Goal: Task Accomplishment & Management: Complete application form

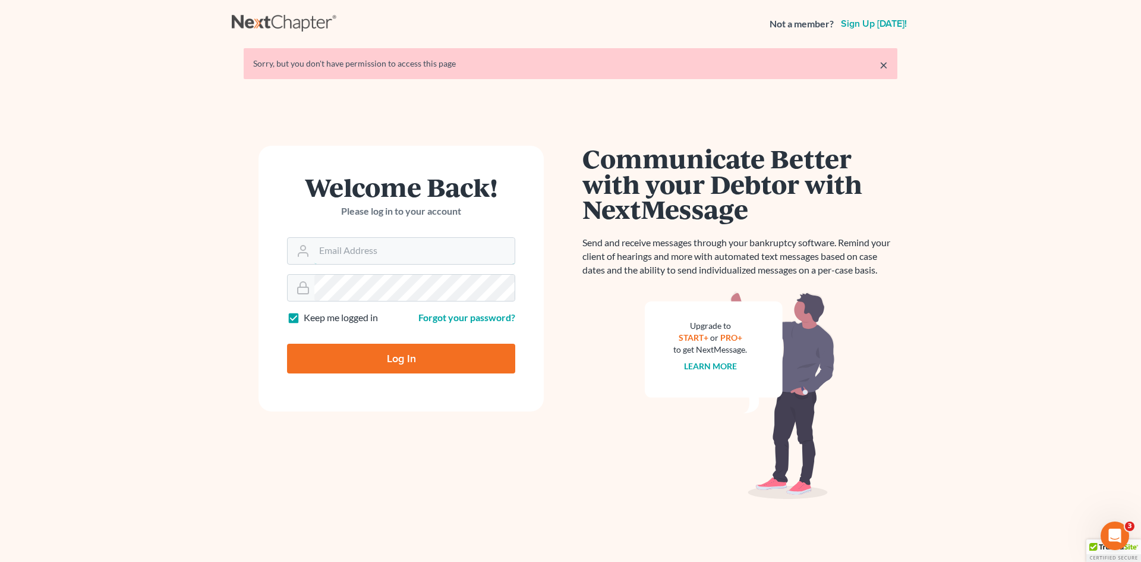
type input "Alicialodcm@gmail.com"
click at [367, 347] on input "Log In" at bounding box center [401, 359] width 228 height 30
type input "Thinking..."
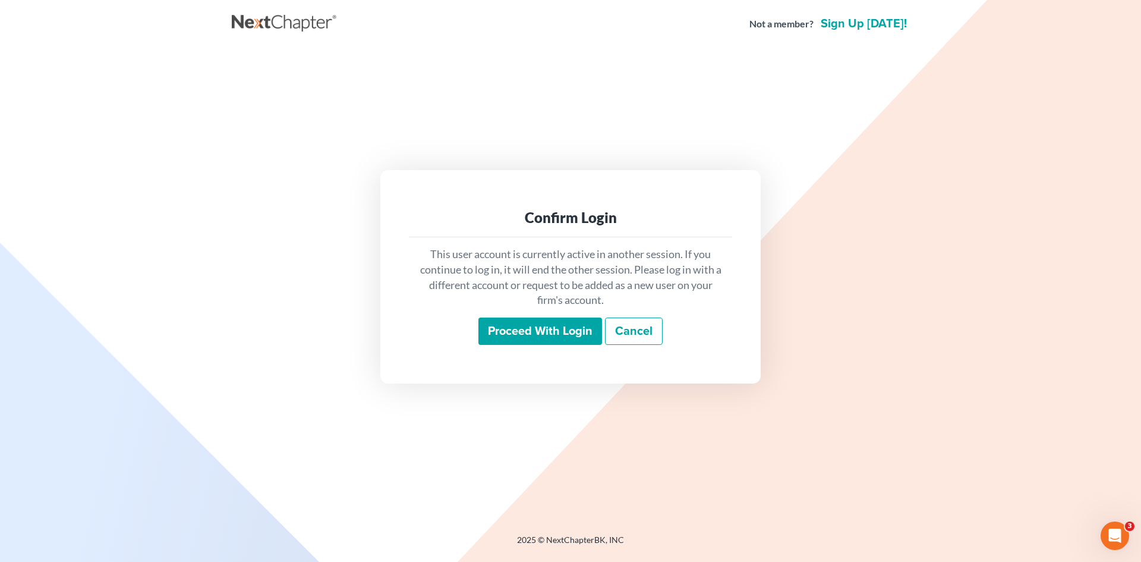
click at [502, 316] on div "This user account is currently active in another session. If you continue to lo…" at bounding box center [570, 295] width 323 height 117
click at [498, 323] on input "Proceed with login" at bounding box center [540, 330] width 124 height 27
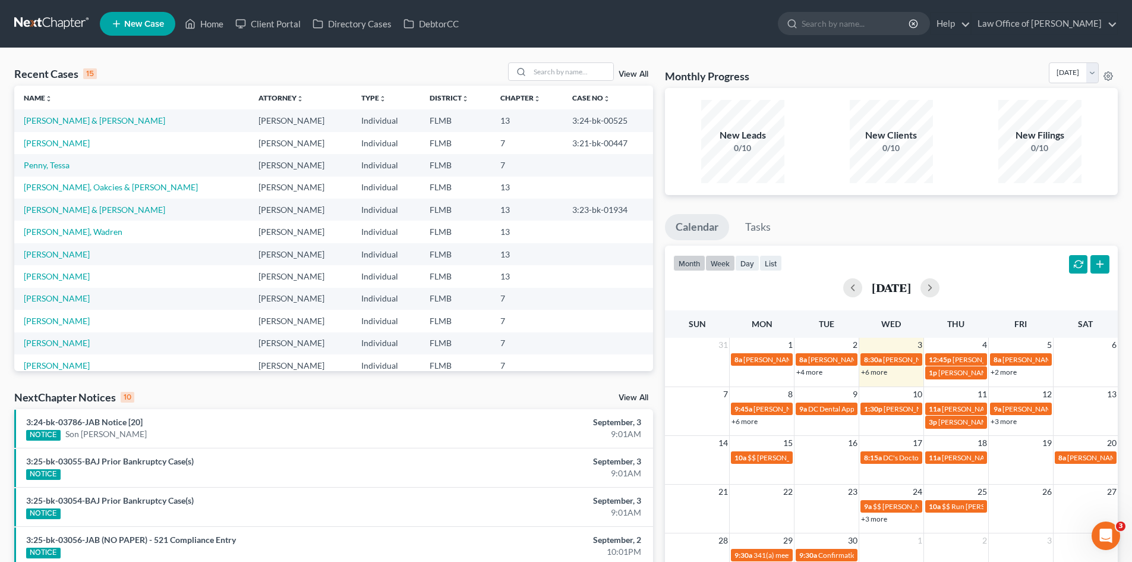
click at [714, 256] on button "week" at bounding box center [720, 263] width 30 height 16
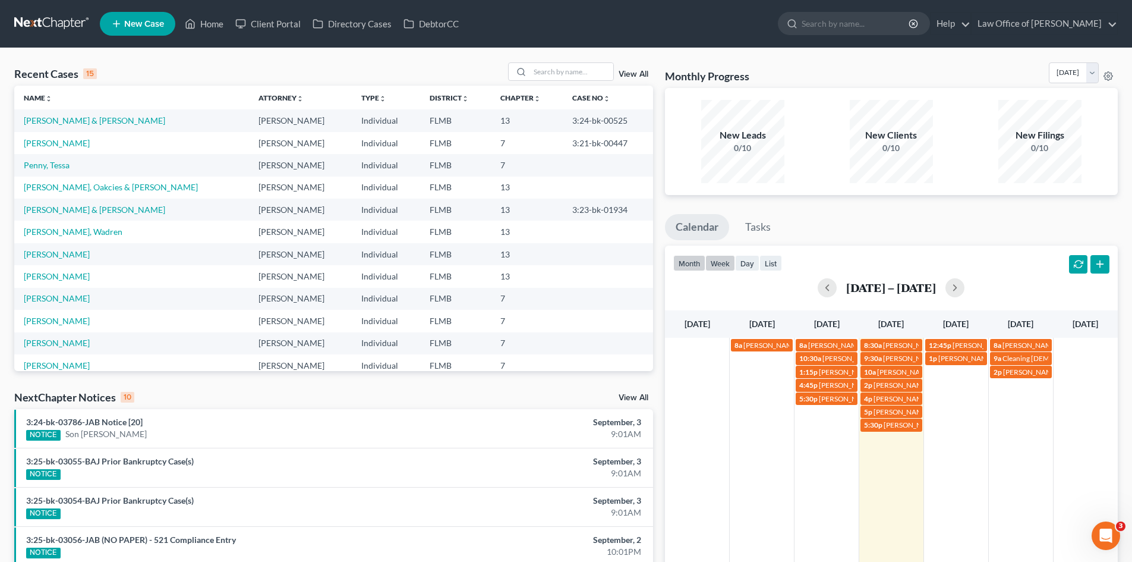
click at [697, 264] on button "month" at bounding box center [689, 263] width 32 height 16
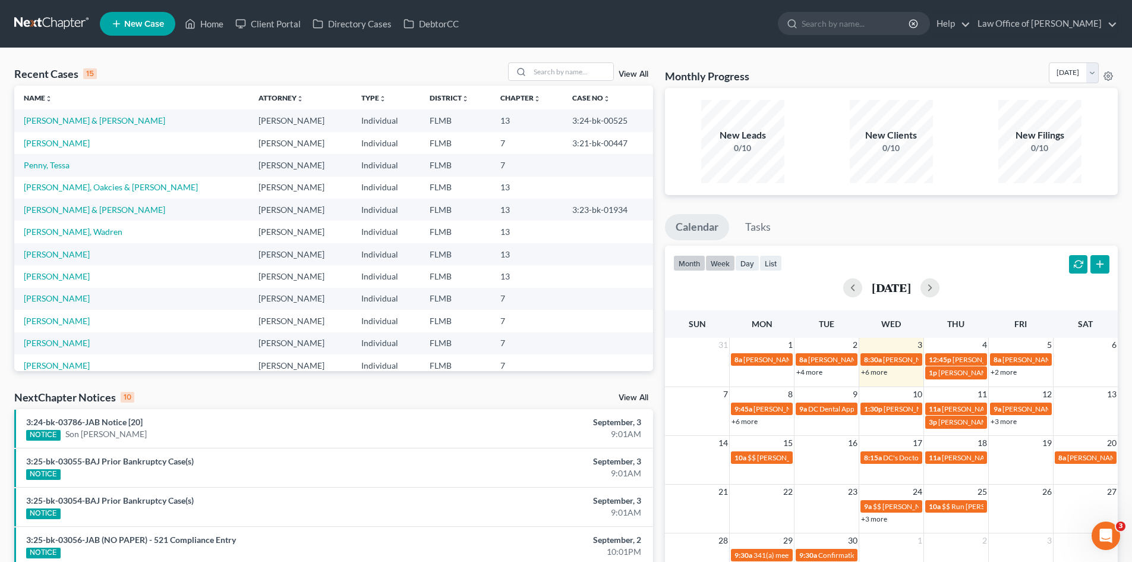
click at [714, 261] on button "week" at bounding box center [720, 263] width 30 height 16
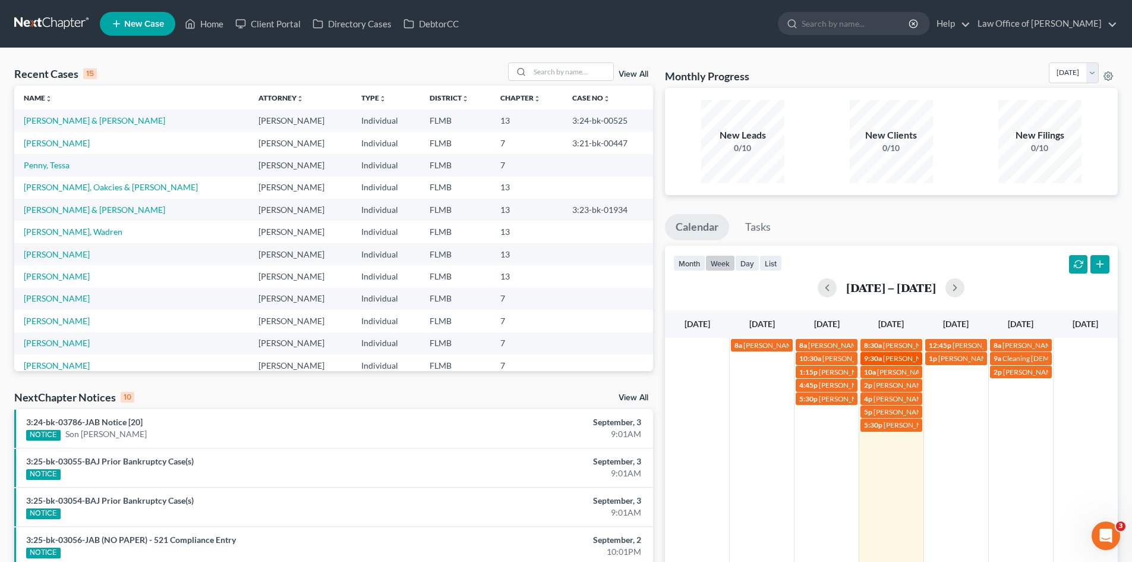
click at [903, 360] on span "[PERSON_NAME] [PHONE_NUMBER]" at bounding box center [943, 358] width 120 height 9
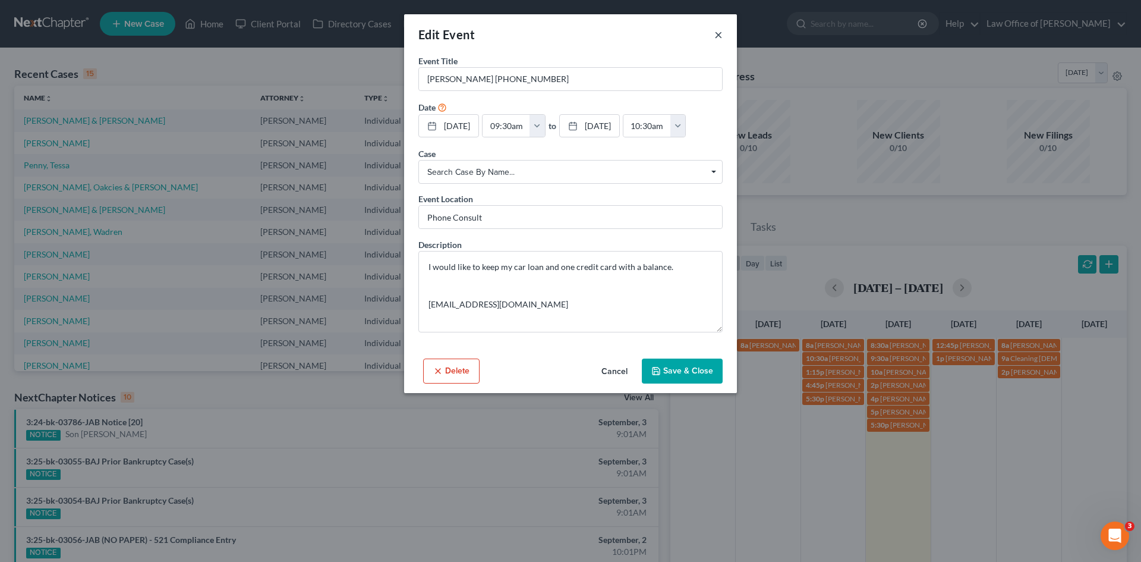
click at [721, 34] on button "×" at bounding box center [718, 34] width 8 height 14
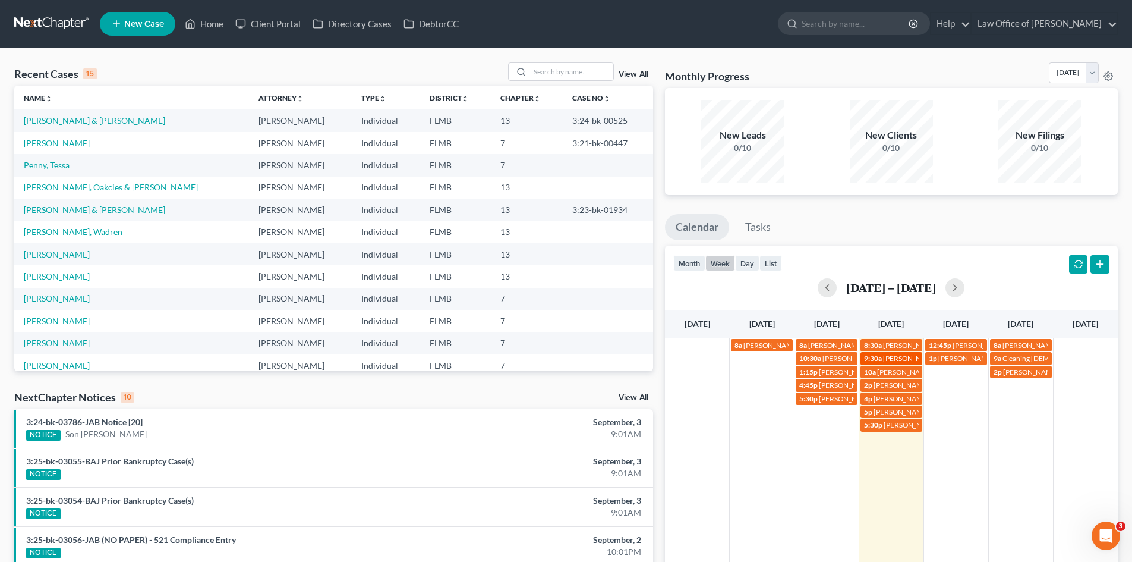
click at [888, 354] on span "[PERSON_NAME] [PHONE_NUMBER]" at bounding box center [943, 358] width 120 height 9
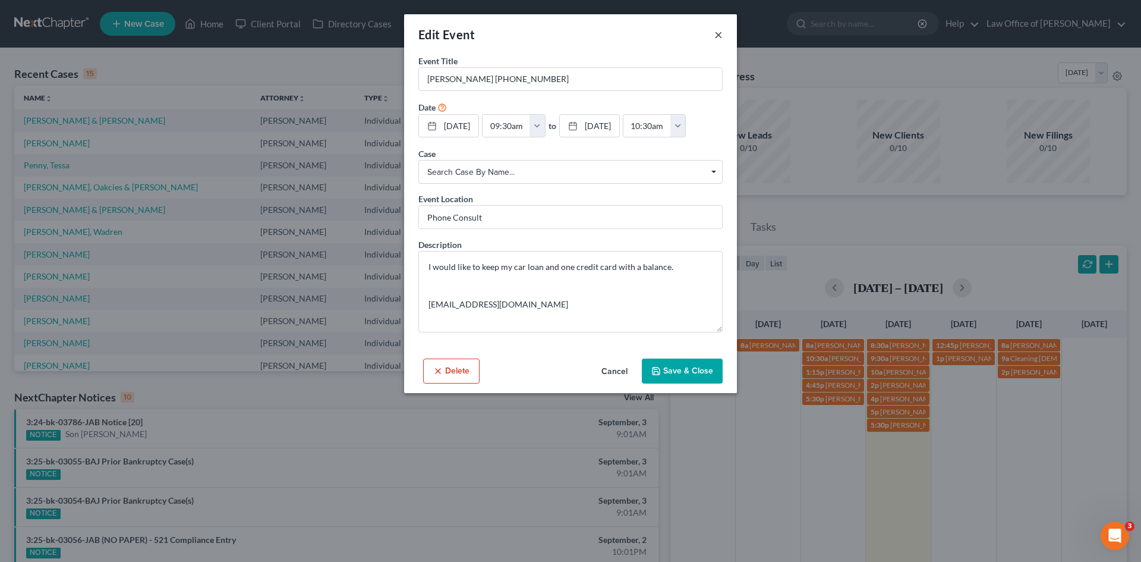
click at [716, 40] on button "×" at bounding box center [718, 34] width 8 height 14
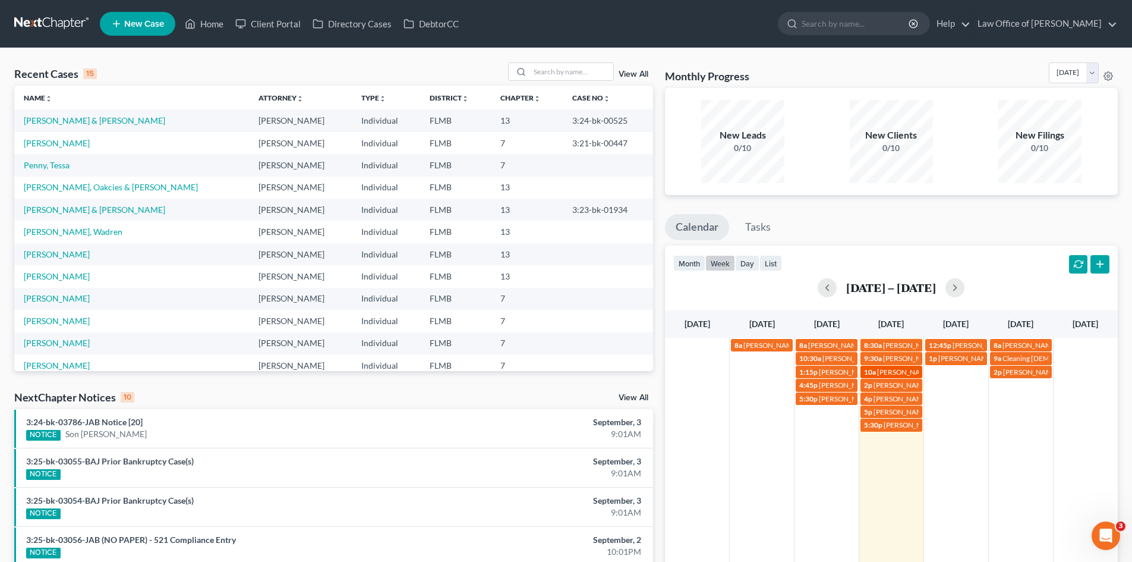
click at [906, 375] on span "[PERSON_NAME]" at bounding box center [905, 371] width 56 height 9
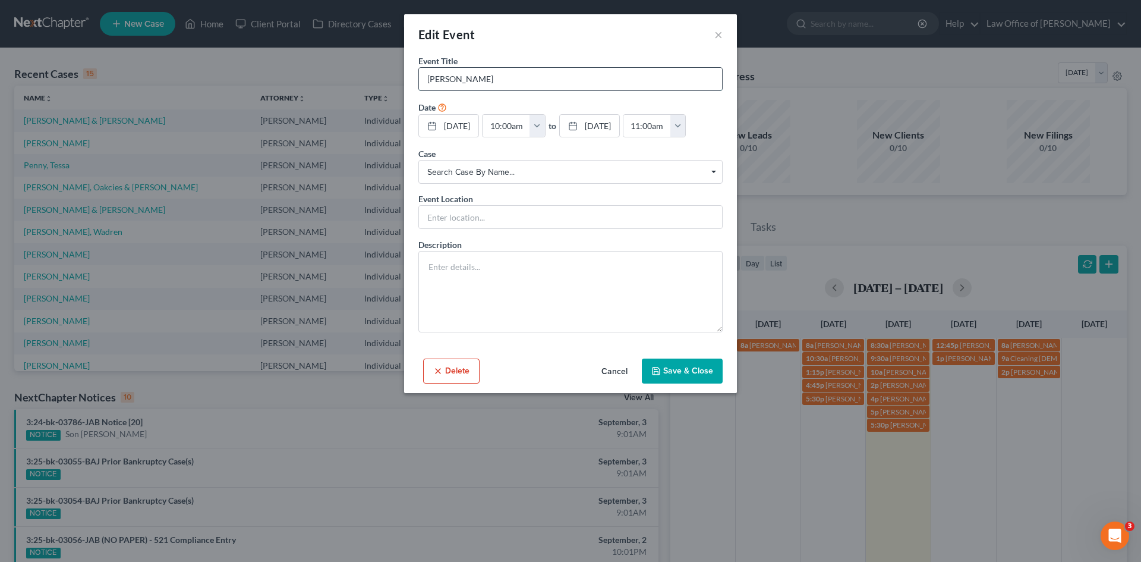
drag, startPoint x: 505, startPoint y: 80, endPoint x: 449, endPoint y: 77, distance: 55.9
click at [449, 77] on input "[PERSON_NAME]" at bounding box center [570, 79] width 303 height 23
click at [718, 34] on button "×" at bounding box center [718, 34] width 8 height 14
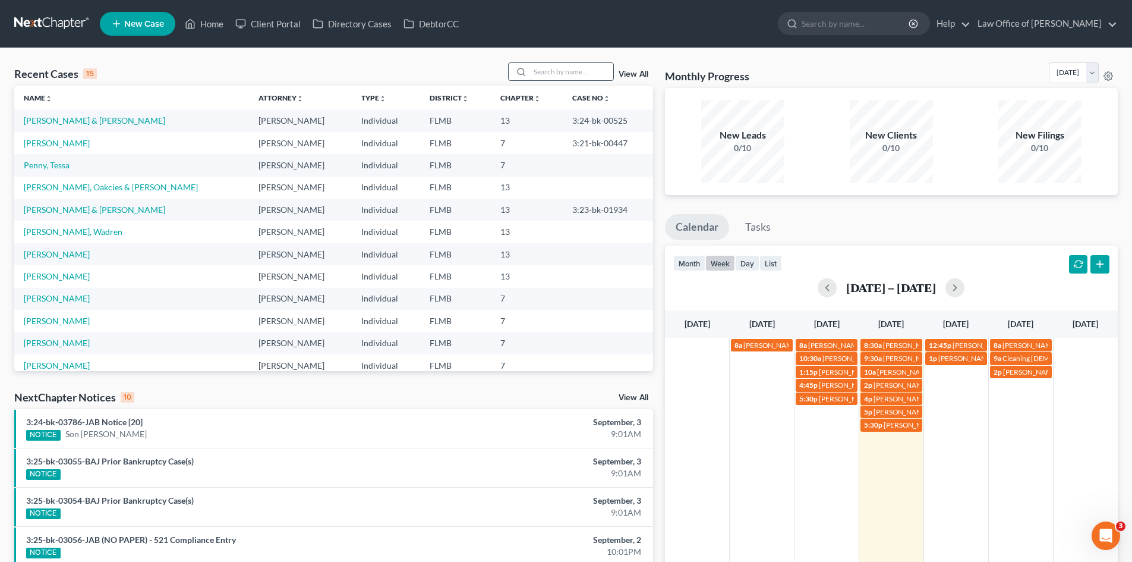
click at [553, 75] on input "search" at bounding box center [571, 71] width 83 height 17
paste input "[PERSON_NAME]"
type input "[PERSON_NAME]"
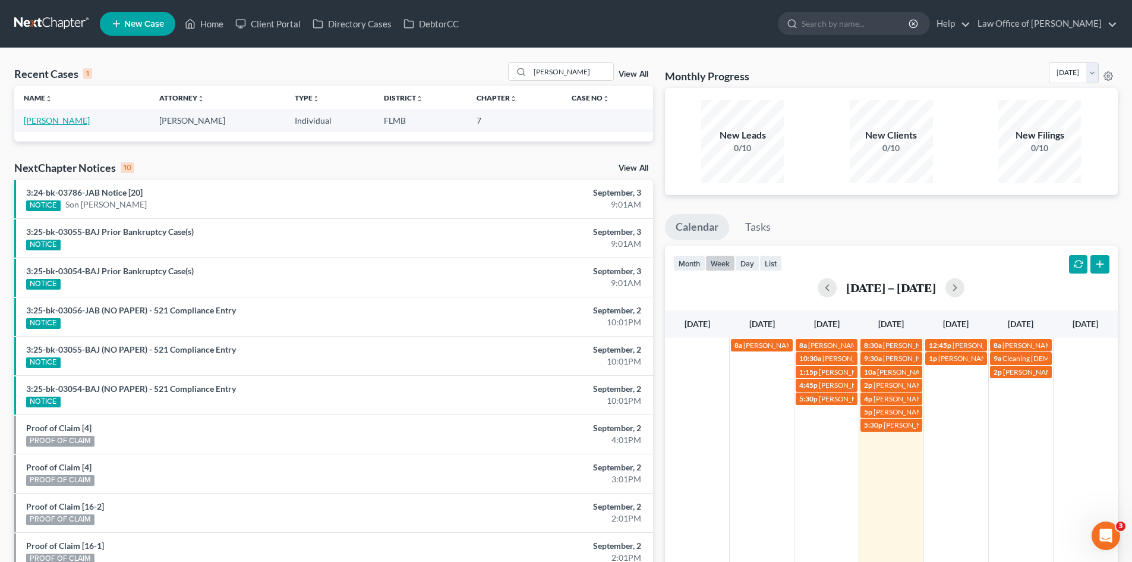
click at [72, 120] on link "[PERSON_NAME]" at bounding box center [57, 120] width 66 height 10
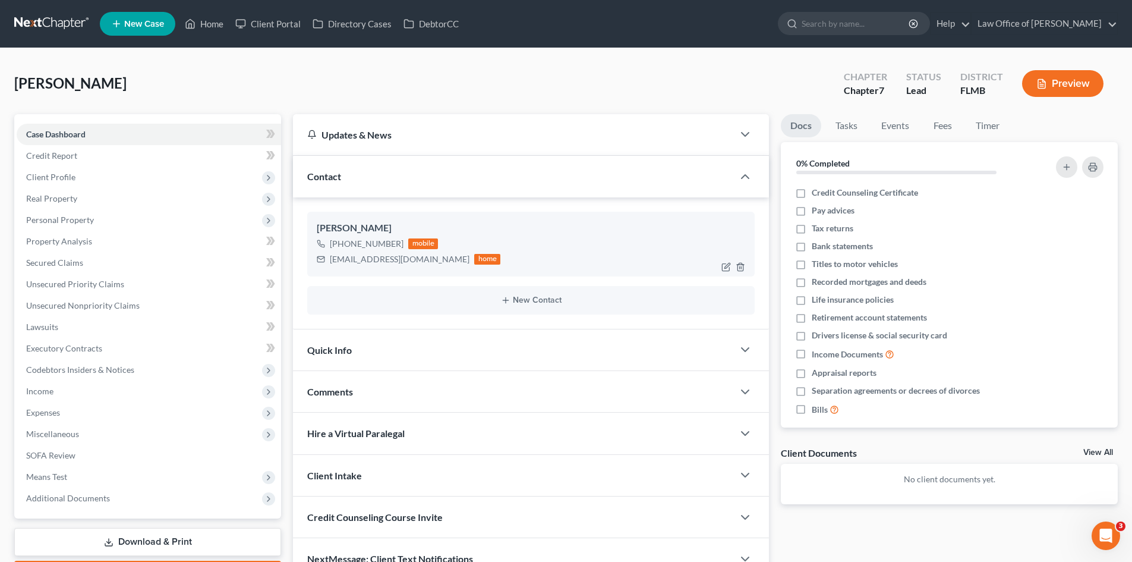
drag, startPoint x: 397, startPoint y: 232, endPoint x: 346, endPoint y: 233, distance: 51.1
click at [346, 233] on div "[PERSON_NAME]" at bounding box center [531, 228] width 429 height 14
copy div "[PERSON_NAME]"
click at [89, 222] on span "Personal Property" at bounding box center [60, 220] width 68 height 10
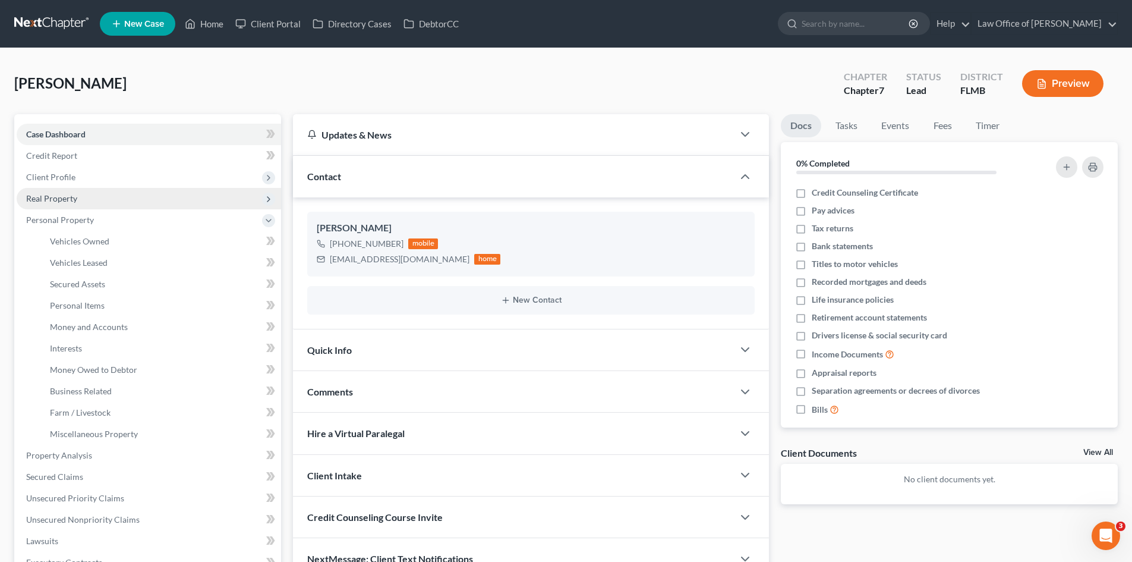
click at [89, 189] on span "Real Property" at bounding box center [149, 198] width 264 height 21
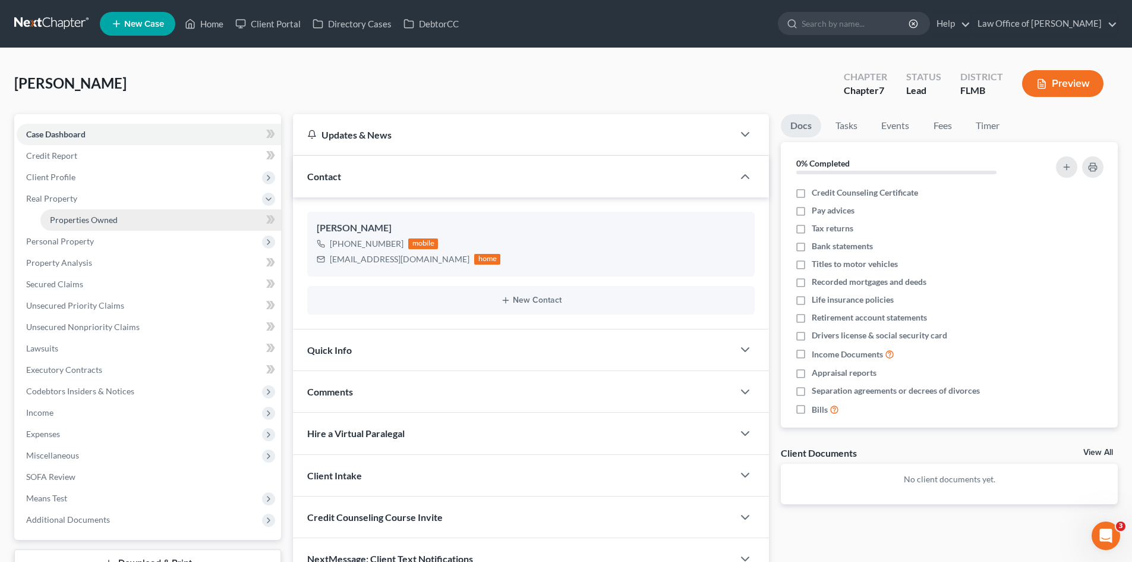
drag, startPoint x: 89, startPoint y: 216, endPoint x: 98, endPoint y: 218, distance: 9.0
click at [90, 216] on span "Properties Owned" at bounding box center [84, 220] width 68 height 10
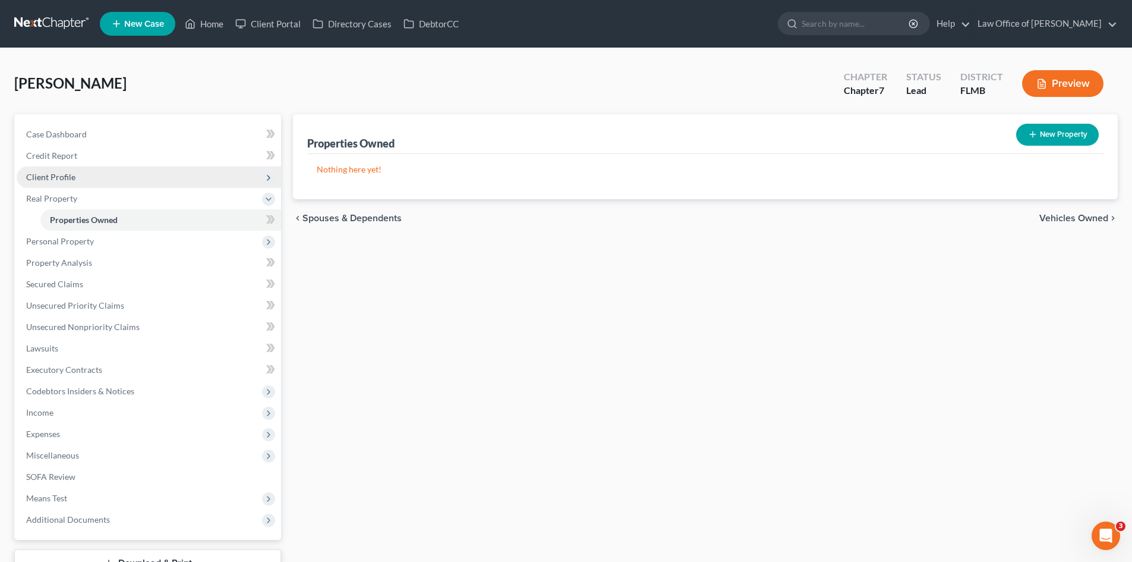
click at [96, 175] on span "Client Profile" at bounding box center [149, 176] width 264 height 21
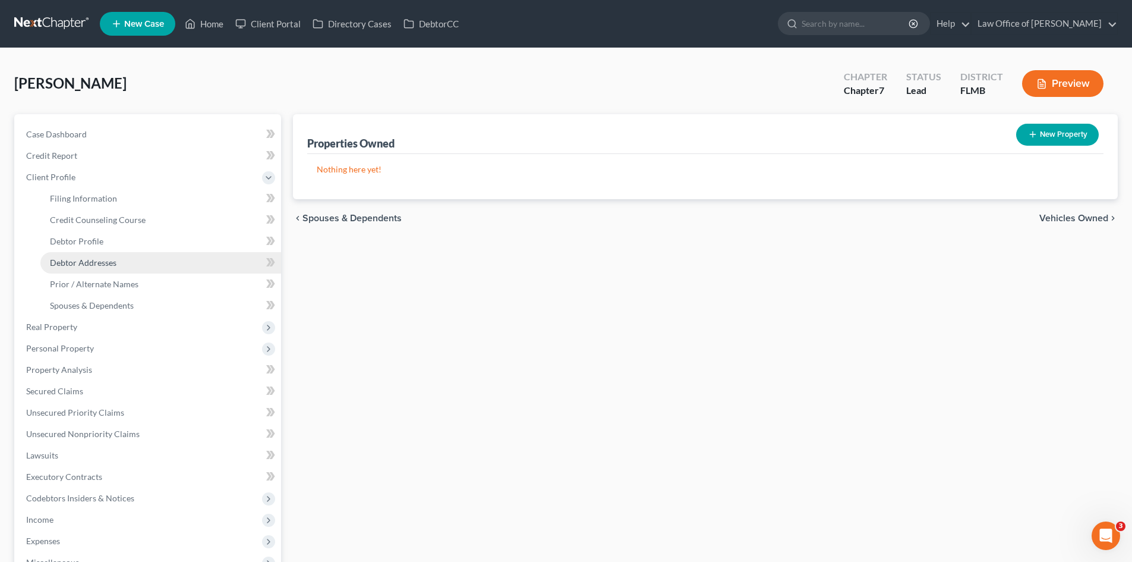
click at [101, 261] on span "Debtor Addresses" at bounding box center [83, 262] width 67 height 10
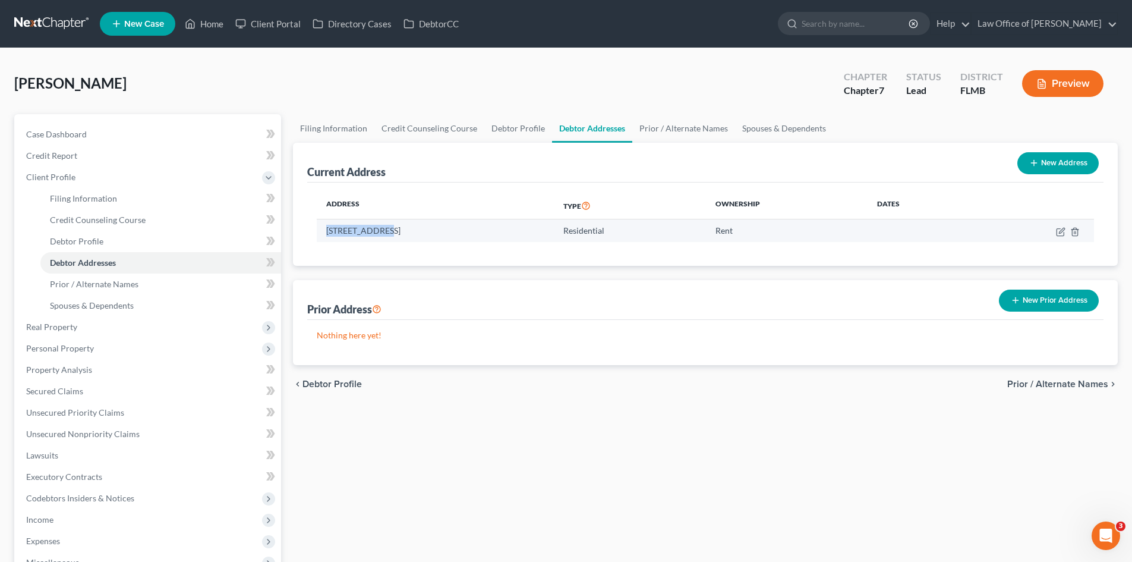
drag, startPoint x: 382, startPoint y: 232, endPoint x: 317, endPoint y: 233, distance: 64.2
click at [317, 233] on td "[STREET_ADDRESS]" at bounding box center [435, 230] width 237 height 23
copy td "[STREET_ADDRESS]"
drag, startPoint x: 75, startPoint y: 137, endPoint x: 160, endPoint y: 85, distance: 99.8
click at [75, 137] on span "Case Dashboard" at bounding box center [56, 134] width 61 height 10
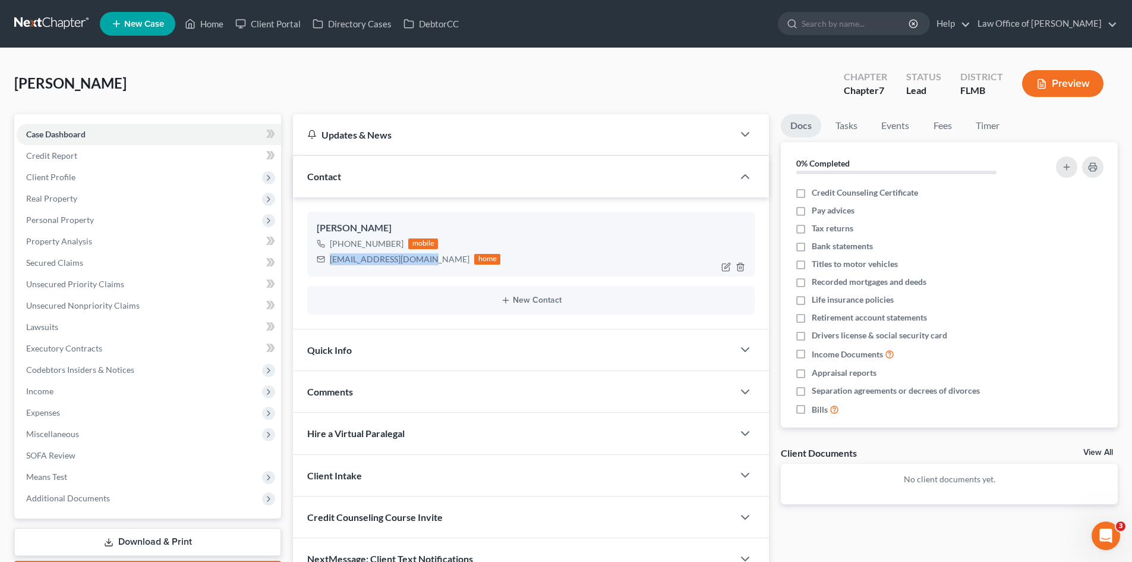
drag, startPoint x: 424, startPoint y: 260, endPoint x: 331, endPoint y: 263, distance: 93.4
click at [331, 263] on div "[EMAIL_ADDRESS][DOMAIN_NAME] home" at bounding box center [409, 258] width 184 height 15
copy div "[EMAIL_ADDRESS][DOMAIN_NAME]"
click at [474, 264] on div "home" at bounding box center [487, 259] width 26 height 11
drag, startPoint x: 424, startPoint y: 259, endPoint x: 312, endPoint y: 259, distance: 111.7
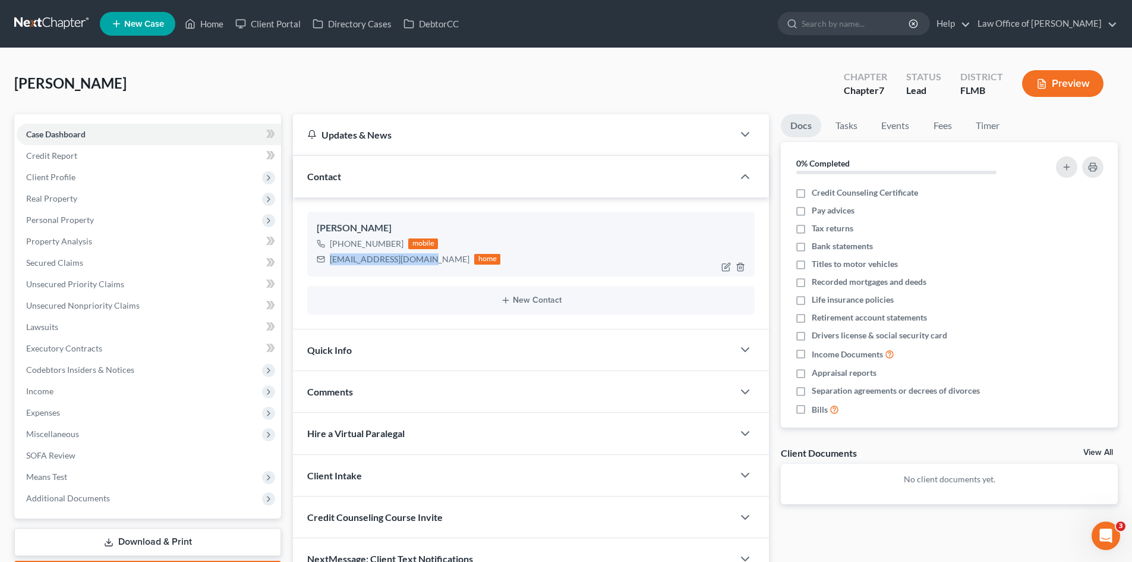
click at [312, 259] on div "[PERSON_NAME] [PHONE_NUMBER] mobile [EMAIL_ADDRESS][DOMAIN_NAME] home" at bounding box center [531, 244] width 448 height 64
copy div "[EMAIL_ADDRESS][DOMAIN_NAME]"
click at [86, 215] on span "Personal Property" at bounding box center [60, 220] width 68 height 10
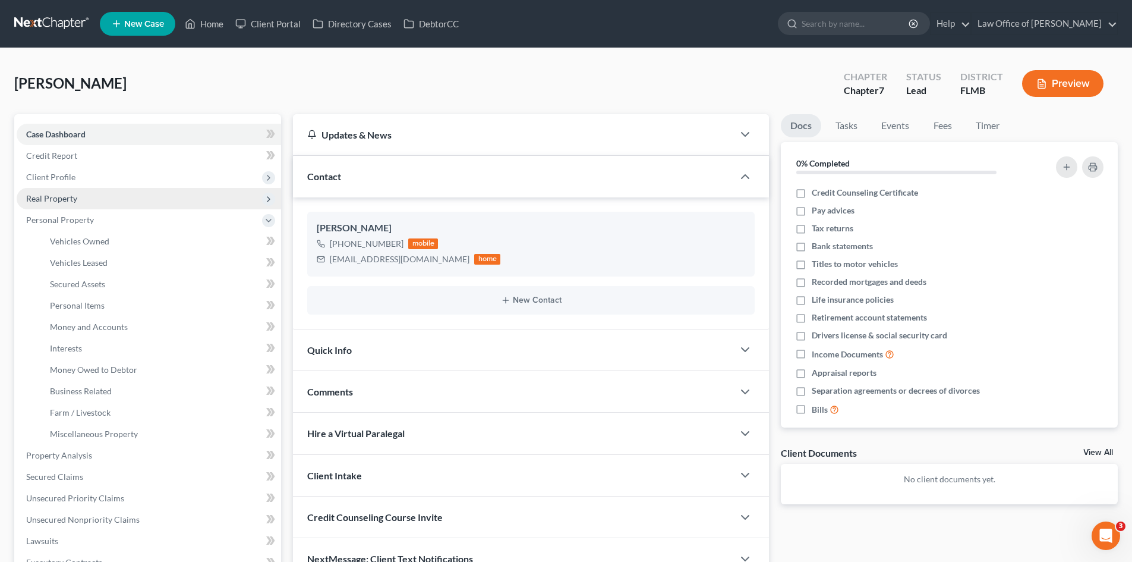
click at [84, 197] on span "Real Property" at bounding box center [149, 198] width 264 height 21
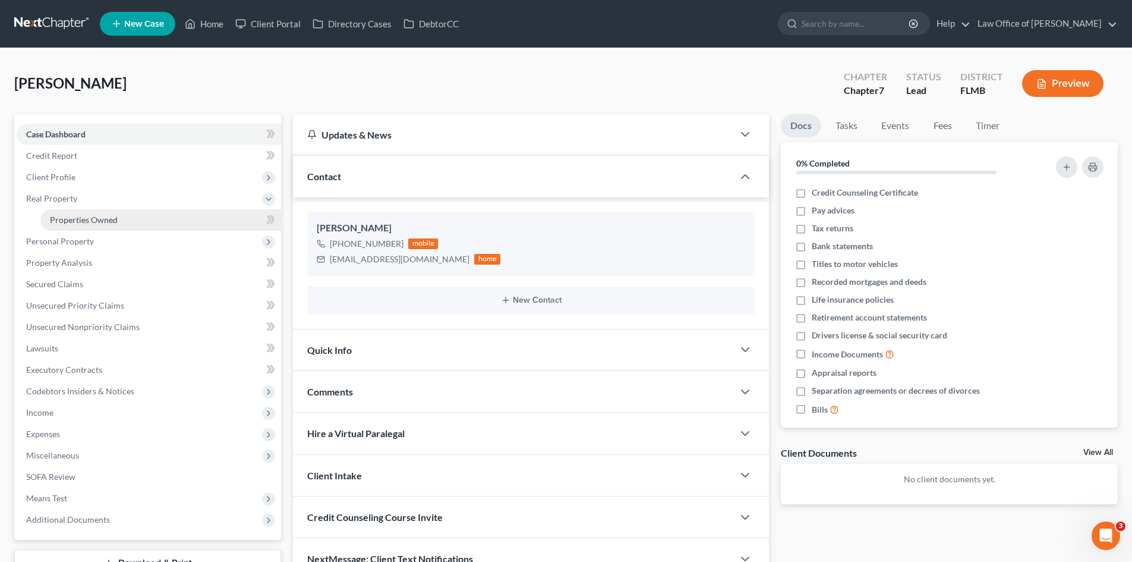
click at [84, 216] on span "Properties Owned" at bounding box center [84, 220] width 68 height 10
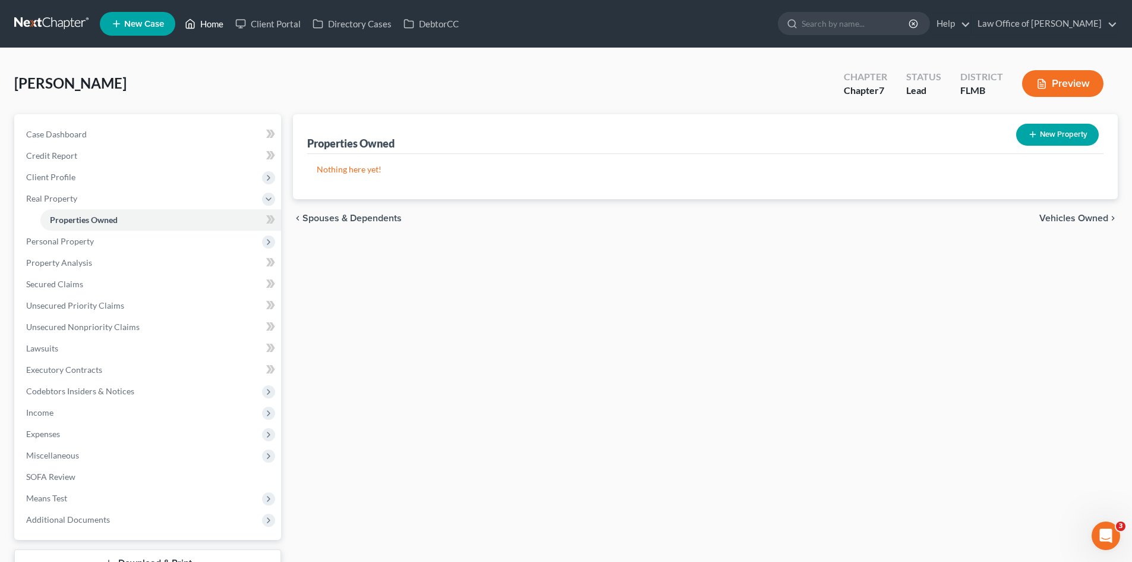
click at [188, 25] on icon at bounding box center [190, 24] width 11 height 14
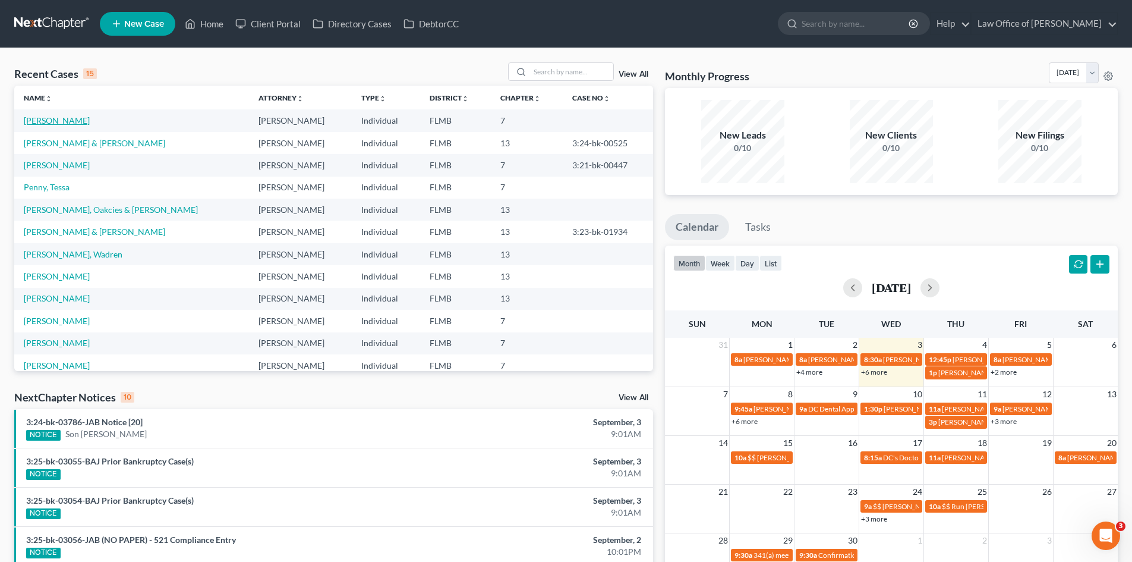
click at [73, 119] on link "[PERSON_NAME]" at bounding box center [57, 120] width 66 height 10
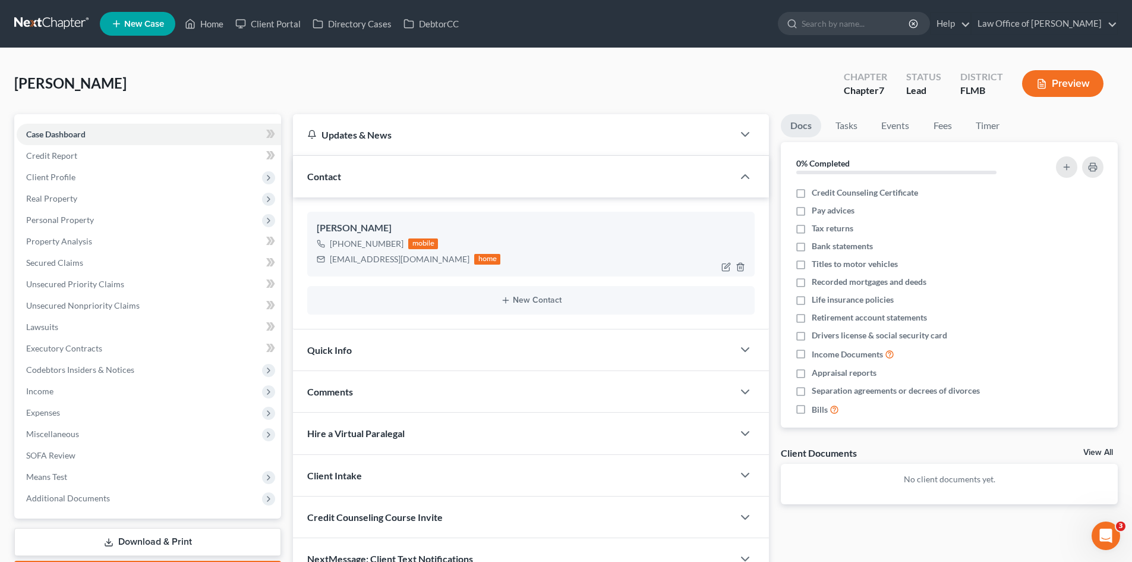
click at [388, 229] on div "[PERSON_NAME]" at bounding box center [531, 228] width 429 height 14
drag, startPoint x: 393, startPoint y: 229, endPoint x: 325, endPoint y: 227, distance: 67.8
click at [316, 229] on div "[PERSON_NAME] [PHONE_NUMBER] mobile [EMAIL_ADDRESS][DOMAIN_NAME] home" at bounding box center [531, 244] width 448 height 64
copy div "[PERSON_NAME]"
click at [367, 256] on div "[EMAIL_ADDRESS][DOMAIN_NAME]" at bounding box center [400, 259] width 140 height 12
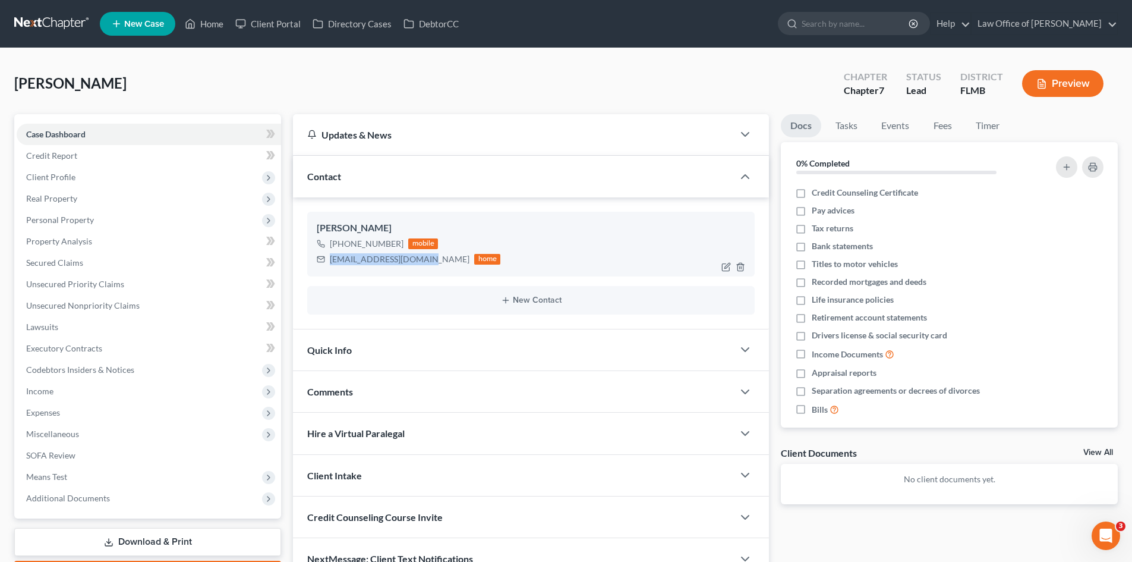
drag, startPoint x: 425, startPoint y: 259, endPoint x: 329, endPoint y: 260, distance: 95.7
click at [329, 260] on div "[EMAIL_ADDRESS][DOMAIN_NAME] home" at bounding box center [409, 258] width 184 height 15
copy div "[EMAIL_ADDRESS][DOMAIN_NAME]"
click at [124, 308] on span "Unsecured Nonpriority Claims" at bounding box center [83, 305] width 114 height 10
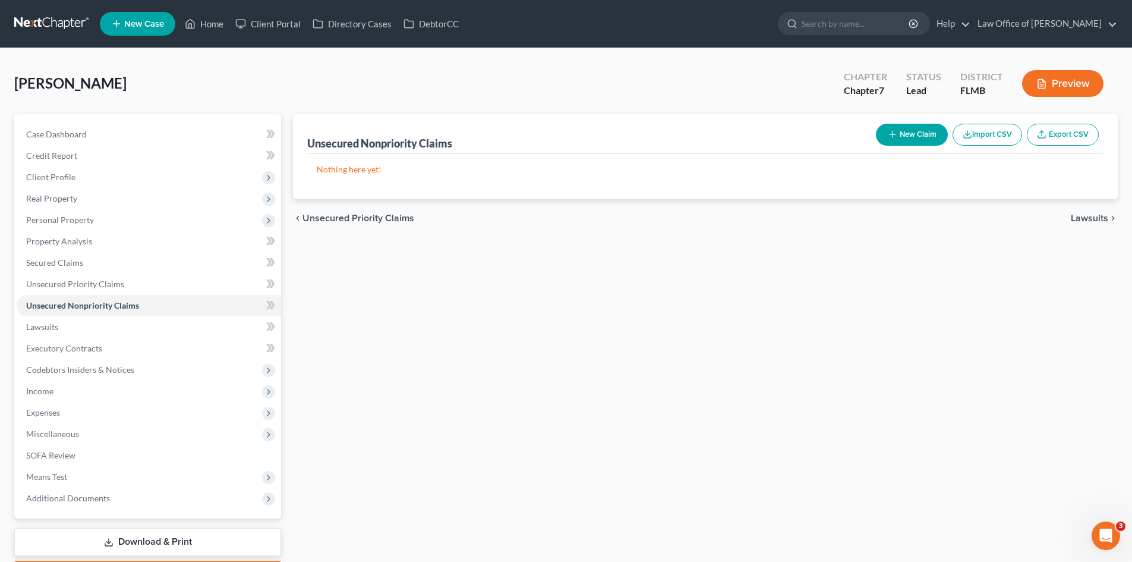
click at [903, 137] on button "New Claim" at bounding box center [912, 135] width 72 height 22
select select "0"
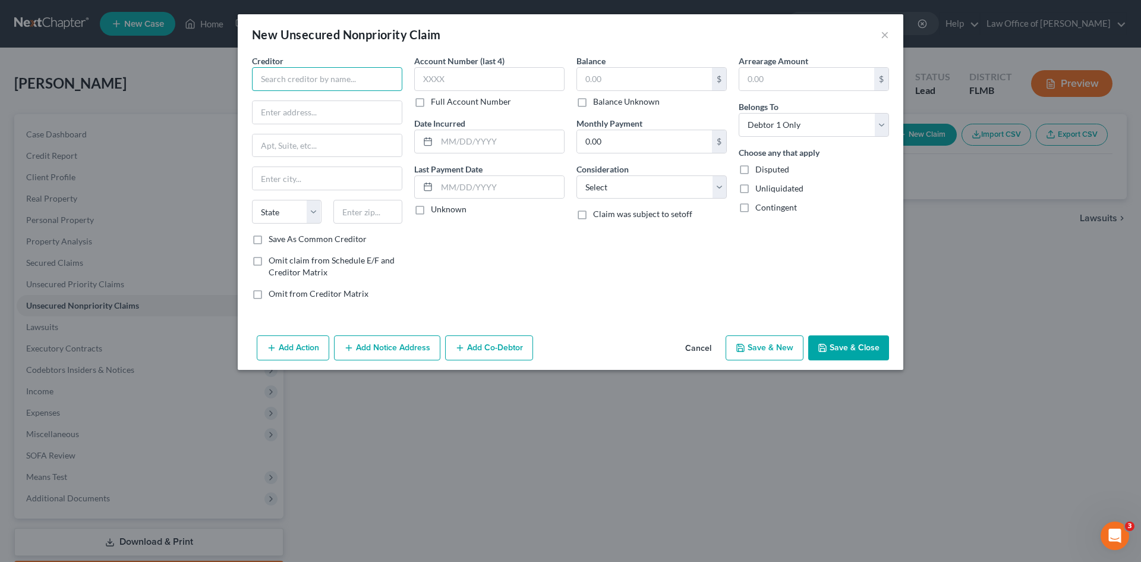
click at [327, 82] on input "text" at bounding box center [327, 79] width 150 height 24
paste input "VYSTAR CREDIT UNION"
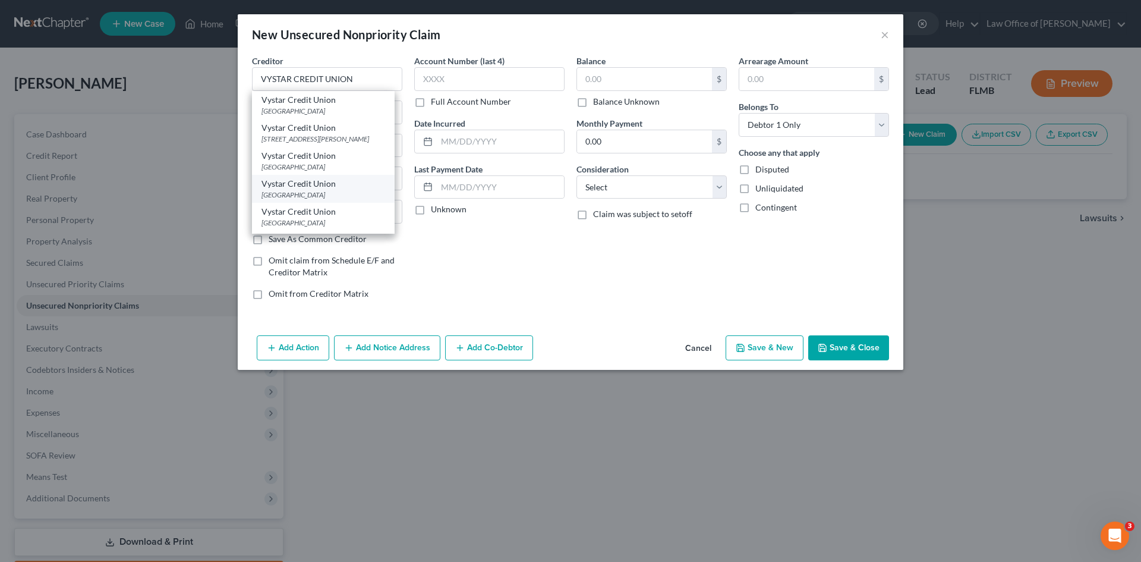
click at [331, 187] on div "Vystar Credit Union" at bounding box center [324, 184] width 124 height 12
type input "Vystar Credit Union"
type input "PO Box 45085"
type input "[GEOGRAPHIC_DATA]"
select select "9"
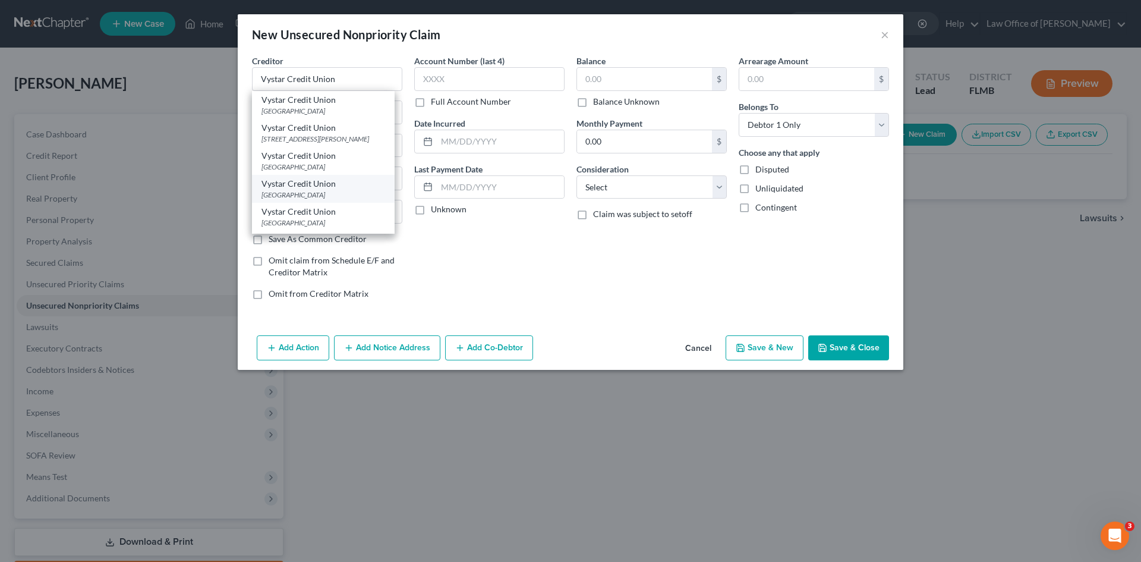
type input "32232"
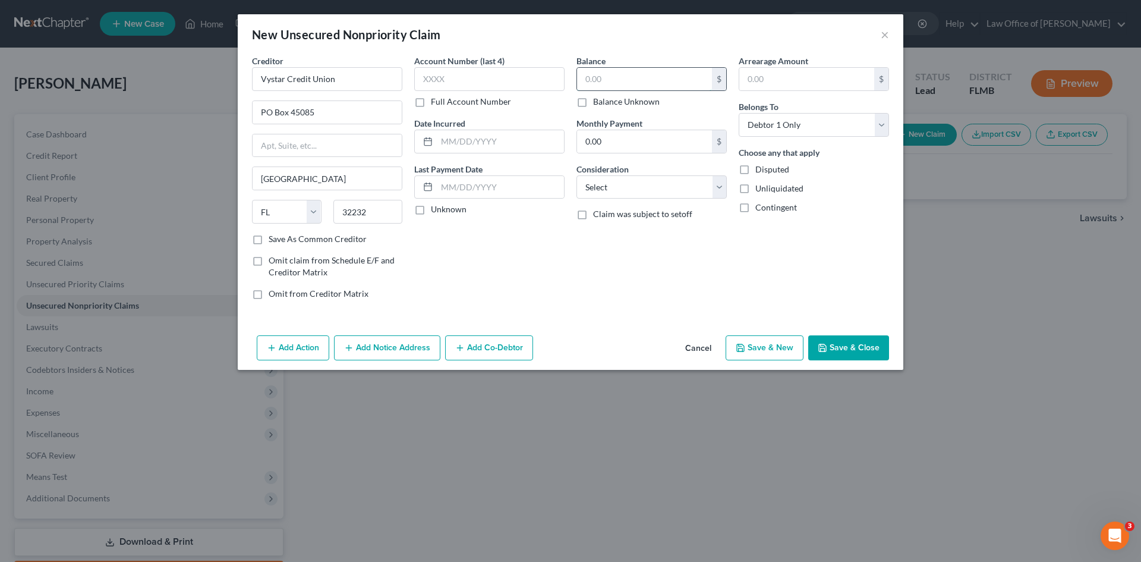
click at [644, 80] on input "text" at bounding box center [644, 79] width 135 height 23
type input "880.00"
drag, startPoint x: 610, startPoint y: 281, endPoint x: 682, endPoint y: 283, distance: 72.0
click at [612, 280] on div "Balance 880.00 $ Balance Unknown Balance Undetermined 880.00 $ Balance Unknown …" at bounding box center [652, 182] width 162 height 254
click at [776, 359] on button "Save & New" at bounding box center [765, 347] width 78 height 25
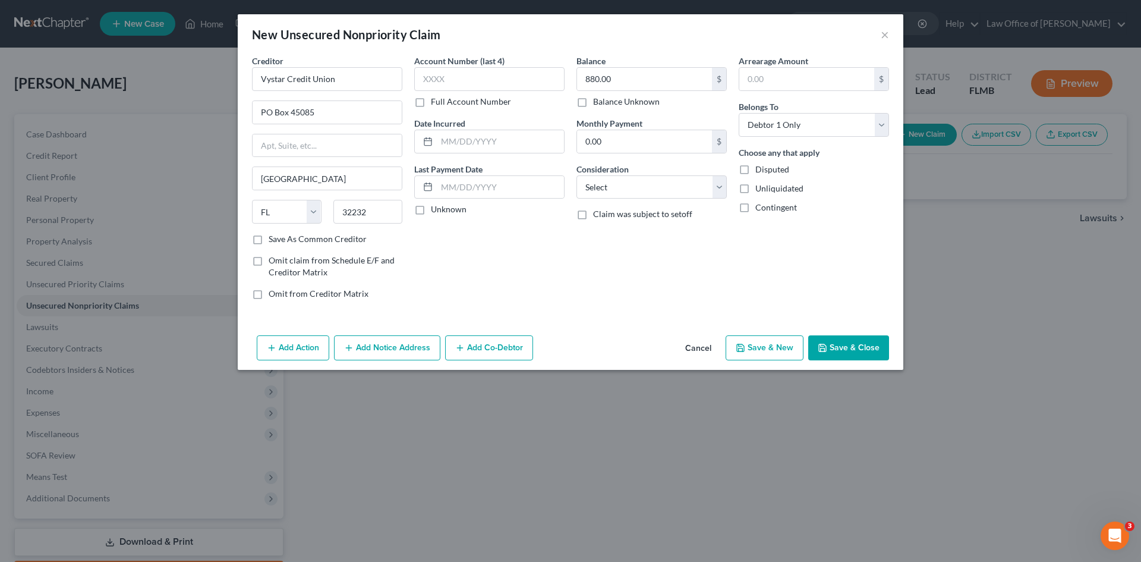
select select "0"
click at [329, 70] on div "Creditor *" at bounding box center [327, 73] width 150 height 36
click at [327, 78] on input "text" at bounding box center [327, 79] width 150 height 24
paste input "COMMUNITY FIRST C.U. OF [GEOGRAPHIC_DATA]"
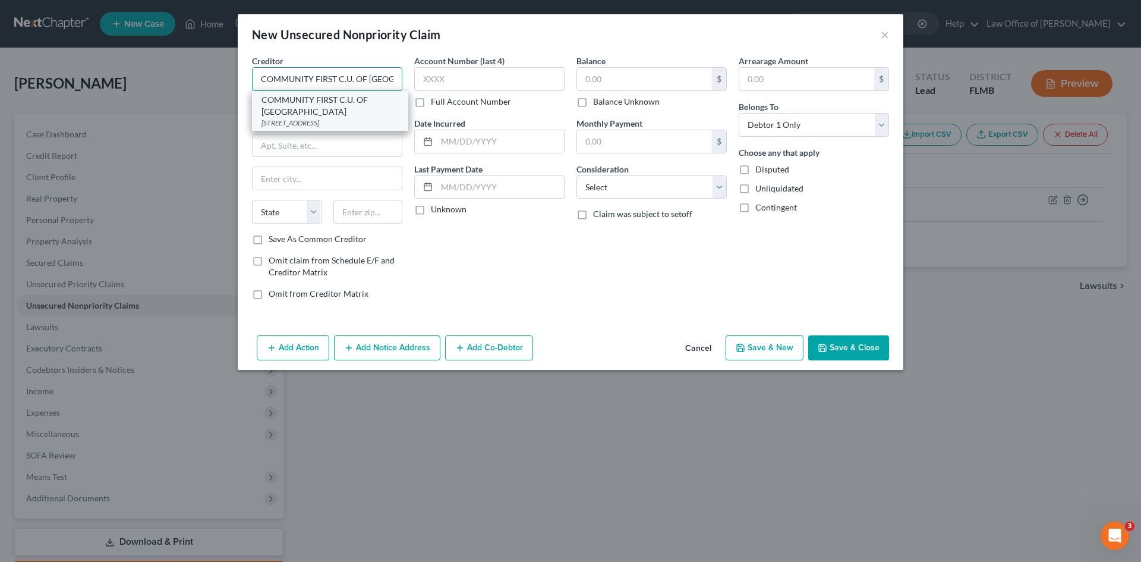
type input "COMMUNITY FIRST C.U. OF [GEOGRAPHIC_DATA]"
click at [357, 96] on div "COMMUNITY FIRST C.U. OF [GEOGRAPHIC_DATA]" at bounding box center [330, 106] width 137 height 24
type input "PO Box 2600"
type input "[GEOGRAPHIC_DATA]"
select select "9"
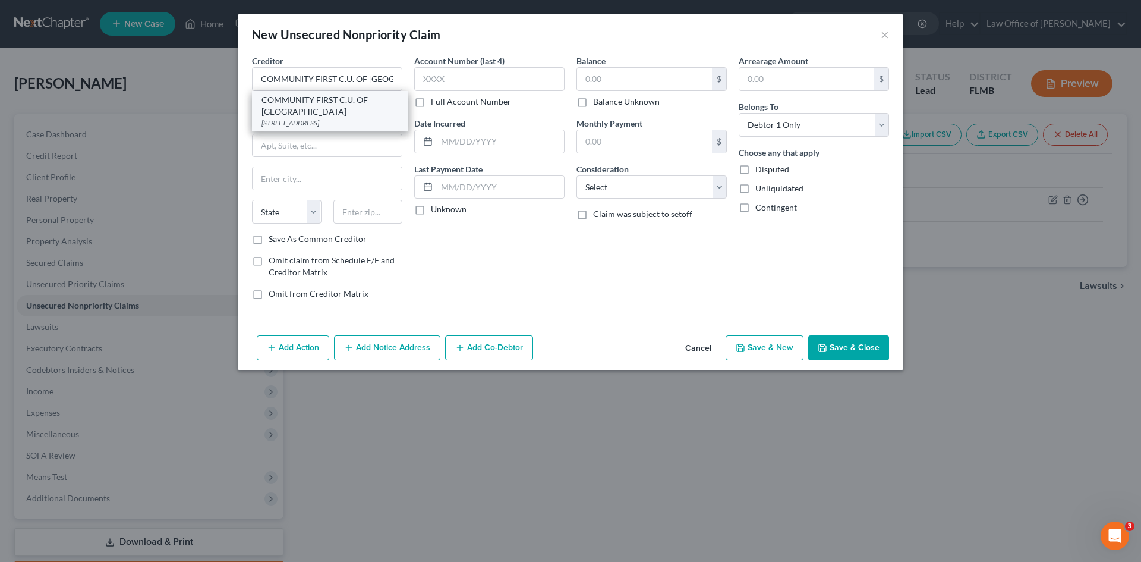
type input "32232"
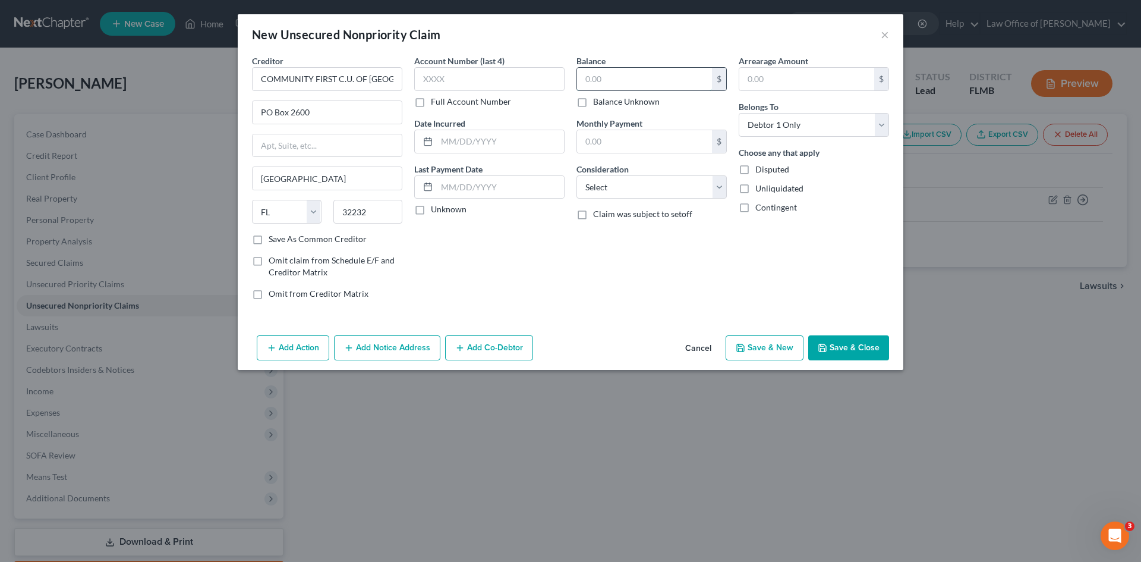
click at [637, 77] on input "text" at bounding box center [644, 79] width 135 height 23
type input "7,170.00"
click at [751, 333] on div "Add Action Add Notice Address Add Co-Debtor Cancel Save & New Save & Close" at bounding box center [571, 349] width 666 height 39
click at [761, 346] on button "Save & New" at bounding box center [765, 347] width 78 height 25
select select "0"
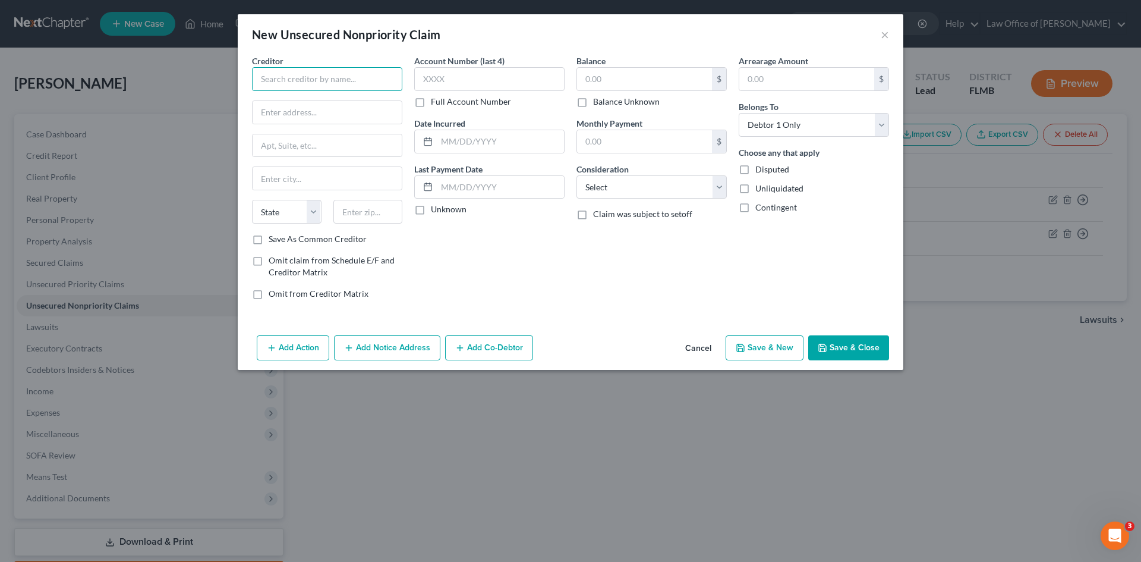
click at [325, 75] on input "text" at bounding box center [327, 79] width 150 height 24
paste input "COMMUNITY FIRST C.U. OF [GEOGRAPHIC_DATA]"
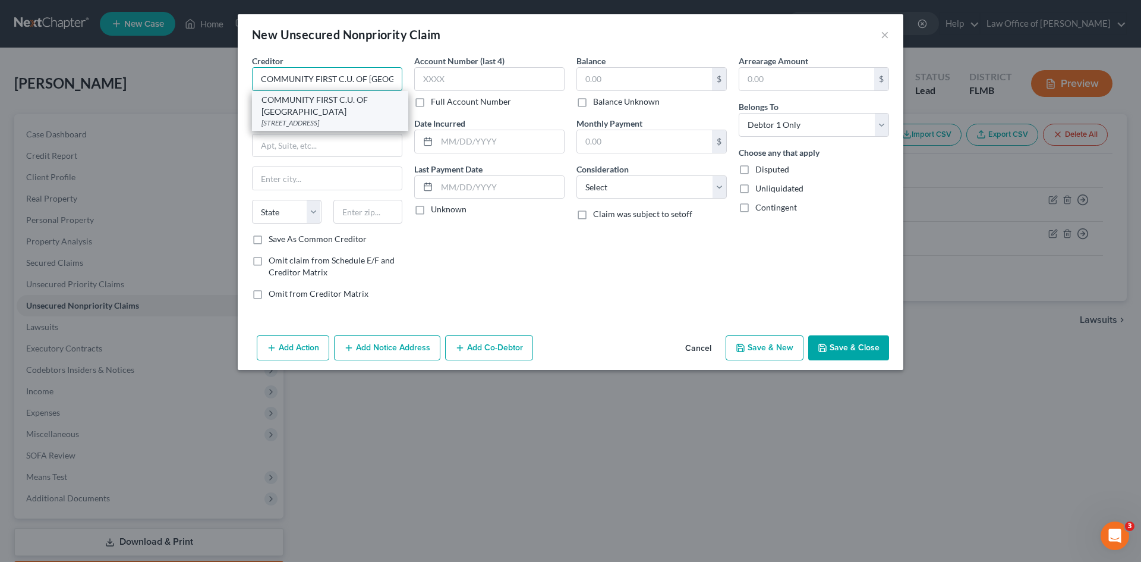
type input "COMMUNITY FIRST C.U. OF [GEOGRAPHIC_DATA]"
click at [339, 118] on div "[STREET_ADDRESS]" at bounding box center [330, 123] width 137 height 10
type input "PO Box 2600"
type input "[GEOGRAPHIC_DATA]"
select select "9"
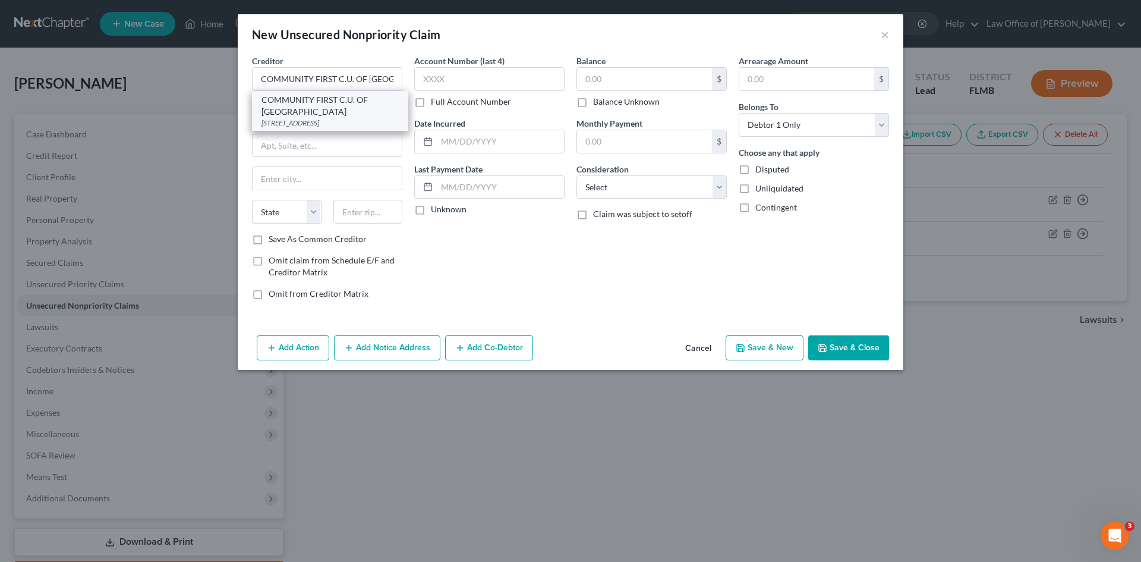
type input "32232"
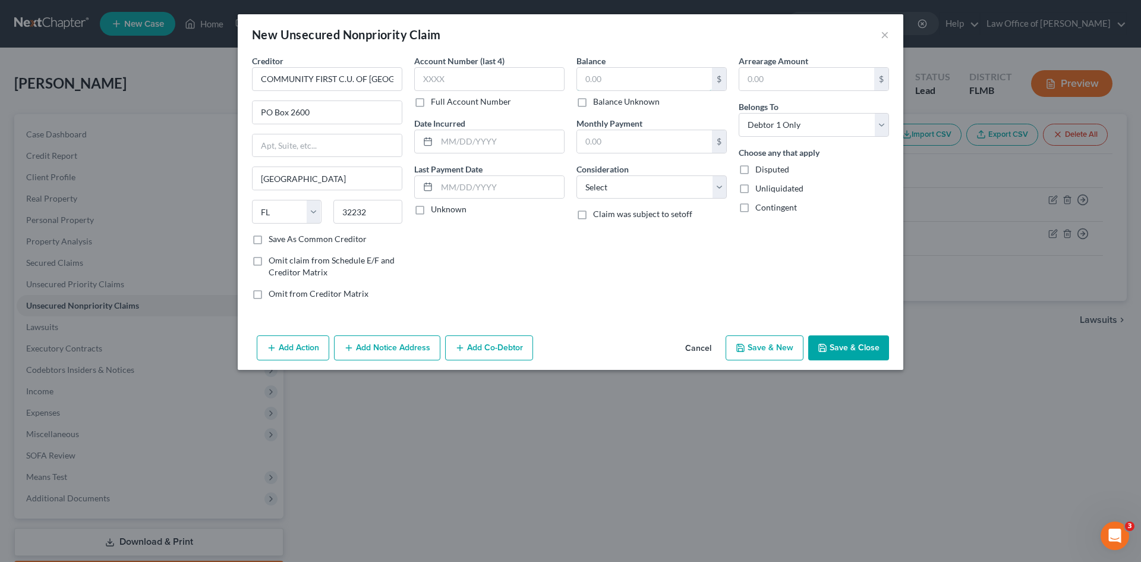
drag, startPoint x: 665, startPoint y: 78, endPoint x: 494, endPoint y: 1, distance: 187.8
click at [662, 78] on input "text" at bounding box center [644, 79] width 135 height 23
type input "9,245.00"
click at [750, 337] on button "Save & New" at bounding box center [765, 347] width 78 height 25
select select "0"
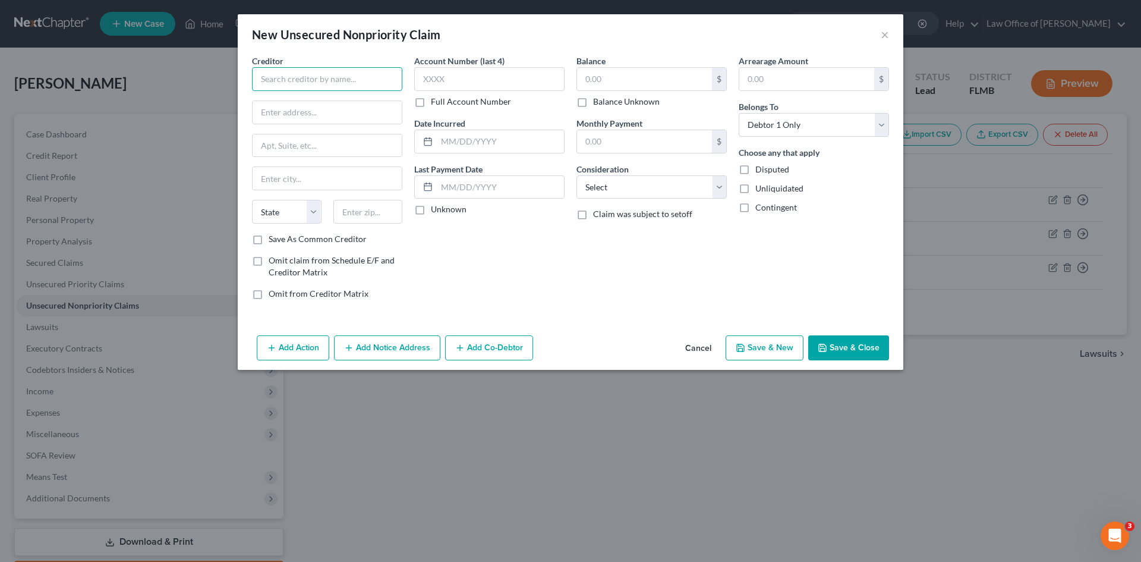
click at [298, 79] on input "text" at bounding box center [327, 79] width 150 height 24
paste input "COMMUNITY FIRST C.U. OF [GEOGRAPHIC_DATA]"
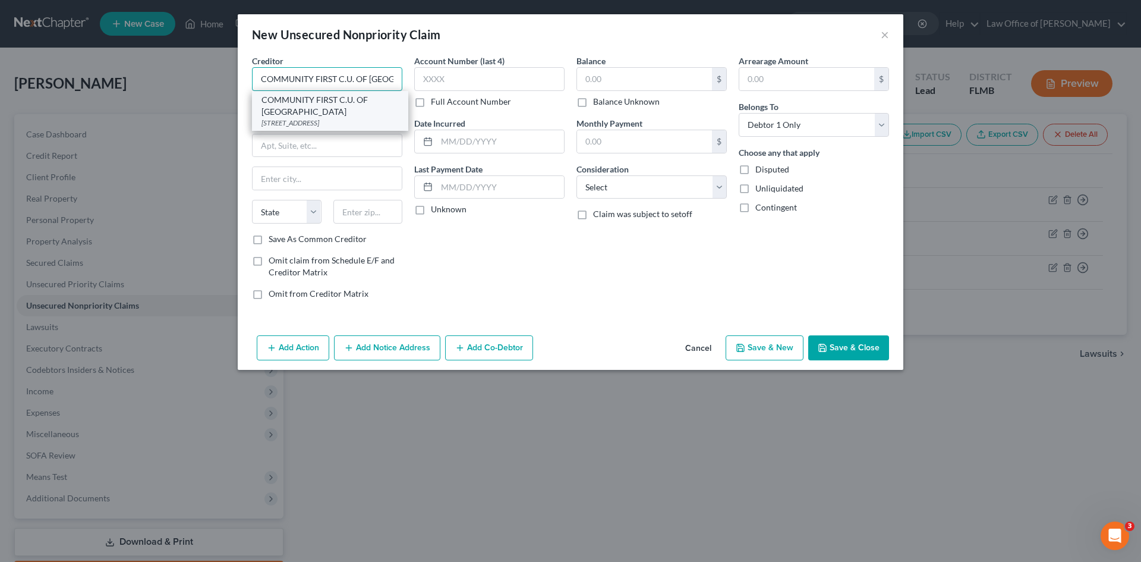
type input "COMMUNITY FIRST C.U. OF [GEOGRAPHIC_DATA]"
click at [314, 118] on div "[STREET_ADDRESS]" at bounding box center [330, 123] width 137 height 10
type input "PO Box 2600"
type input "[GEOGRAPHIC_DATA]"
select select "9"
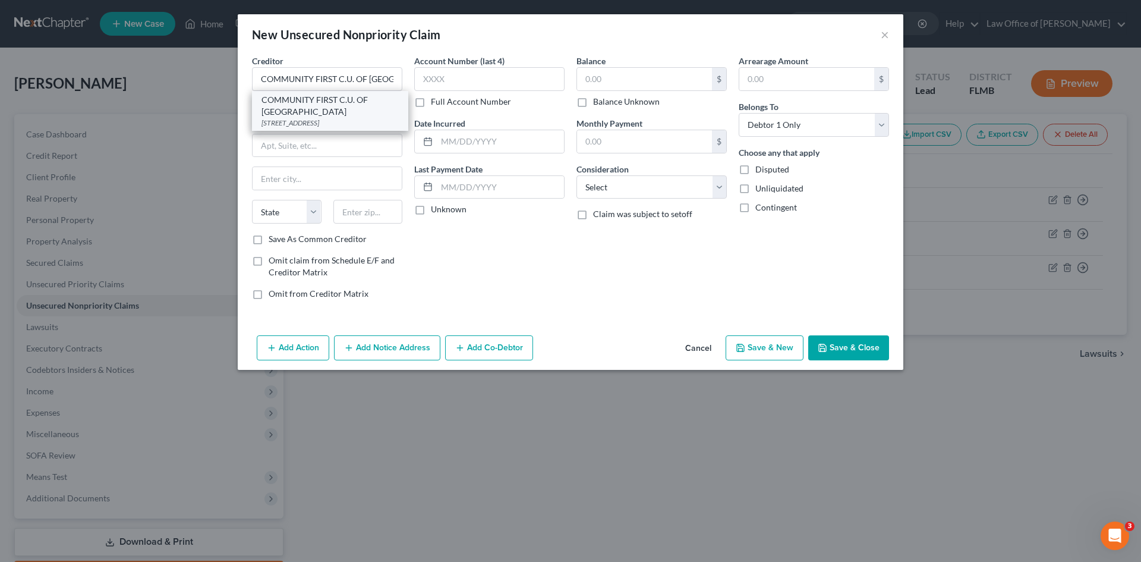
type input "32232"
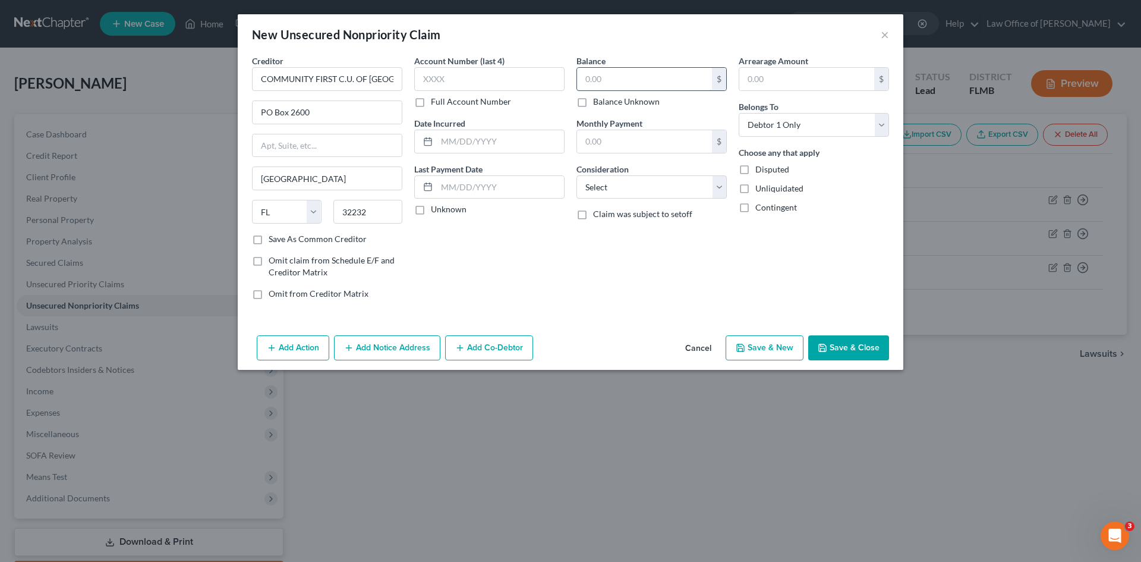
click at [686, 68] on input "text" at bounding box center [644, 79] width 135 height 23
click at [603, 82] on input "text" at bounding box center [644, 79] width 135 height 23
type input "7,495.00"
click at [845, 352] on button "Save & Close" at bounding box center [848, 347] width 81 height 25
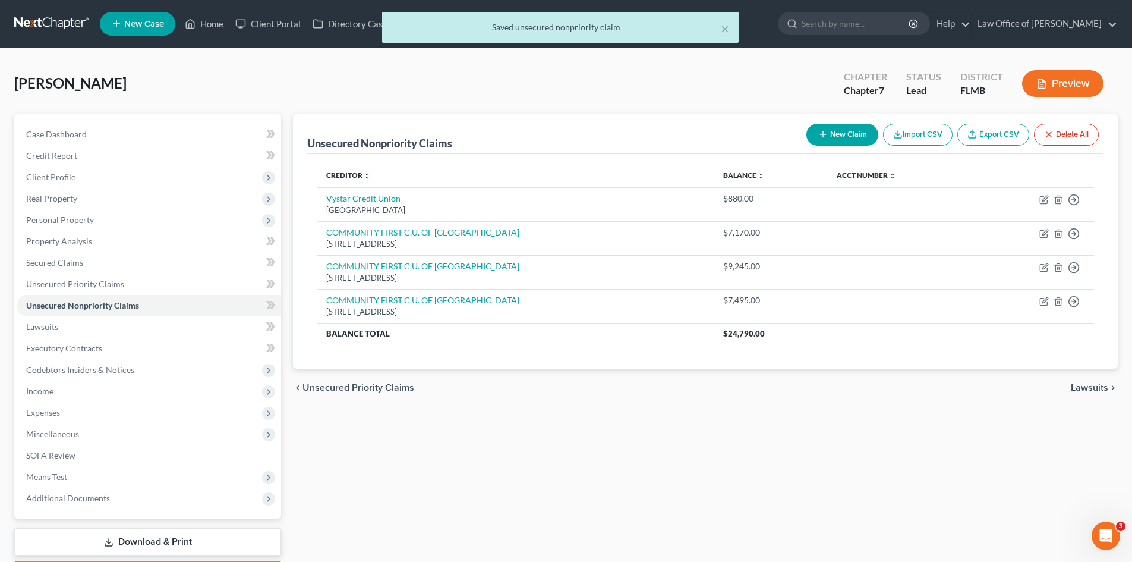
click at [200, 30] on div "× Saved unsecured nonpriority claim" at bounding box center [560, 30] width 1132 height 37
click at [200, 24] on div "× Saved unsecured nonpriority claim" at bounding box center [560, 30] width 1132 height 37
drag, startPoint x: 191, startPoint y: 23, endPoint x: 332, endPoint y: 22, distance: 141.5
click at [191, 23] on div "× Saved unsecured nonpriority claim" at bounding box center [560, 30] width 1132 height 37
click at [727, 29] on button "×" at bounding box center [725, 28] width 8 height 14
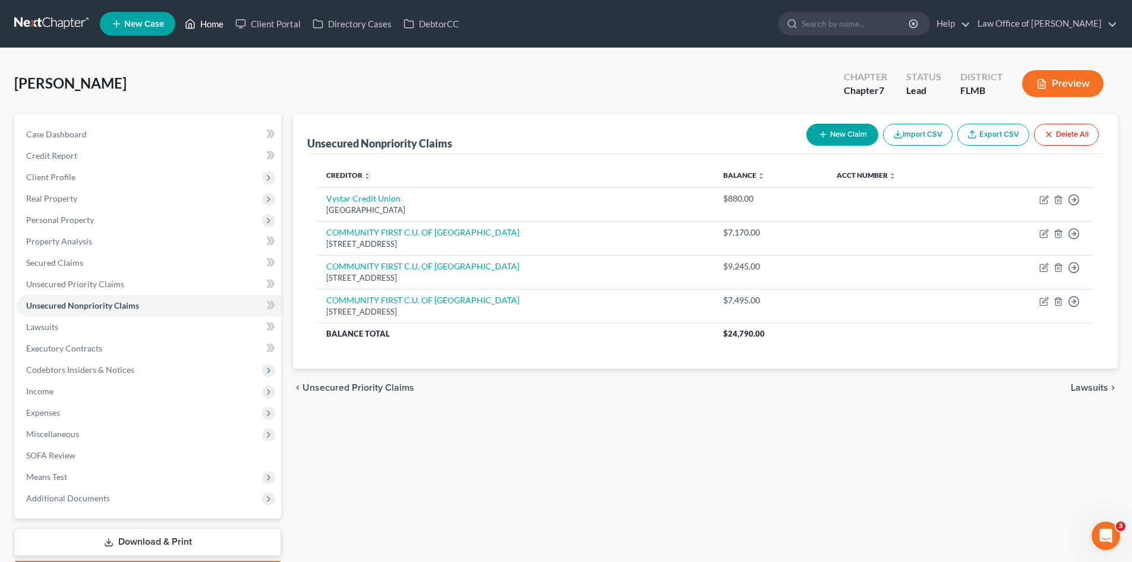
click at [208, 21] on link "Home" at bounding box center [204, 23] width 51 height 21
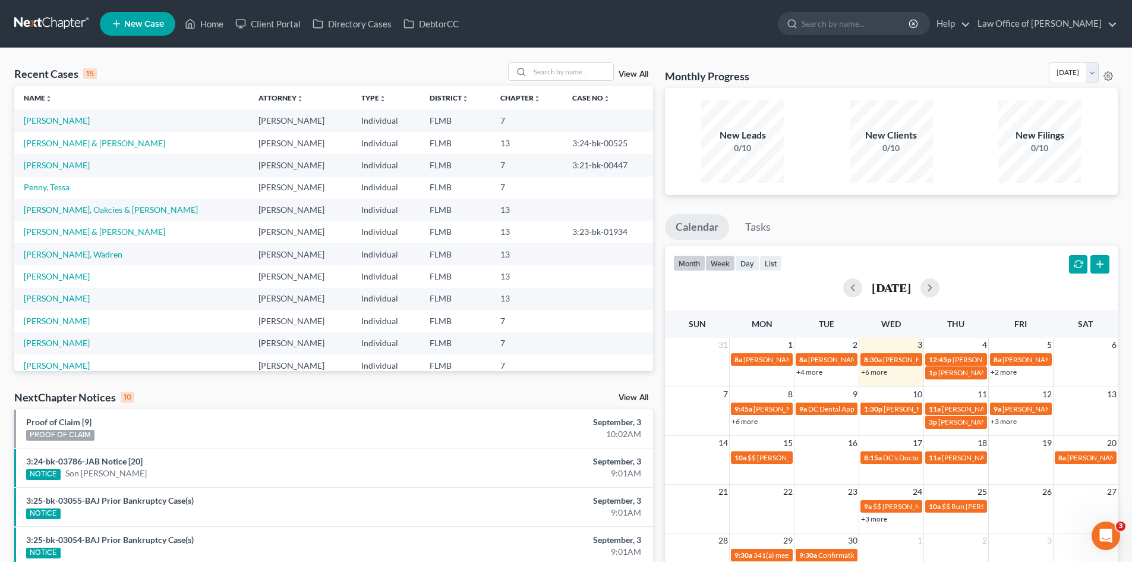
click at [725, 259] on button "week" at bounding box center [720, 263] width 30 height 16
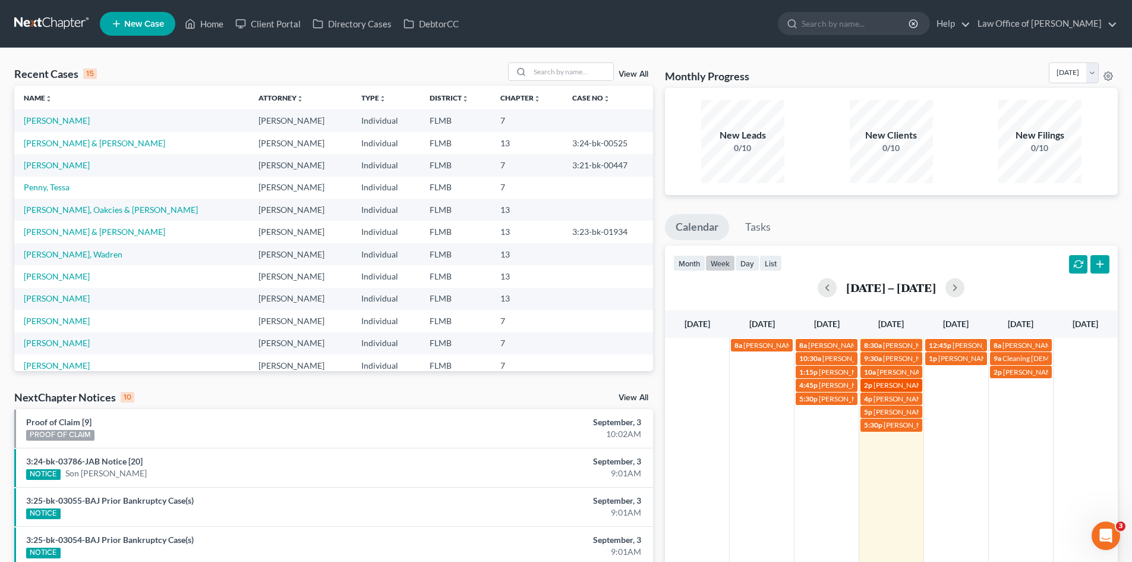
click at [914, 386] on span "[PERSON_NAME] 1k down; [EMAIL_ADDRESS][DOMAIN_NAME]" at bounding box center [977, 384] width 206 height 9
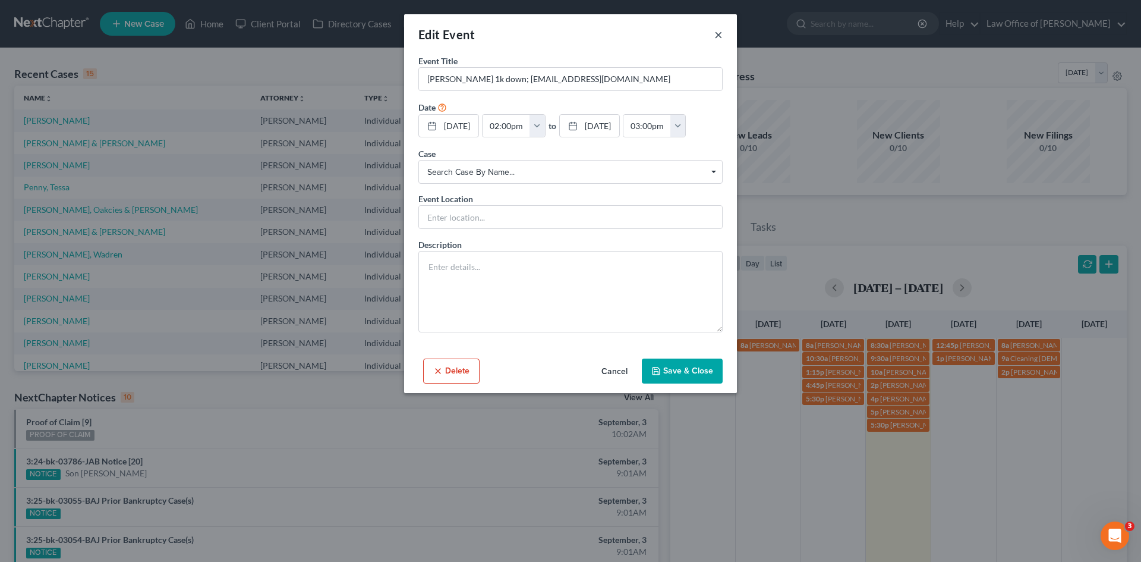
click at [722, 37] on button "×" at bounding box center [718, 34] width 8 height 14
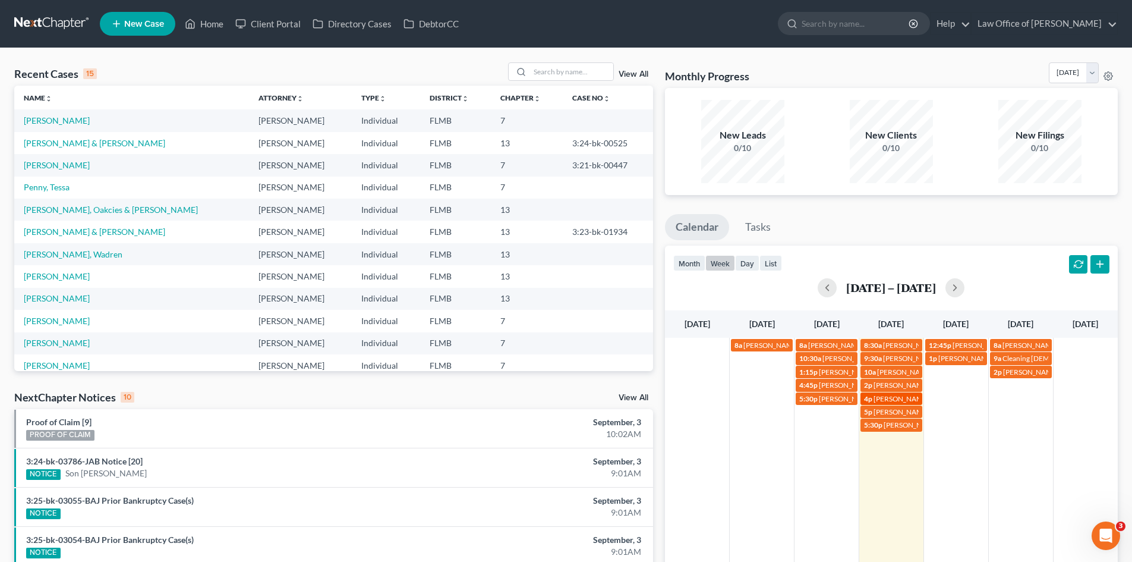
click at [906, 403] on link "4p [PERSON_NAME]" at bounding box center [892, 398] width 62 height 12
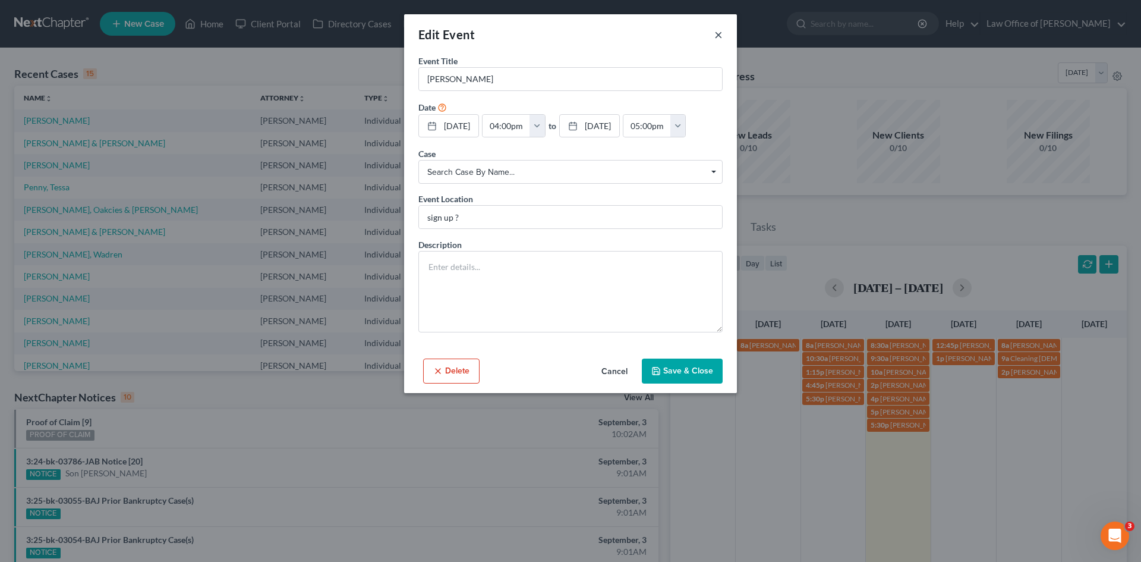
click at [716, 39] on button "×" at bounding box center [718, 34] width 8 height 14
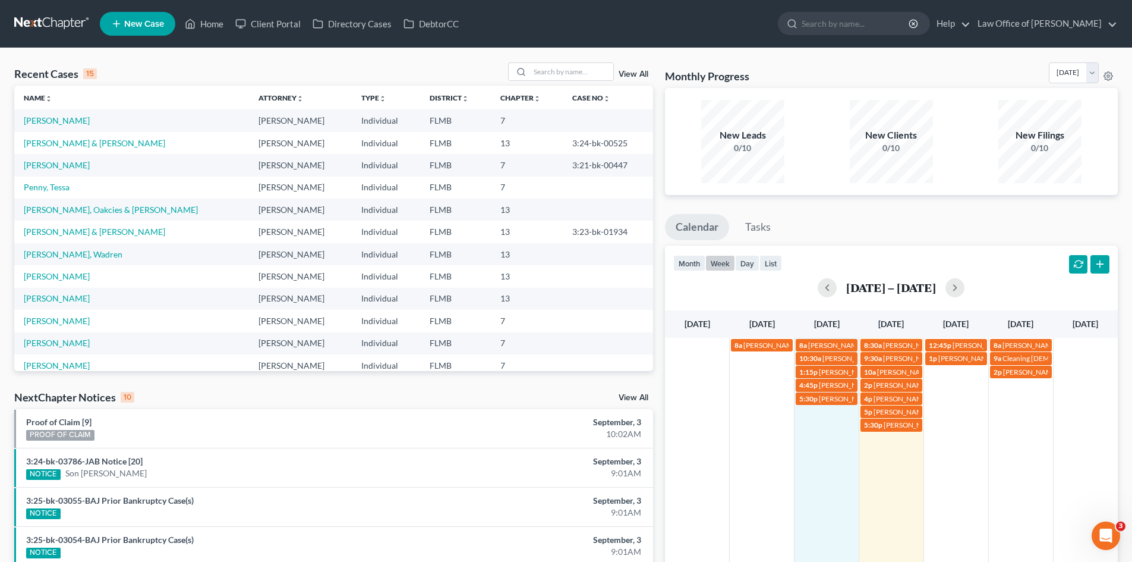
click at [833, 407] on td "5:30p [PERSON_NAME] [EMAIL_ADDRESS][DOMAIN_NAME]" at bounding box center [827, 412] width 65 height 40
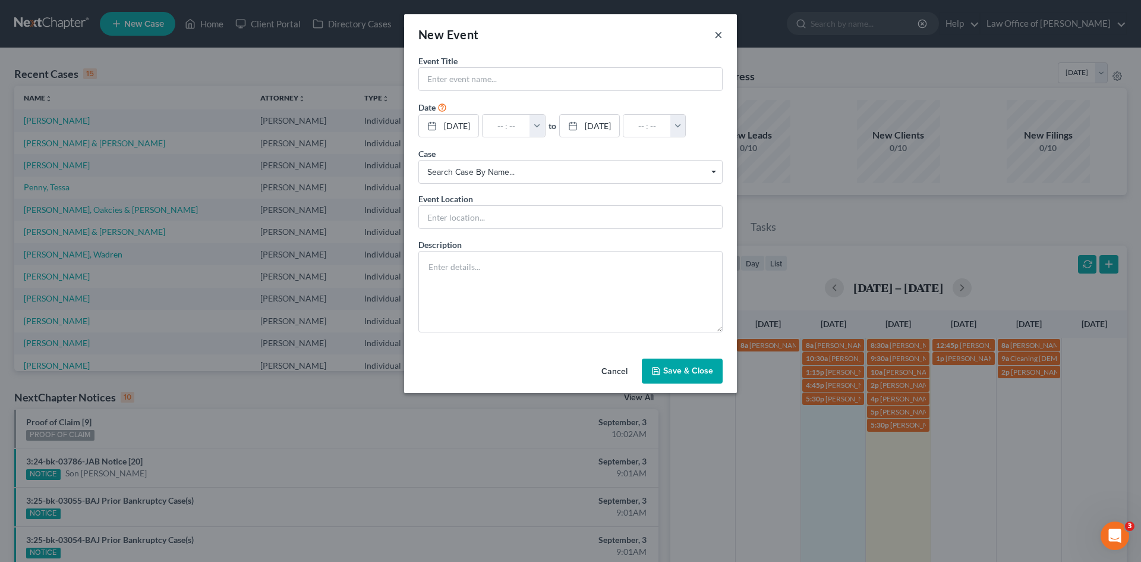
click at [717, 35] on button "×" at bounding box center [718, 34] width 8 height 14
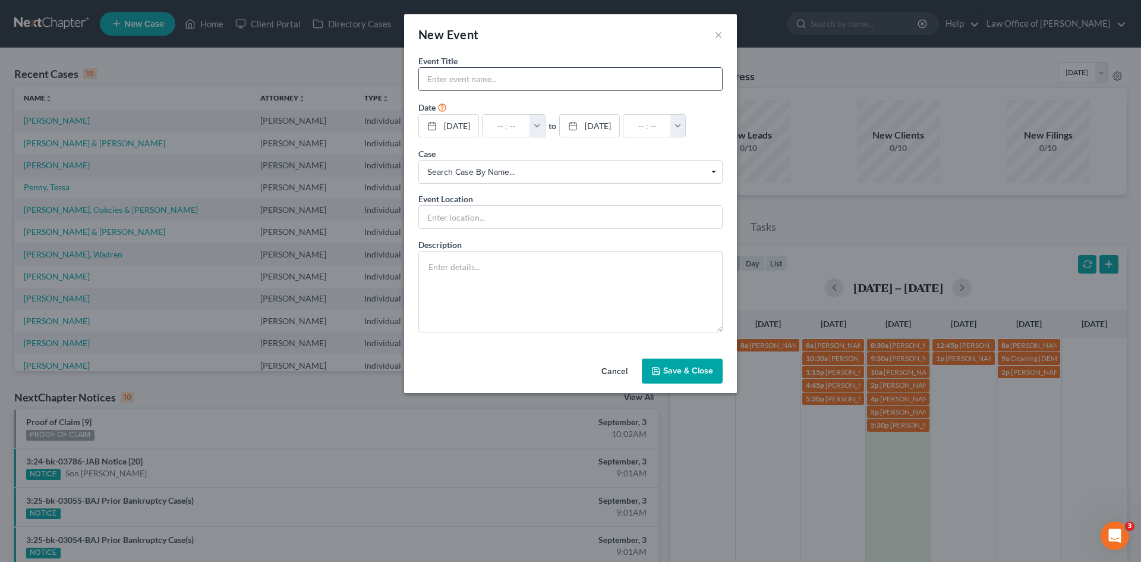
click at [455, 77] on input "text" at bounding box center [570, 79] width 303 height 23
type input "[PERSON_NAME] & Husband will be dropping off documents"
click at [497, 124] on input "text" at bounding box center [507, 126] width 48 height 23
type input "2"
type input "01:00am"
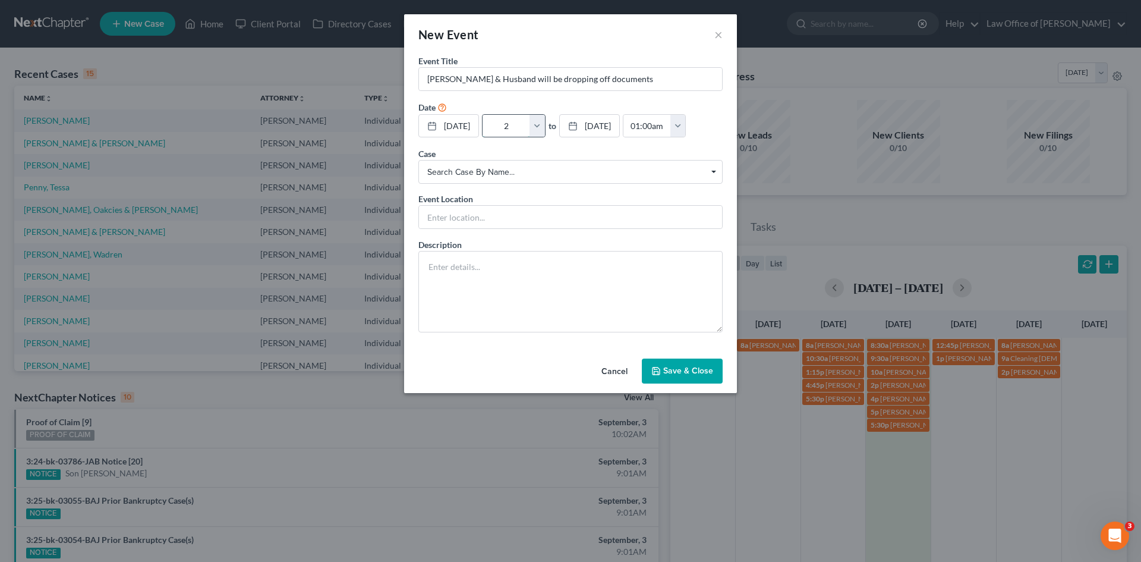
type input "2:"
type input "03:00am"
type input "2:0"
type input "01:00am"
type input "2:00"
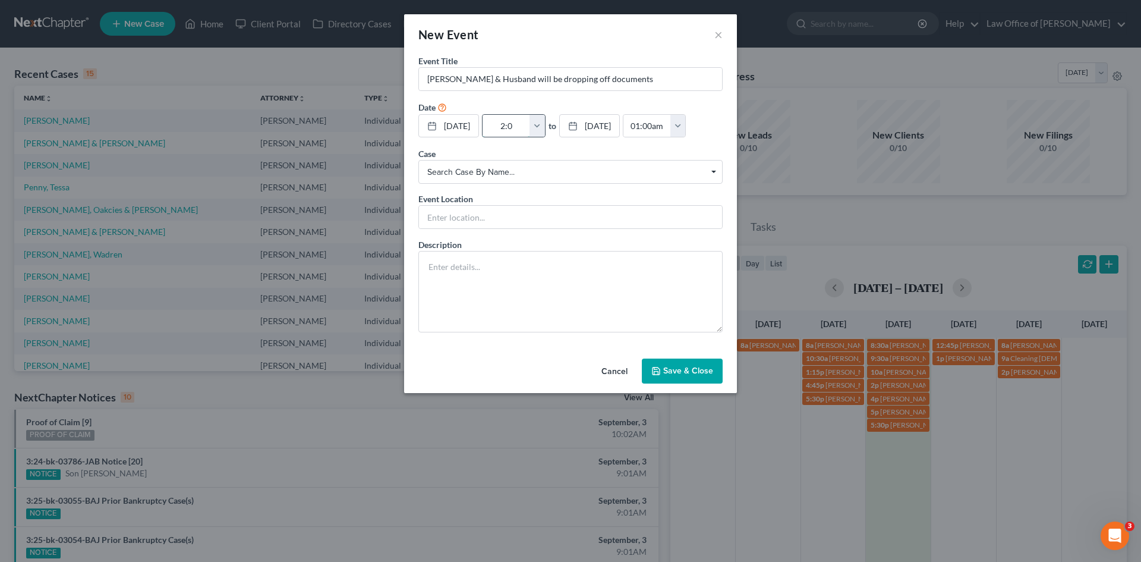
type input "03:00am"
click at [557, 325] on textarea at bounding box center [570, 291] width 304 height 81
click at [521, 131] on input "2:00" at bounding box center [507, 126] width 48 height 23
click at [525, 127] on input "2:00" at bounding box center [507, 126] width 48 height 23
type input "2:00p"
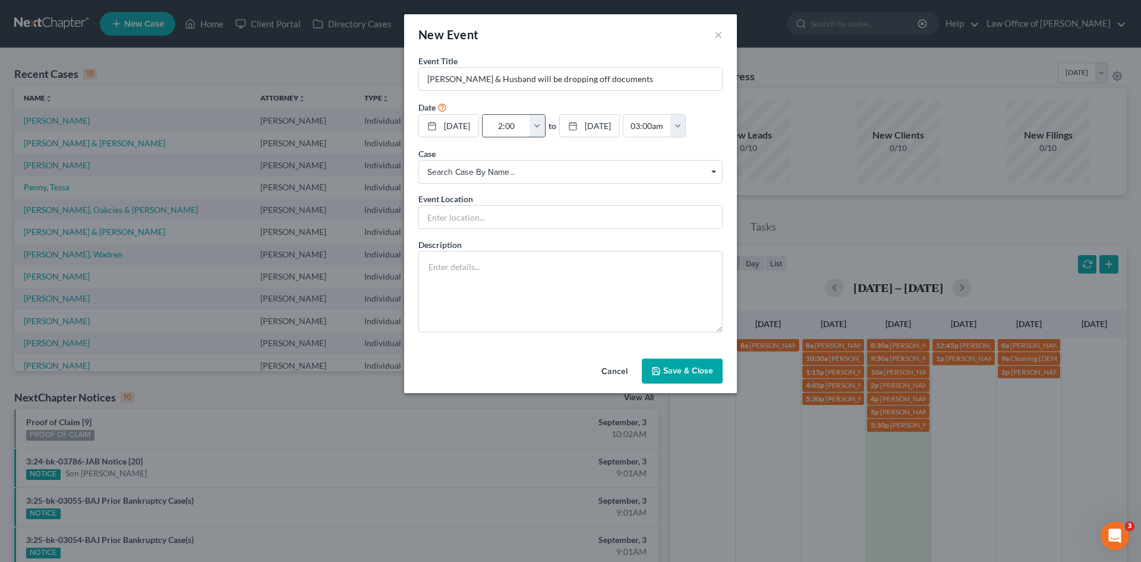
type input "01:00am"
type input "2:00pm"
type input "03:00pm"
type input "2:00pm"
click at [683, 376] on button "Save & Close" at bounding box center [682, 370] width 81 height 25
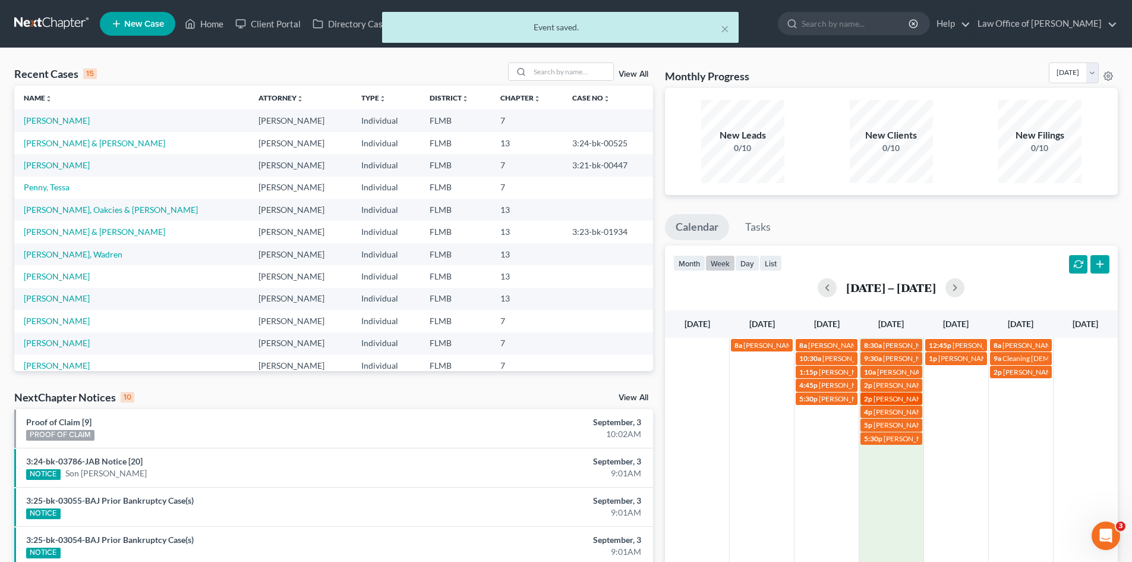
click at [905, 397] on span "[PERSON_NAME] & Husband will be dropping off documents" at bounding box center [968, 398] width 189 height 9
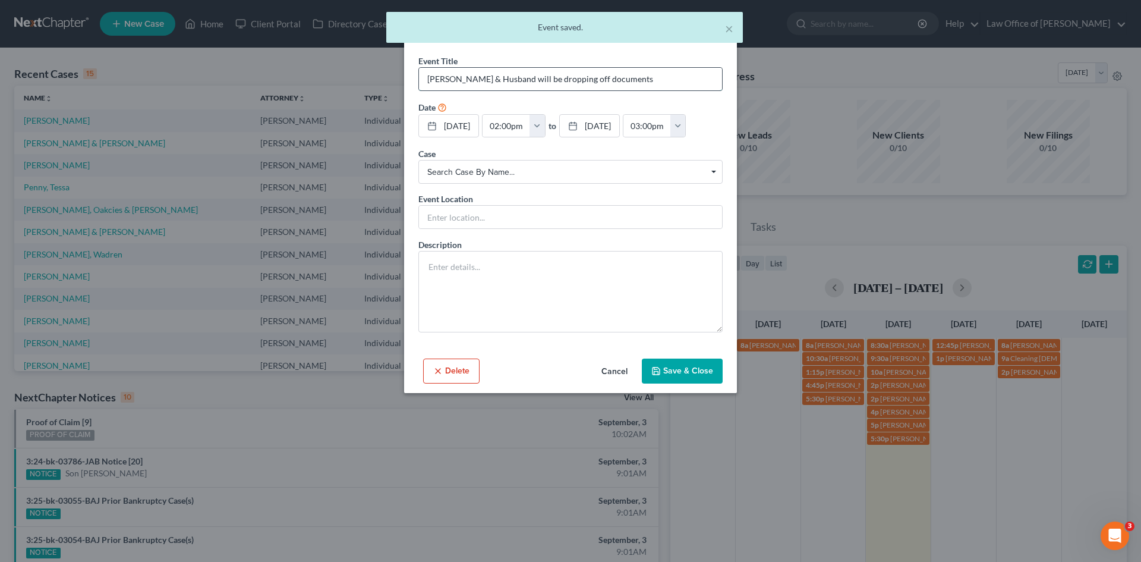
drag, startPoint x: 643, startPoint y: 81, endPoint x: 654, endPoint y: 78, distance: 11.1
click at [644, 81] on input "[PERSON_NAME] & Husband will be dropping off documents" at bounding box center [570, 79] width 303 height 23
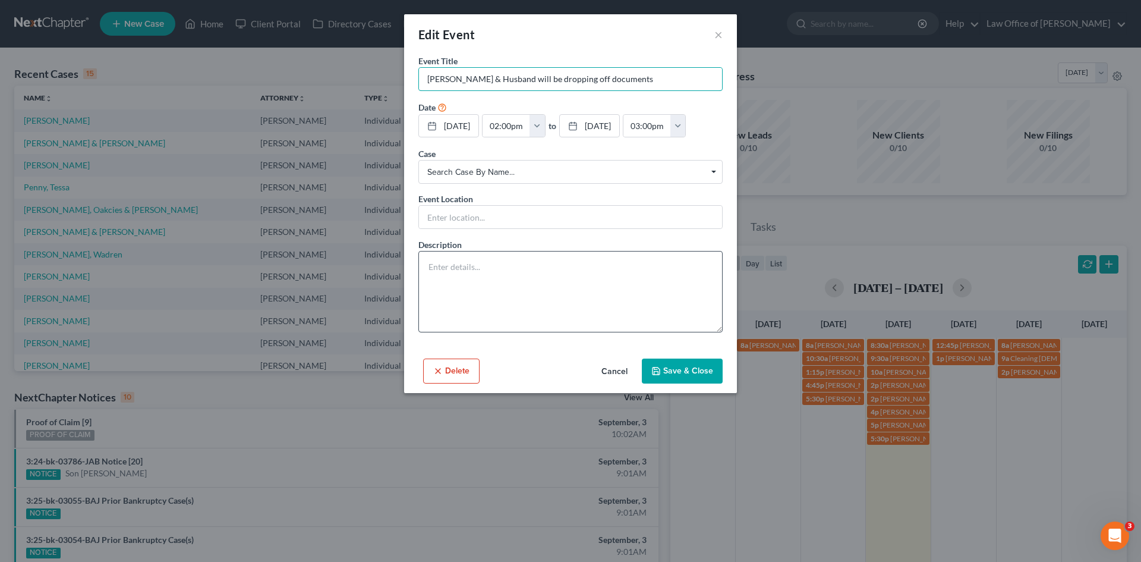
type input "[PERSON_NAME] & Husband will be dropping off documents"
click at [476, 305] on textarea at bounding box center [570, 291] width 304 height 81
type textarea "Sometime between 1:30 and 3:30pm"
click at [679, 363] on button "Save & Close" at bounding box center [682, 370] width 81 height 25
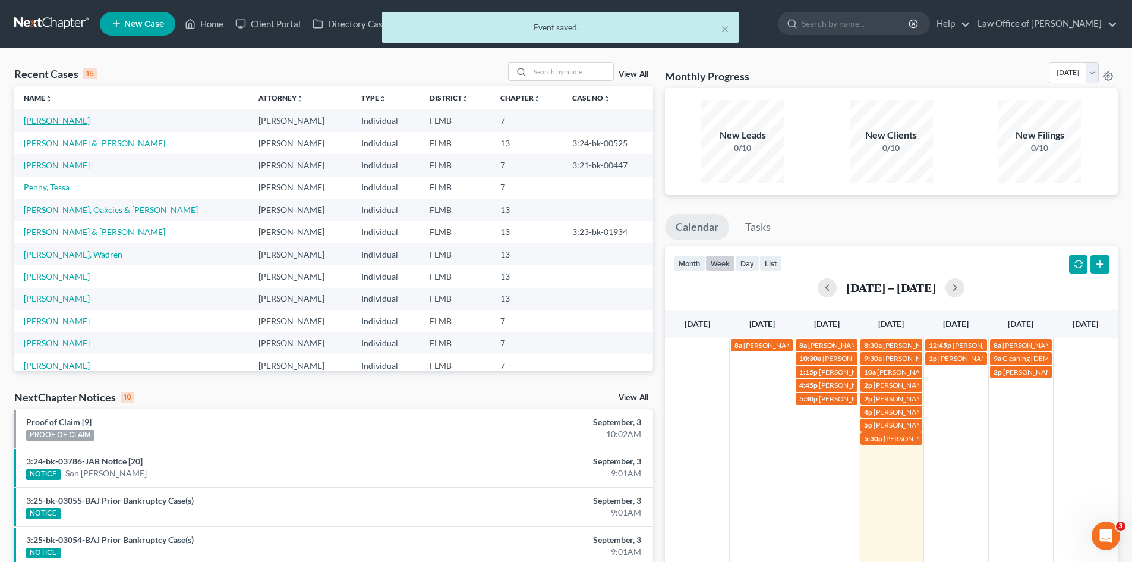
click at [45, 122] on link "[PERSON_NAME]" at bounding box center [57, 120] width 66 height 10
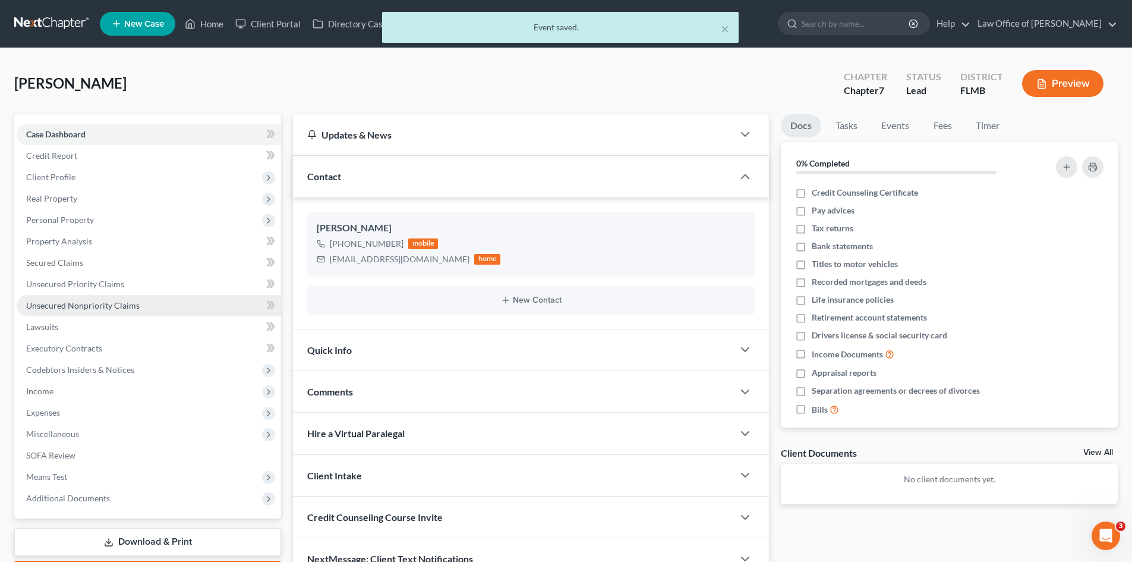
click at [77, 302] on span "Unsecured Nonpriority Claims" at bounding box center [83, 305] width 114 height 10
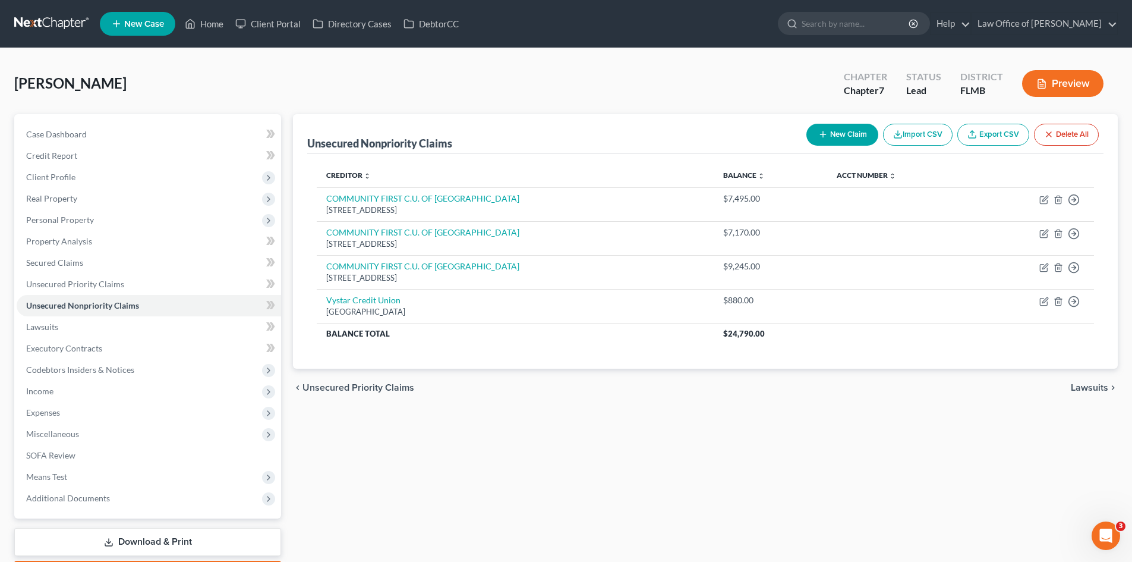
click at [827, 124] on button "New Claim" at bounding box center [843, 135] width 72 height 22
select select "0"
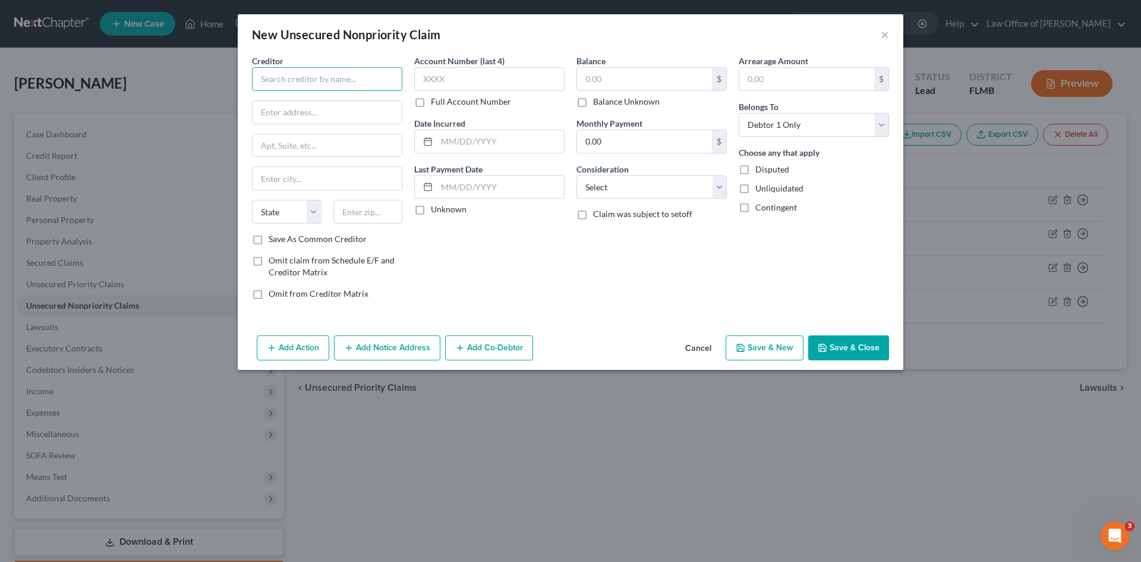
click at [350, 82] on input "text" at bounding box center [327, 79] width 150 height 24
paste input "COMMUNITY FIRST C.U. OF [GEOGRAPHIC_DATA]"
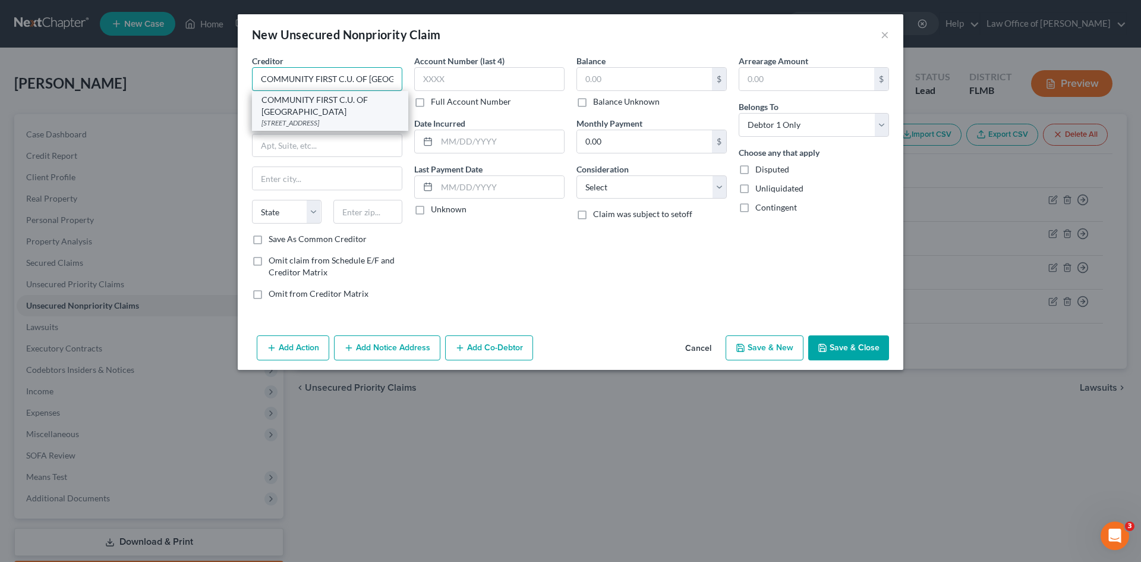
type input "COMMUNITY FIRST C.U. OF [GEOGRAPHIC_DATA]"
click at [332, 105] on div "COMMUNITY FIRST C.U. OF [GEOGRAPHIC_DATA]" at bounding box center [330, 106] width 137 height 24
type input "PO Box 2600"
type input "[GEOGRAPHIC_DATA]"
select select "9"
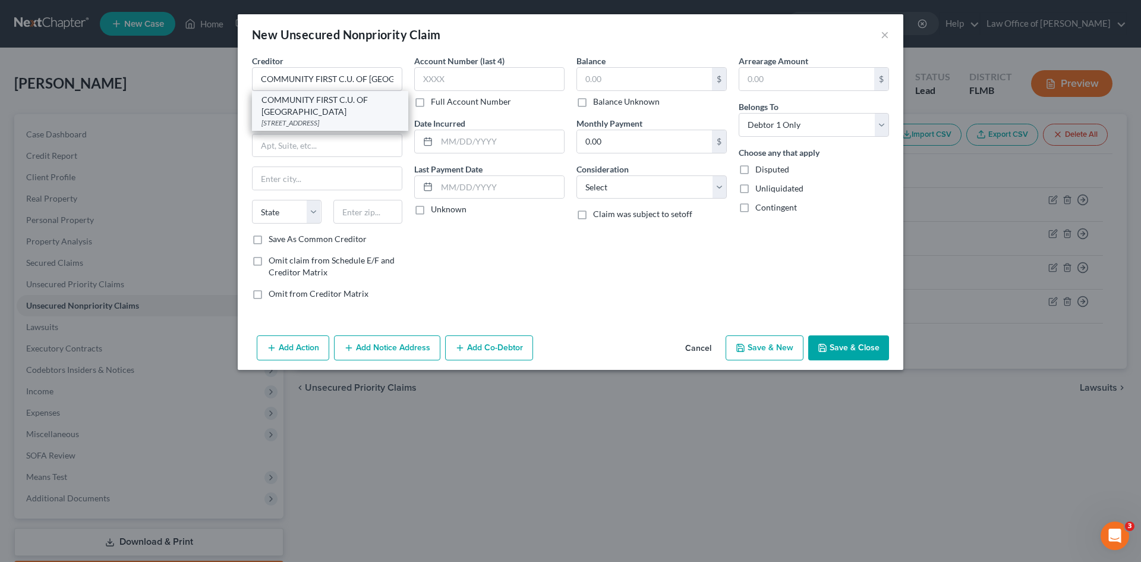
type input "32232"
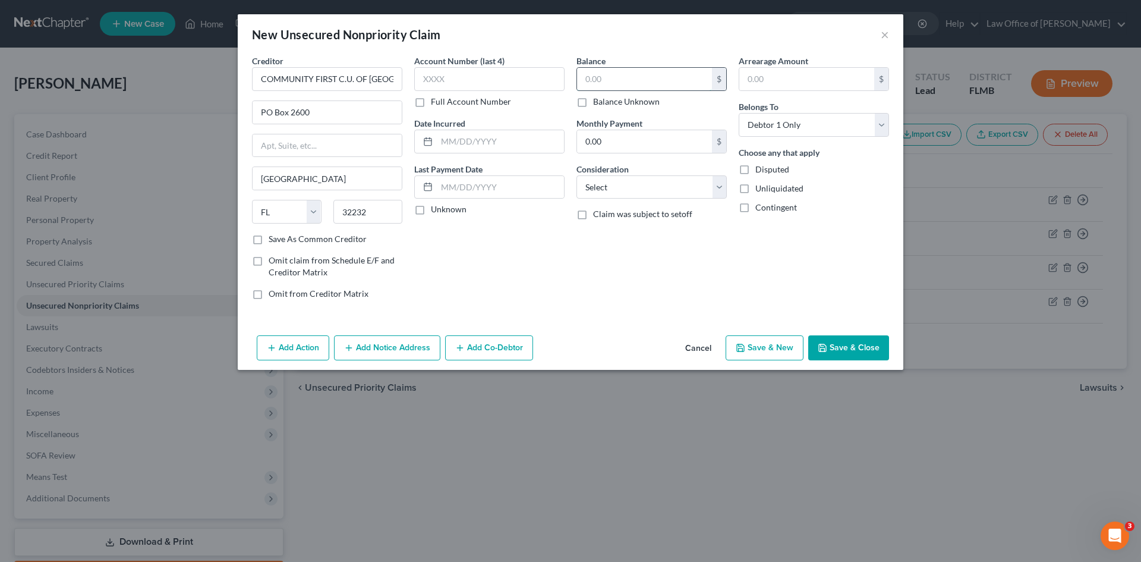
click at [599, 78] on input "text" at bounding box center [644, 79] width 135 height 23
type input "8,510.00"
click at [766, 350] on button "Save & New" at bounding box center [765, 347] width 78 height 25
select select "0"
click at [359, 76] on input "text" at bounding box center [327, 79] width 150 height 24
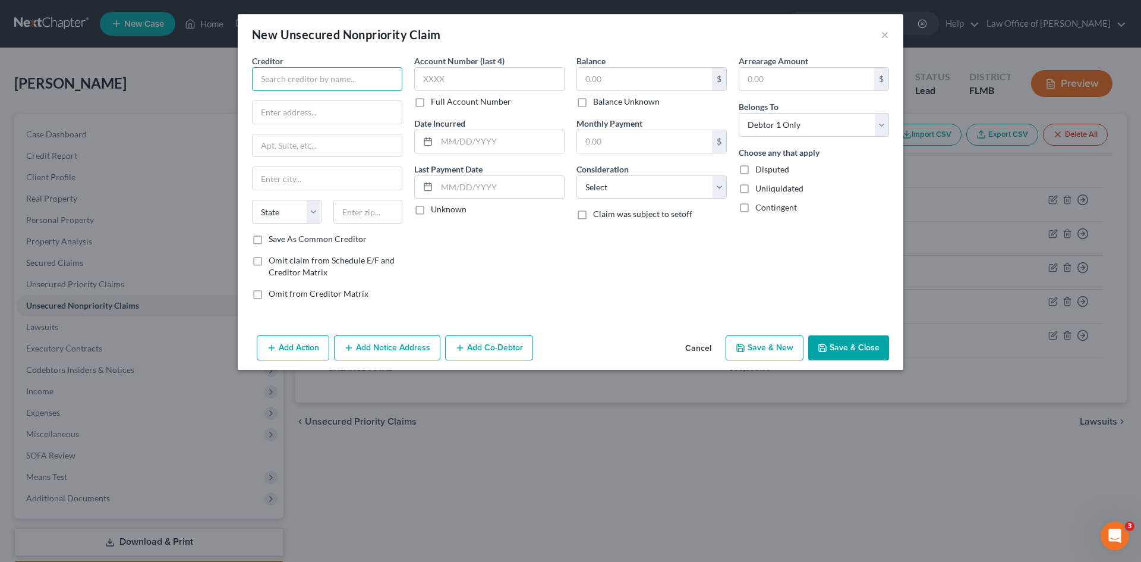
paste input "SYNCB/[PERSON_NAME]"
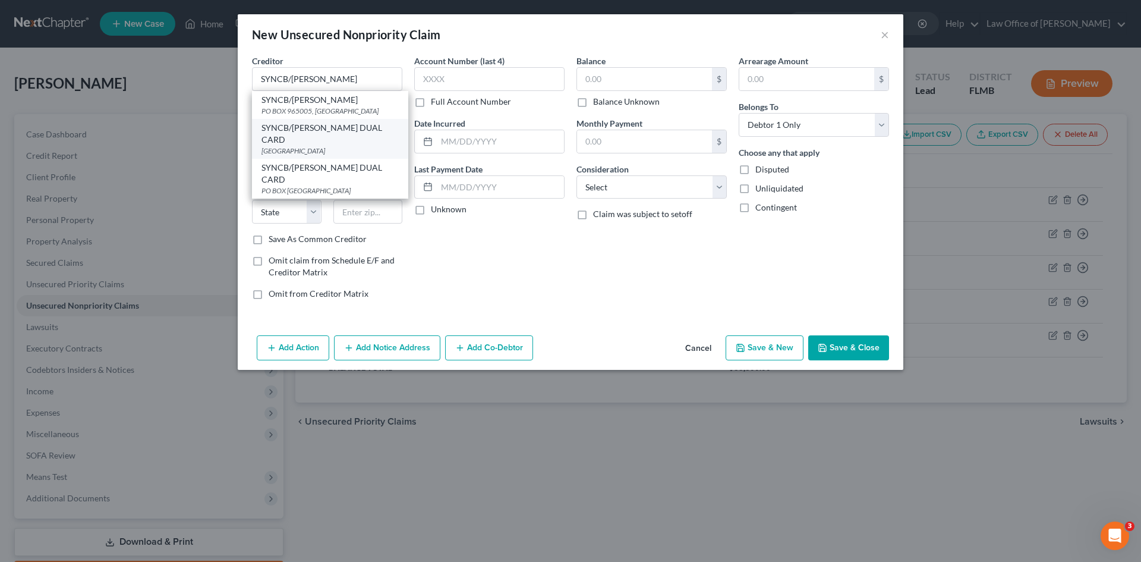
click at [355, 128] on div "SYNCB/[PERSON_NAME] DUAL CARD" at bounding box center [330, 134] width 137 height 24
type input "SYNCB/[PERSON_NAME] DUAL CARD"
type input "PO Box 71750"
type input "[GEOGRAPHIC_DATA]"
select select "39"
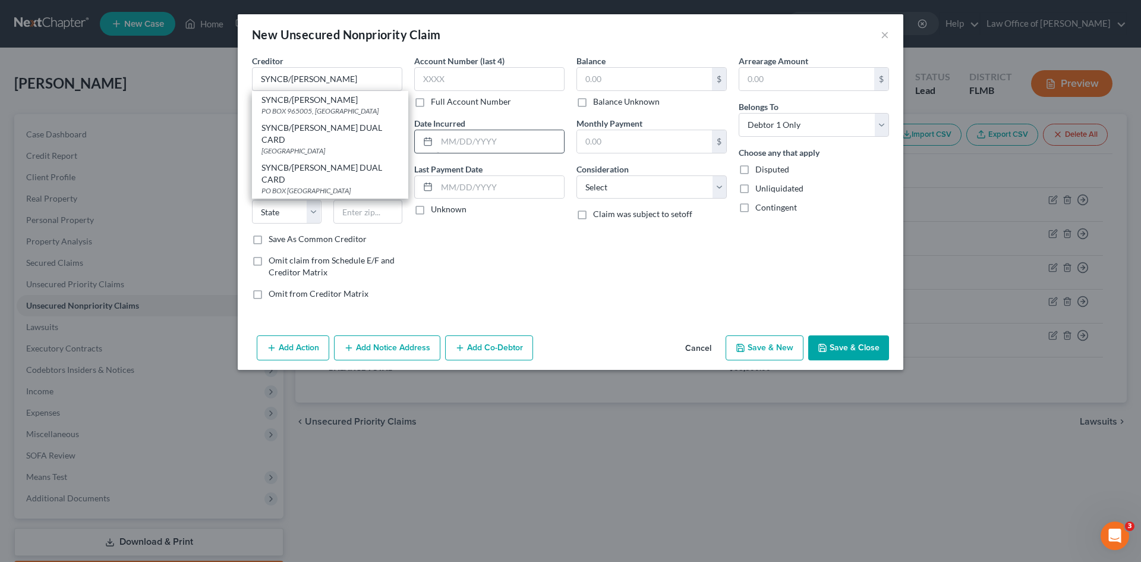
type input "19176"
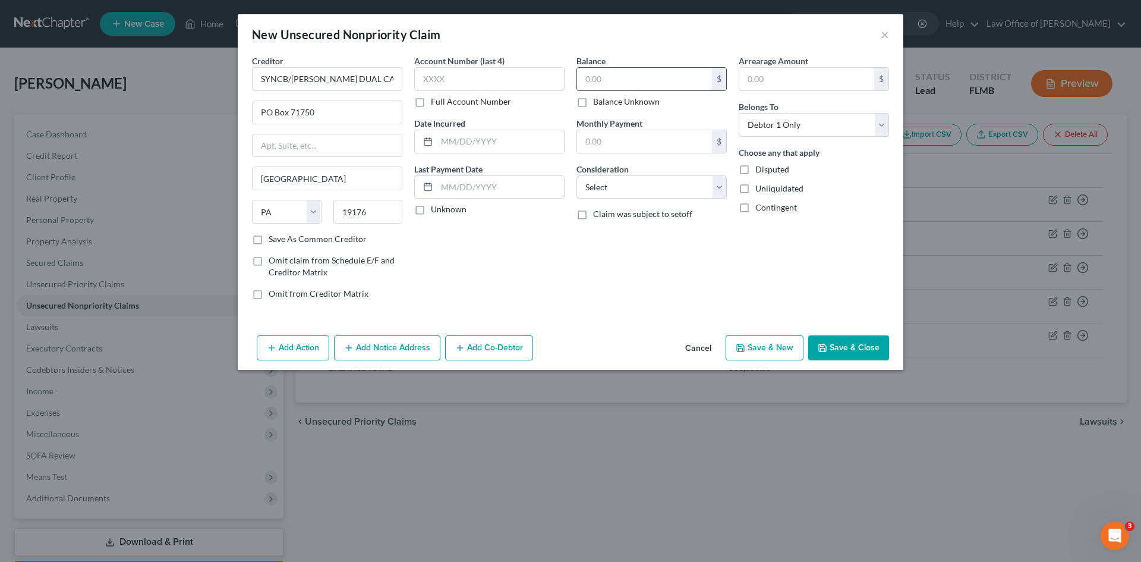
click at [632, 81] on input "text" at bounding box center [644, 79] width 135 height 23
type input "0.00"
click at [773, 344] on button "Save & New" at bounding box center [765, 347] width 78 height 25
select select "0"
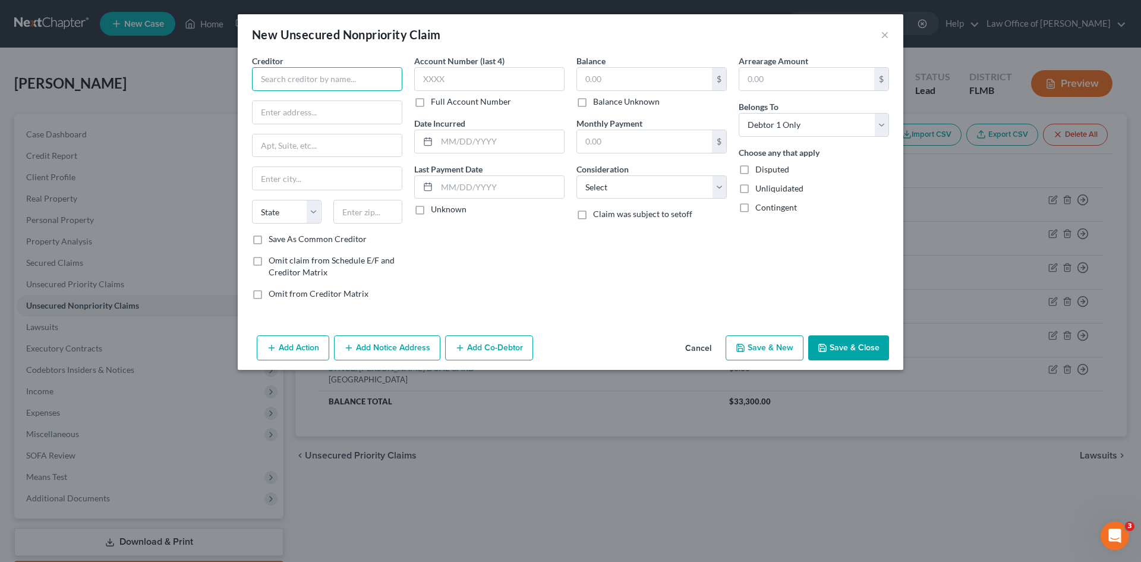
click at [372, 84] on input "text" at bounding box center [327, 79] width 150 height 24
paste input "DISCOVER PERSONAL LOANS"
type input "DISCOVER PERSONAL LOANS"
click at [357, 101] on div "DISCOVER PERSONAL LOANS" at bounding box center [324, 100] width 124 height 12
type input "PO BOX 30954"
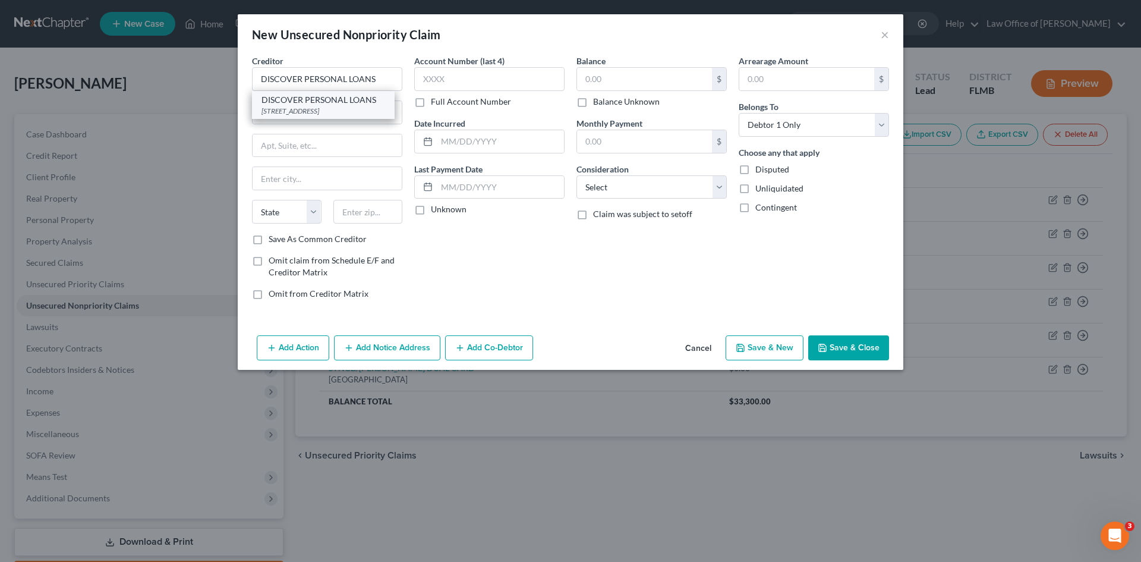
type input "[GEOGRAPHIC_DATA]"
select select "46"
type input "84130"
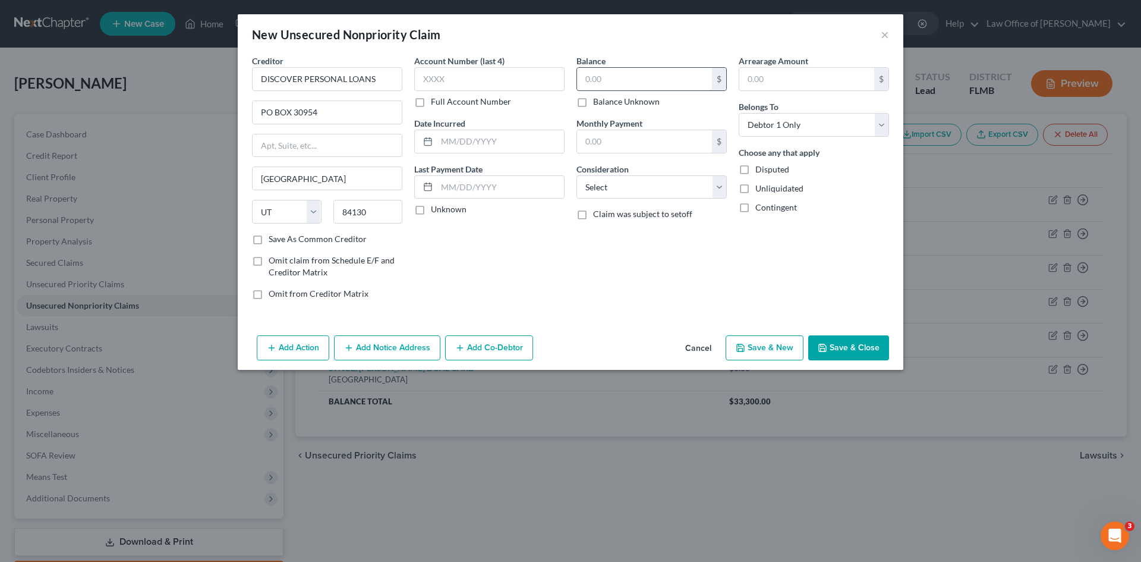
click at [660, 80] on input "text" at bounding box center [644, 79] width 135 height 23
type input "23,250.00"
click at [770, 352] on button "Save & New" at bounding box center [765, 347] width 78 height 25
select select "0"
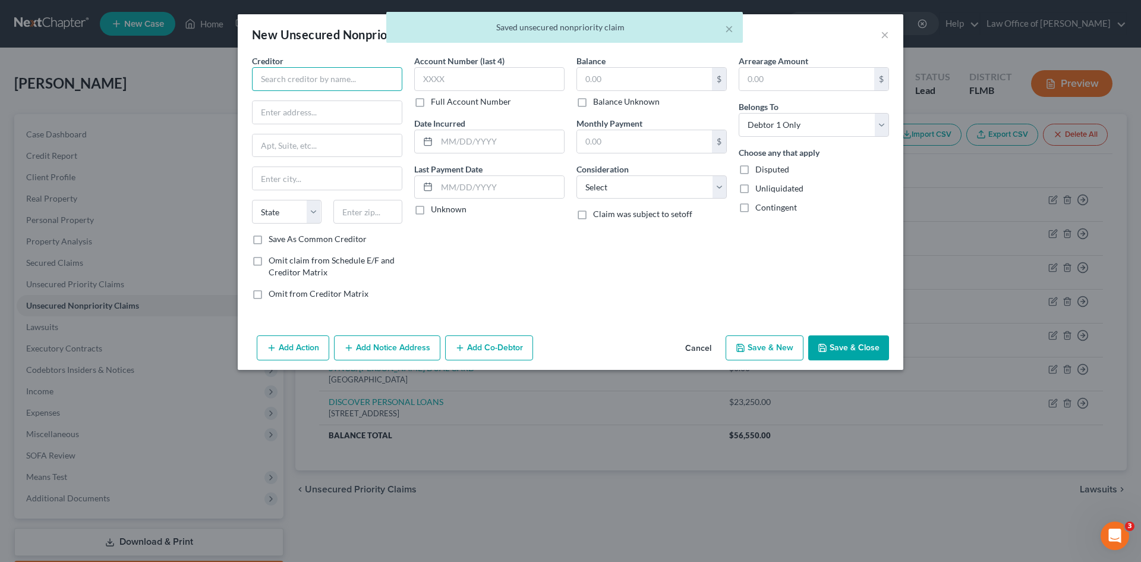
click at [308, 76] on input "text" at bounding box center [327, 79] width 150 height 24
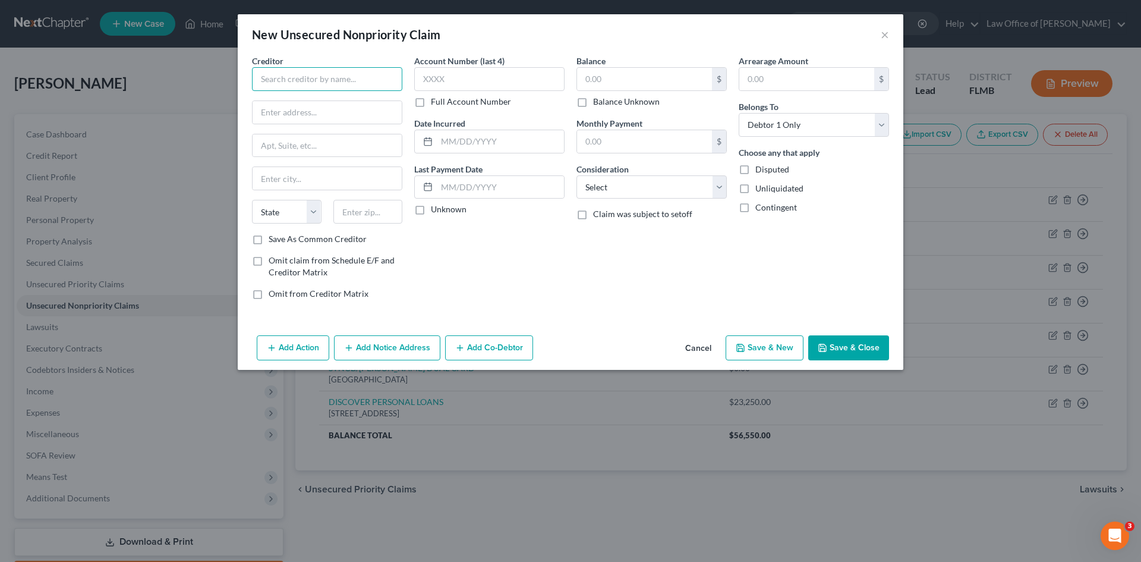
paste input "CITICARDS CBNA"
type input "CITICARDS CBNA"
click at [348, 134] on div "[STREET_ADDRESS]" at bounding box center [324, 139] width 124 height 10
type input "[STREET_ADDRESS]"
type input "[GEOGRAPHIC_DATA]"
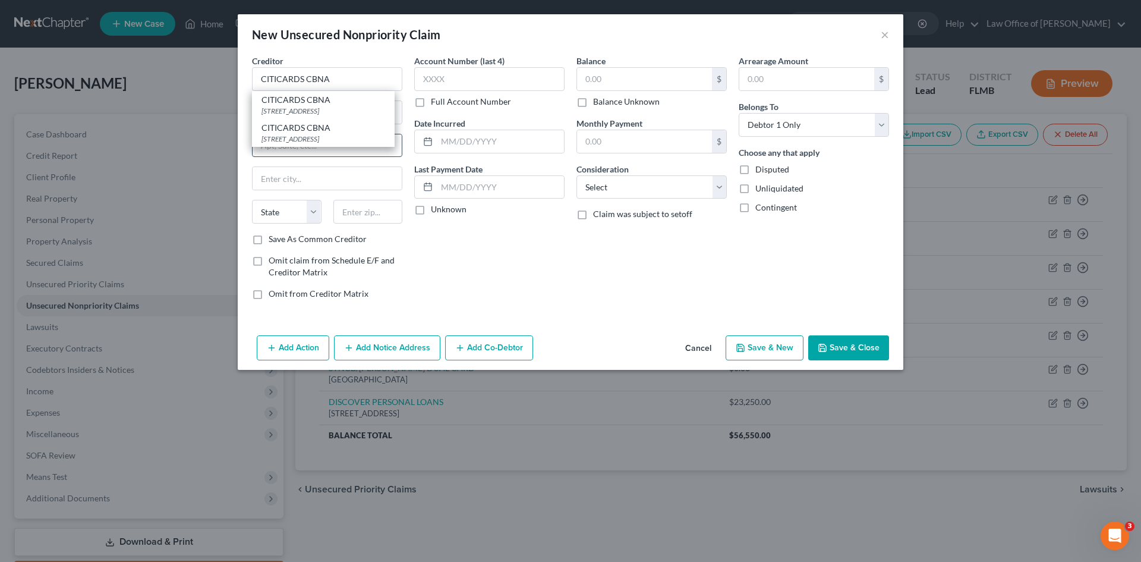
select select "43"
type input "57108"
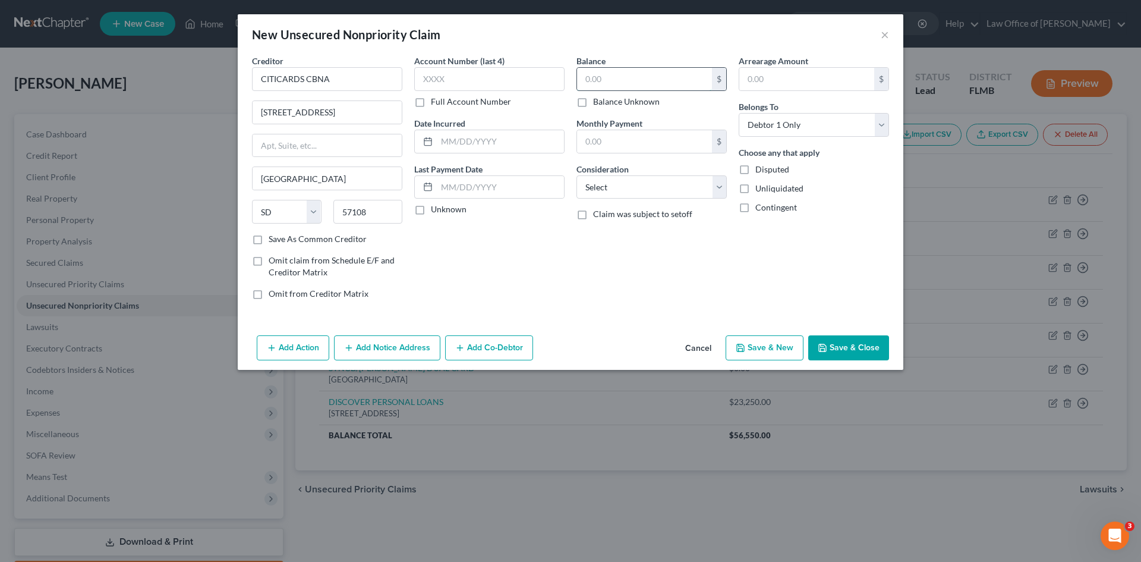
click at [603, 82] on input "text" at bounding box center [644, 79] width 135 height 23
type input "0.00"
click at [767, 351] on button "Save & New" at bounding box center [765, 347] width 78 height 25
select select "0"
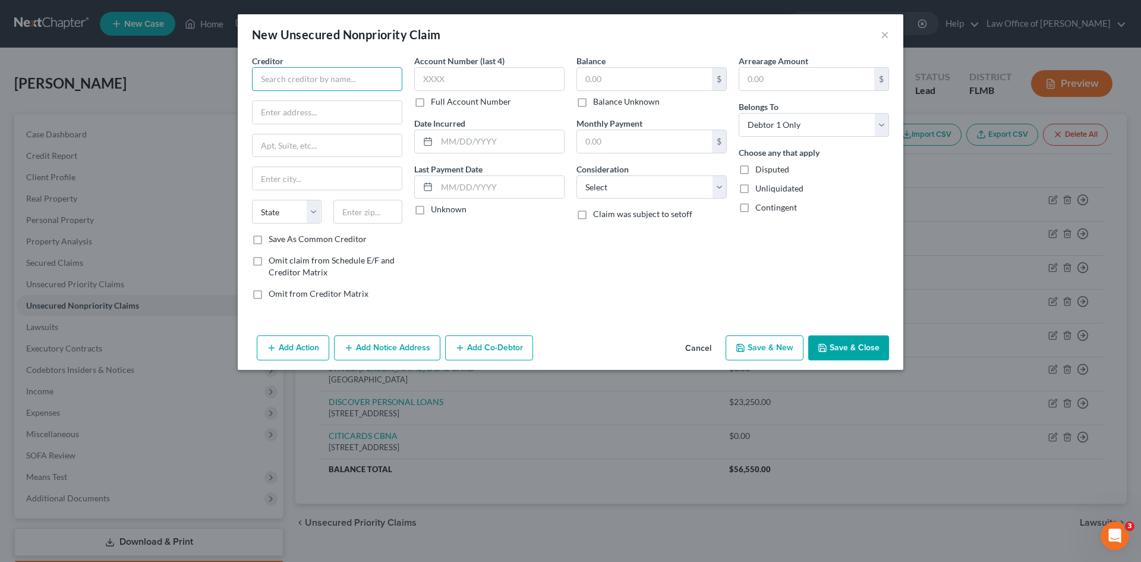
click at [320, 84] on input "text" at bounding box center [327, 79] width 150 height 24
paste input "COMMUNITY FIRST C.U. OF [GEOGRAPHIC_DATA]"
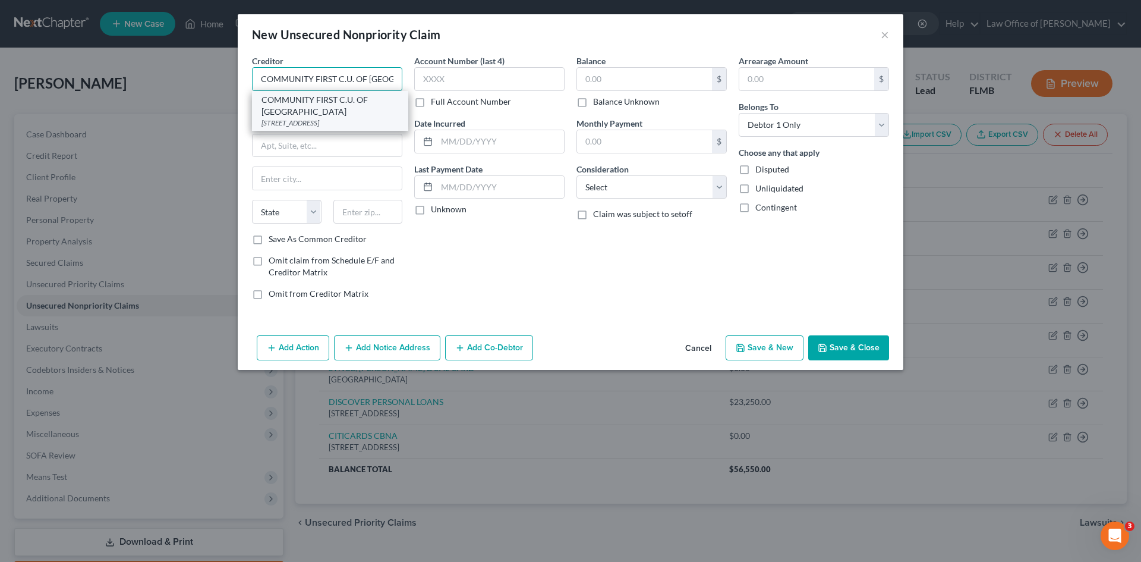
type input "COMMUNITY FIRST C.U. OF [GEOGRAPHIC_DATA]"
click at [343, 118] on div "[STREET_ADDRESS]" at bounding box center [330, 123] width 137 height 10
type input "PO Box 2600"
type input "[GEOGRAPHIC_DATA]"
select select "9"
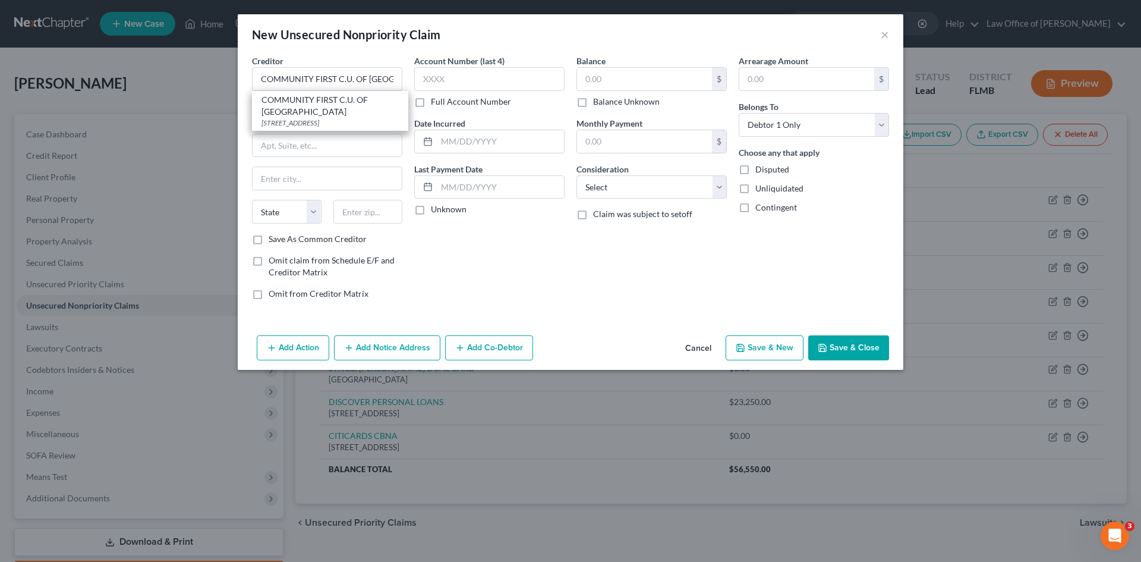
type input "32232"
click at [610, 87] on input "text" at bounding box center [644, 79] width 135 height 23
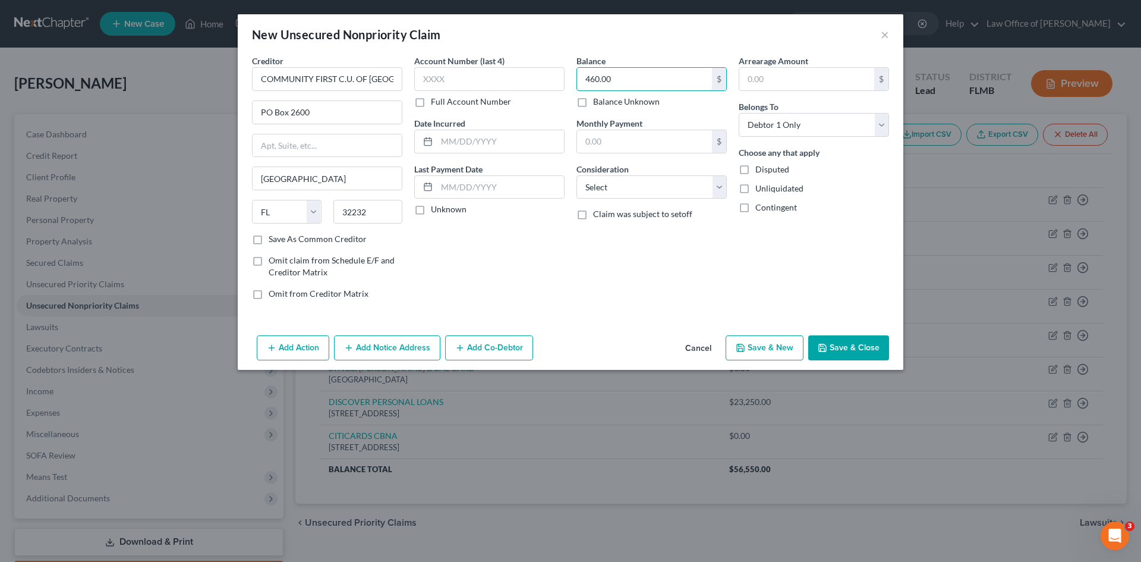
type input "460.00"
click at [742, 346] on polyline "button" at bounding box center [740, 345] width 3 height 2
select select "0"
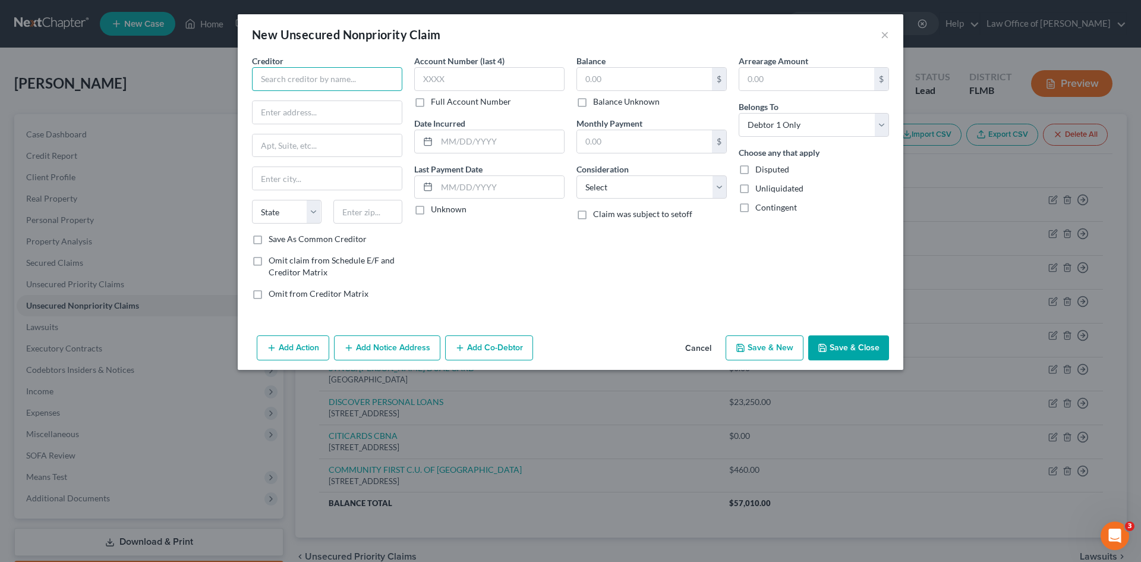
click at [311, 86] on input "text" at bounding box center [327, 79] width 150 height 24
paste input "SYNCB/CARE CREDIT"
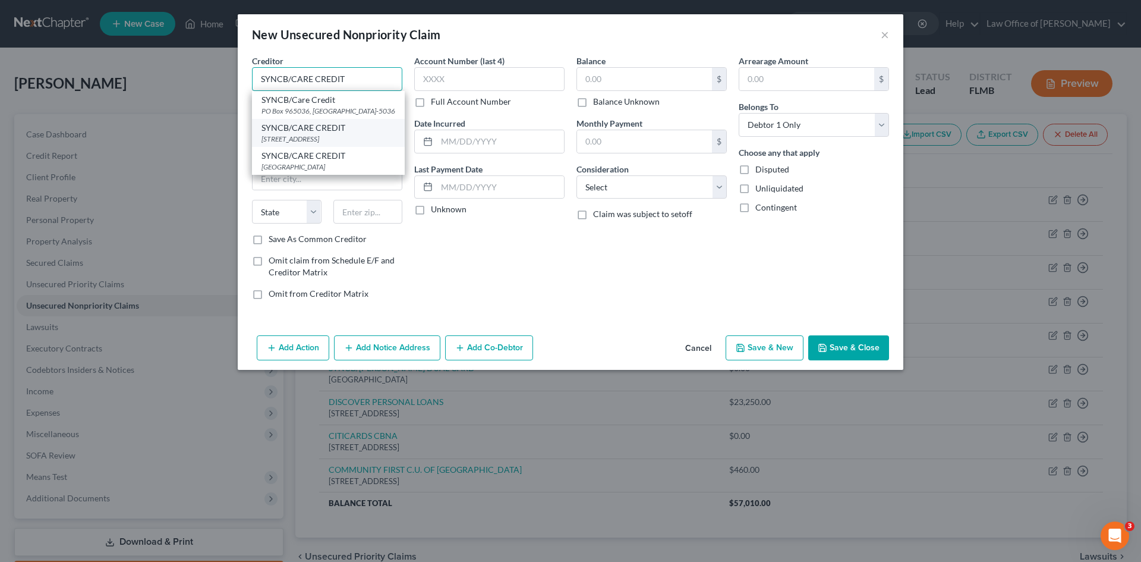
type input "SYNCB/CARE CREDIT"
click at [380, 136] on div "[STREET_ADDRESS]" at bounding box center [329, 139] width 134 height 10
type input "PO BOX 71757"
type input "[GEOGRAPHIC_DATA]"
select select "39"
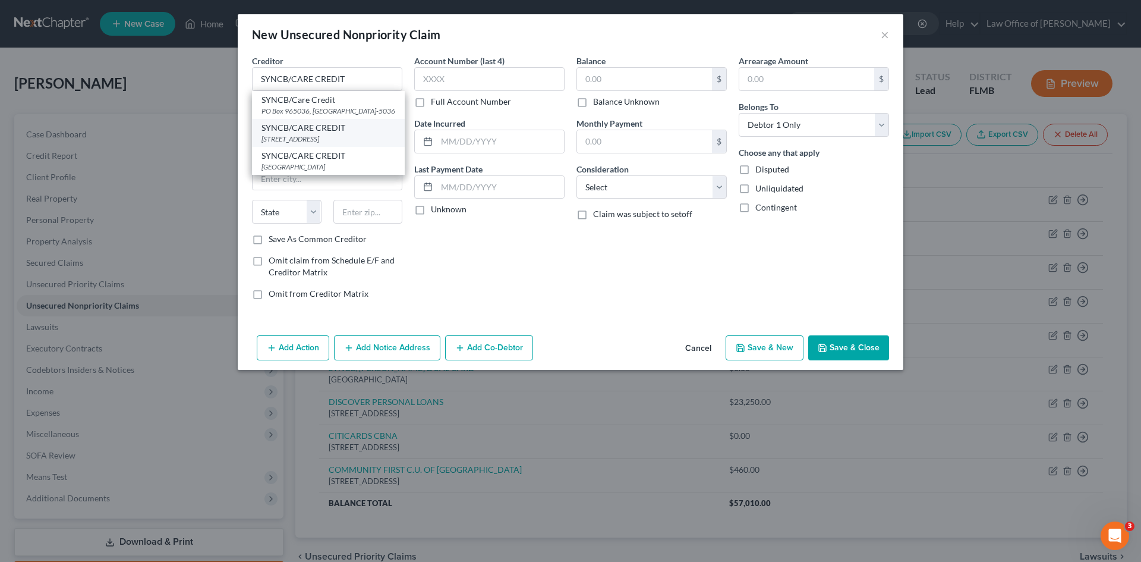
type input "19176"
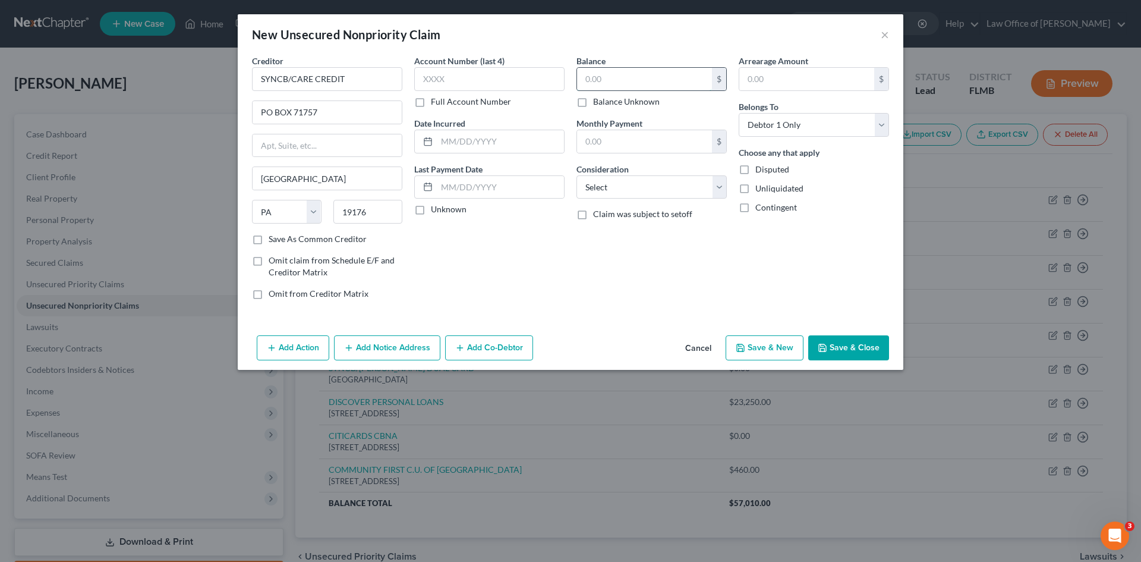
click at [631, 76] on input "text" at bounding box center [644, 79] width 135 height 23
type input "0.00"
click at [760, 345] on button "Save & New" at bounding box center [765, 347] width 78 height 25
select select "0"
click at [388, 75] on input "text" at bounding box center [327, 79] width 150 height 24
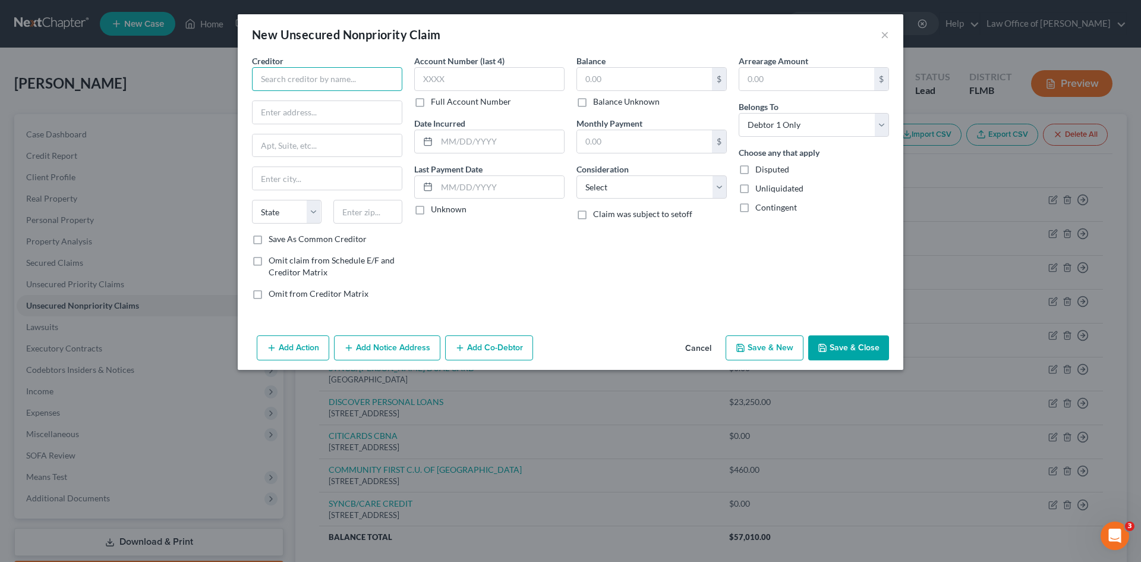
paste input "VYSTAR CREDIT UNION"
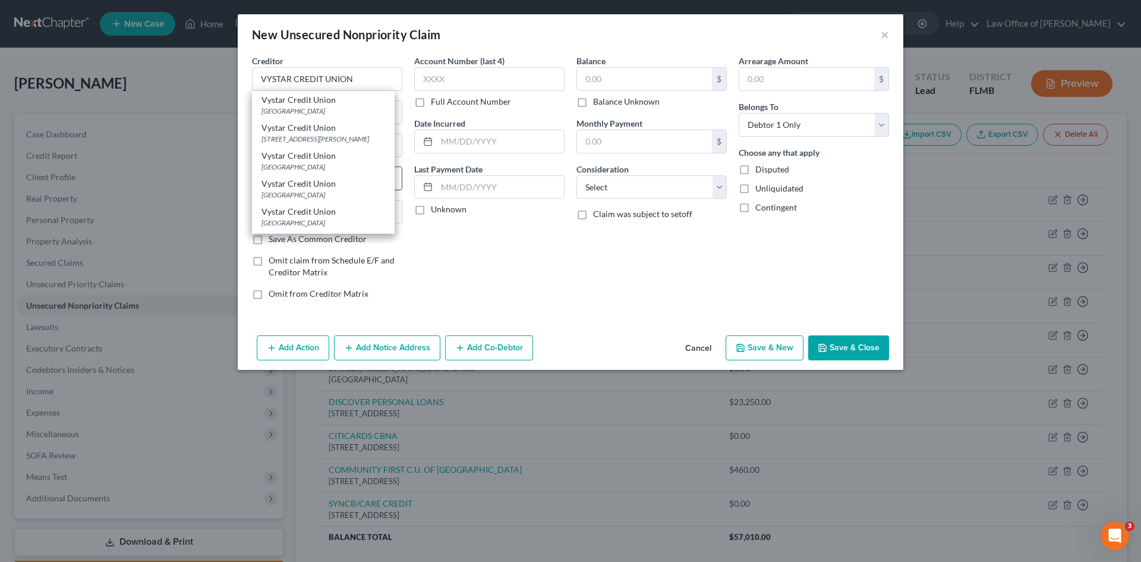
click at [343, 184] on div "Vystar Credit Union" at bounding box center [324, 184] width 124 height 12
type input "Vystar Credit Union"
type input "PO Box 45085"
type input "[GEOGRAPHIC_DATA]"
select select "9"
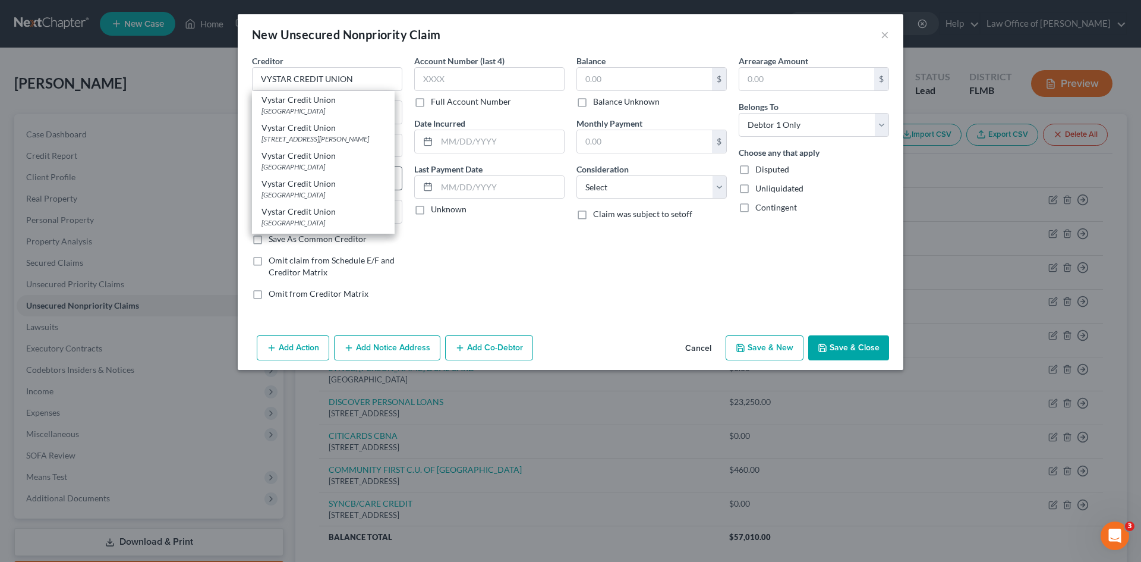
type input "32232"
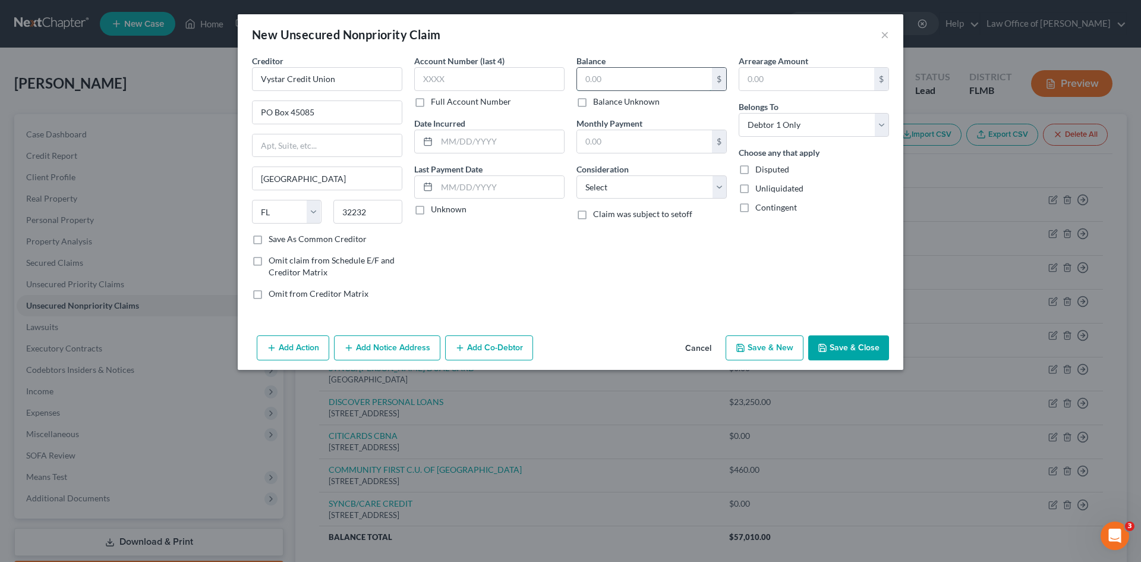
click at [669, 82] on input "text" at bounding box center [644, 79] width 135 height 23
type input "0.00"
click at [799, 347] on button "Save & New" at bounding box center [765, 347] width 78 height 25
select select "0"
type input "0.00"
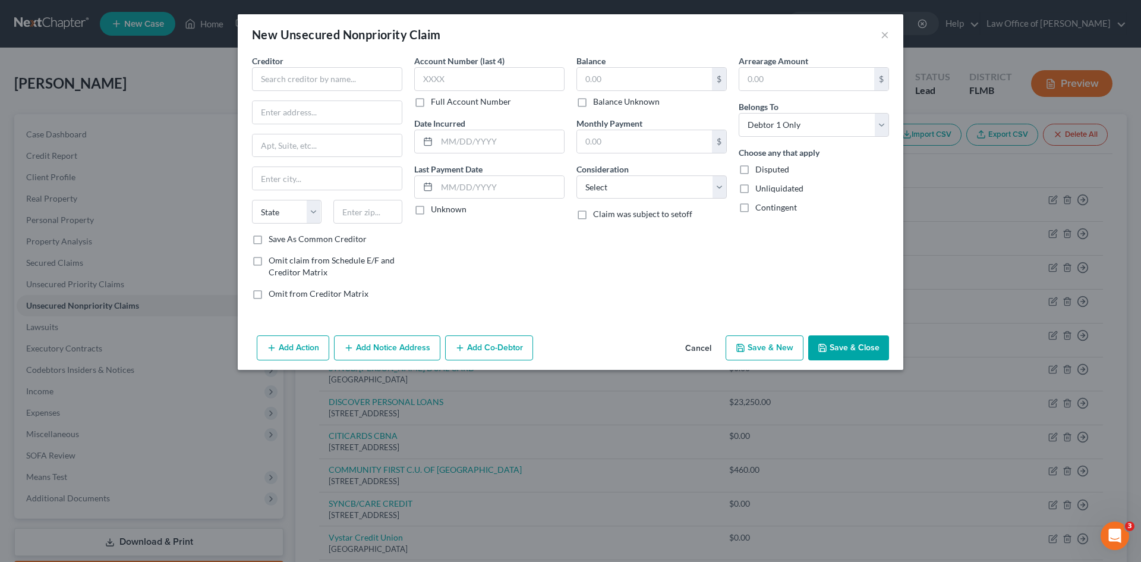
click at [712, 352] on button "Cancel" at bounding box center [698, 348] width 45 height 24
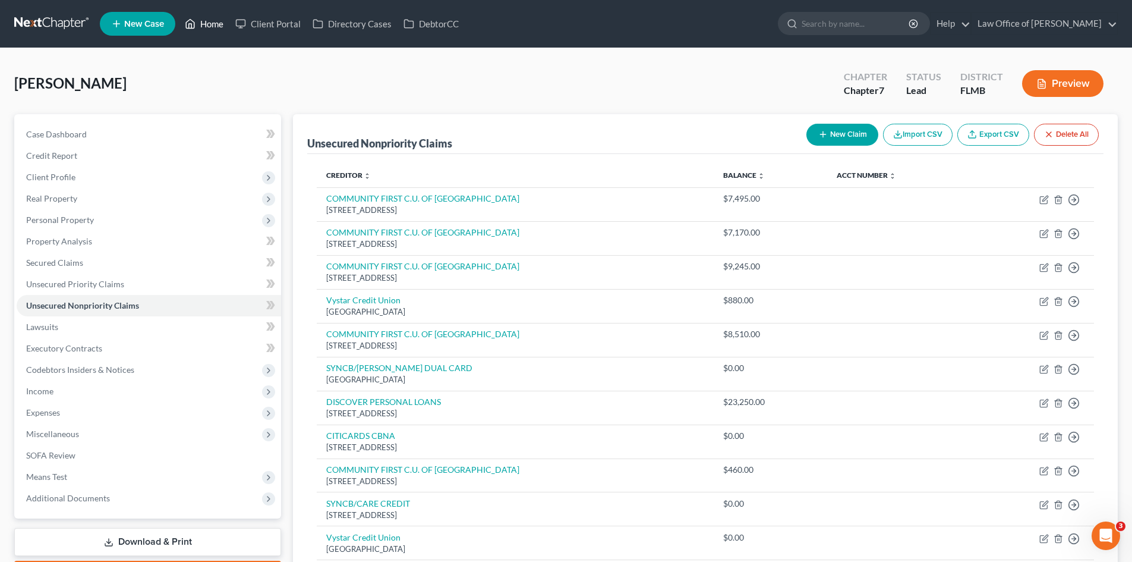
click at [193, 30] on icon at bounding box center [190, 24] width 11 height 14
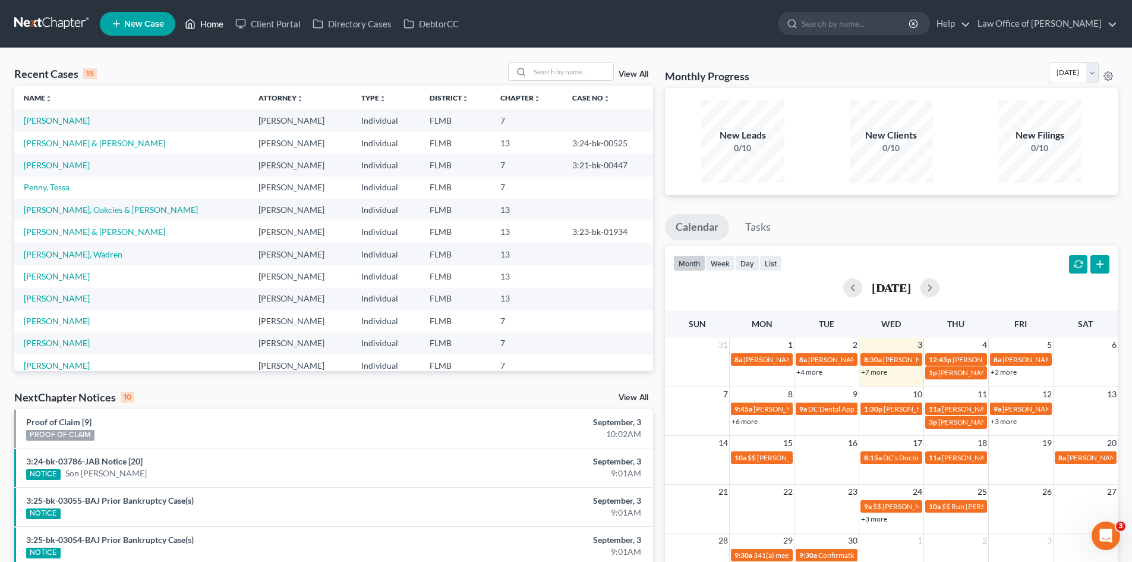
click at [217, 26] on link "Home" at bounding box center [204, 23] width 51 height 21
click at [720, 262] on button "week" at bounding box center [720, 263] width 30 height 16
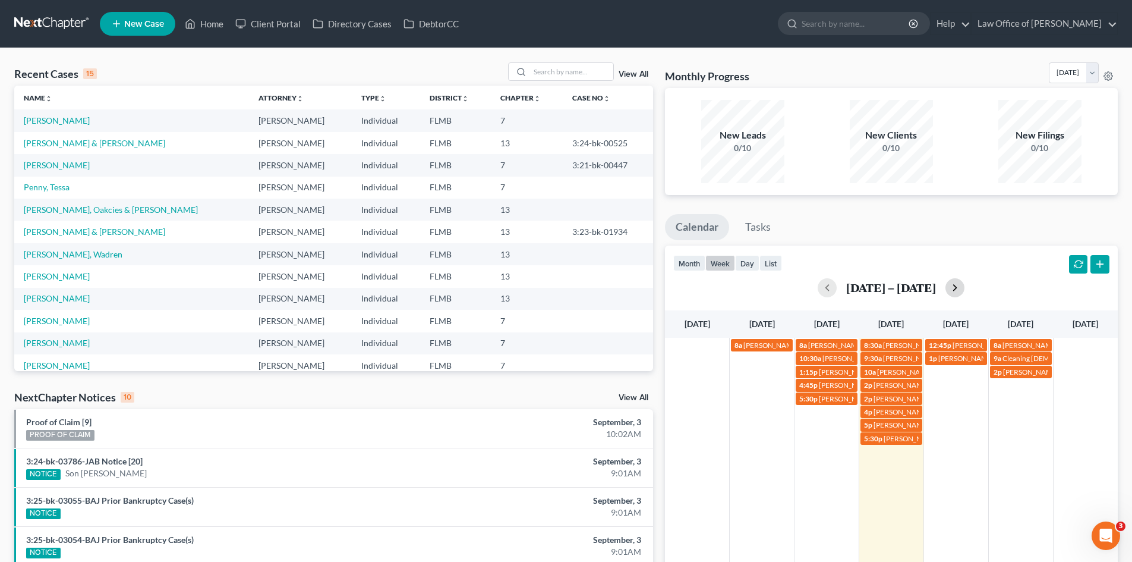
click at [960, 288] on button "button" at bounding box center [955, 287] width 19 height 19
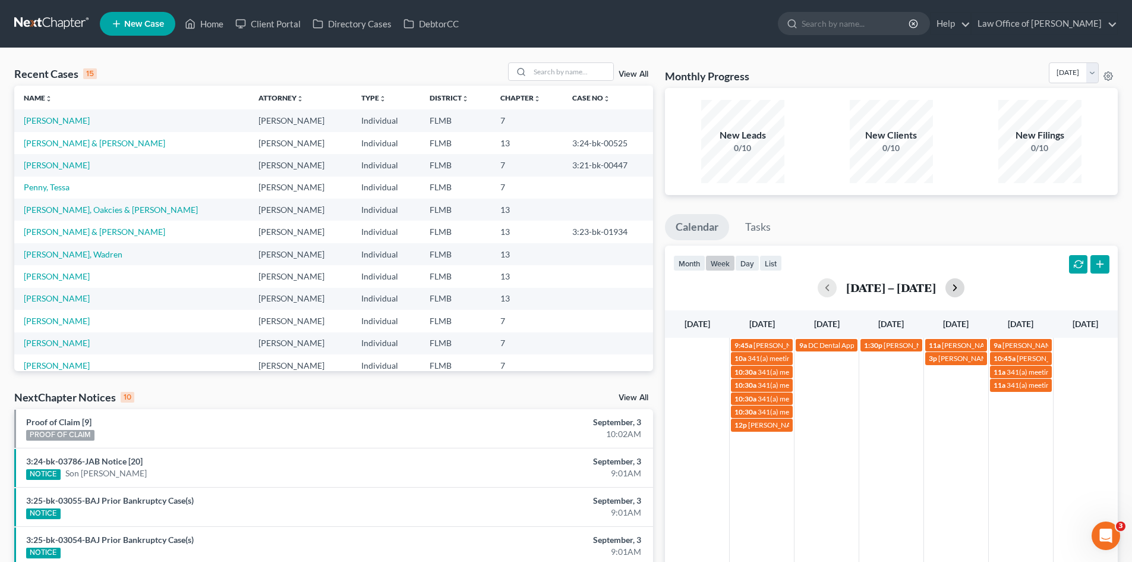
click at [960, 288] on button "button" at bounding box center [955, 287] width 19 height 19
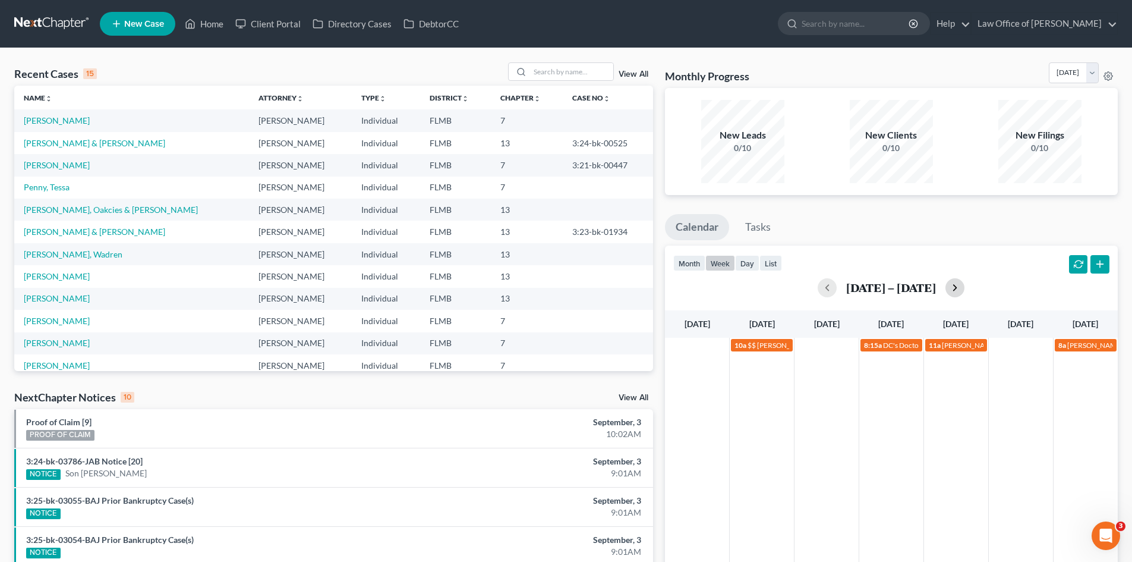
click at [955, 289] on button "button" at bounding box center [955, 287] width 19 height 19
click at [834, 381] on td at bounding box center [827, 365] width 65 height 54
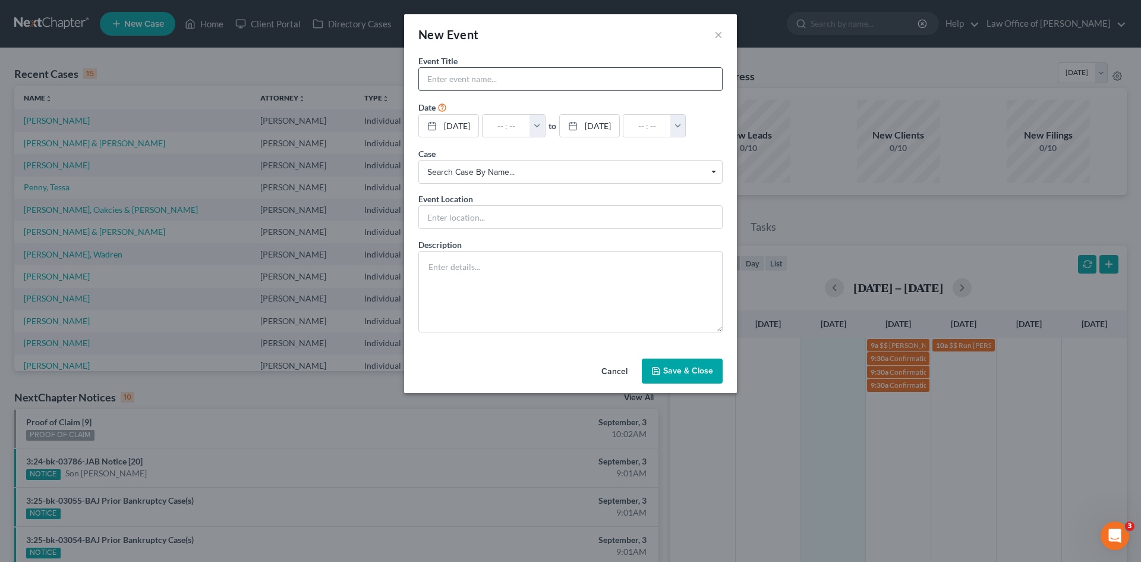
click at [461, 81] on input "text" at bounding box center [570, 79] width 303 height 23
click at [428, 81] on input "[PERSON_NAME] last payment" at bounding box center [570, 79] width 303 height 23
click at [560, 81] on input "$$ [PERSON_NAME] last payment" at bounding box center [570, 79] width 303 height 23
type input "$$ [PERSON_NAME] last payment?"
click at [507, 127] on input "text" at bounding box center [507, 126] width 48 height 23
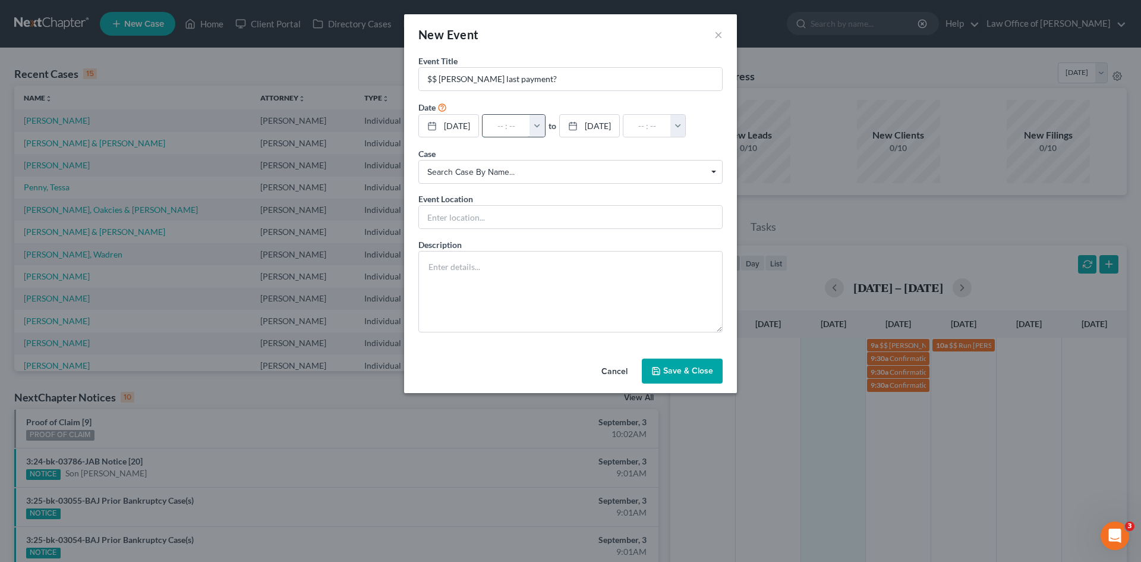
type input "9"
type input "01:00am"
type input "9:"
type input "10:00am"
type input "9:0"
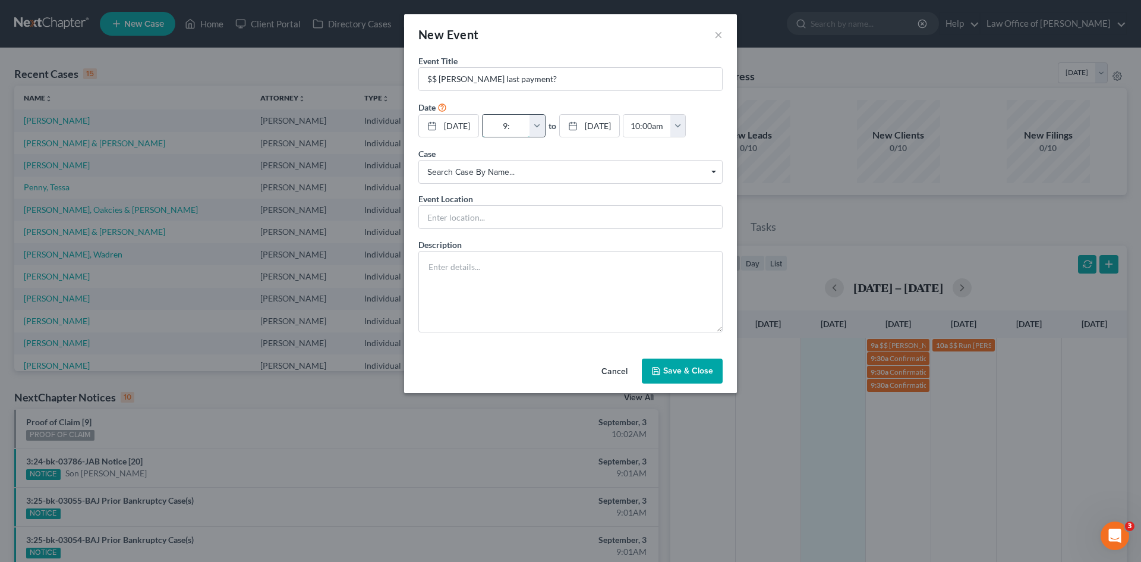
type input "01:00am"
type input "9:00"
type input "10:00am"
type input "9:00a"
type input "01:00am"
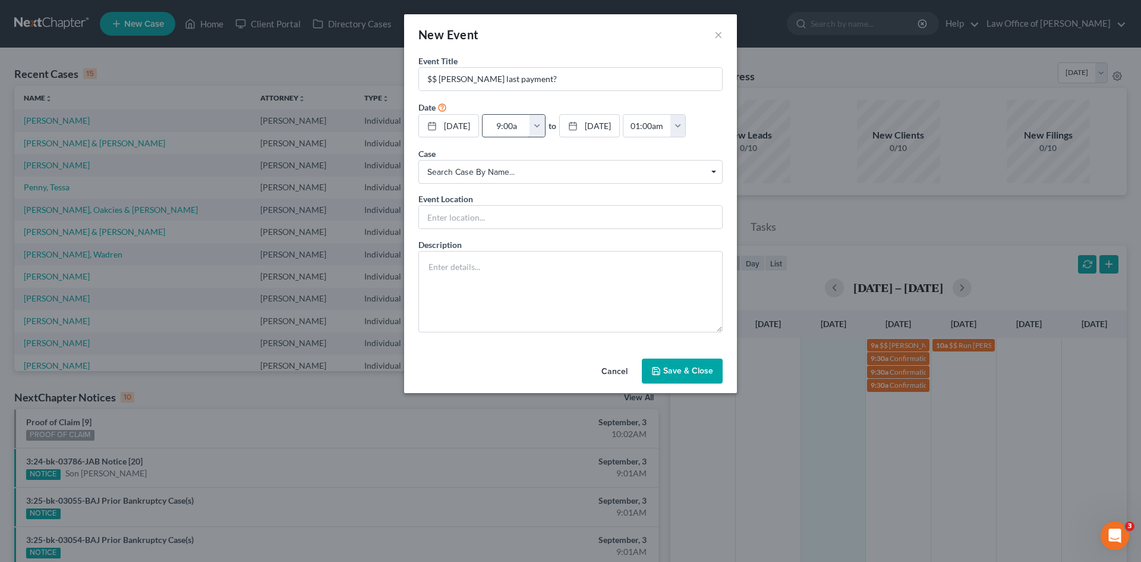
type input "9:00am"
type input "10:00am"
type input "9:00am"
click at [681, 363] on button "Save & Close" at bounding box center [682, 370] width 81 height 25
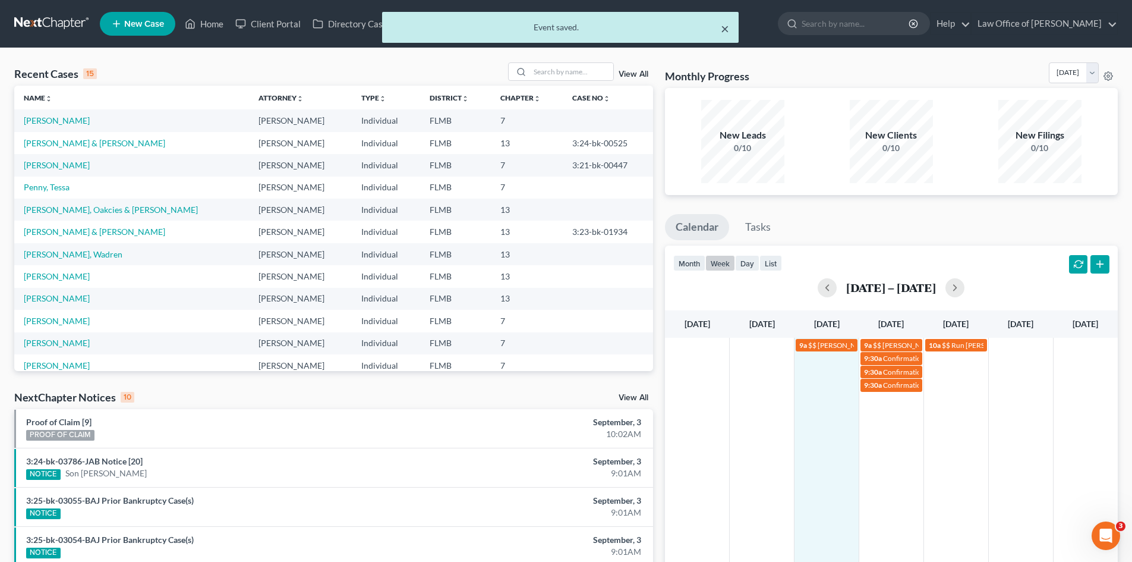
click at [725, 29] on button "×" at bounding box center [725, 28] width 8 height 14
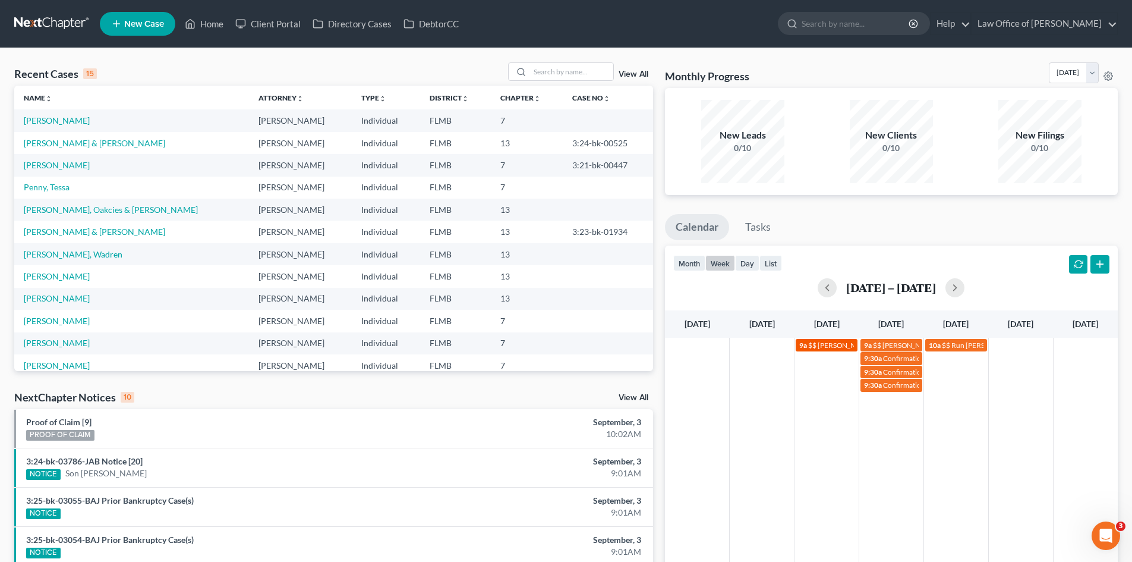
click at [823, 347] on span "$$ [PERSON_NAME] last payment?" at bounding box center [862, 345] width 109 height 9
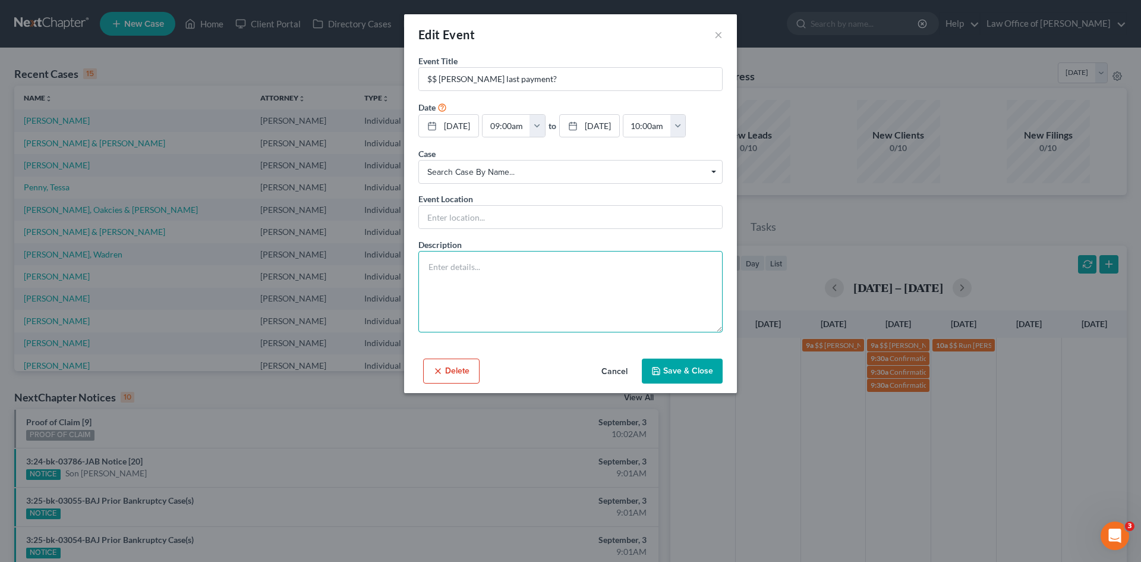
click at [512, 305] on textarea at bounding box center [570, 291] width 304 height 81
type textarea "$400"
click at [701, 373] on button "Save & Close" at bounding box center [682, 370] width 81 height 25
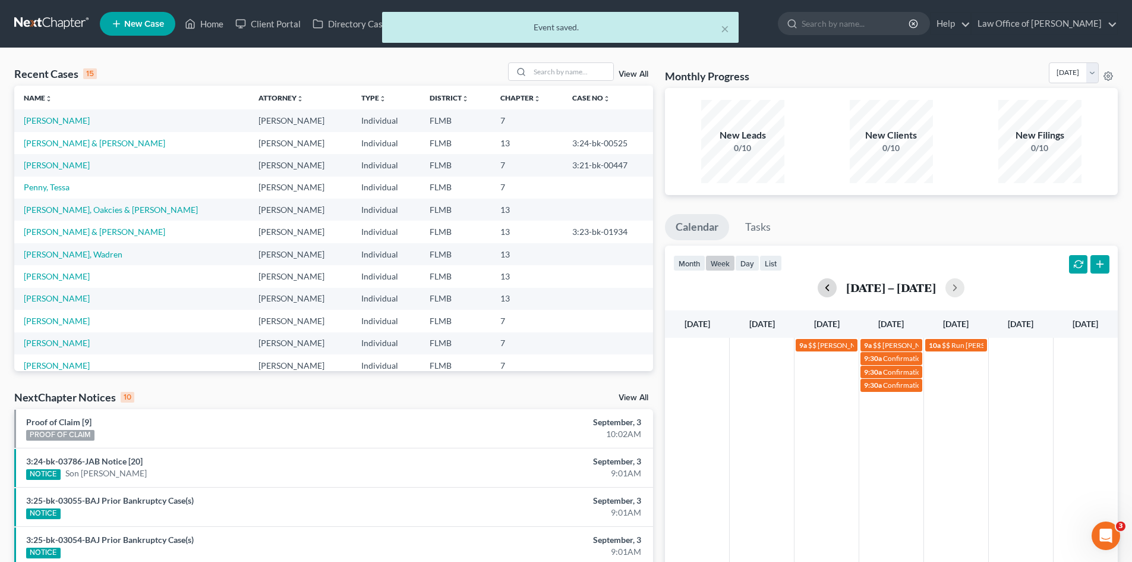
click at [830, 286] on button "button" at bounding box center [827, 287] width 19 height 19
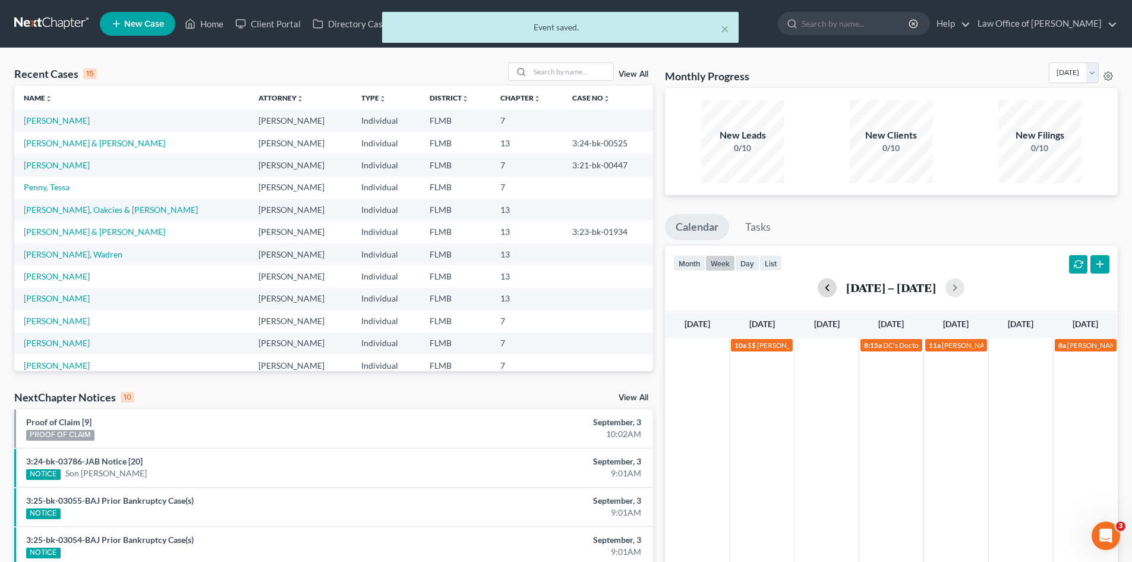
click at [830, 286] on button "button" at bounding box center [827, 287] width 19 height 19
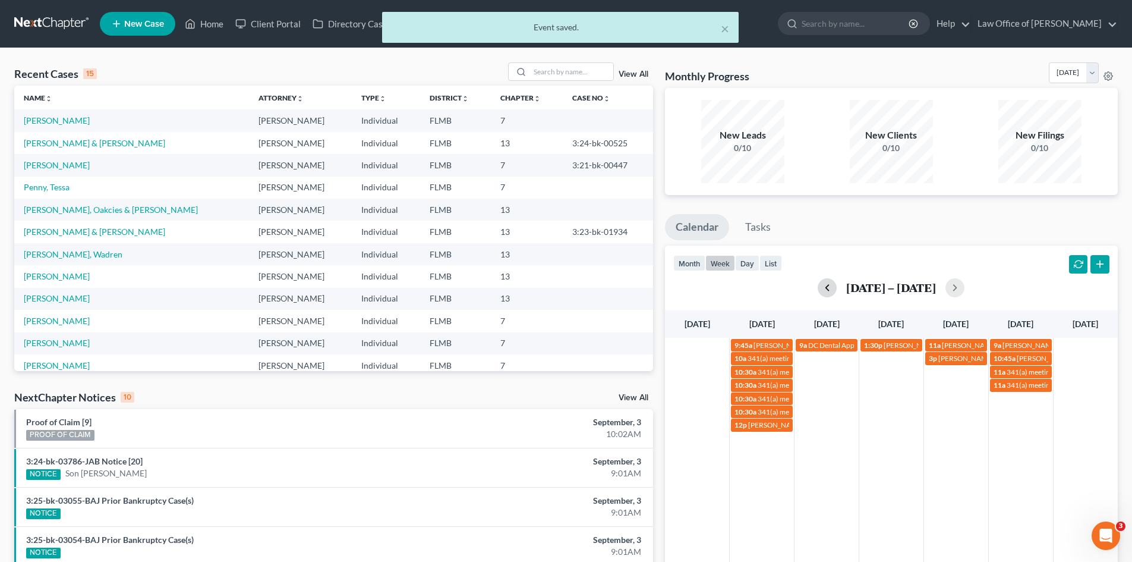
click at [830, 286] on button "button" at bounding box center [827, 287] width 19 height 19
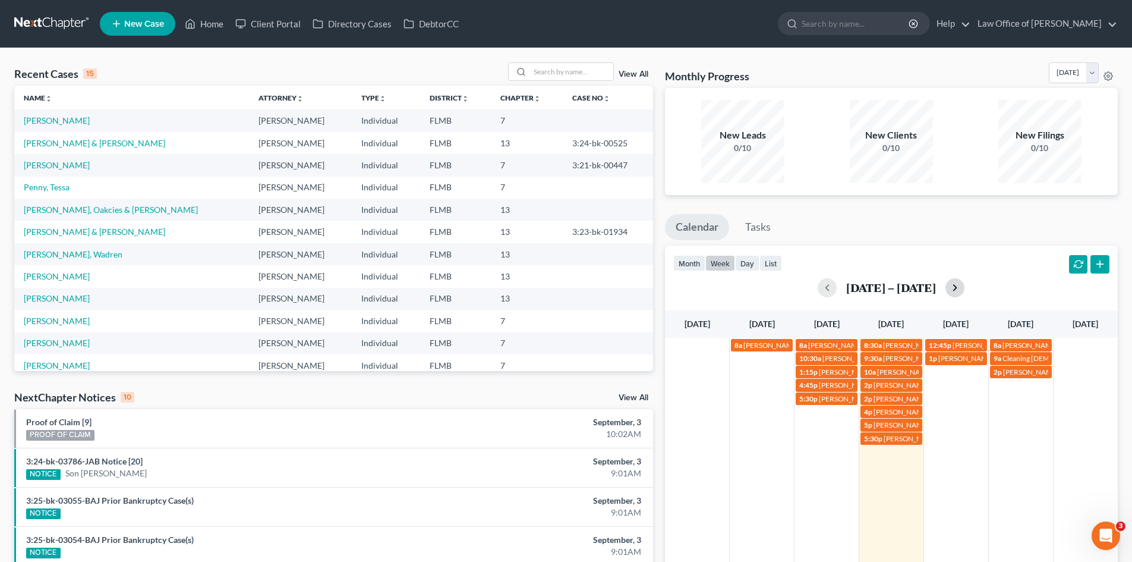
click at [965, 285] on button "button" at bounding box center [955, 287] width 19 height 19
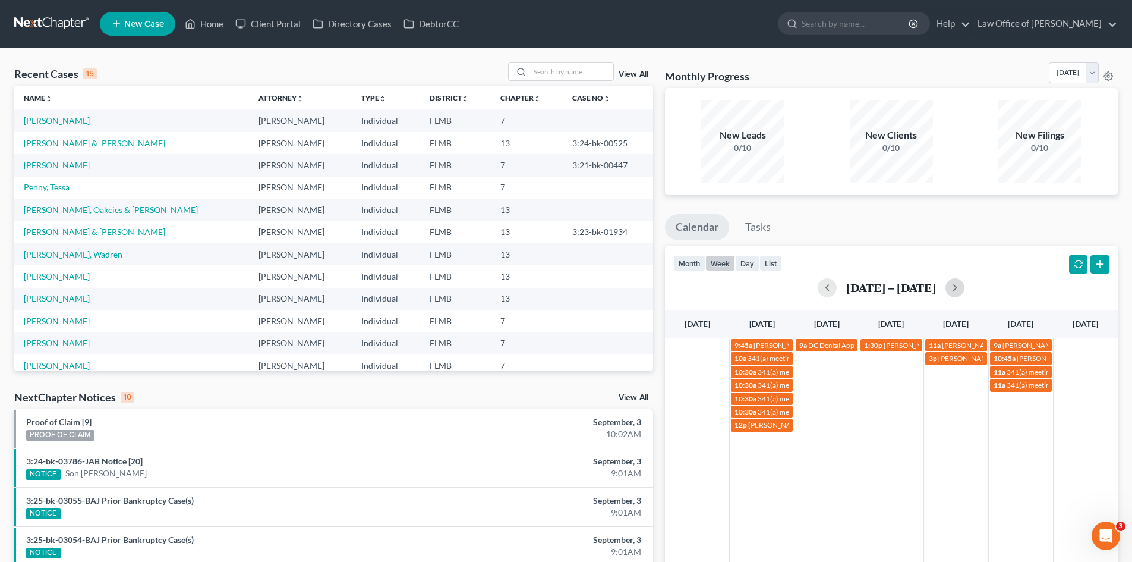
click at [1039, 408] on td "11a 341(a) meeting for [PERSON_NAME]" at bounding box center [1020, 404] width 65 height 53
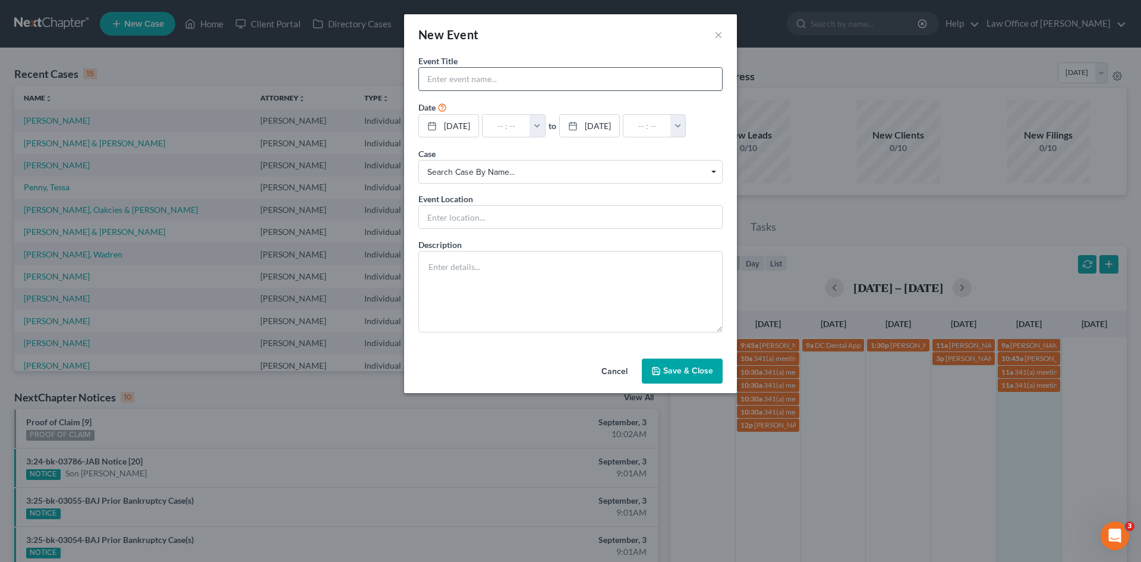
click at [530, 84] on input "text" at bounding box center [570, 79] width 303 height 23
type input "Going out of town"
click at [500, 127] on input "text" at bounding box center [507, 126] width 48 height 23
type input "3"
type input "01:00am"
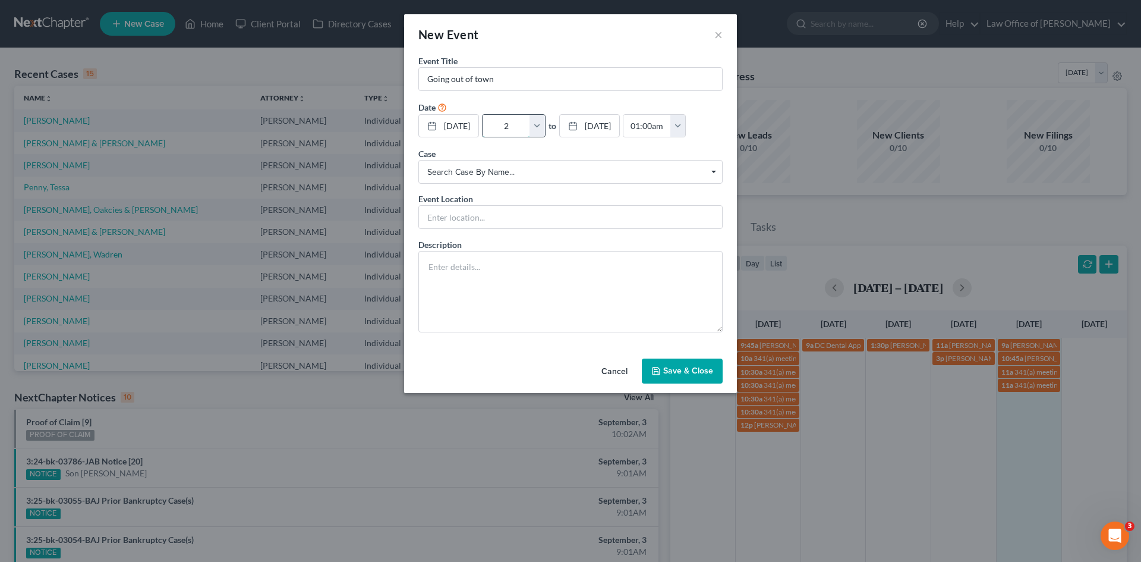
type input "2:"
type input "03:00am"
type input "2:0"
type input "01:00am"
type input "2:00"
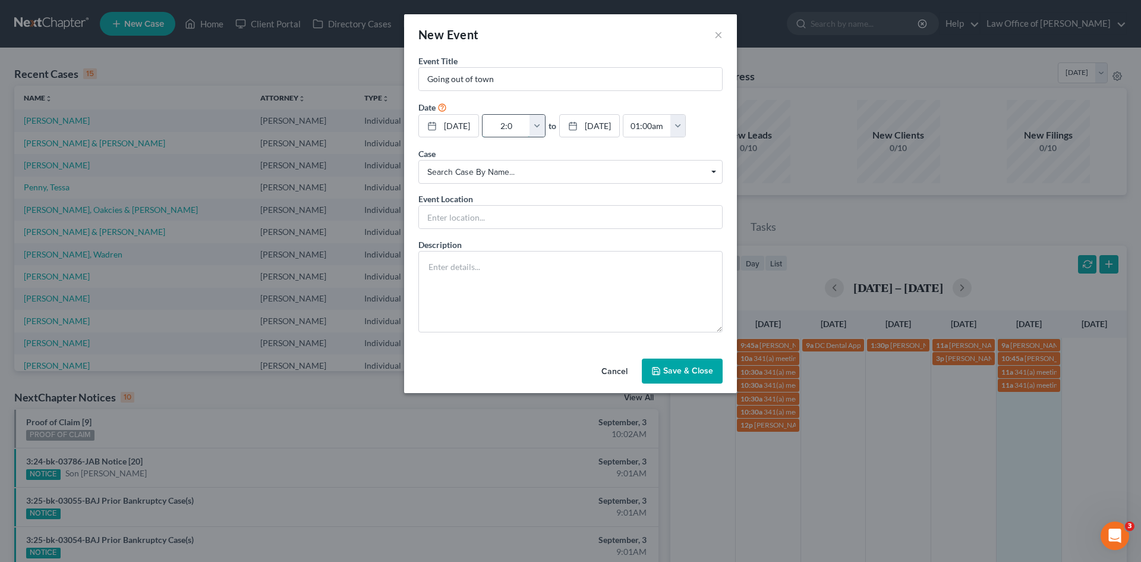
type input "03:00am"
type input "2:00p"
type input "01:00am"
type input "2:00pm"
type input "03:00pm"
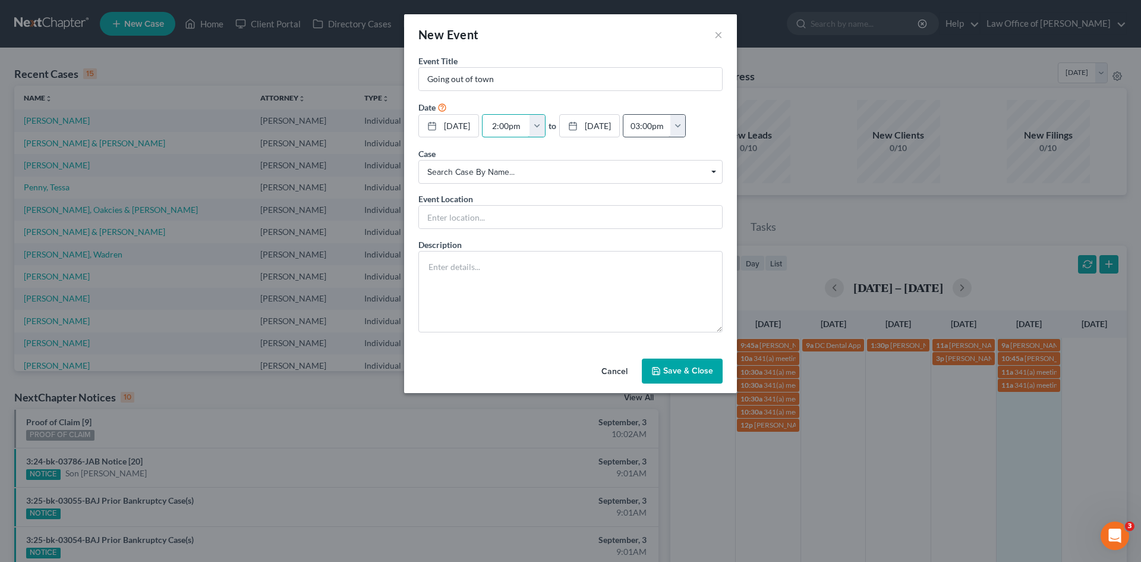
type input "2:00pm"
click at [671, 122] on input "03:00pm" at bounding box center [647, 126] width 48 height 23
click at [686, 125] on button "button" at bounding box center [677, 126] width 15 height 23
click at [734, 218] on link "6:00pm" at bounding box center [703, 217] width 67 height 20
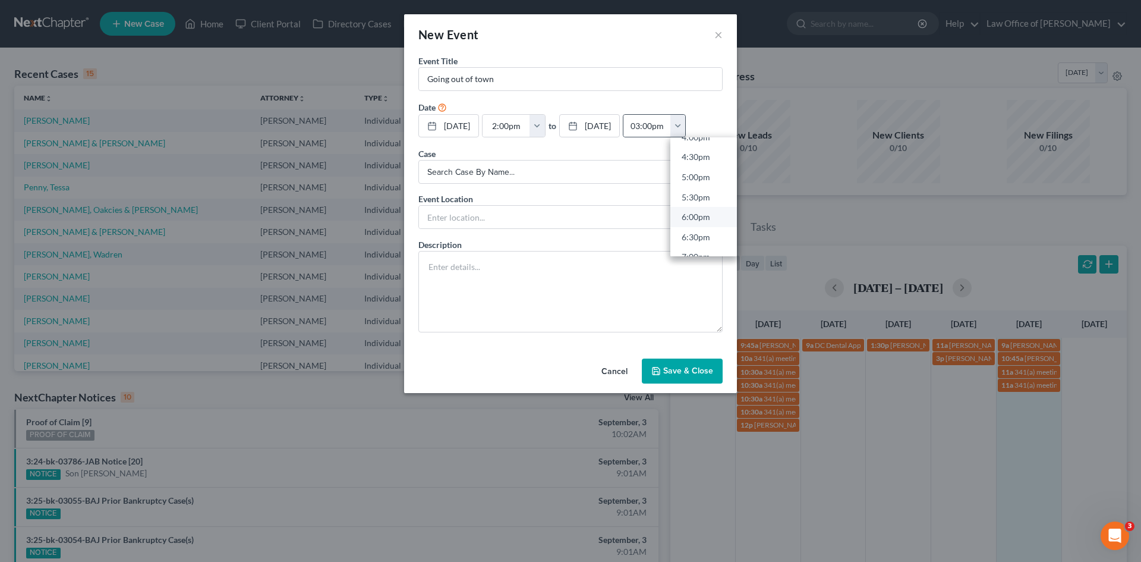
type input "6:00pm"
click at [688, 375] on button "Save & Close" at bounding box center [682, 370] width 81 height 25
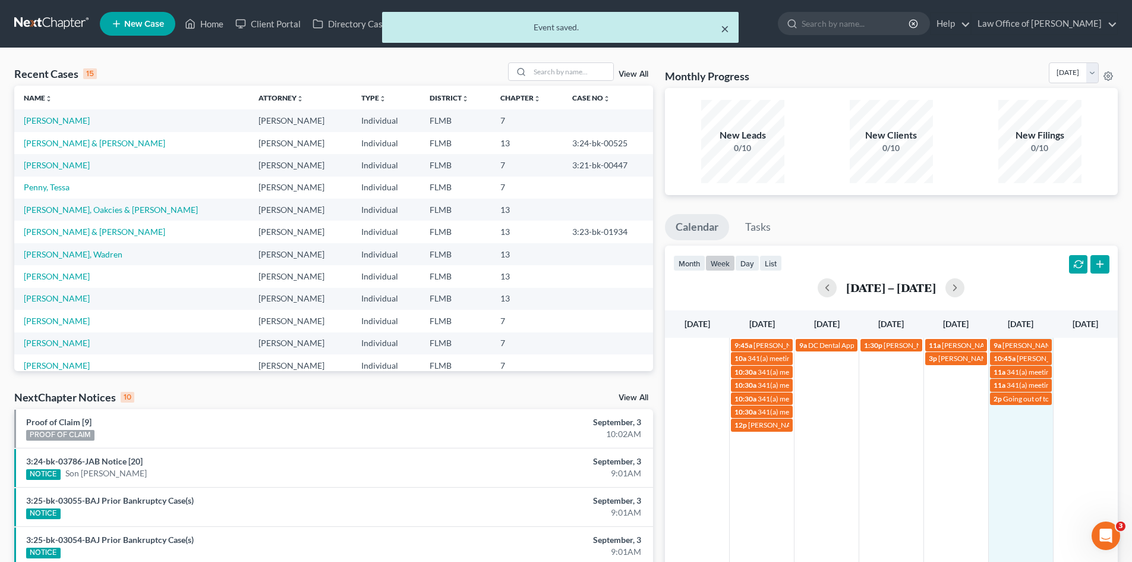
click at [725, 27] on button "×" at bounding box center [725, 28] width 8 height 14
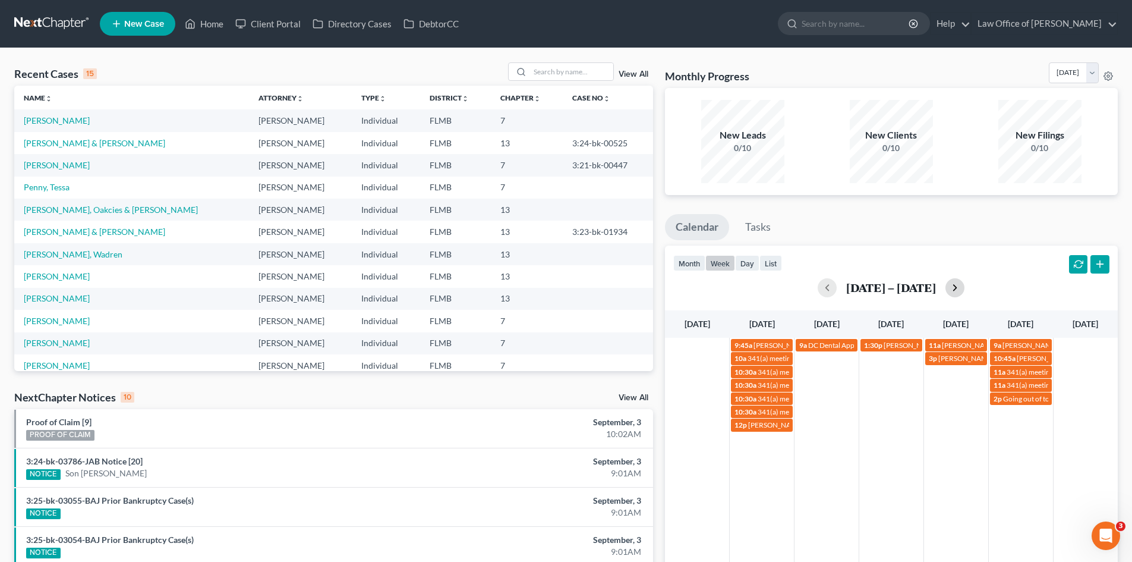
click at [955, 291] on button "button" at bounding box center [955, 287] width 19 height 19
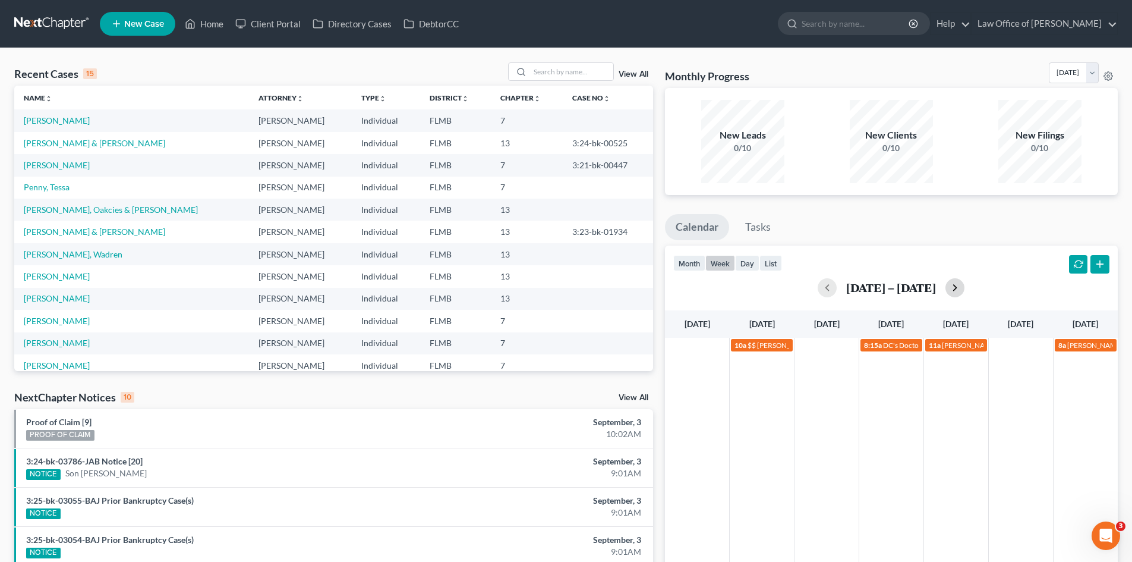
click at [962, 292] on button "button" at bounding box center [955, 287] width 19 height 19
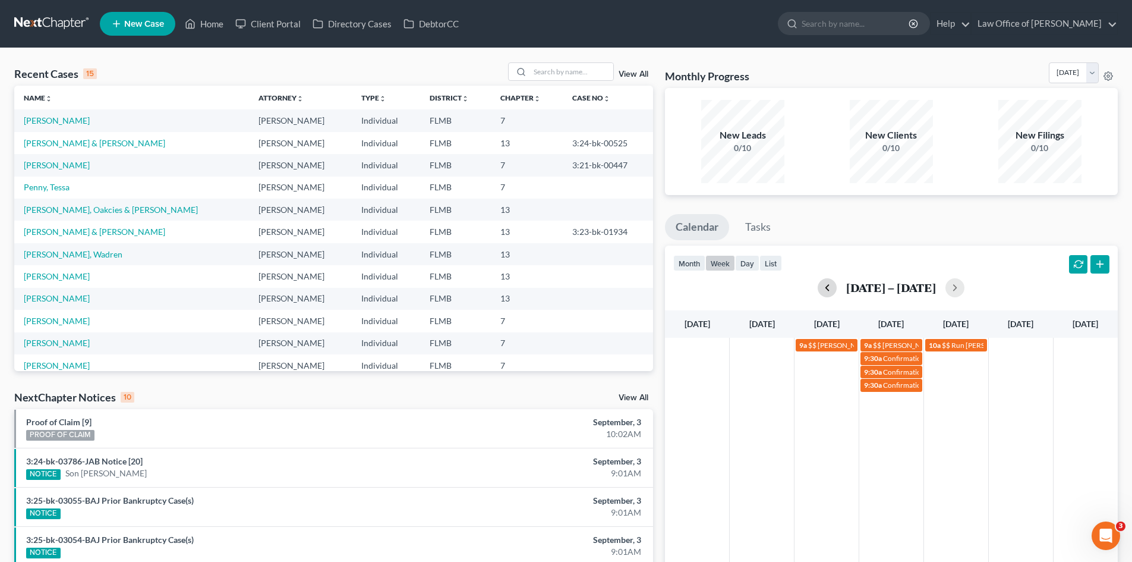
click at [830, 292] on button "button" at bounding box center [827, 287] width 19 height 19
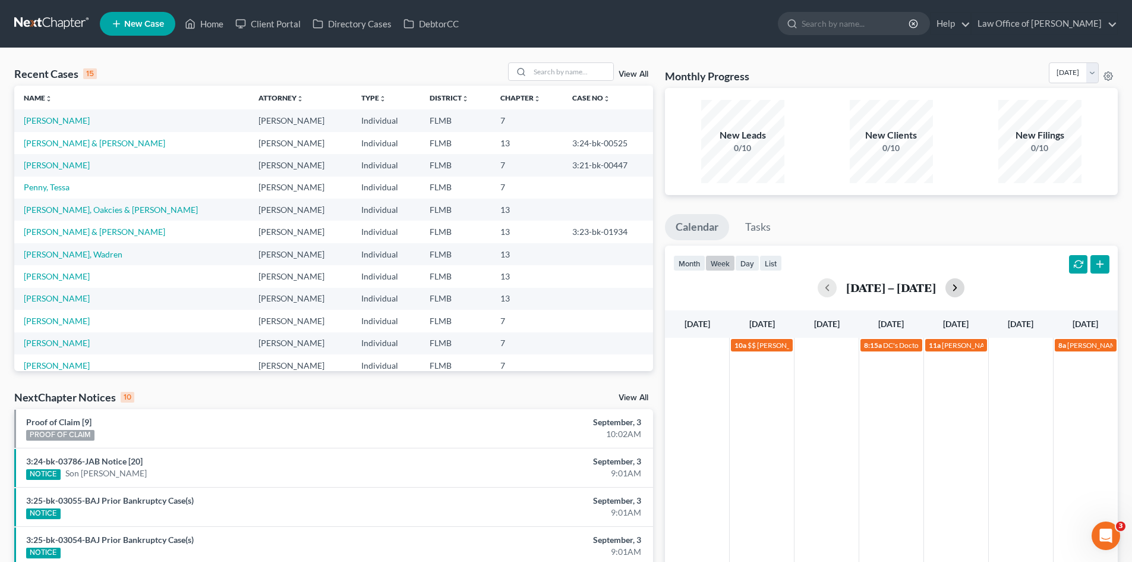
click at [953, 286] on button "button" at bounding box center [955, 287] width 19 height 19
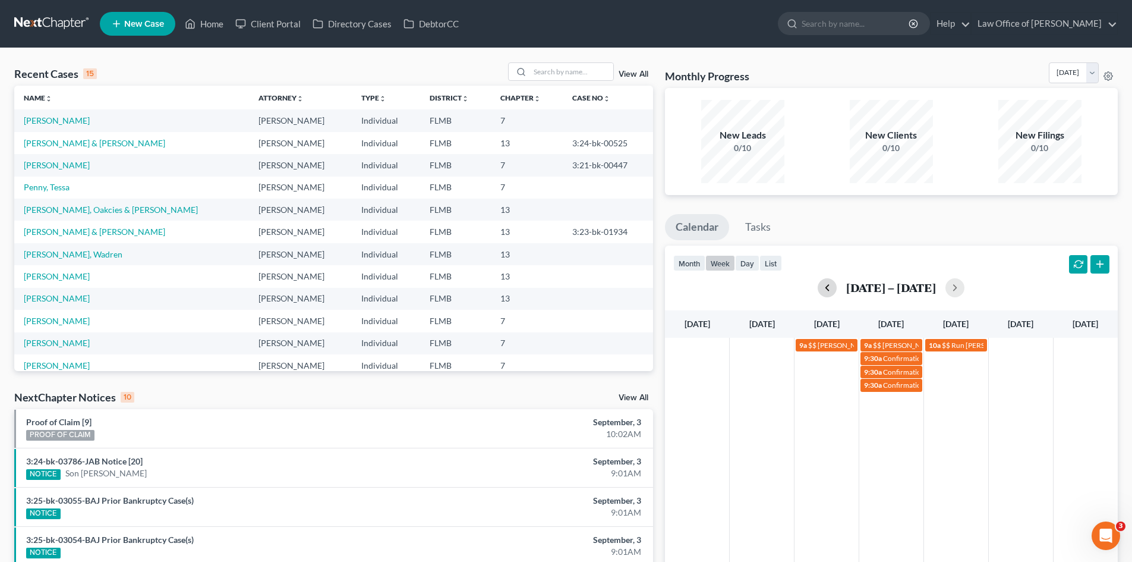
click at [824, 295] on button "button" at bounding box center [827, 287] width 19 height 19
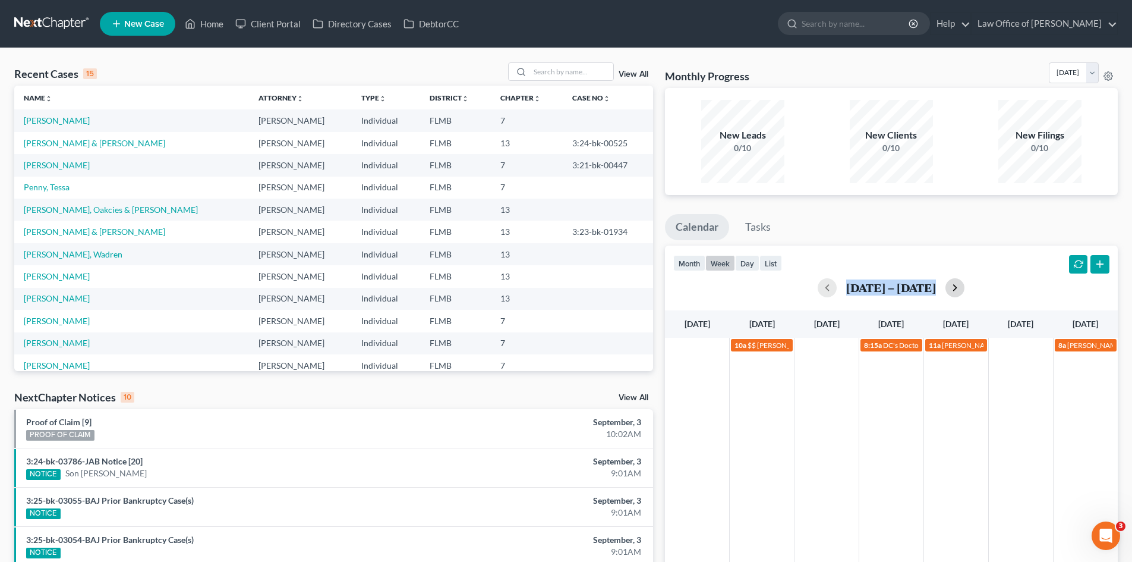
click at [959, 284] on div "[DATE] – [DATE]" at bounding box center [891, 287] width 436 height 29
click at [697, 266] on button "month" at bounding box center [689, 263] width 32 height 16
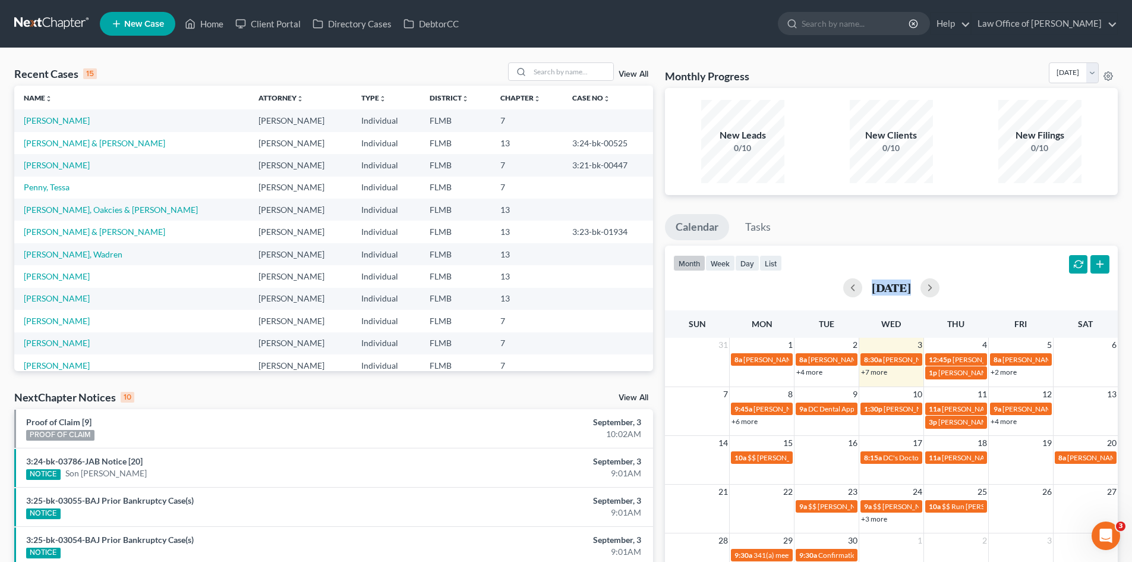
click at [876, 373] on link "+7 more" at bounding box center [874, 371] width 26 height 9
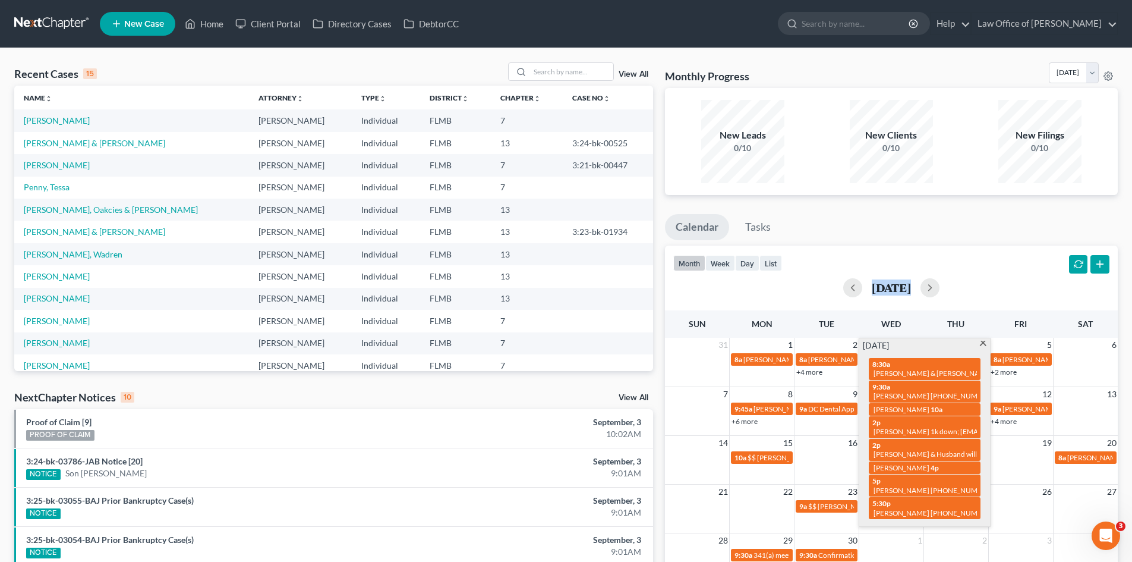
click at [981, 342] on span at bounding box center [983, 345] width 9 height 8
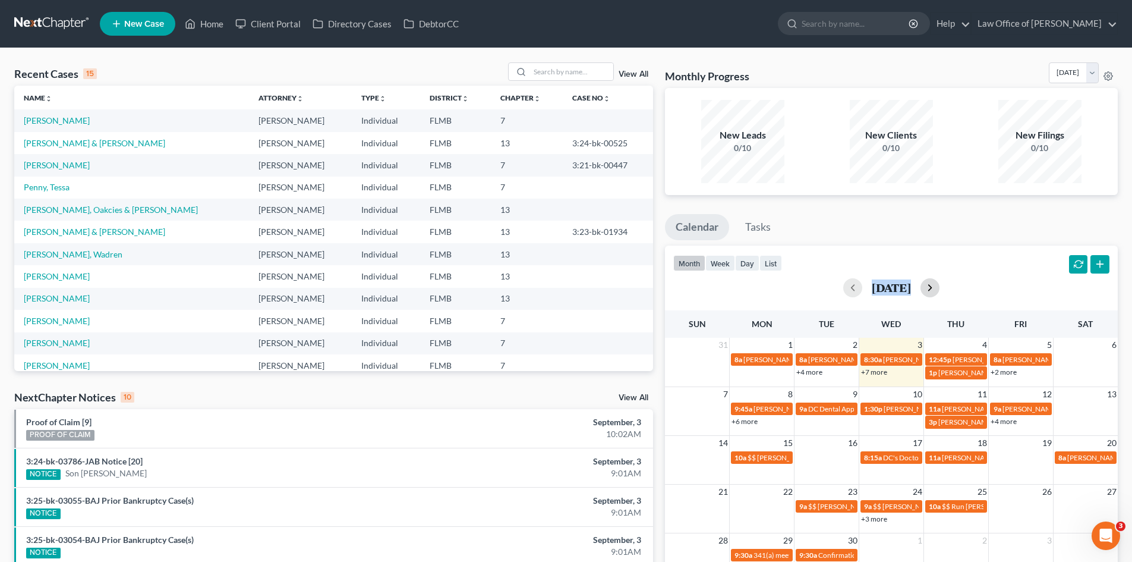
click at [940, 286] on button "button" at bounding box center [930, 287] width 19 height 19
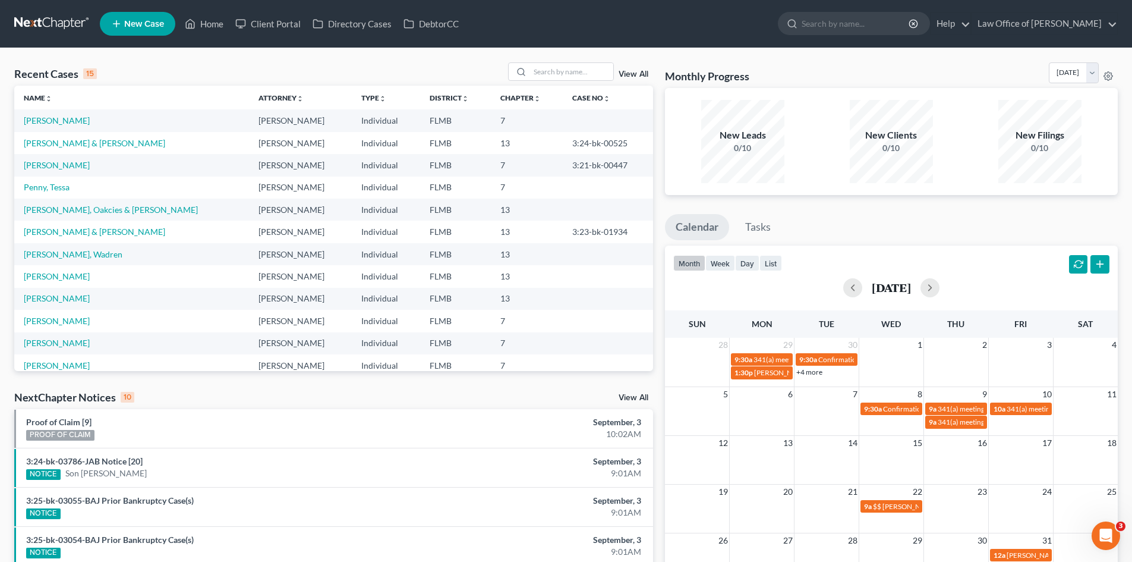
click at [824, 286] on div "[DATE]" at bounding box center [891, 287] width 436 height 19
click at [843, 288] on button "button" at bounding box center [852, 287] width 19 height 19
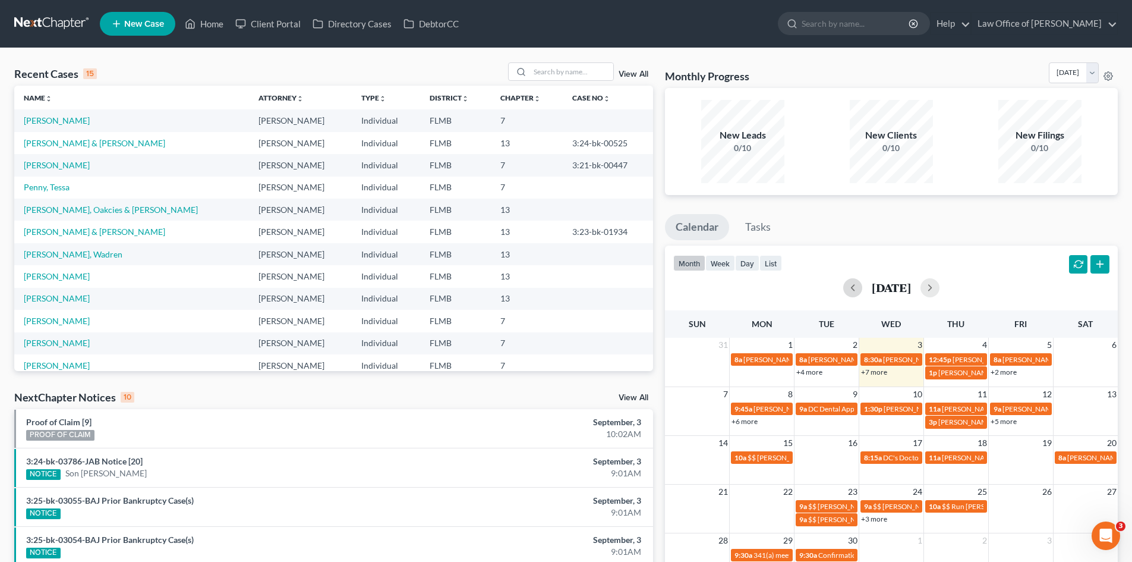
click at [884, 376] on div "+7 more" at bounding box center [891, 372] width 64 height 12
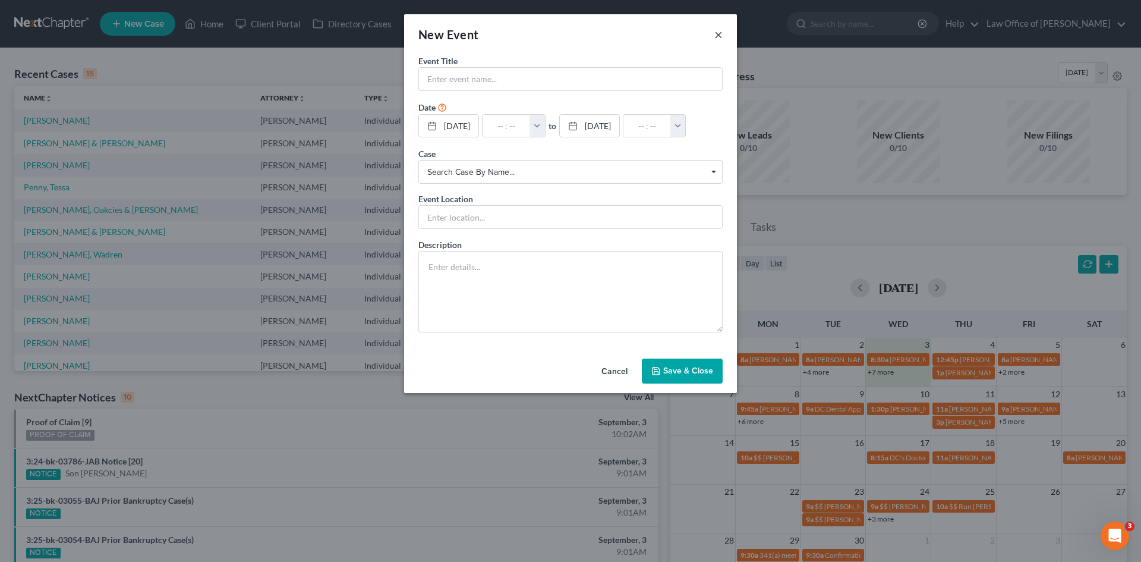
click at [720, 37] on button "×" at bounding box center [718, 34] width 8 height 14
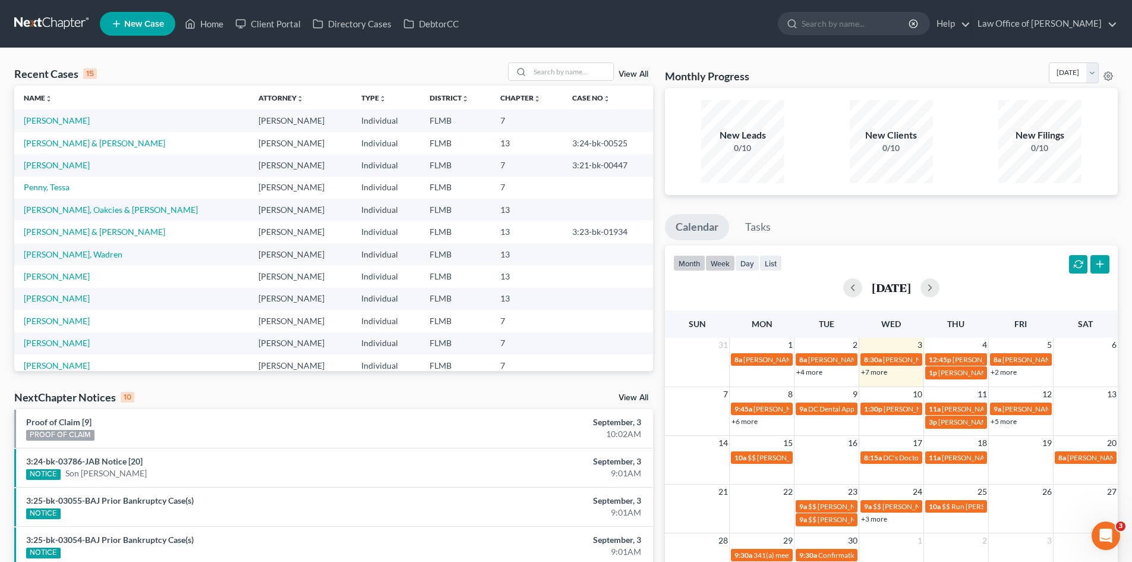
click at [722, 262] on button "week" at bounding box center [720, 263] width 30 height 16
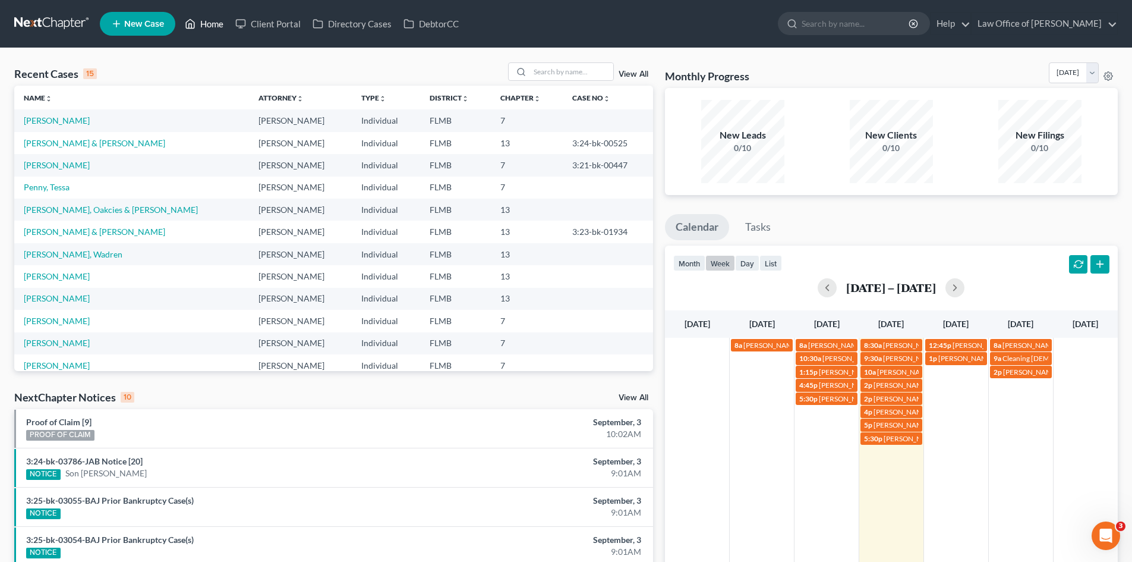
click at [214, 23] on link "Home" at bounding box center [204, 23] width 51 height 21
click at [965, 294] on button "button" at bounding box center [955, 287] width 19 height 19
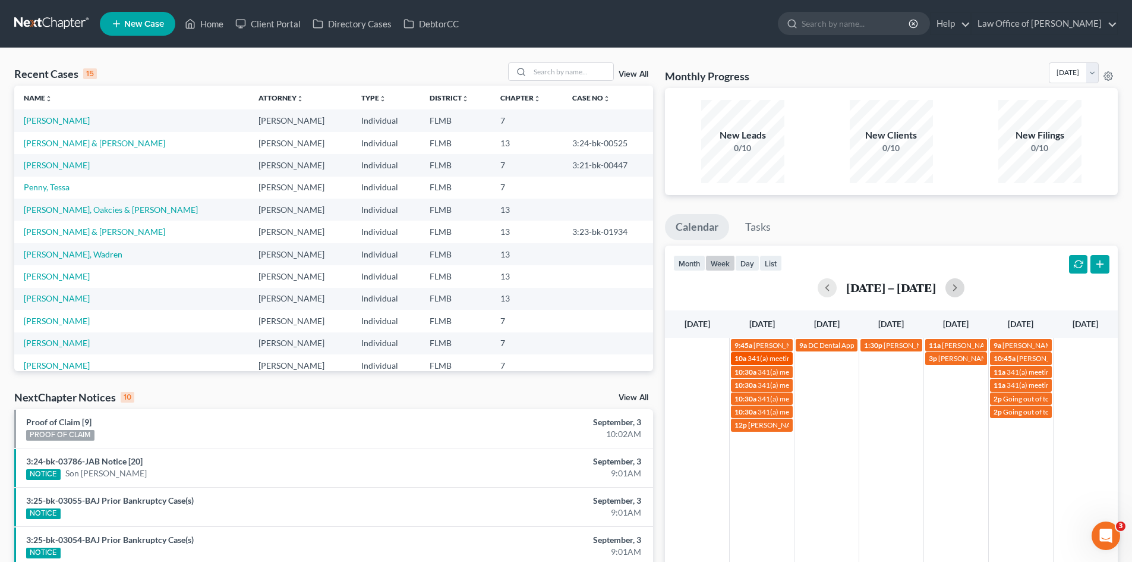
click at [751, 356] on span "341(a) meeting for [PERSON_NAME]" at bounding box center [805, 358] width 115 height 9
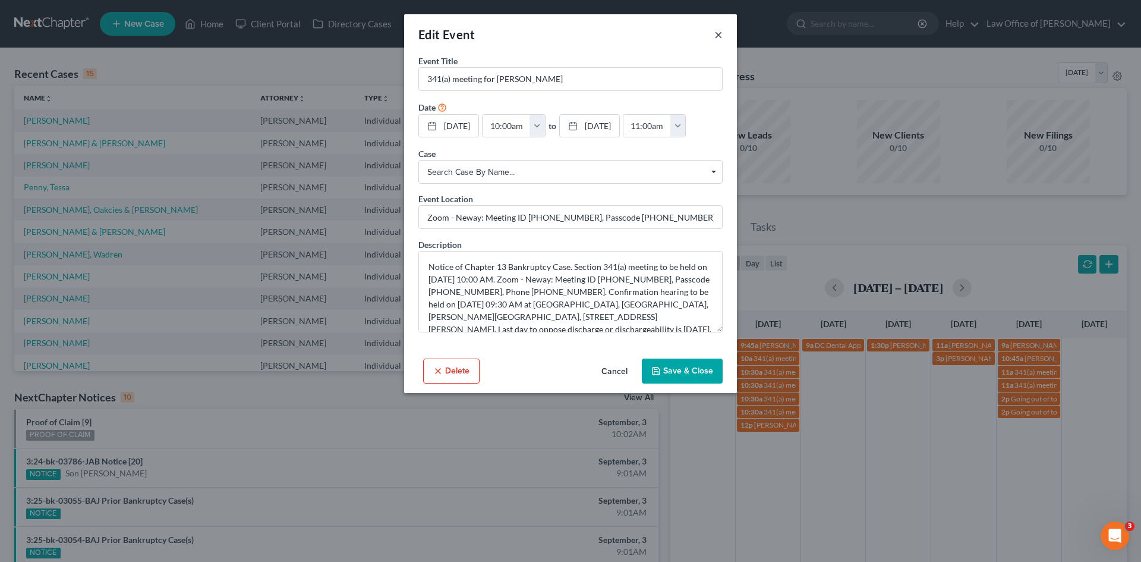
click at [717, 36] on button "×" at bounding box center [718, 34] width 8 height 14
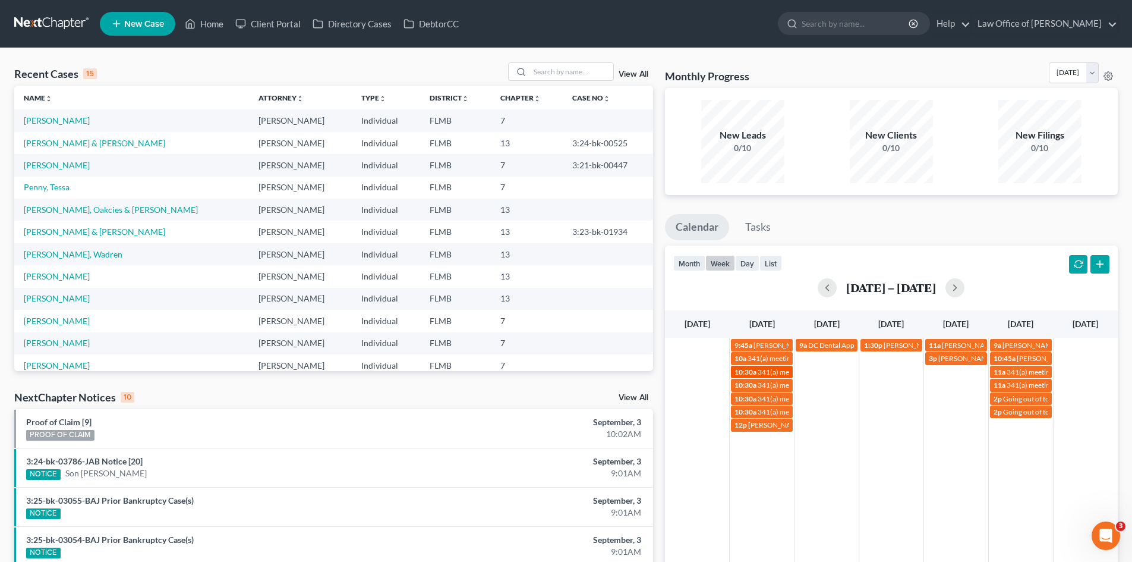
click at [760, 368] on span "341(a) meeting for [PERSON_NAME]" at bounding box center [815, 371] width 115 height 9
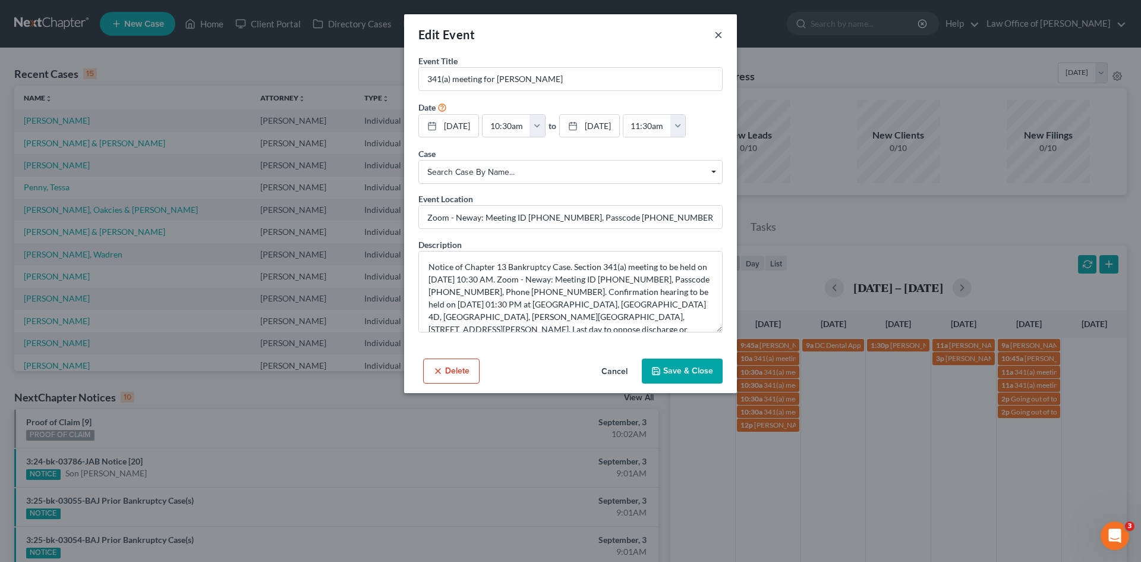
click at [717, 30] on button "×" at bounding box center [718, 34] width 8 height 14
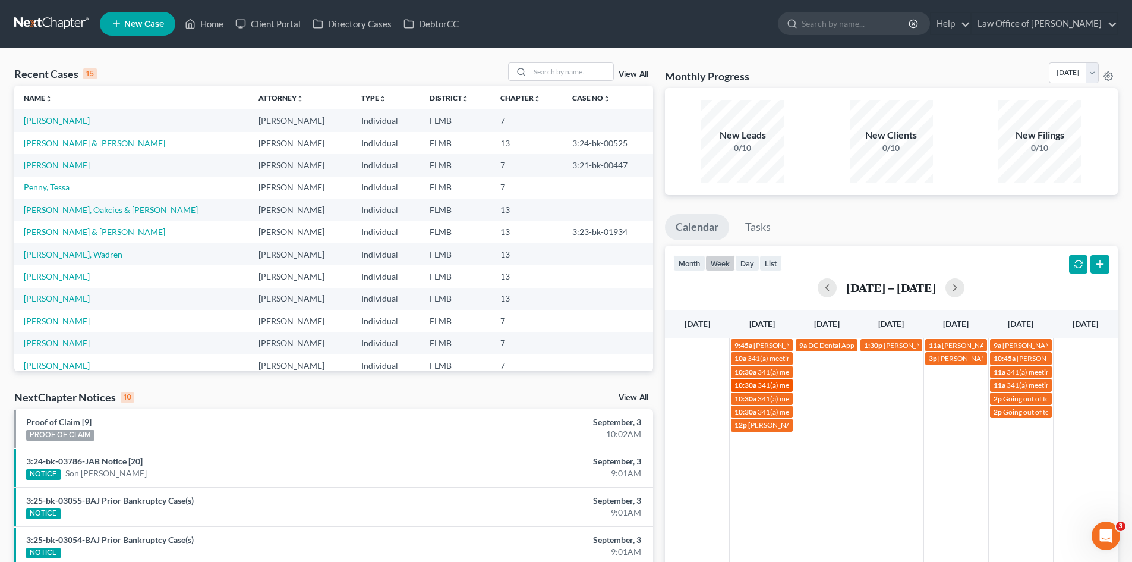
click at [750, 382] on span "10:30a" at bounding box center [746, 384] width 22 height 9
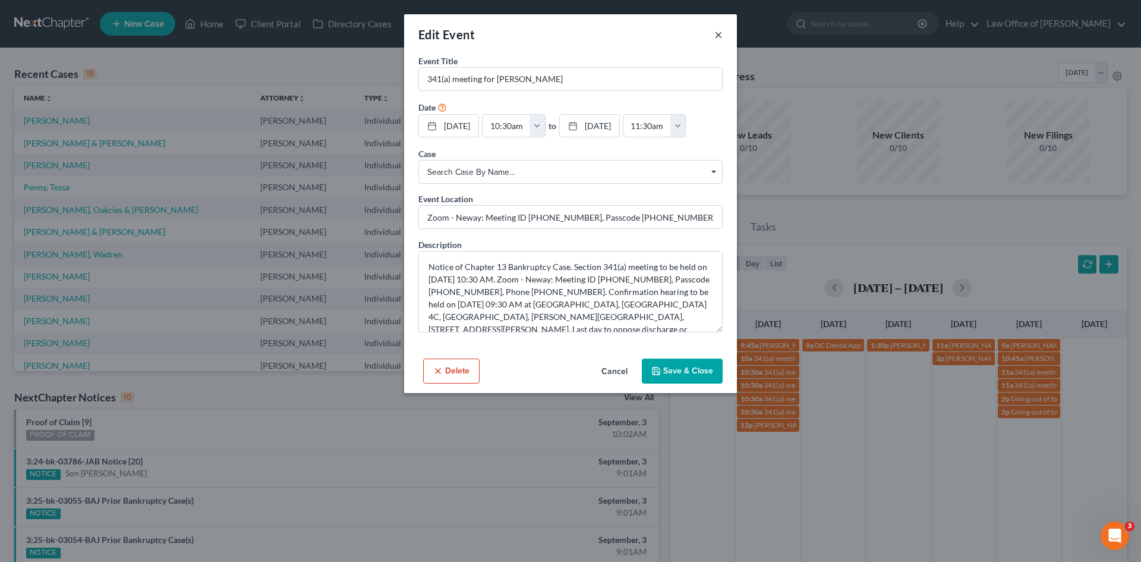
click at [719, 36] on button "×" at bounding box center [718, 34] width 8 height 14
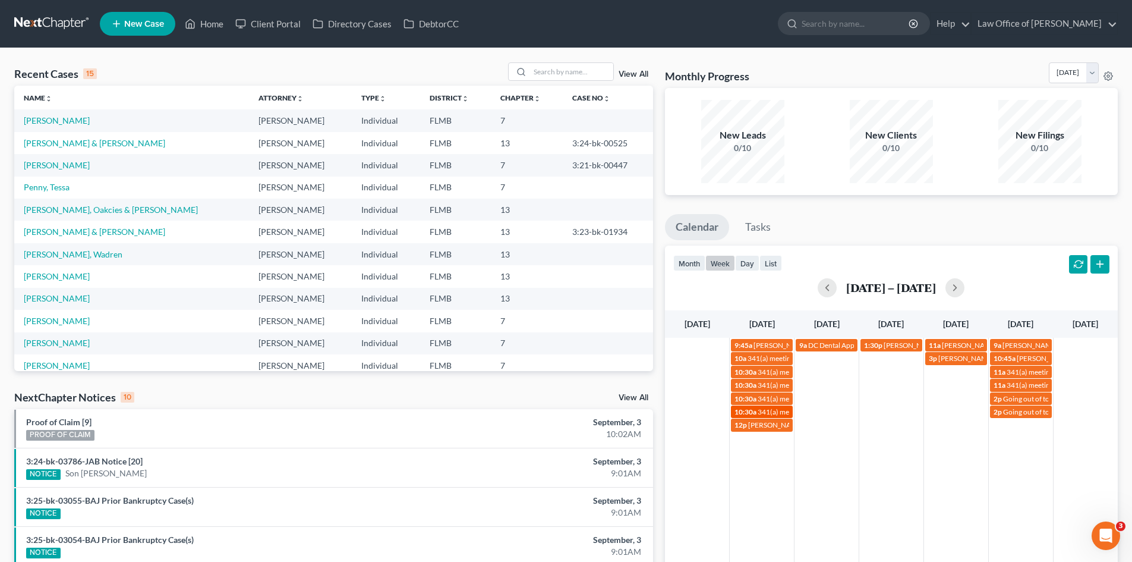
click at [759, 411] on span "341(a) meeting for [PERSON_NAME]" at bounding box center [815, 411] width 115 height 9
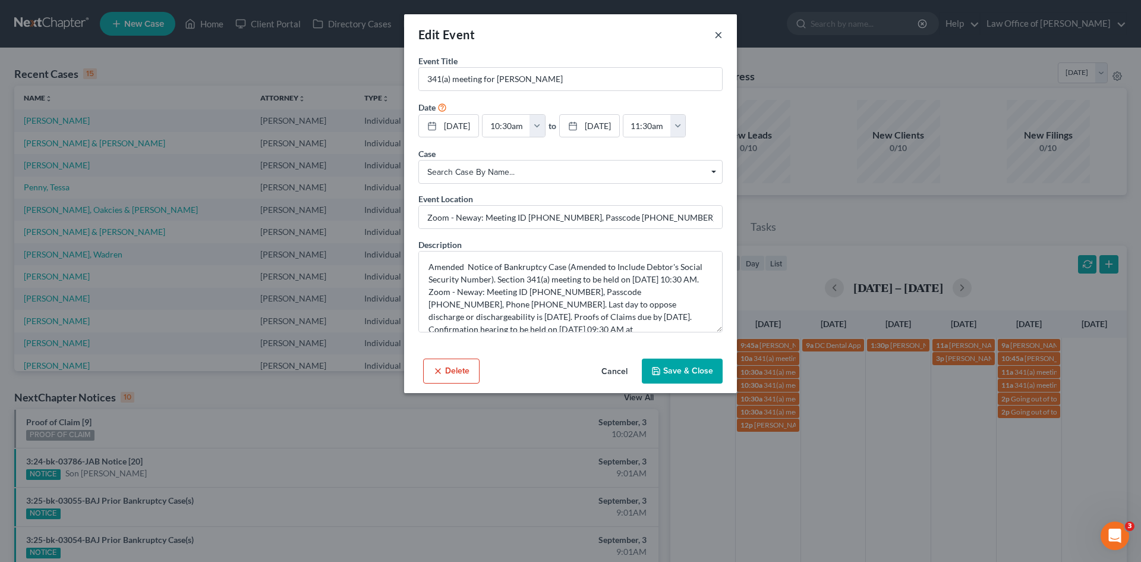
click at [717, 37] on button "×" at bounding box center [718, 34] width 8 height 14
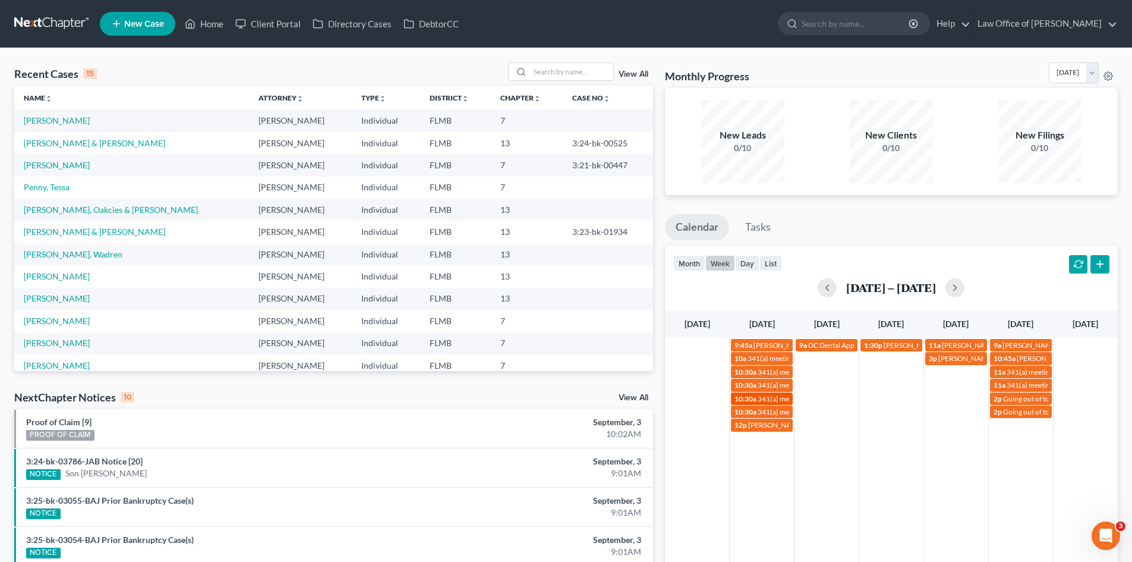
click at [752, 398] on span "10:30a" at bounding box center [746, 398] width 22 height 9
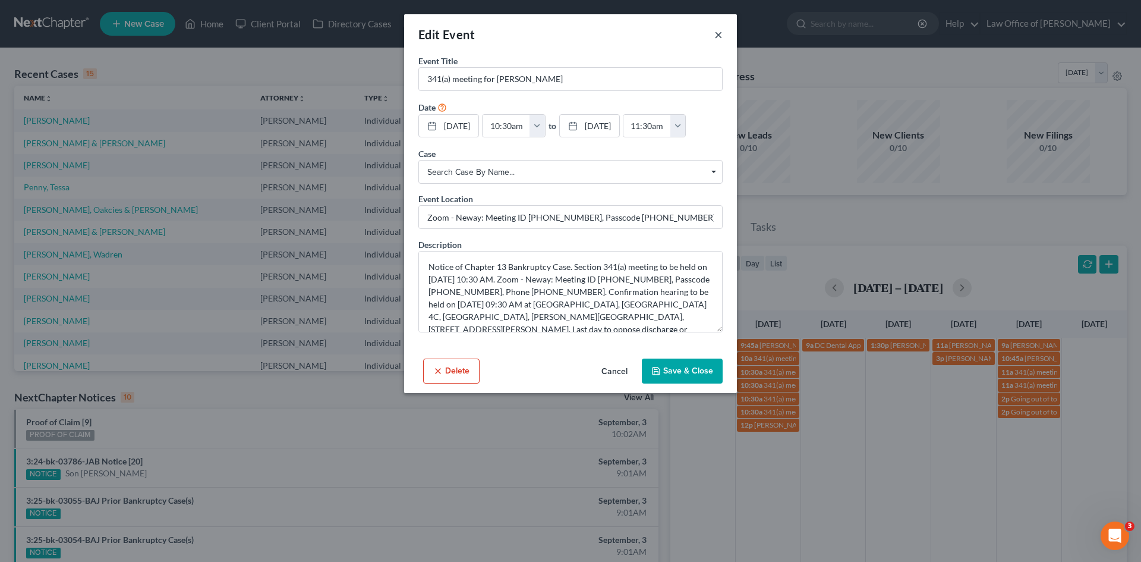
click at [716, 35] on button "×" at bounding box center [718, 34] width 8 height 14
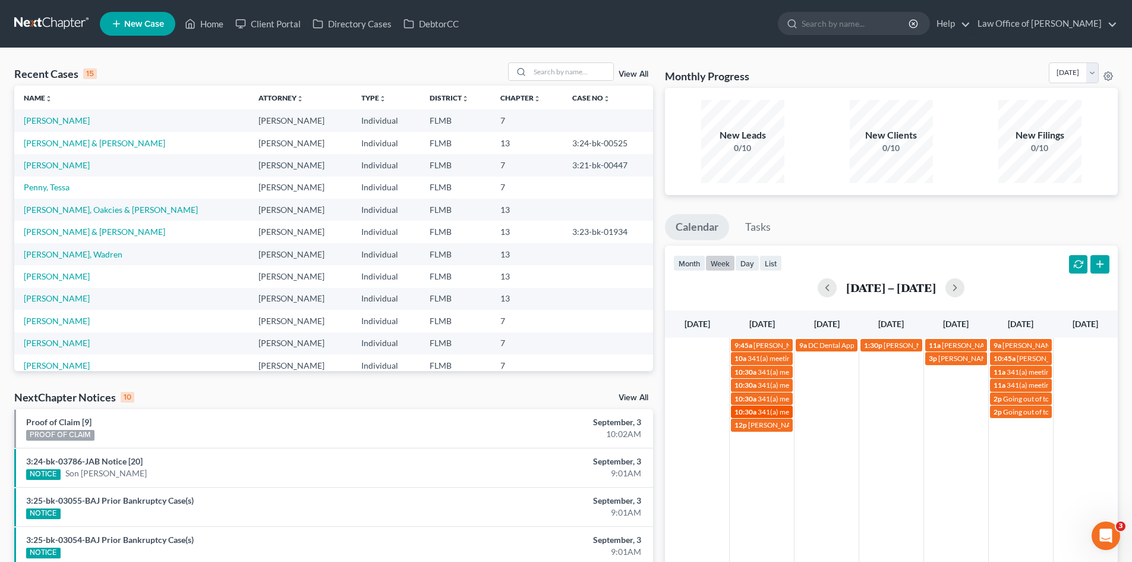
click at [763, 413] on span "341(a) meeting for [PERSON_NAME]" at bounding box center [815, 411] width 115 height 9
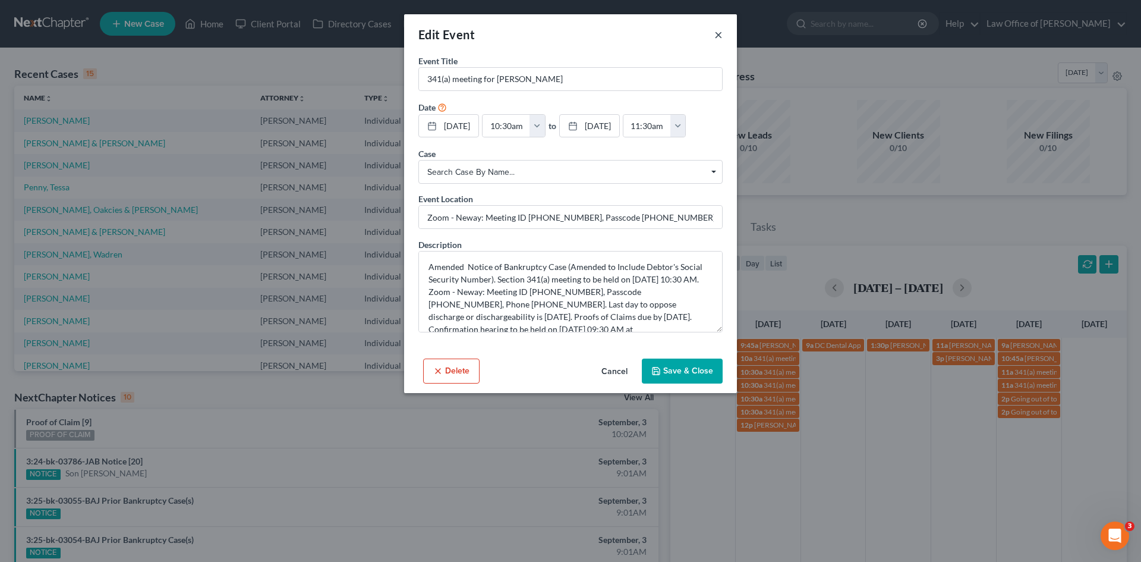
click at [720, 36] on button "×" at bounding box center [718, 34] width 8 height 14
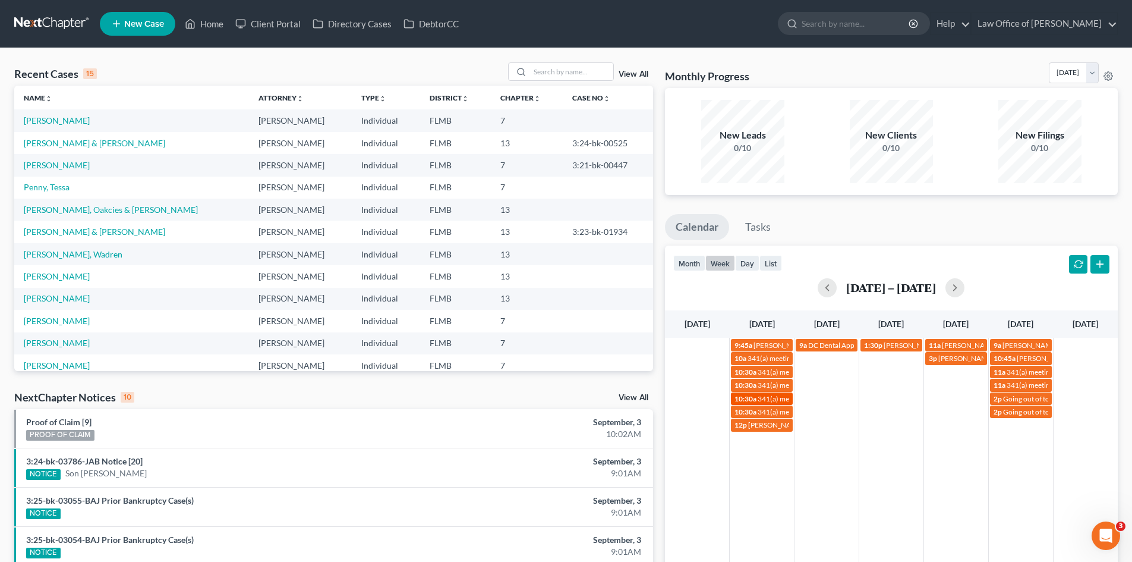
click at [770, 402] on span "341(a) meeting for [PERSON_NAME]" at bounding box center [815, 398] width 115 height 9
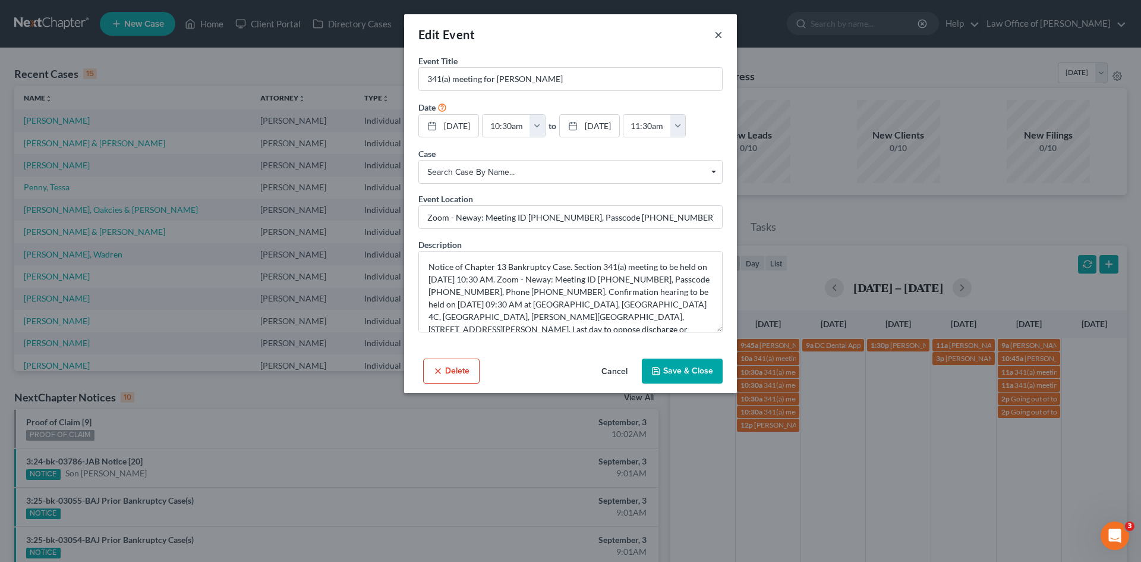
click at [717, 37] on button "×" at bounding box center [718, 34] width 8 height 14
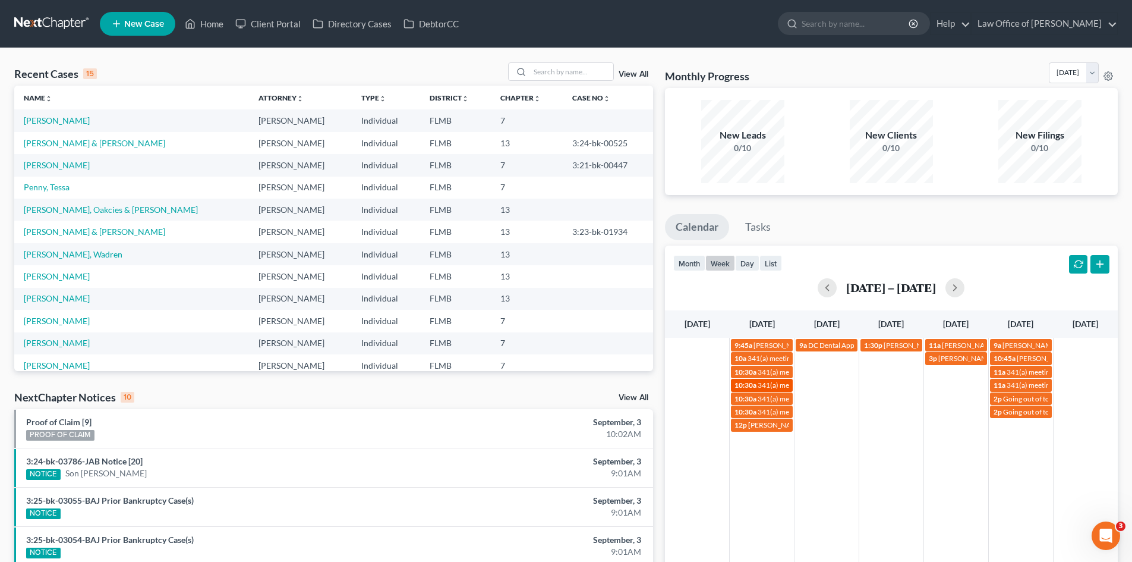
click at [773, 385] on span "341(a) meeting for [PERSON_NAME]" at bounding box center [815, 384] width 115 height 9
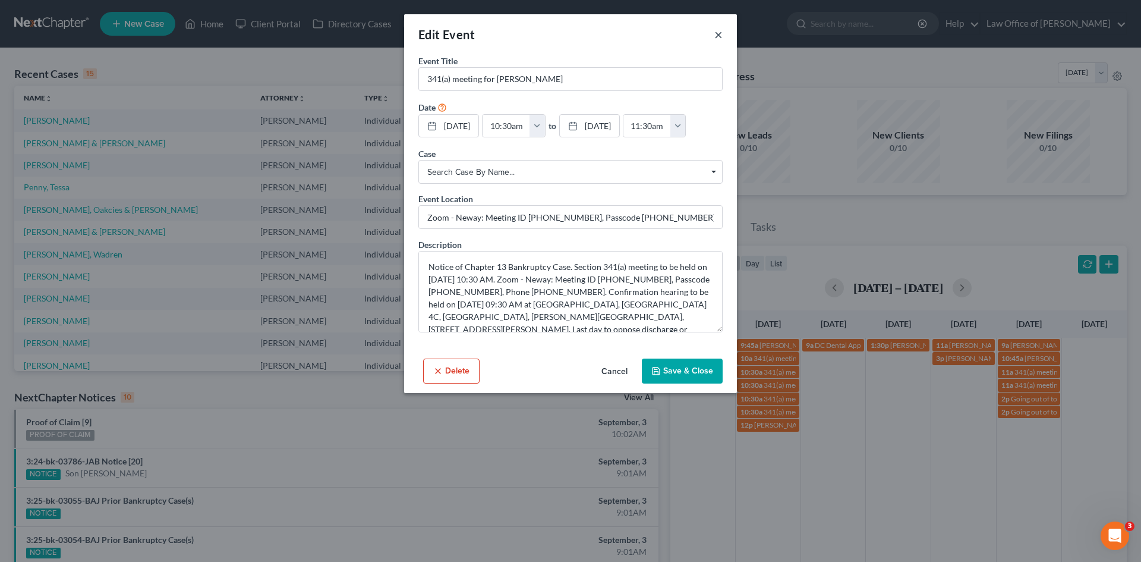
click at [717, 34] on button "×" at bounding box center [718, 34] width 8 height 14
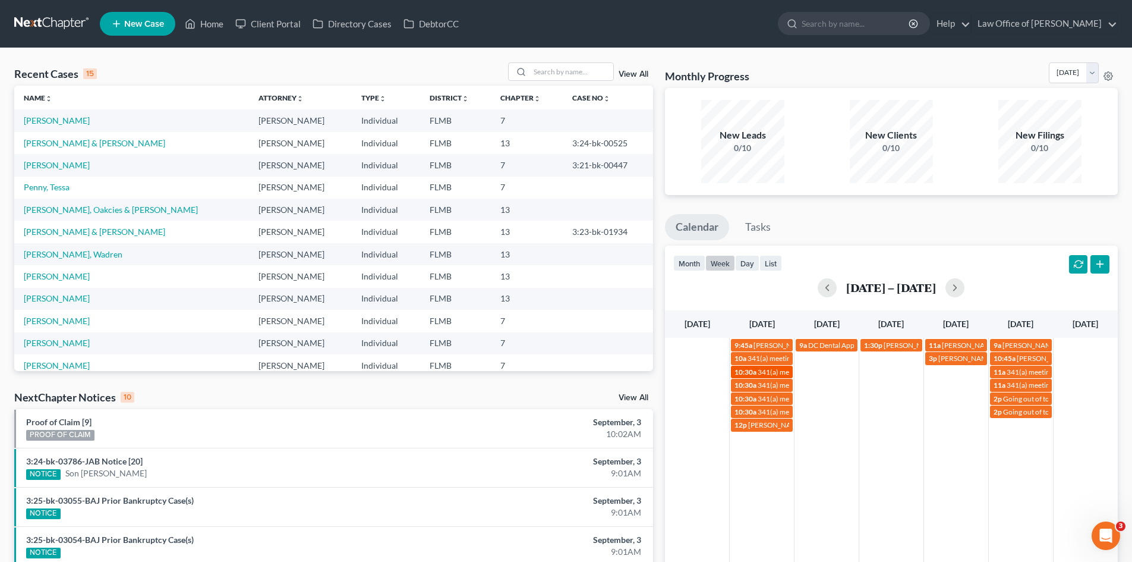
click at [767, 374] on span "341(a) meeting for [PERSON_NAME]" at bounding box center [815, 371] width 115 height 9
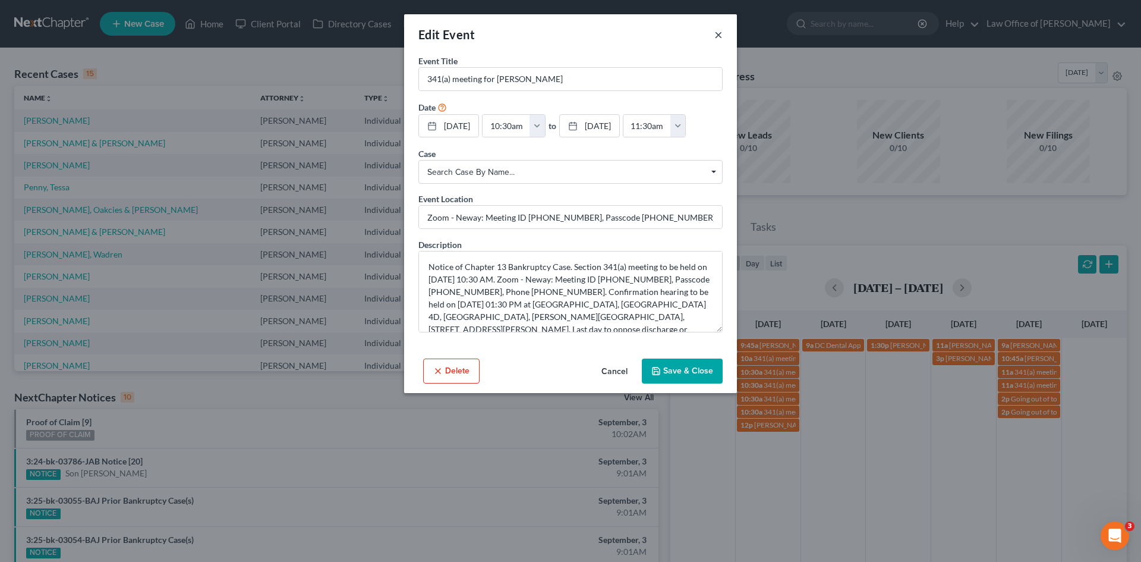
click at [722, 35] on button "×" at bounding box center [718, 34] width 8 height 14
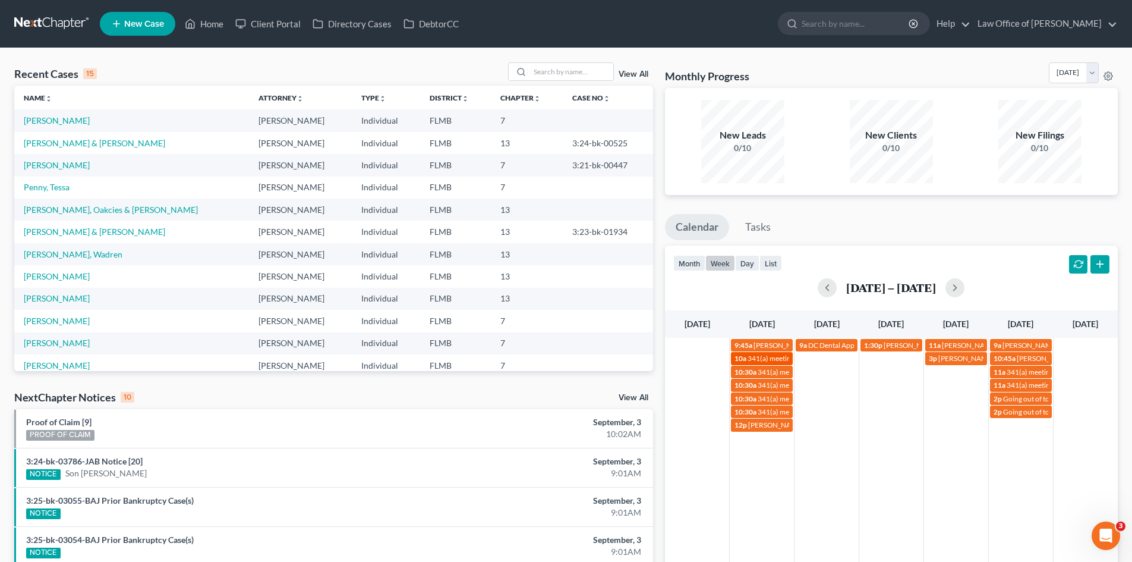
click at [759, 357] on span "341(a) meeting for [PERSON_NAME]" at bounding box center [805, 358] width 115 height 9
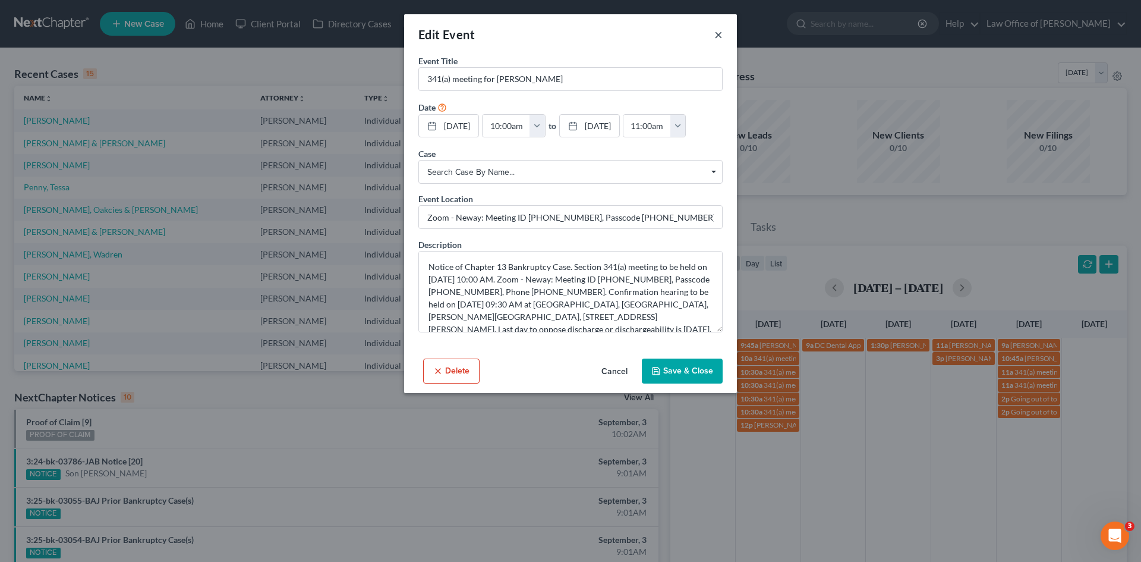
click at [717, 34] on button "×" at bounding box center [718, 34] width 8 height 14
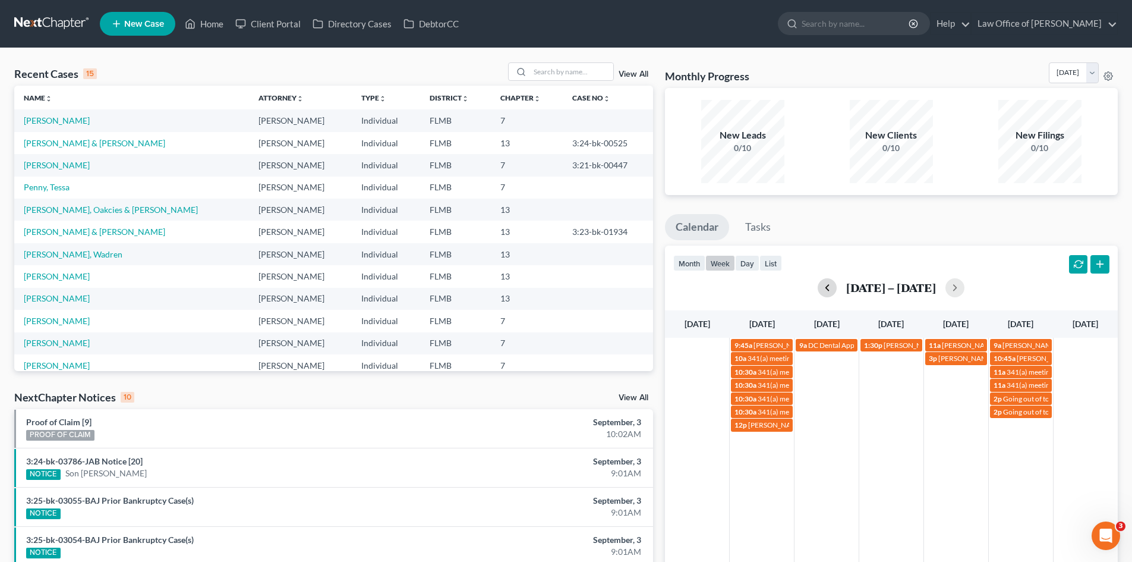
click at [833, 285] on button "button" at bounding box center [827, 287] width 19 height 19
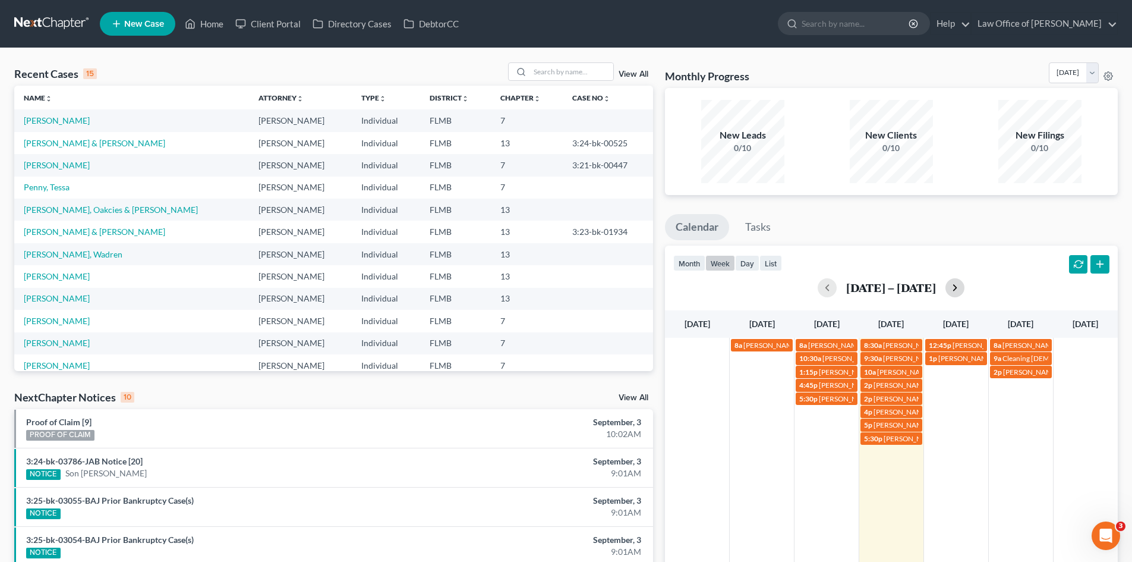
click at [965, 287] on button "button" at bounding box center [955, 287] width 19 height 19
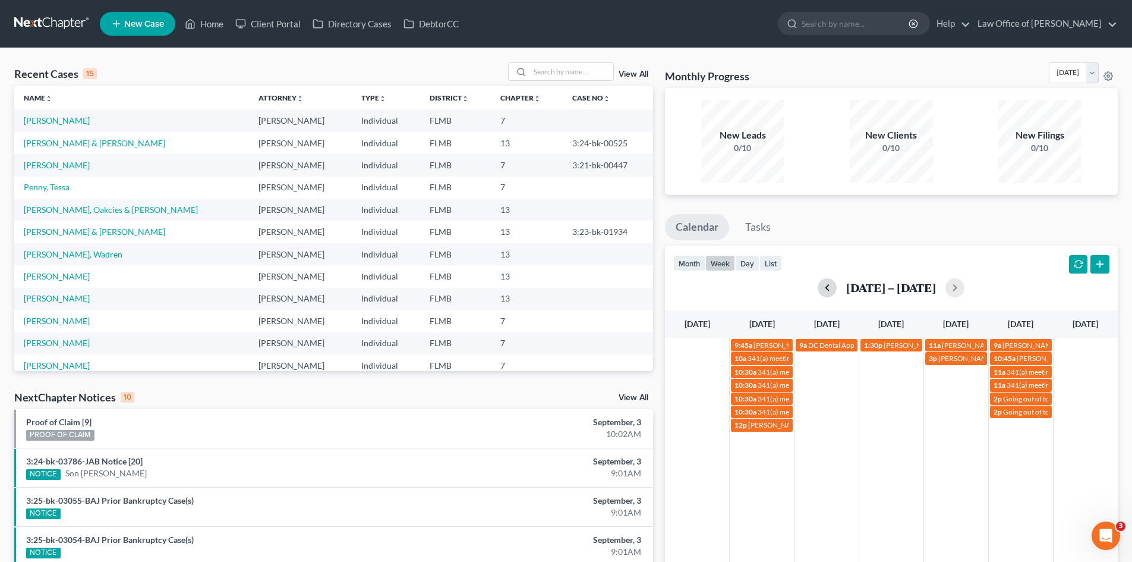
click at [837, 284] on button "button" at bounding box center [827, 287] width 19 height 19
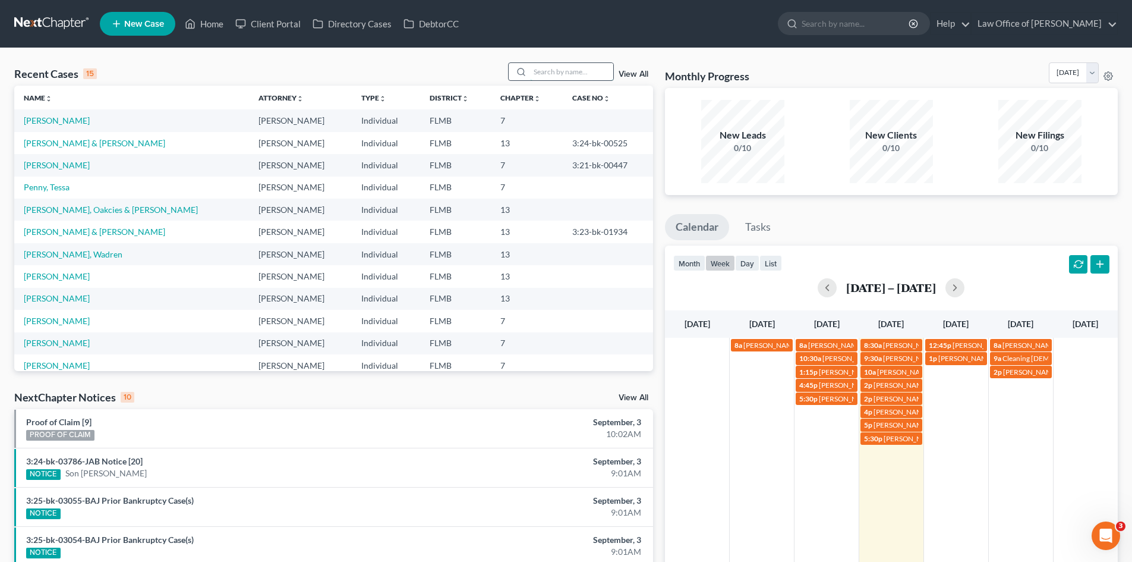
click at [554, 76] on input "search" at bounding box center [571, 71] width 83 height 17
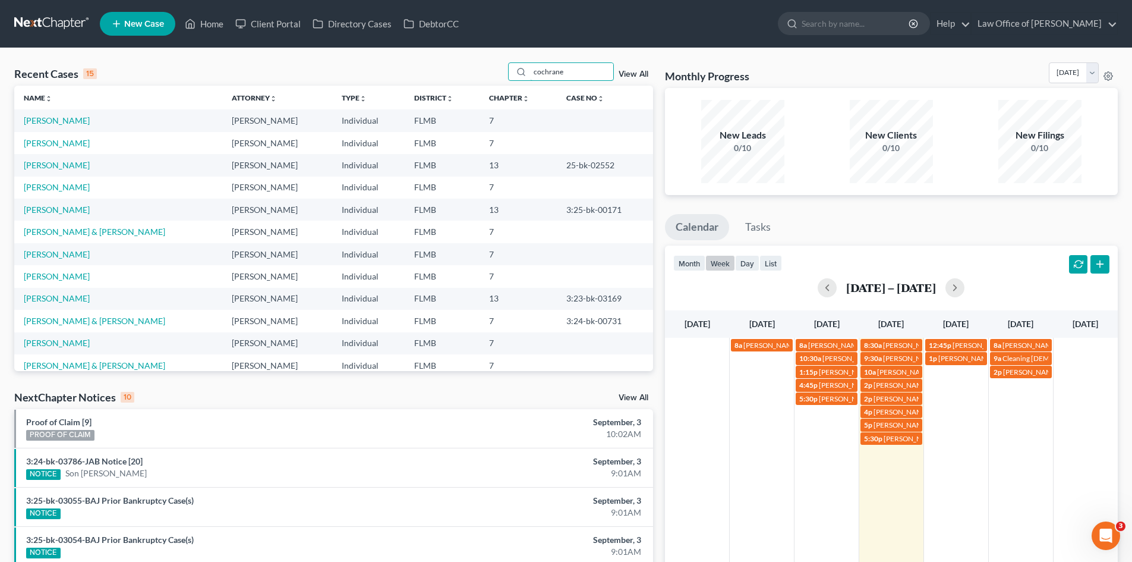
type input "cochrane"
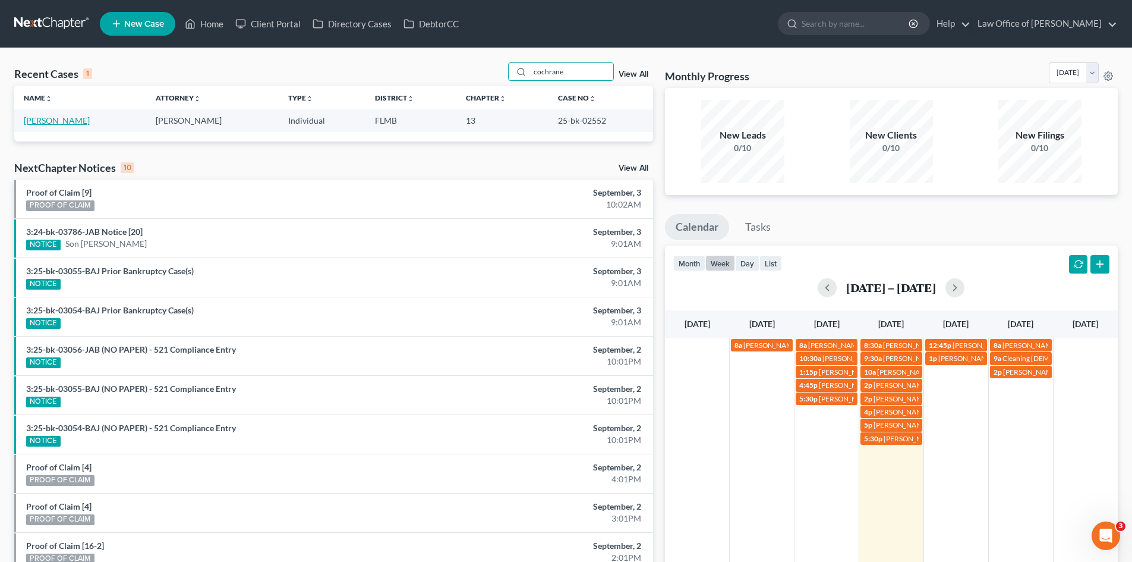
click at [58, 124] on link "[PERSON_NAME]" at bounding box center [57, 120] width 66 height 10
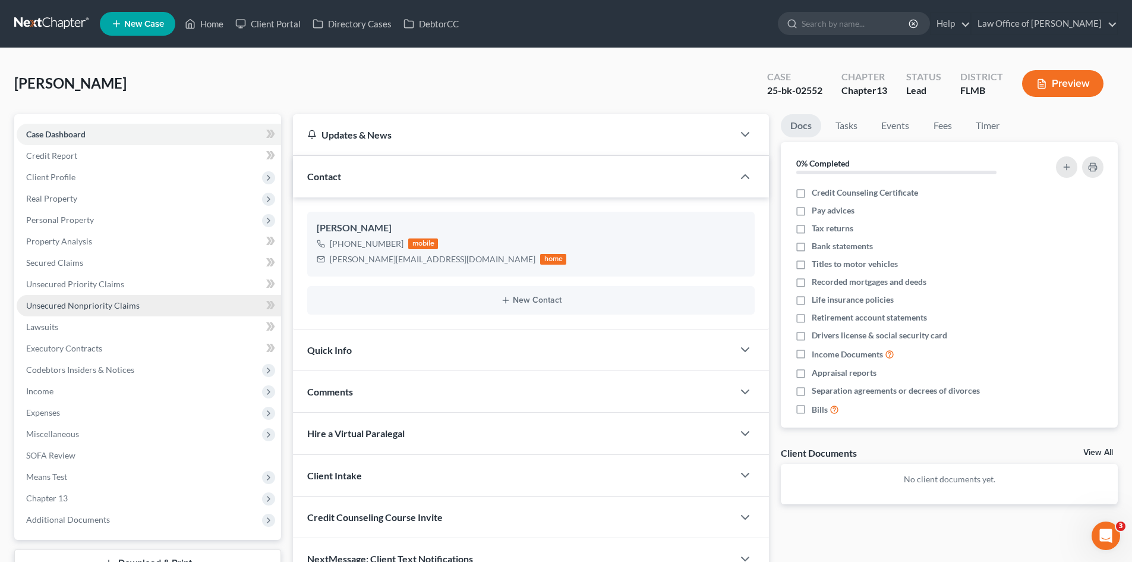
drag, startPoint x: 90, startPoint y: 301, endPoint x: 103, endPoint y: 300, distance: 13.1
click at [90, 301] on span "Unsecured Nonpriority Claims" at bounding box center [83, 305] width 114 height 10
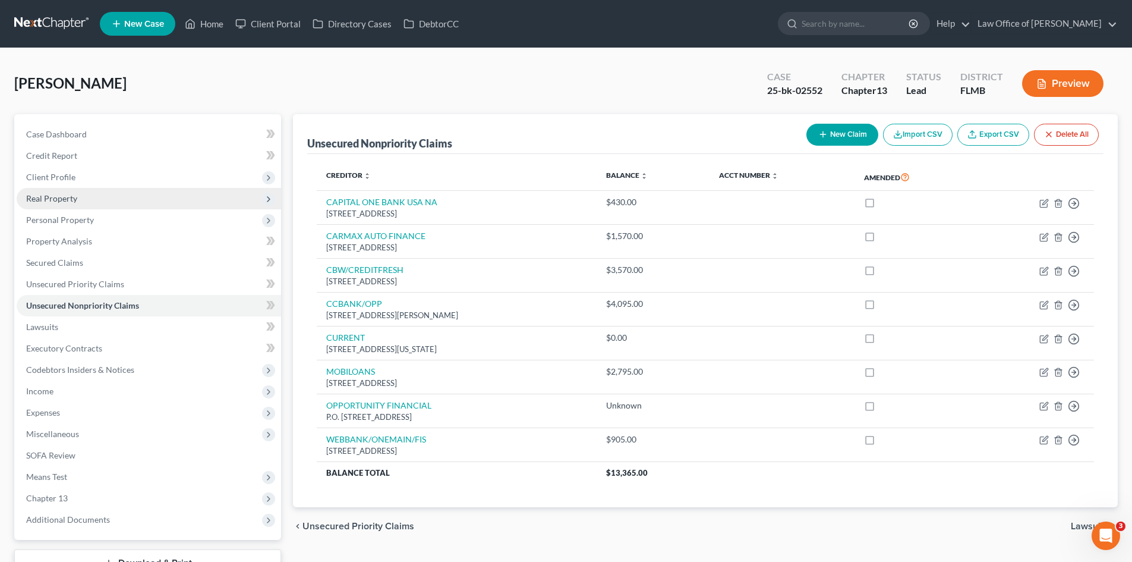
click at [77, 198] on span "Real Property" at bounding box center [149, 198] width 264 height 21
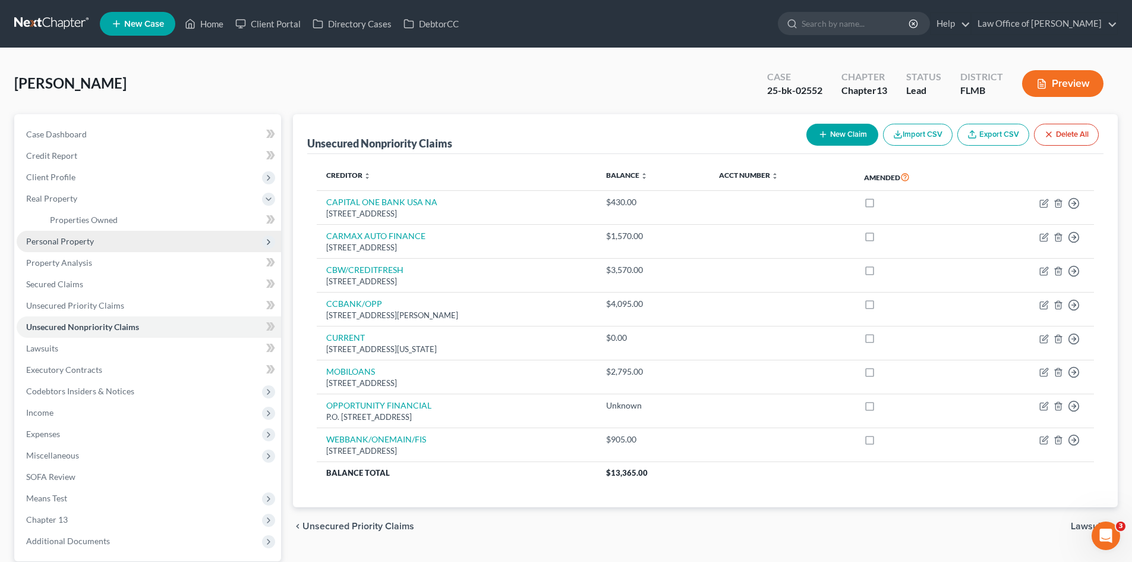
click at [87, 240] on span "Personal Property" at bounding box center [60, 241] width 68 height 10
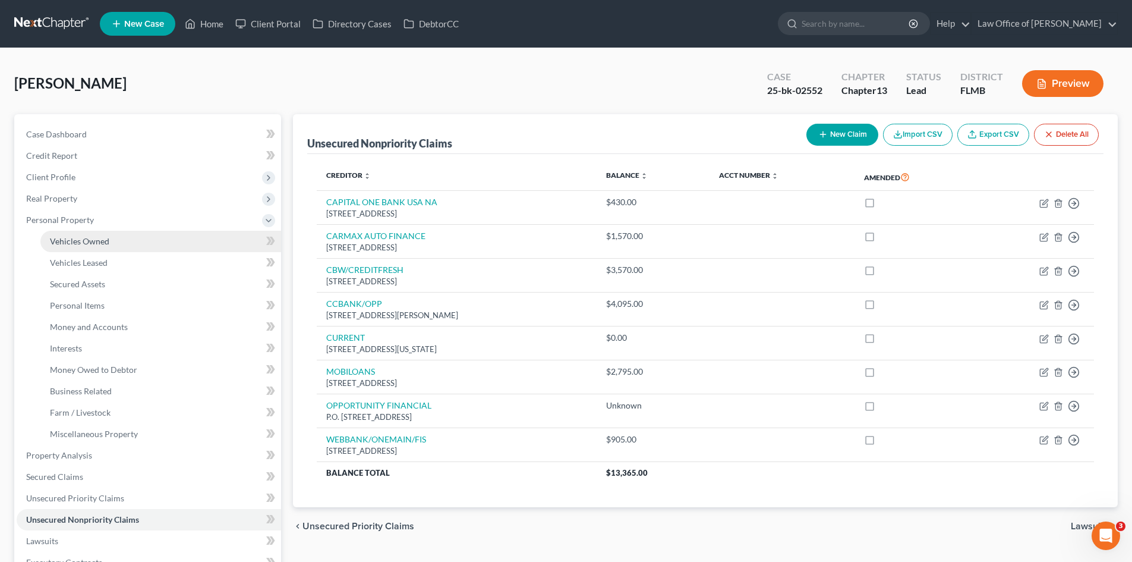
click at [101, 246] on link "Vehicles Owned" at bounding box center [160, 241] width 241 height 21
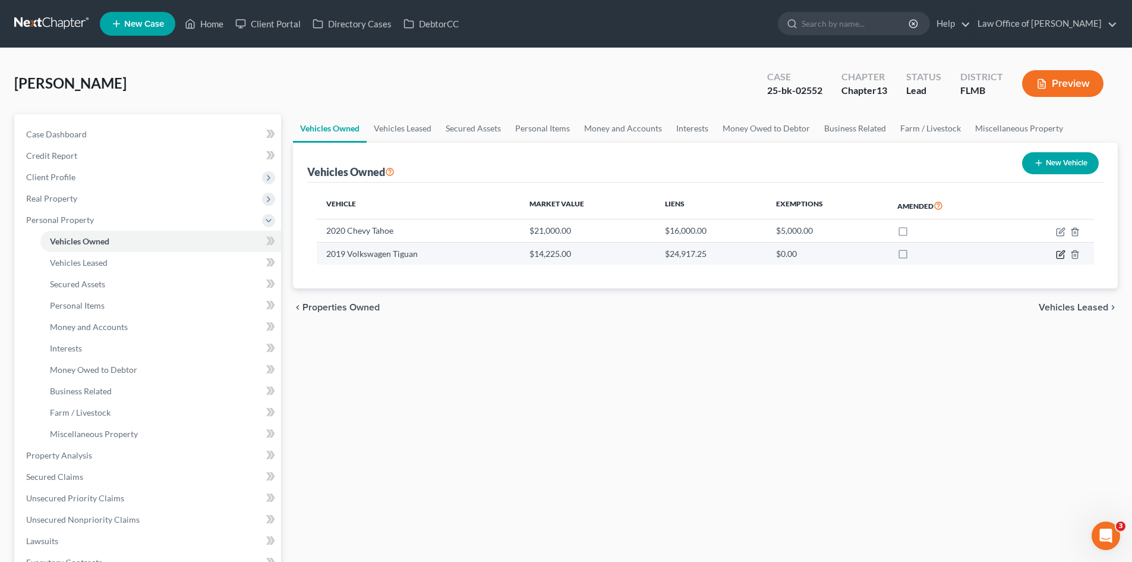
click at [1062, 252] on icon "button" at bounding box center [1061, 252] width 5 height 5
select select "0"
select select "7"
select select "0"
select select "10"
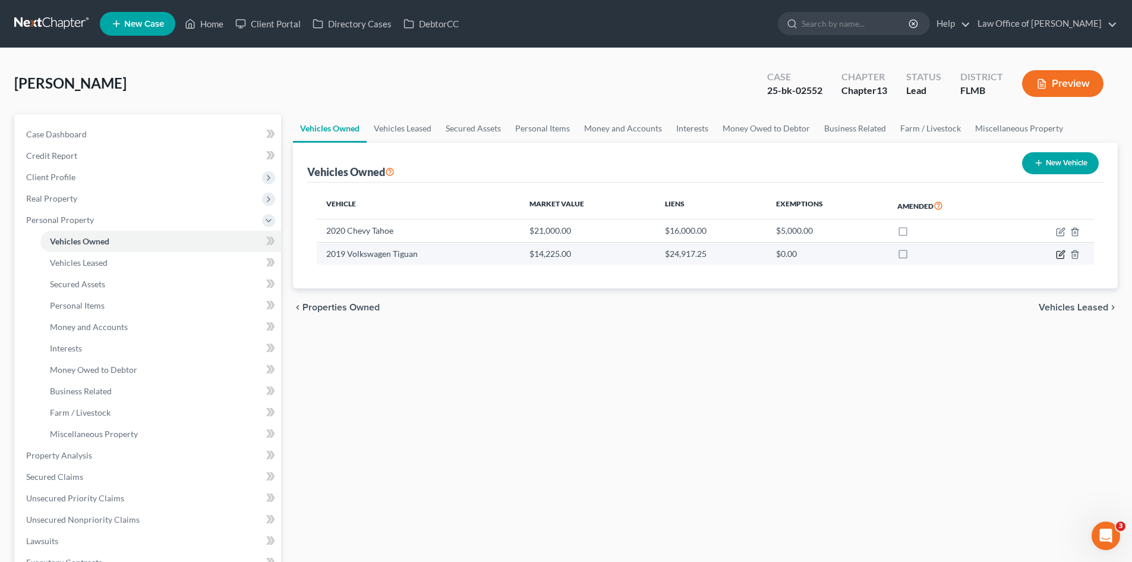
select select "0"
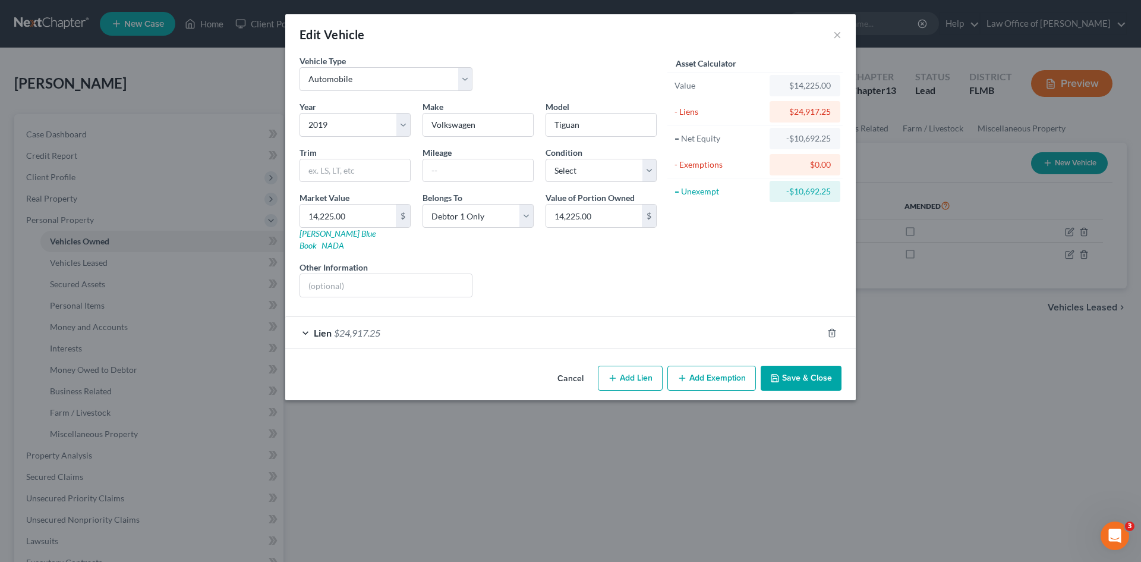
click at [357, 327] on span "$24,917.25" at bounding box center [357, 332] width 46 height 11
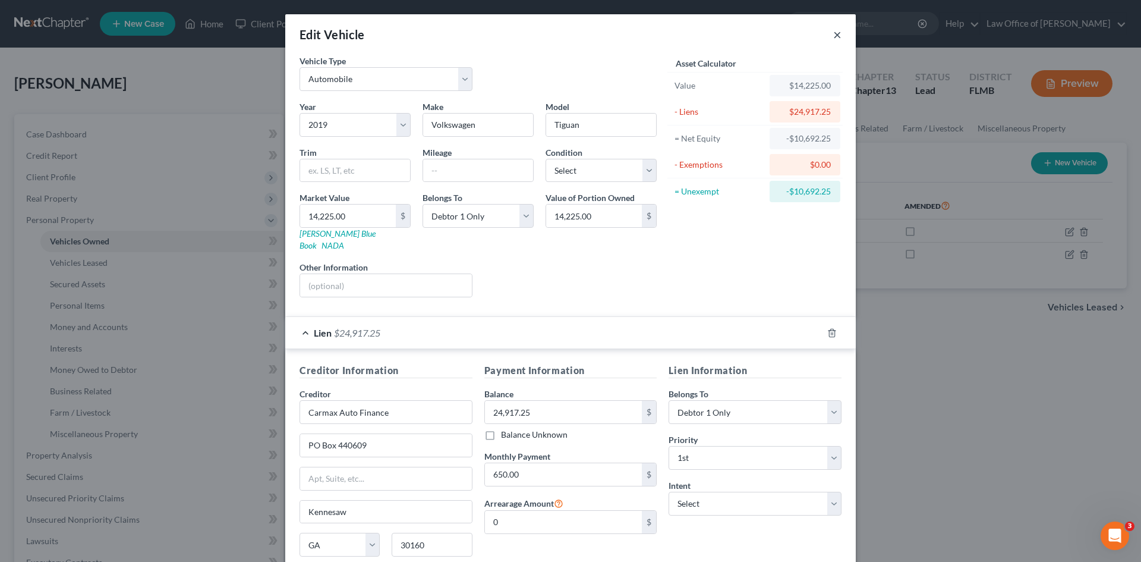
click at [837, 36] on button "×" at bounding box center [837, 34] width 8 height 14
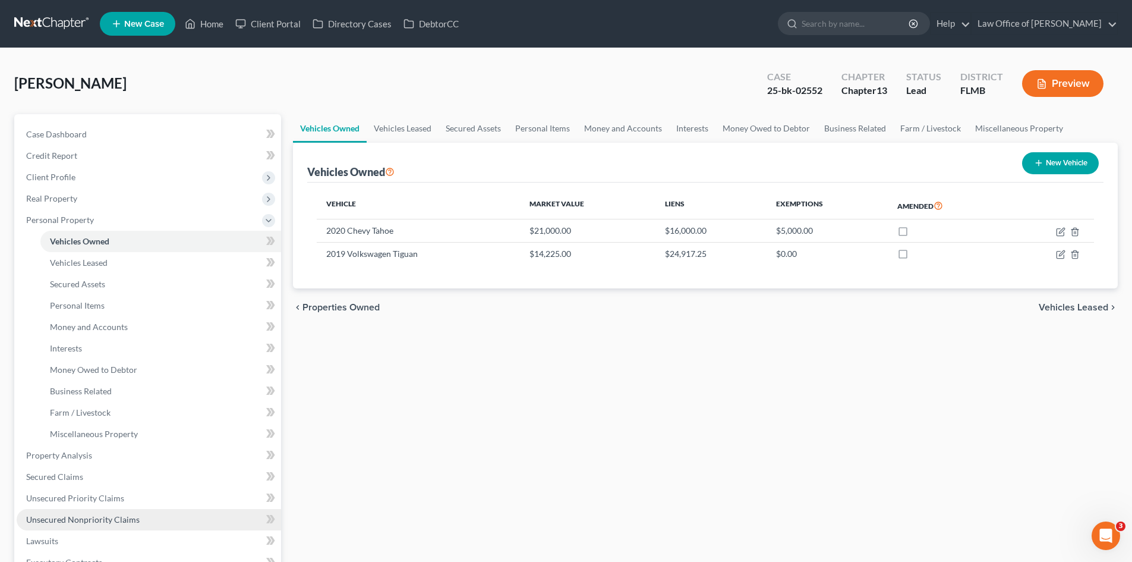
click at [98, 519] on span "Unsecured Nonpriority Claims" at bounding box center [83, 519] width 114 height 10
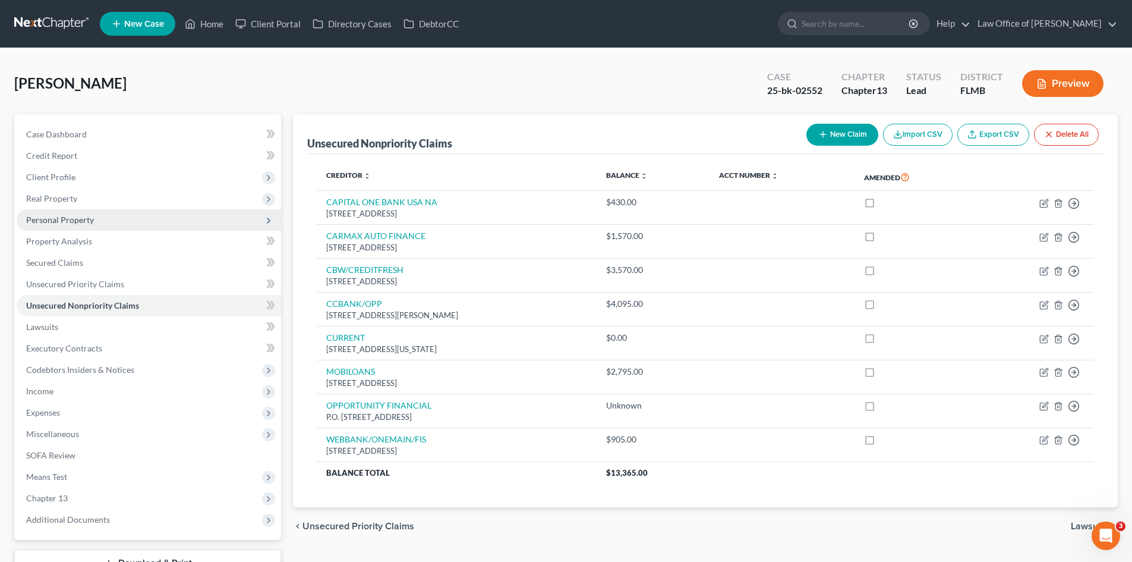
click at [78, 224] on span "Personal Property" at bounding box center [60, 220] width 68 height 10
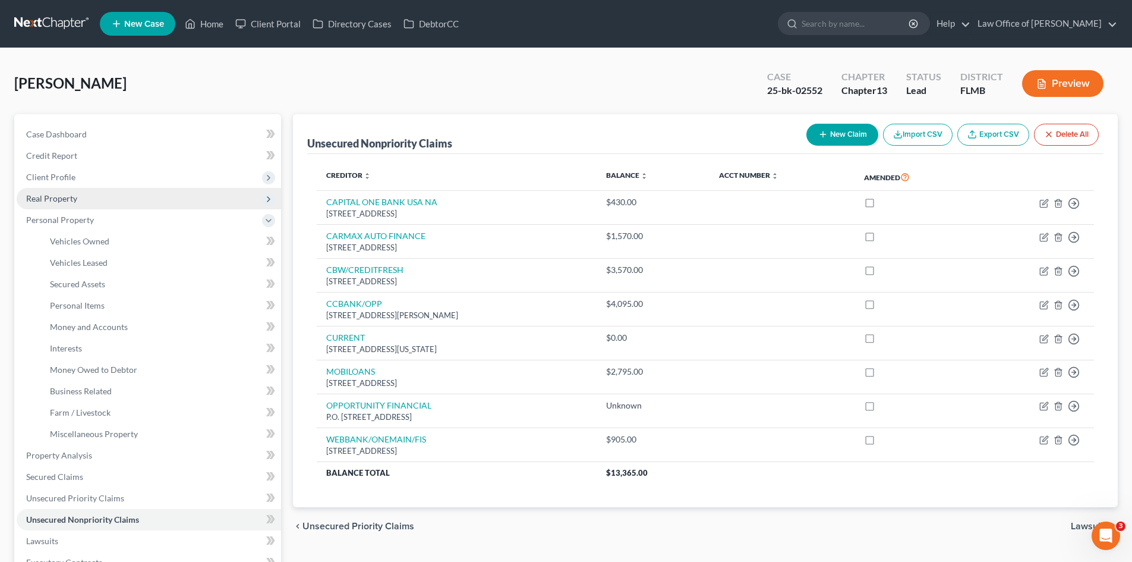
click at [138, 204] on span "Real Property" at bounding box center [149, 198] width 264 height 21
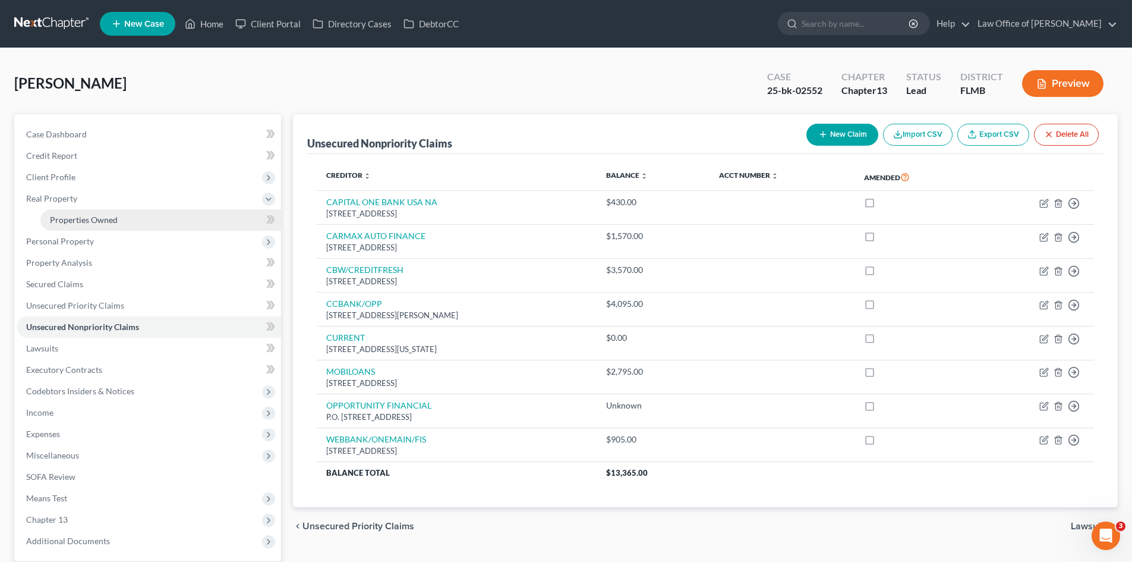
click at [136, 223] on link "Properties Owned" at bounding box center [160, 219] width 241 height 21
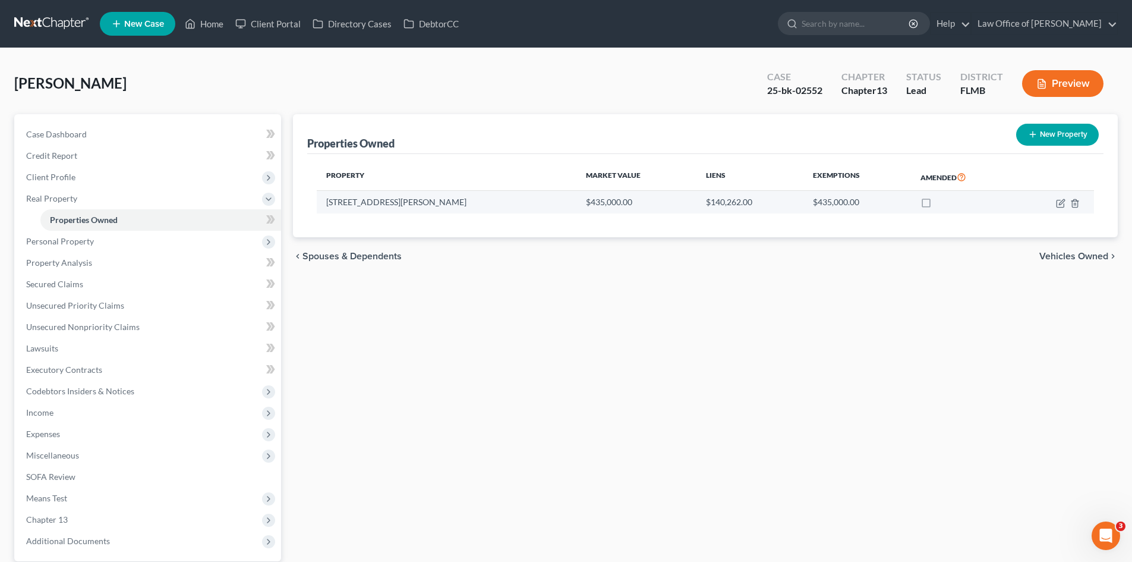
click at [1056, 204] on td at bounding box center [1055, 202] width 77 height 23
click at [1066, 203] on td at bounding box center [1055, 202] width 77 height 23
click at [1061, 204] on icon "button" at bounding box center [1061, 201] width 5 height 5
select select "9"
select select "3"
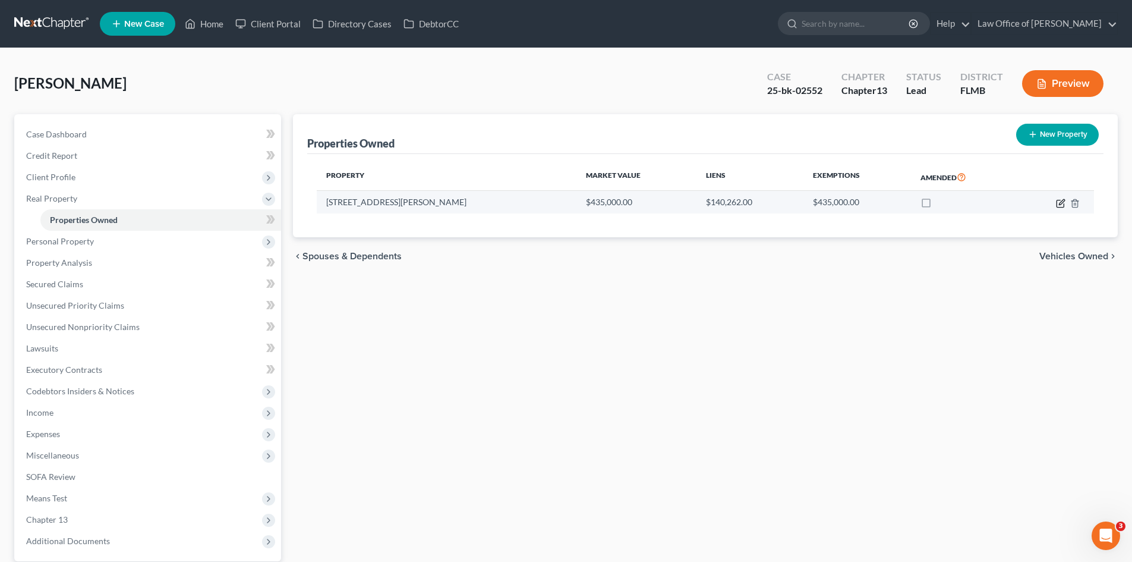
select select "5"
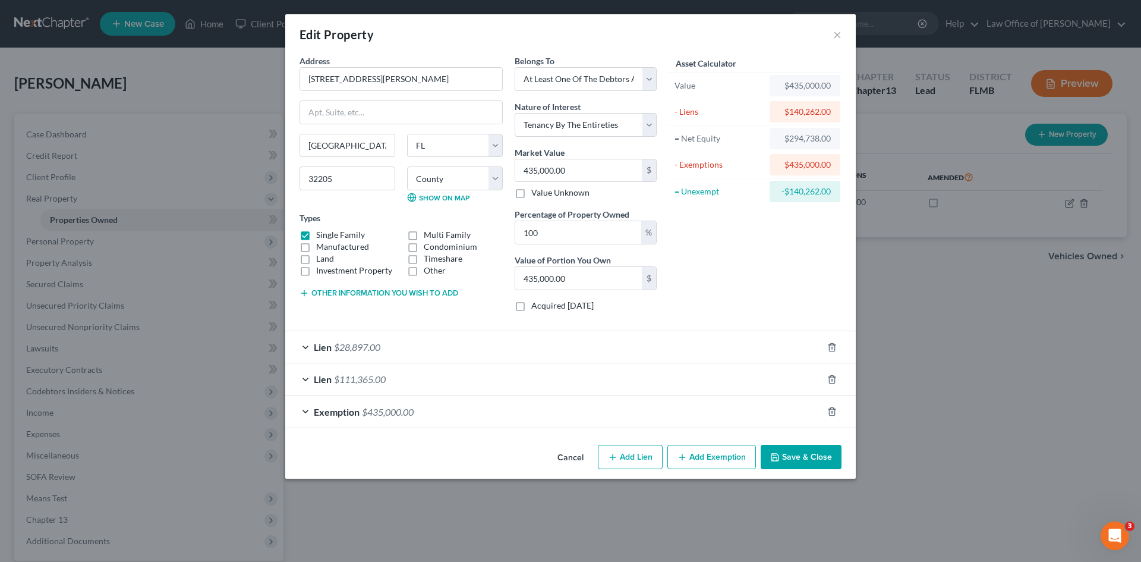
click at [377, 355] on div "Lien $28,897.00" at bounding box center [553, 347] width 537 height 32
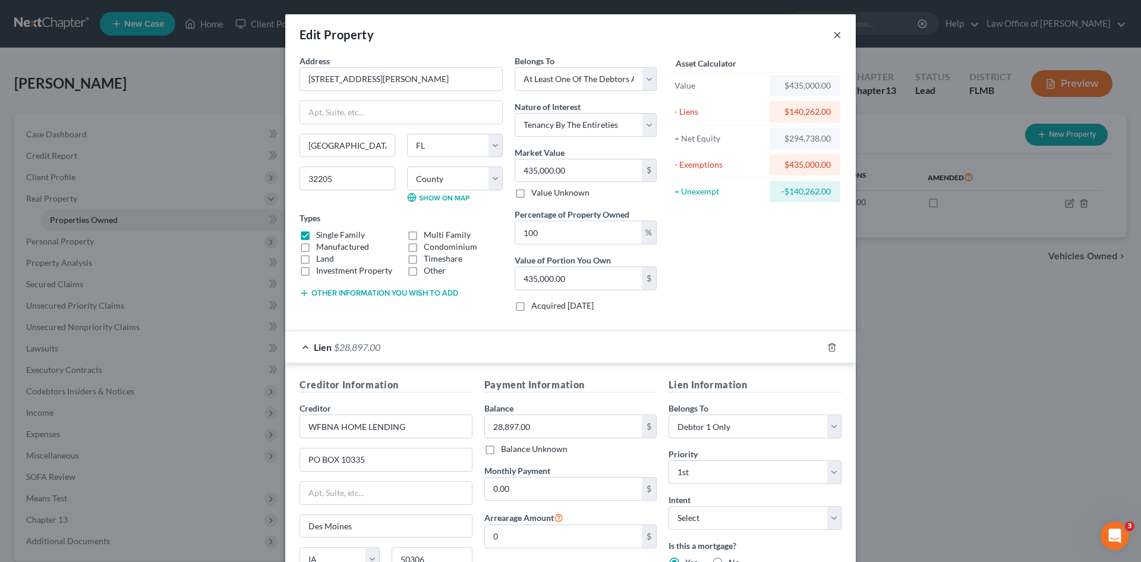
click at [833, 39] on button "×" at bounding box center [837, 34] width 8 height 14
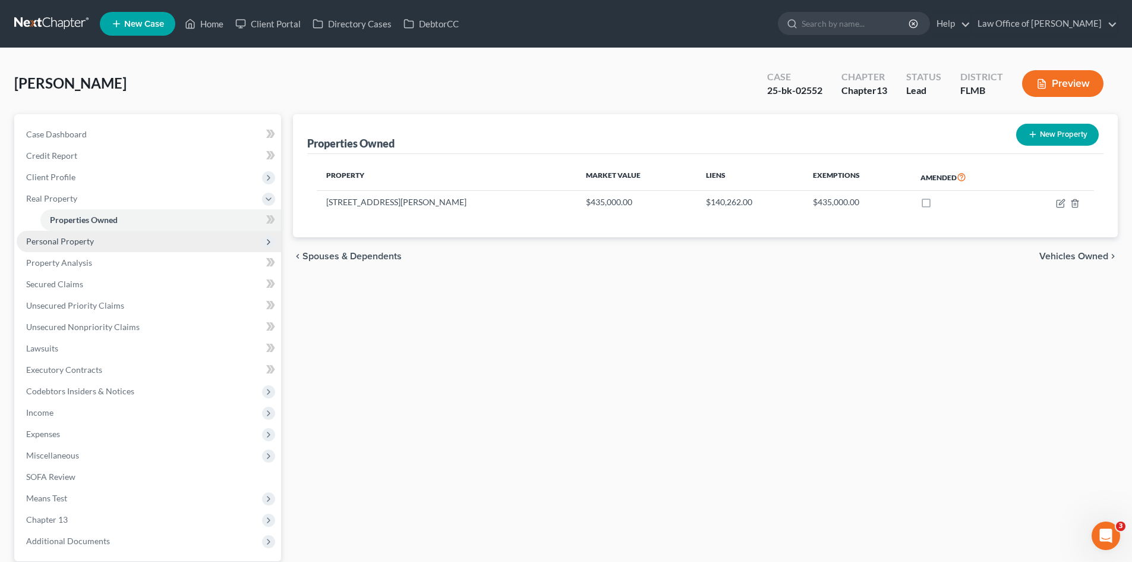
click at [72, 243] on span "Personal Property" at bounding box center [60, 241] width 68 height 10
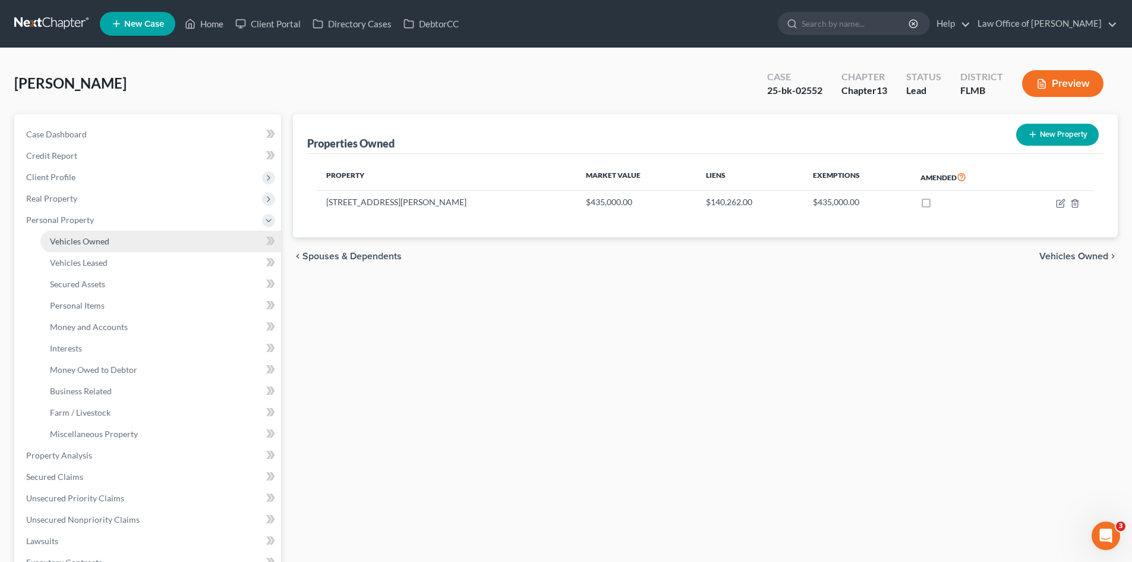
click at [100, 238] on span "Vehicles Owned" at bounding box center [79, 241] width 59 height 10
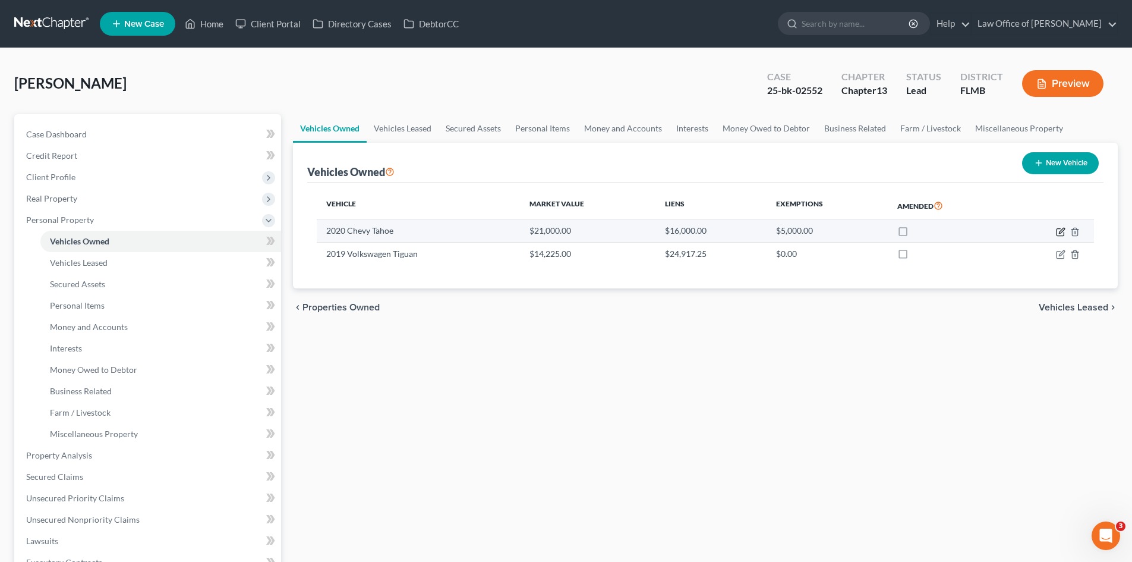
click at [1059, 229] on icon "button" at bounding box center [1061, 232] width 10 height 10
select select "0"
select select "6"
select select "0"
select select "45"
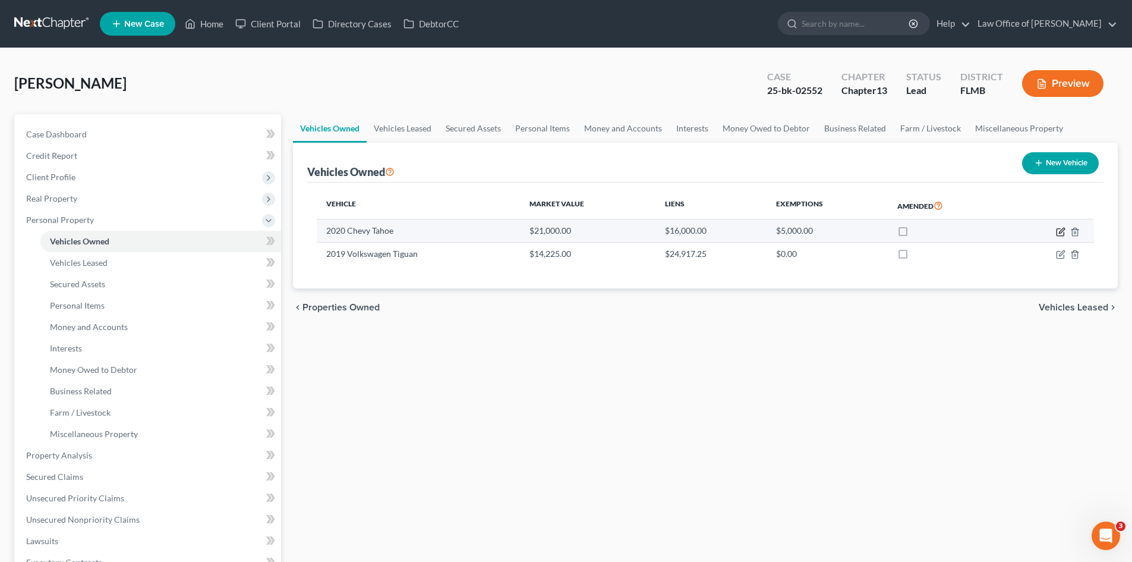
select select "0"
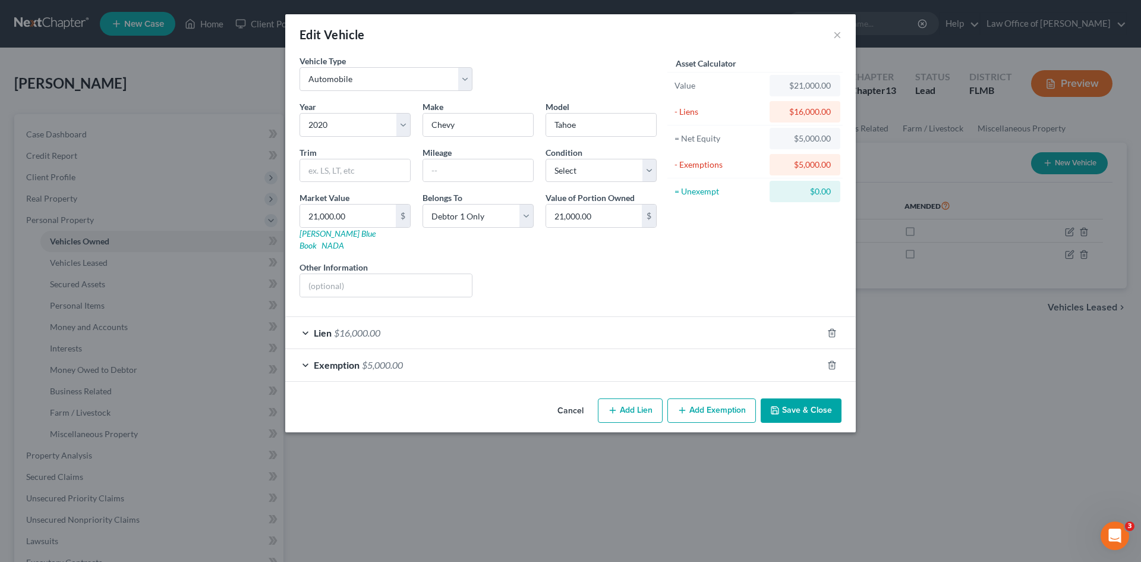
click at [395, 327] on div "Lien $16,000.00" at bounding box center [553, 333] width 537 height 32
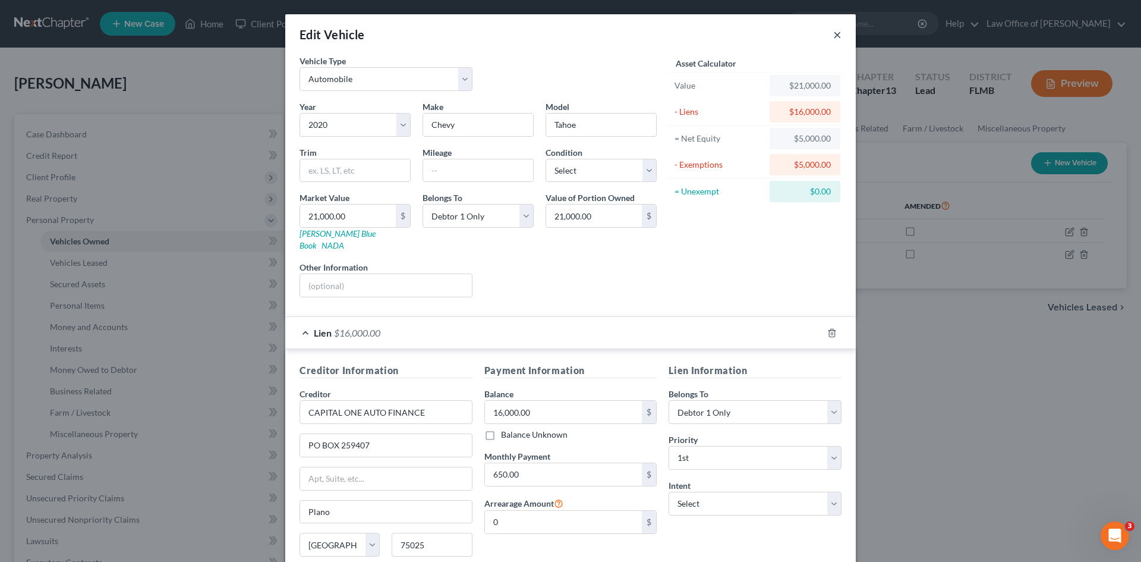
click at [834, 40] on button "×" at bounding box center [837, 34] width 8 height 14
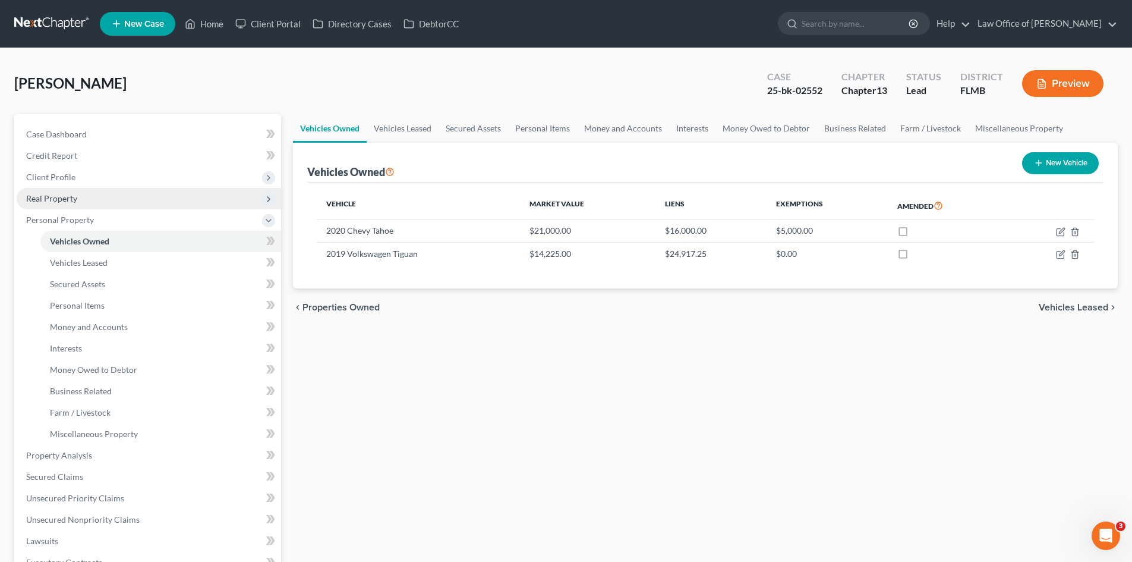
click at [87, 202] on span "Real Property" at bounding box center [149, 198] width 264 height 21
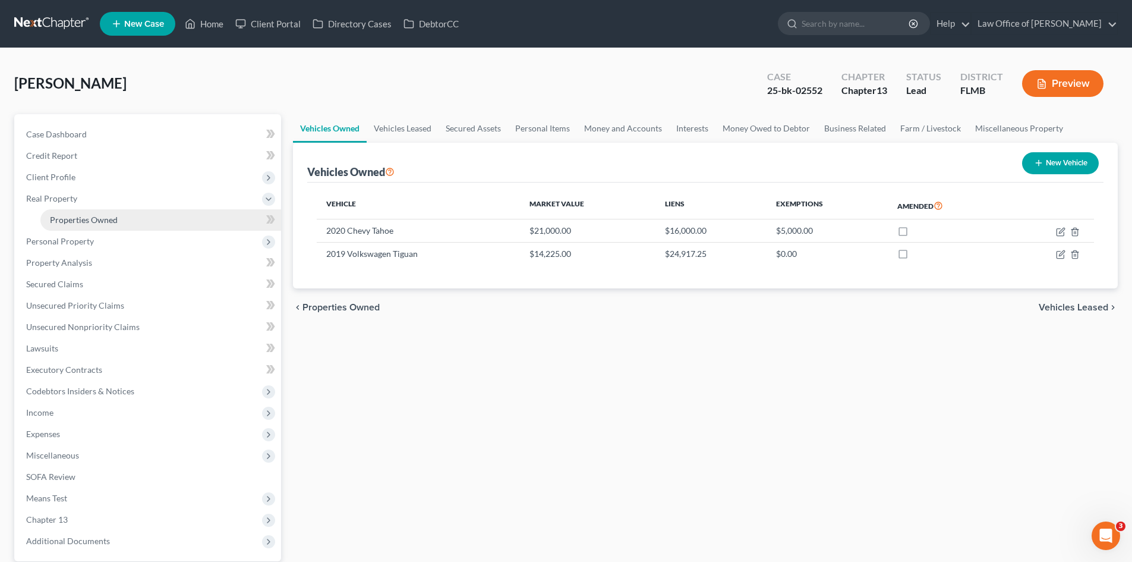
click at [95, 218] on span "Properties Owned" at bounding box center [84, 220] width 68 height 10
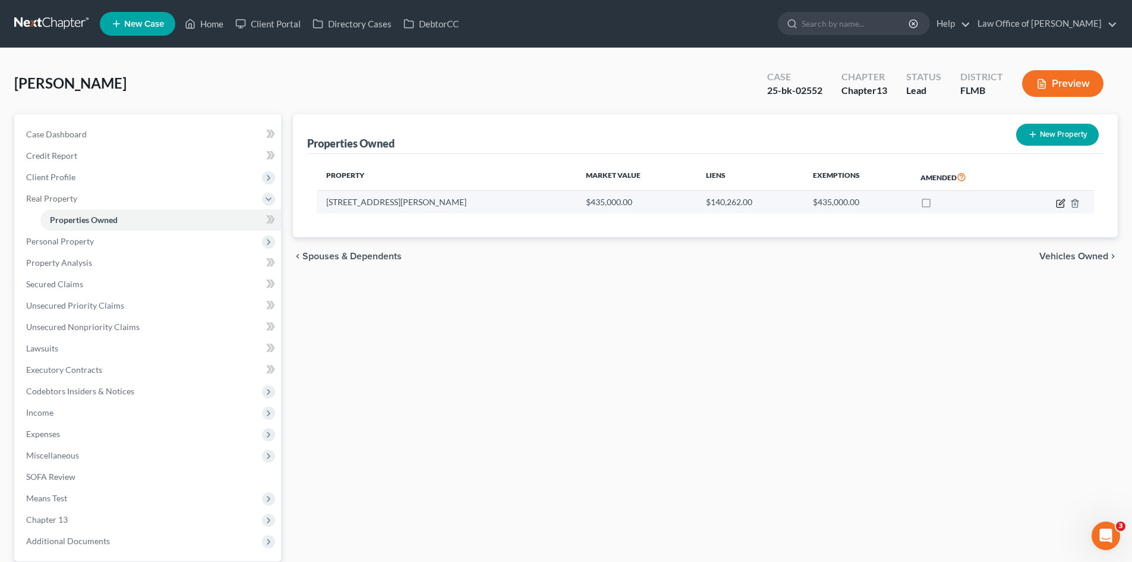
click at [1062, 203] on icon "button" at bounding box center [1061, 201] width 5 height 5
select select "9"
select select "14"
select select "3"
select select "5"
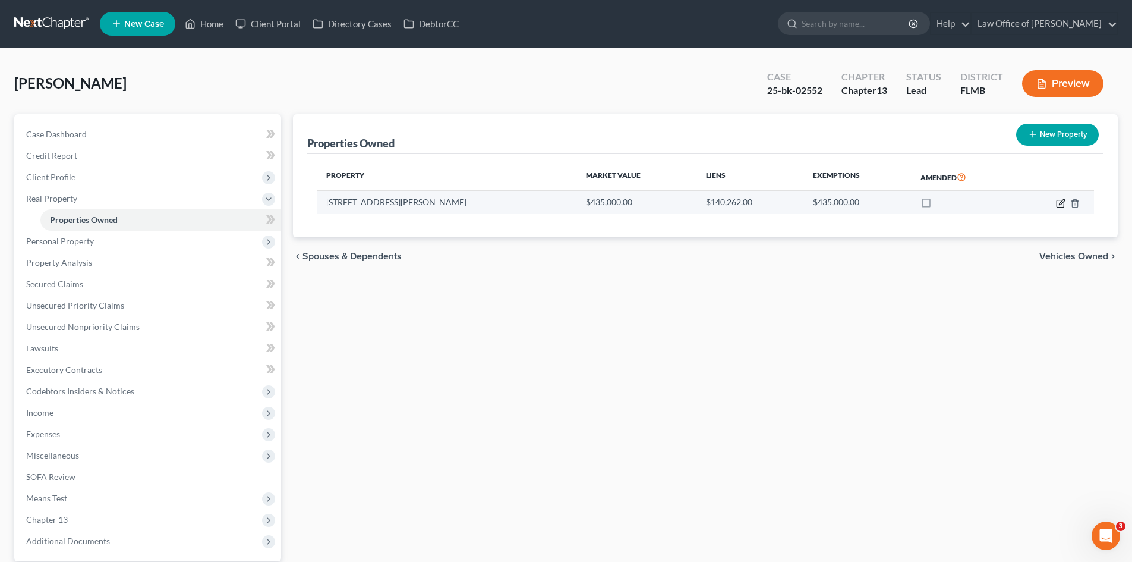
select select "45"
select select "3"
select select "0"
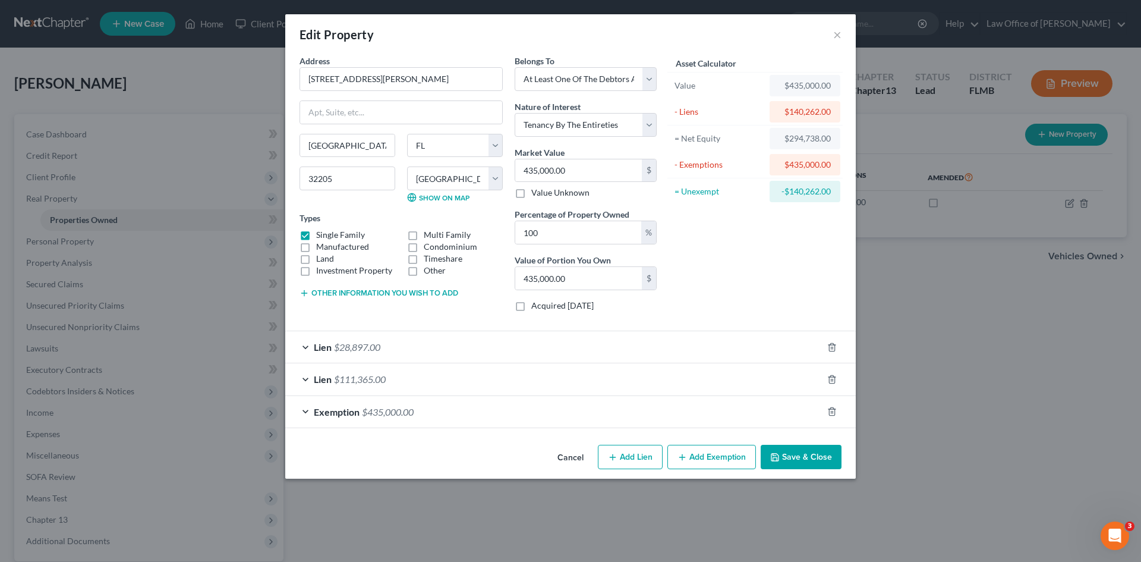
click at [414, 380] on div "Lien $111,365.00" at bounding box center [553, 379] width 537 height 32
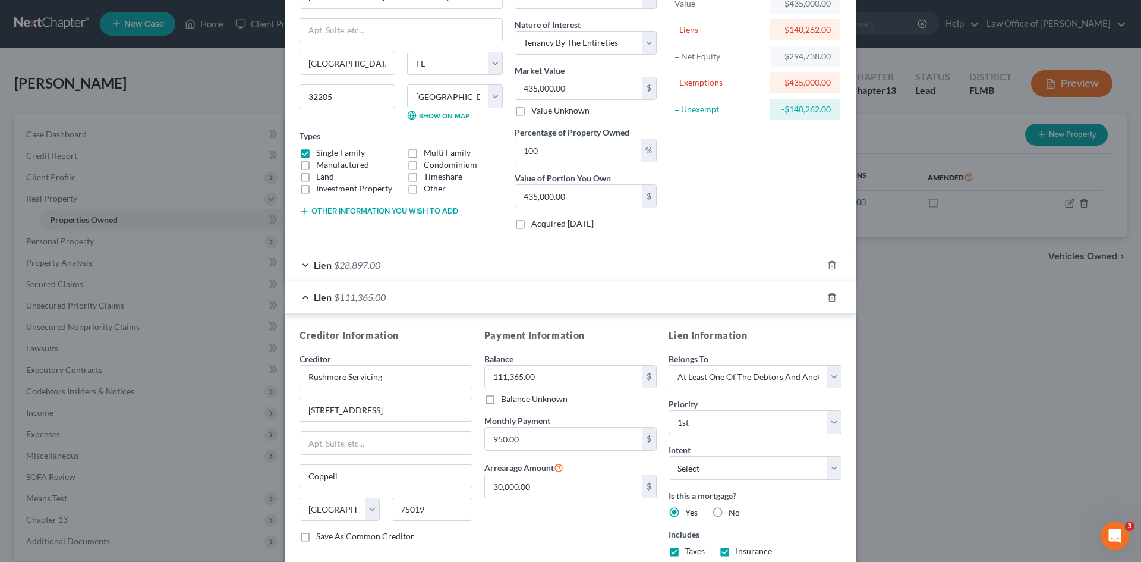
scroll to position [178, 0]
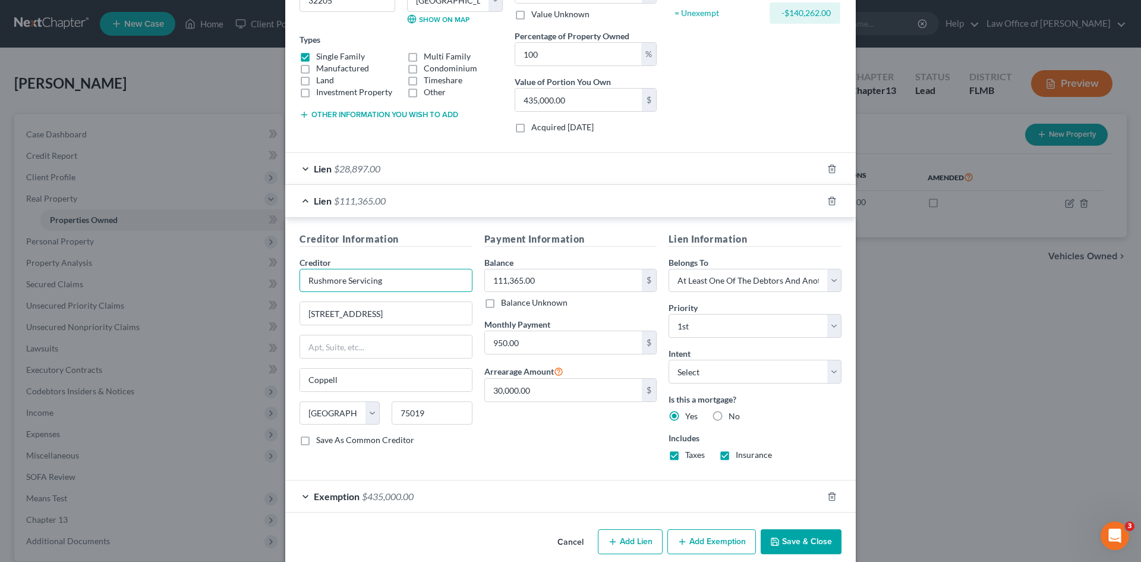
click at [416, 278] on input "Rushmore Servicing" at bounding box center [386, 281] width 173 height 24
drag, startPoint x: 416, startPoint y: 278, endPoint x: 295, endPoint y: 273, distance: 121.3
click at [300, 273] on input "Rushmore Servicing" at bounding box center [386, 281] width 173 height 24
click at [380, 263] on div "Creditor * Rushmore Servicing" at bounding box center [386, 274] width 173 height 36
drag, startPoint x: 388, startPoint y: 286, endPoint x: 300, endPoint y: 286, distance: 88.0
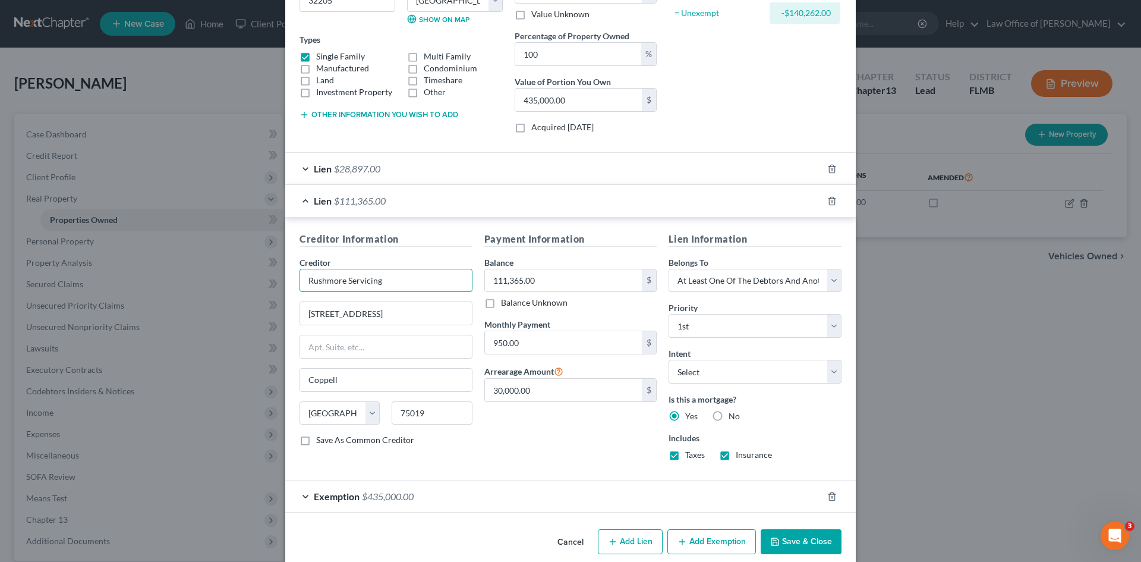
click at [300, 286] on input "Rushmore Servicing" at bounding box center [386, 281] width 173 height 24
paste input "NATIONSTAR DBA [PERSON_NAME]."
type input "NATIONSTAR DBA [PERSON_NAME]"
click at [414, 313] on input "[STREET_ADDRESS]" at bounding box center [386, 313] width 172 height 23
drag, startPoint x: 431, startPoint y: 319, endPoint x: 292, endPoint y: 322, distance: 139.1
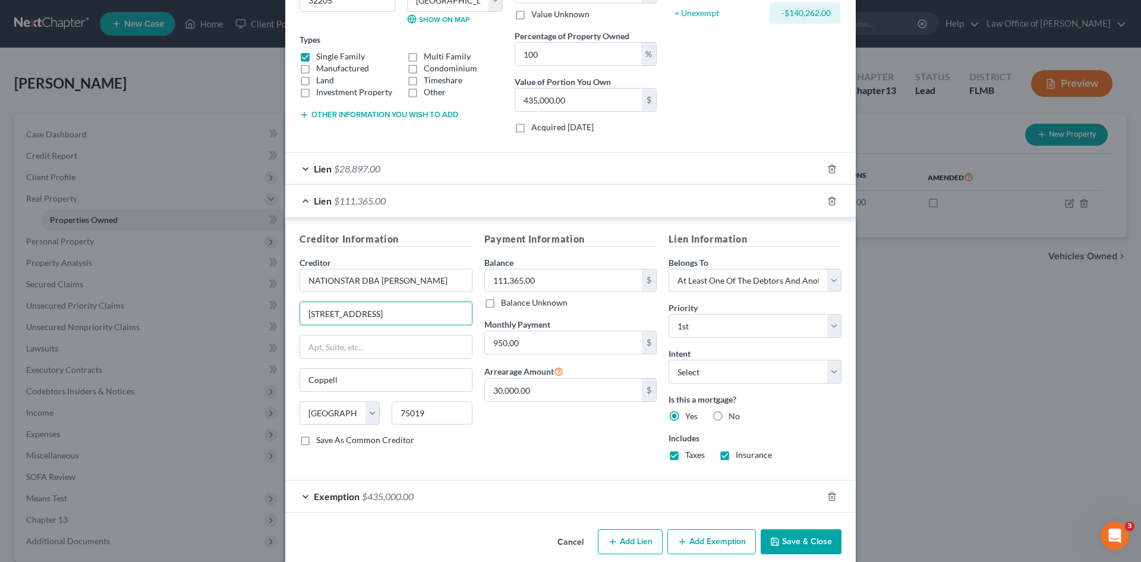
click at [285, 319] on div "Creditor Information Creditor * NATIONSTAR DBA [PERSON_NAME] [STREET_ADDRESS][G…" at bounding box center [570, 349] width 571 height 263
paste input "PO Box 199111"
type input "PO Box 199111"
drag, startPoint x: 439, startPoint y: 417, endPoint x: 383, endPoint y: 416, distance: 55.9
click at [392, 417] on input "75019" at bounding box center [432, 413] width 80 height 24
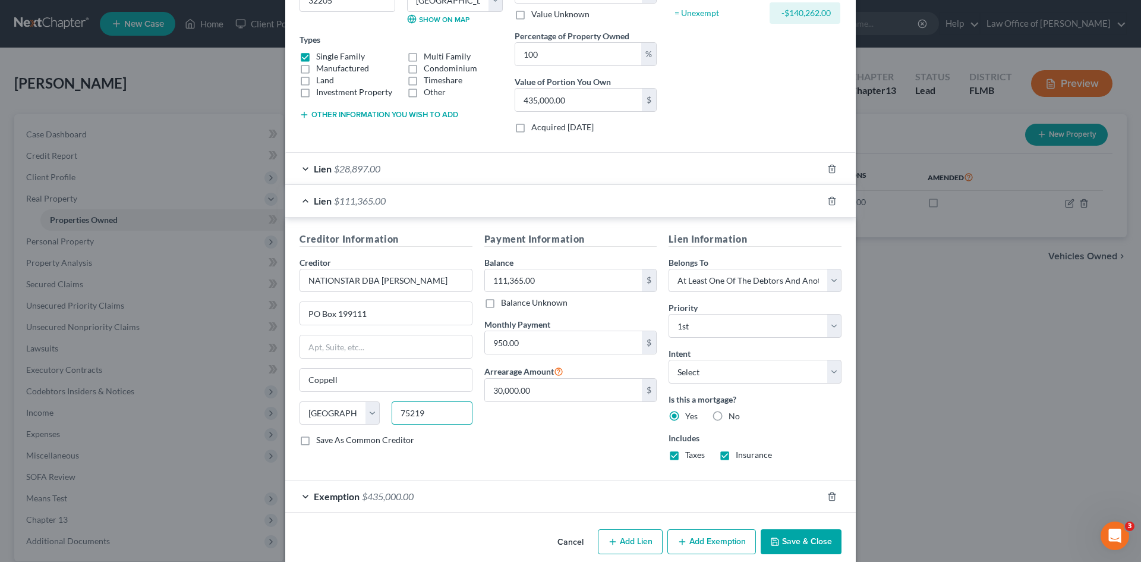
type input "75219"
click at [512, 443] on div "Payment Information Balance 111,365.00 $ Balance Unknown Balance Undetermined 1…" at bounding box center [570, 351] width 185 height 238
type input "[GEOGRAPHIC_DATA]"
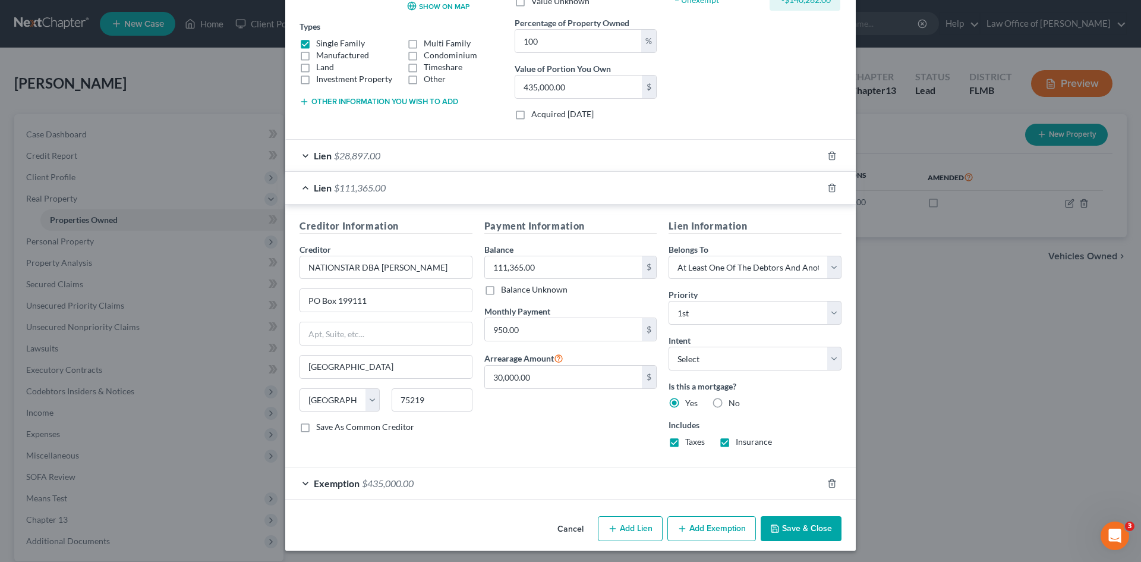
scroll to position [194, 0]
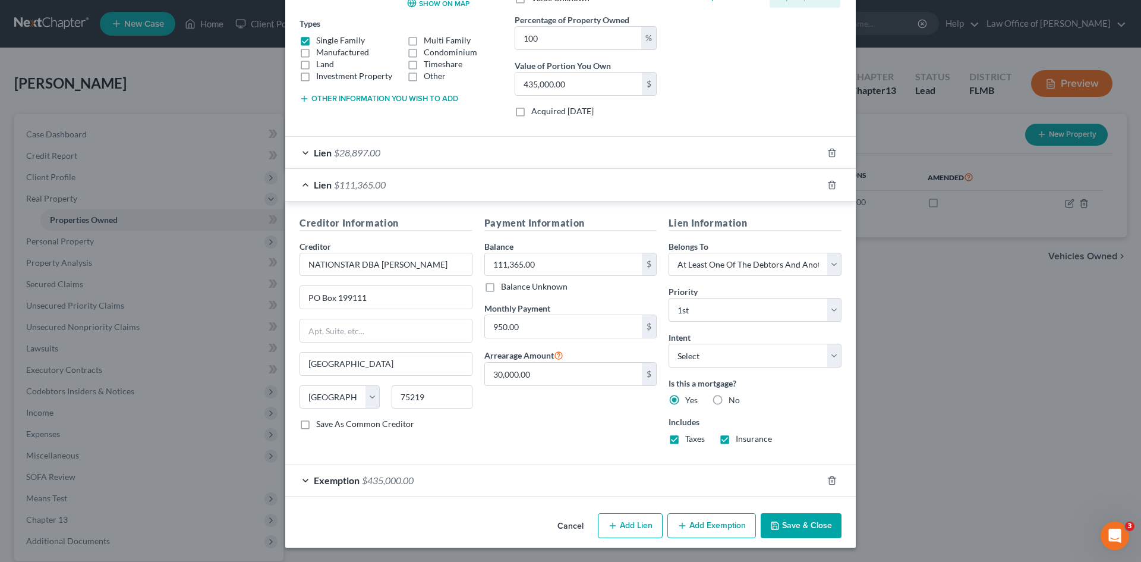
click at [788, 525] on button "Save & Close" at bounding box center [801, 525] width 81 height 25
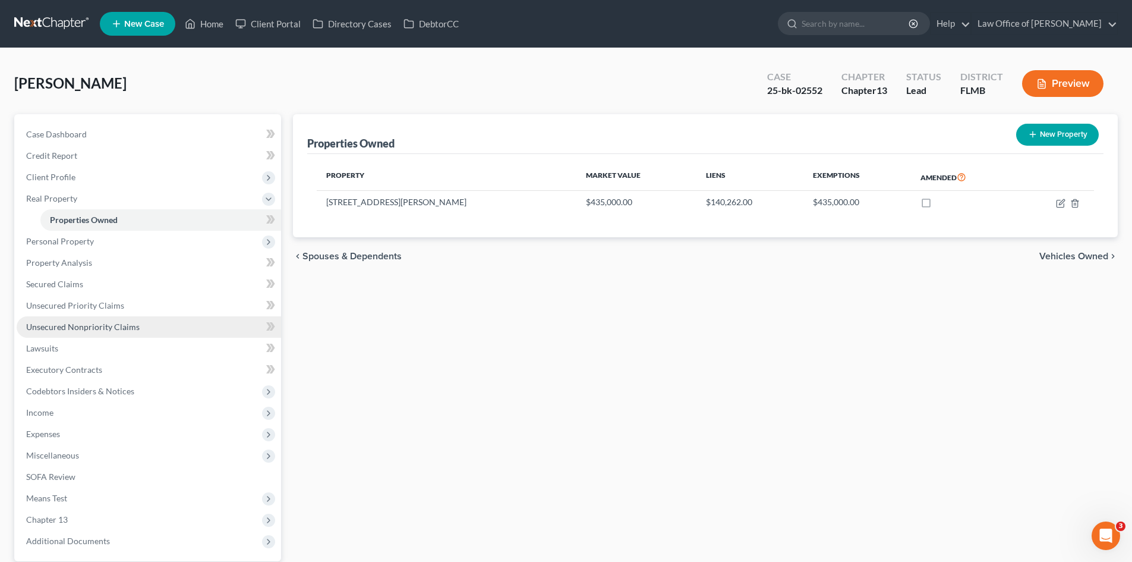
click at [80, 330] on span "Unsecured Nonpriority Claims" at bounding box center [83, 327] width 114 height 10
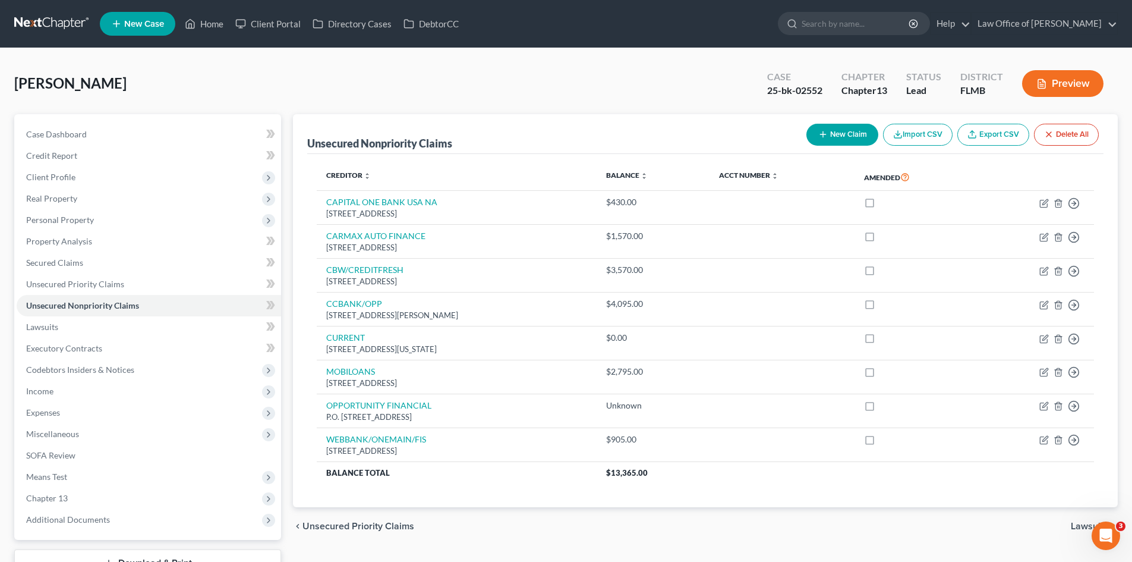
click at [832, 127] on button "New Claim" at bounding box center [843, 135] width 72 height 22
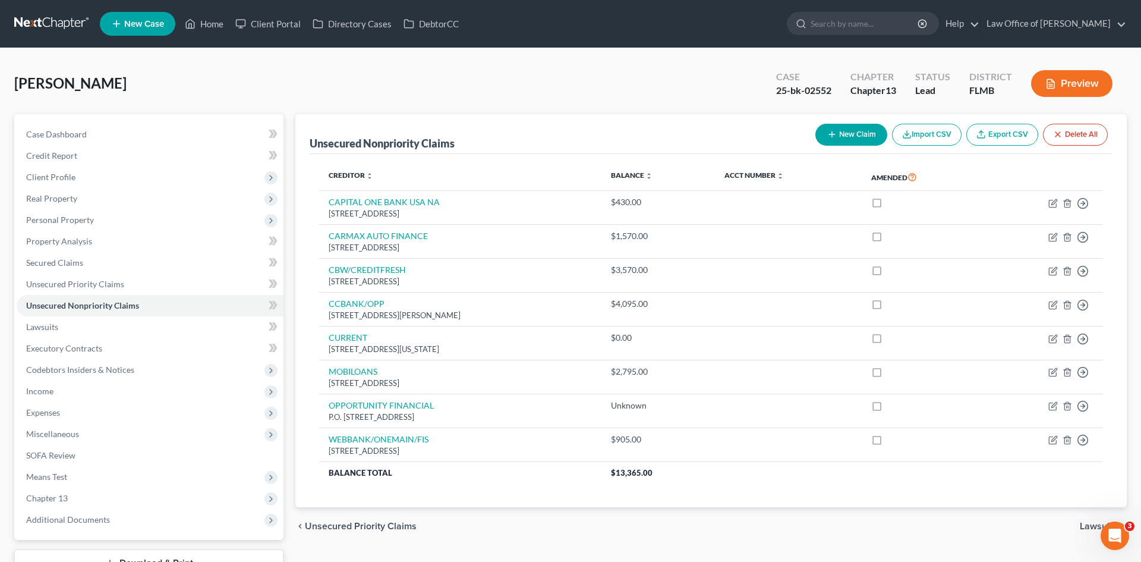
select select "0"
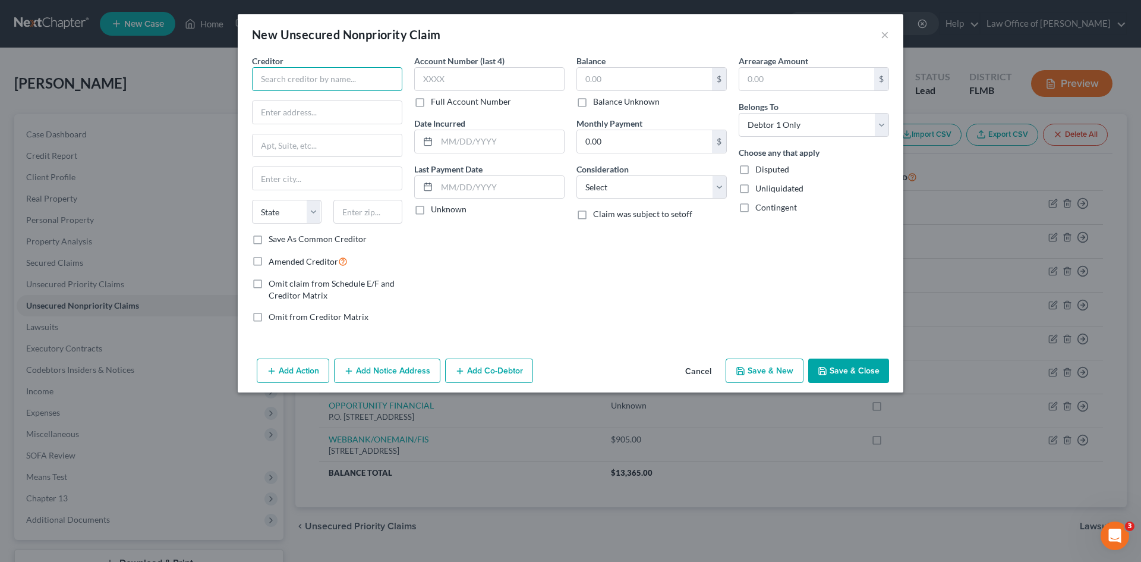
click at [298, 71] on input "text" at bounding box center [327, 79] width 150 height 24
paste input "CAPITAL ONE AUTO FINANCE"
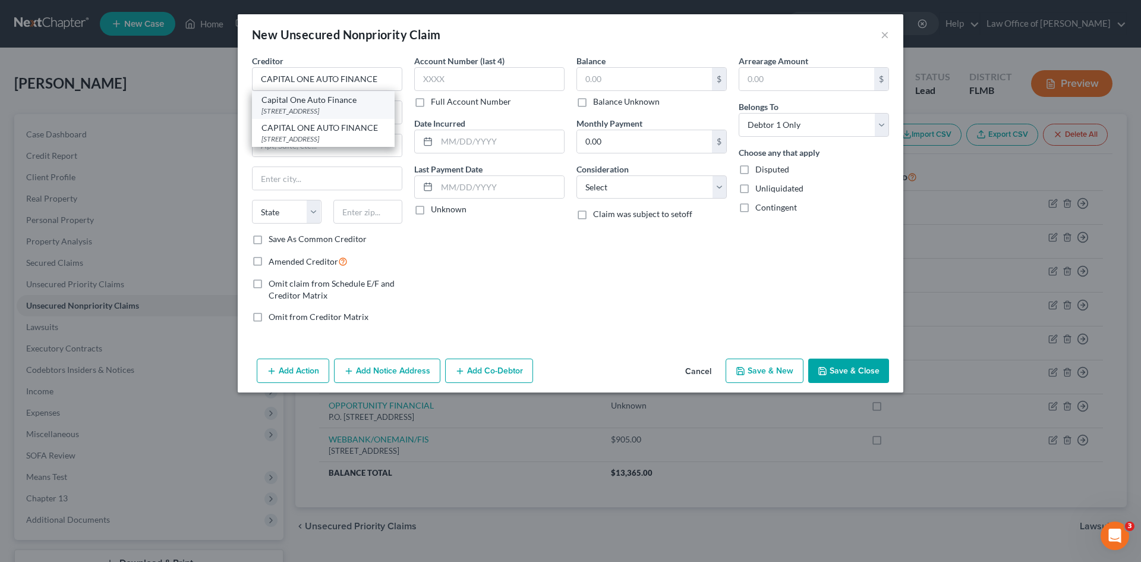
click at [341, 102] on div "Capital One Auto Finance" at bounding box center [324, 100] width 124 height 12
type input "Capital One Auto Finance"
type input "PO Box 259407"
type input "Plano"
select select "45"
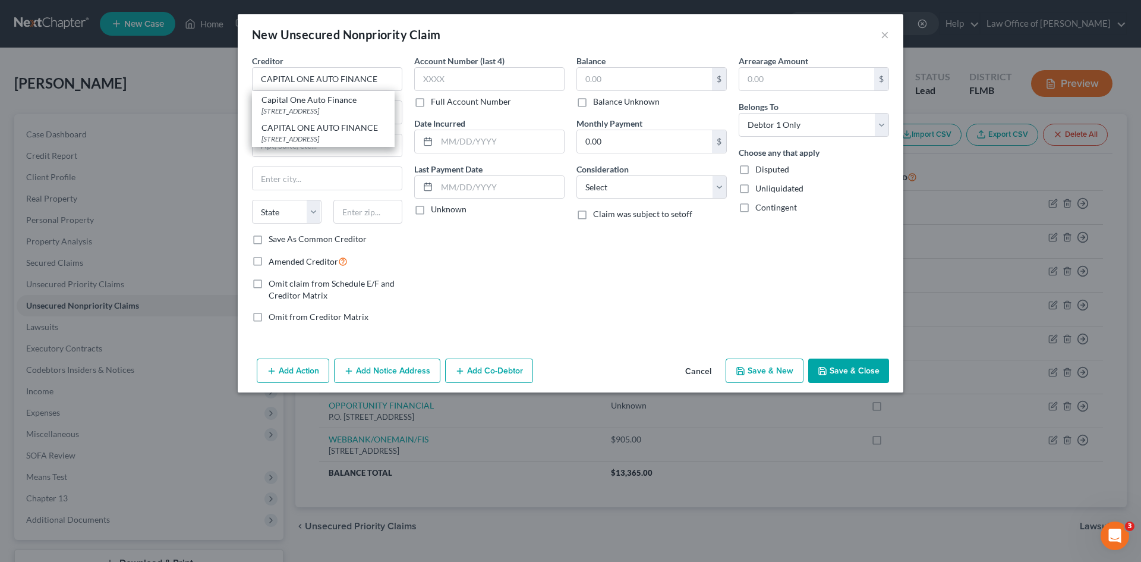
type input "75025"
click at [613, 80] on input "text" at bounding box center [644, 79] width 135 height 23
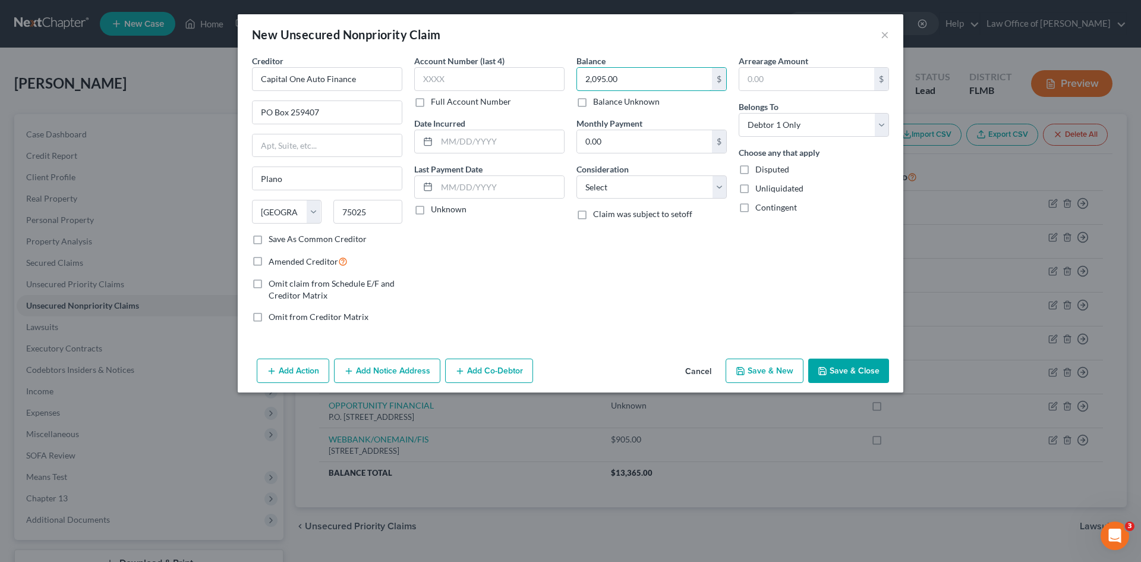
type input "2,095.00"
click at [823, 368] on icon "button" at bounding box center [823, 371] width 10 height 10
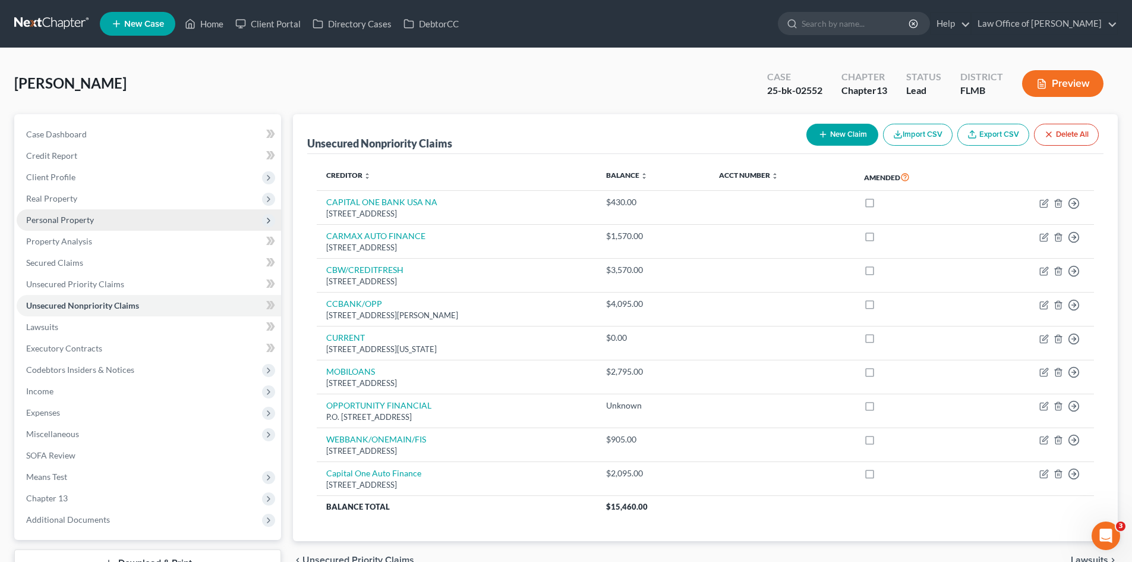
click at [118, 225] on span "Personal Property" at bounding box center [149, 219] width 264 height 21
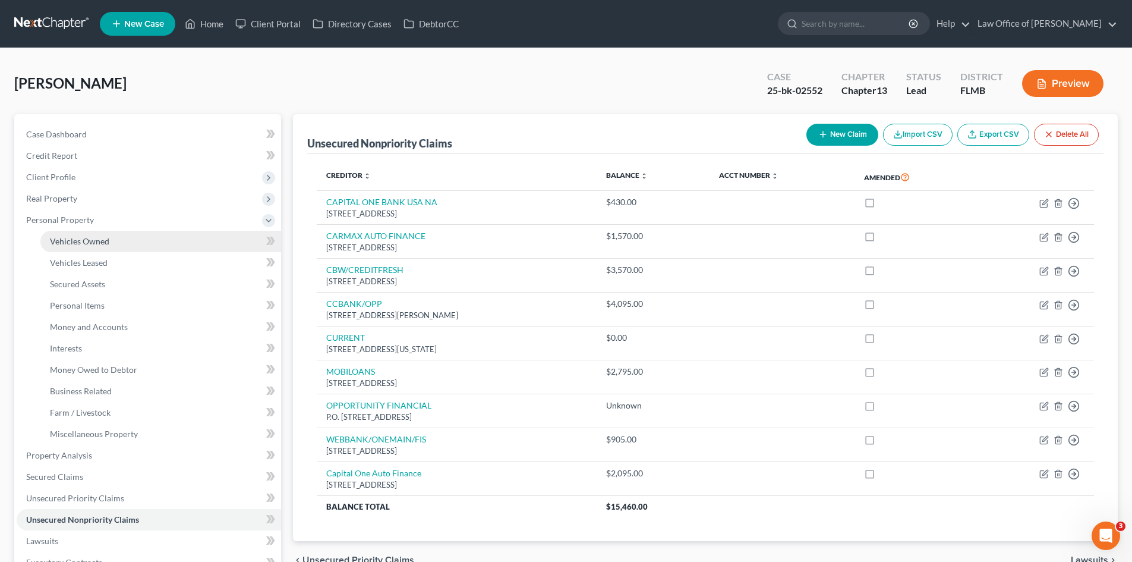
click at [116, 243] on link "Vehicles Owned" at bounding box center [160, 241] width 241 height 21
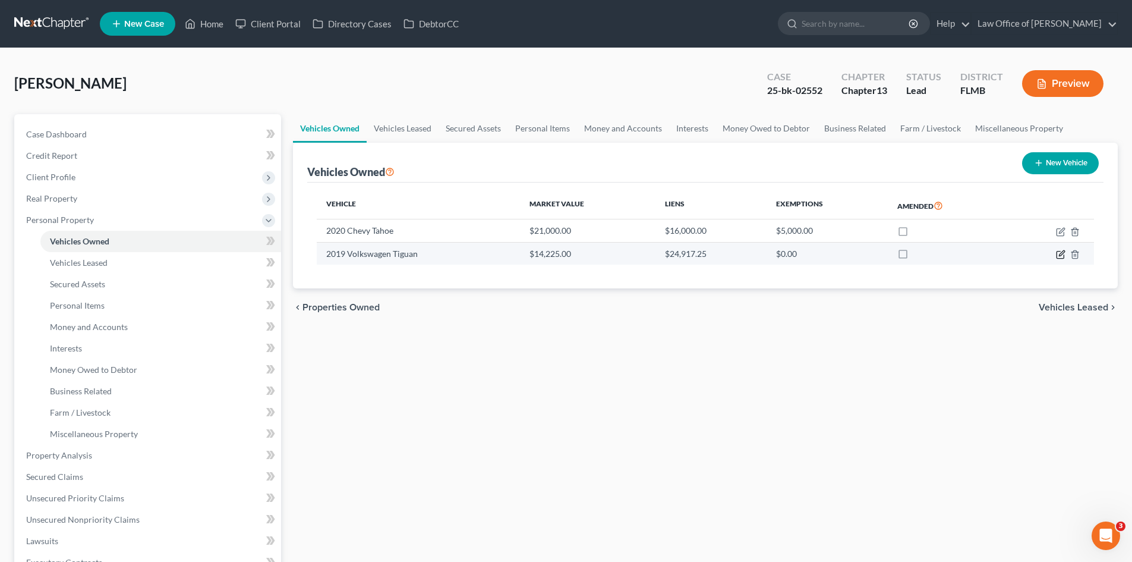
click at [1064, 253] on icon "button" at bounding box center [1061, 255] width 10 height 10
select select "0"
select select "7"
select select "0"
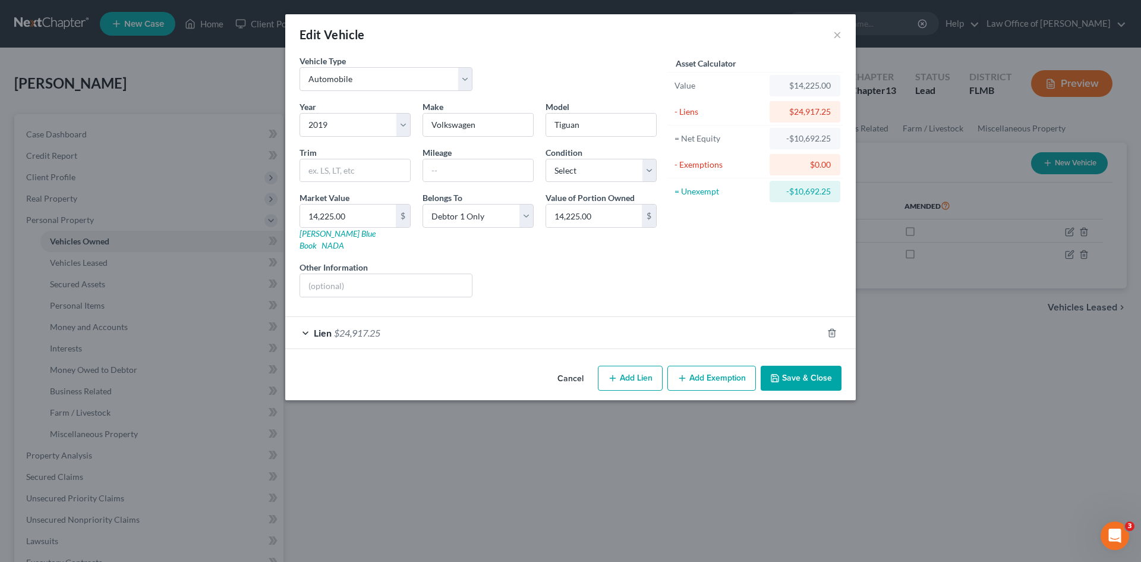
click at [466, 330] on div "Lien $24,917.25" at bounding box center [553, 333] width 537 height 32
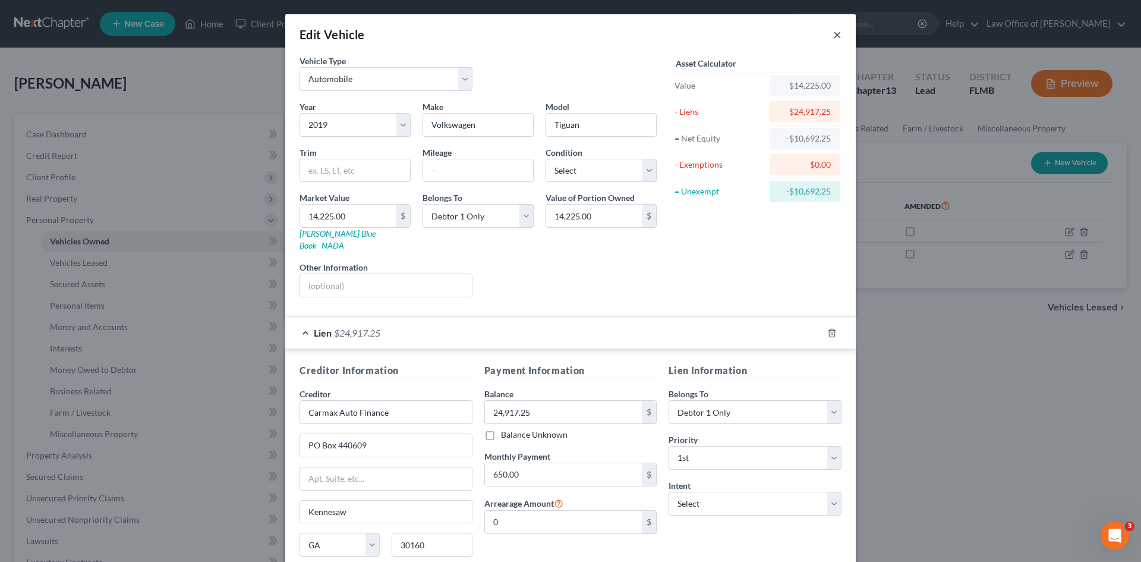
click at [834, 36] on button "×" at bounding box center [837, 34] width 8 height 14
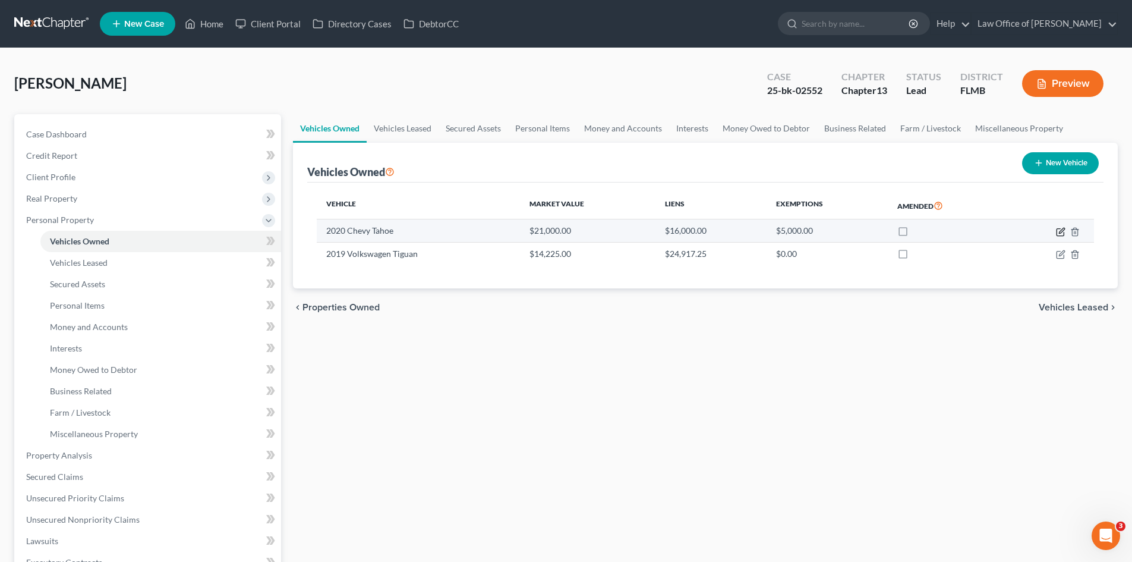
click at [1059, 234] on icon "button" at bounding box center [1061, 232] width 10 height 10
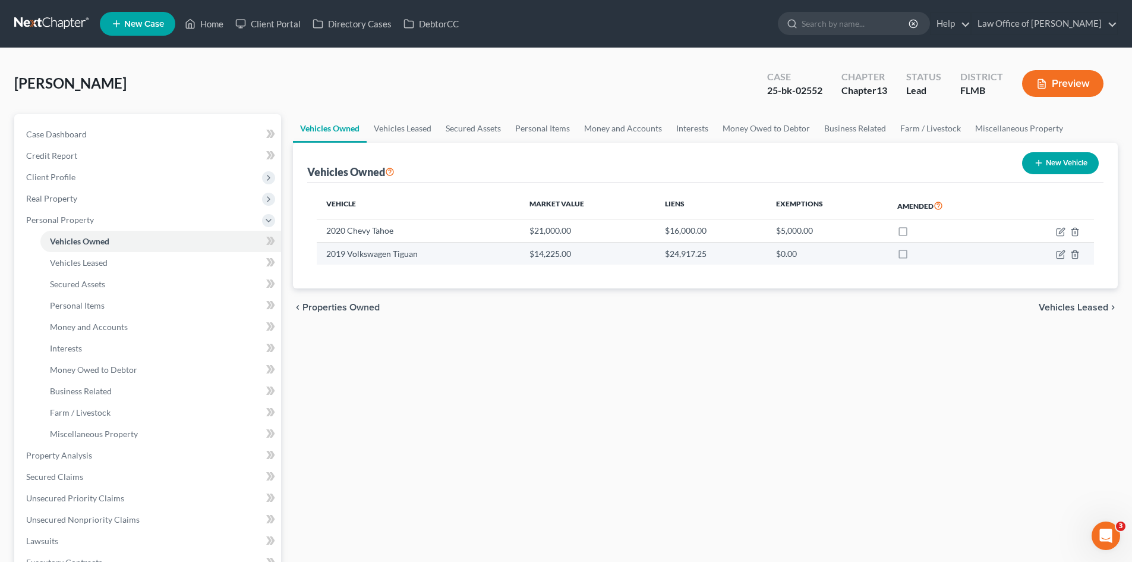
select select "0"
select select "6"
select select "0"
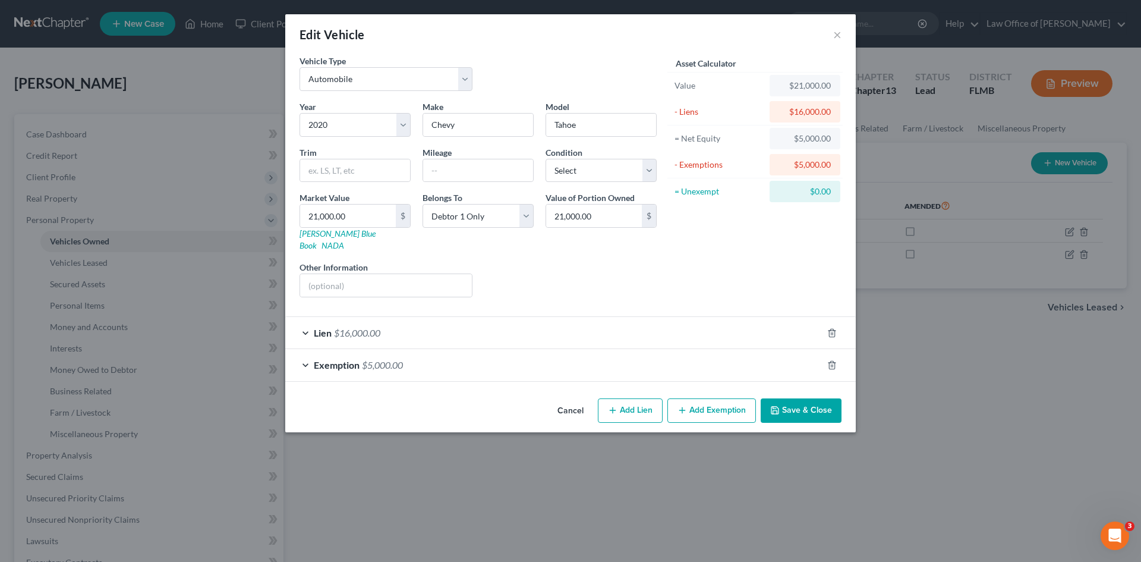
click at [415, 321] on div "Lien $16,000.00" at bounding box center [553, 333] width 537 height 32
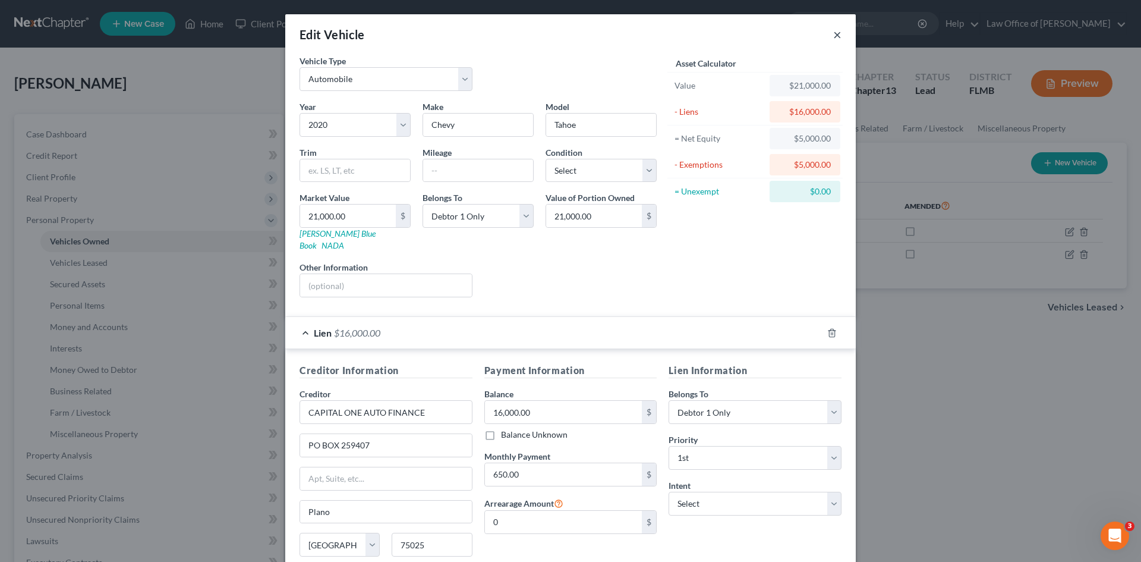
click at [835, 30] on button "×" at bounding box center [837, 34] width 8 height 14
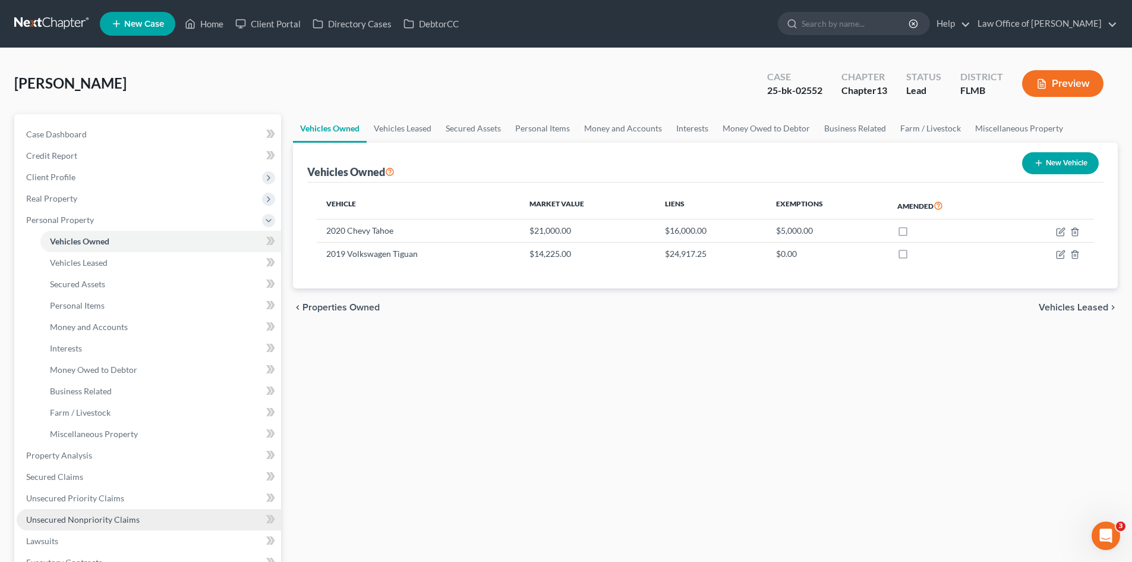
click at [99, 511] on link "Unsecured Nonpriority Claims" at bounding box center [149, 519] width 264 height 21
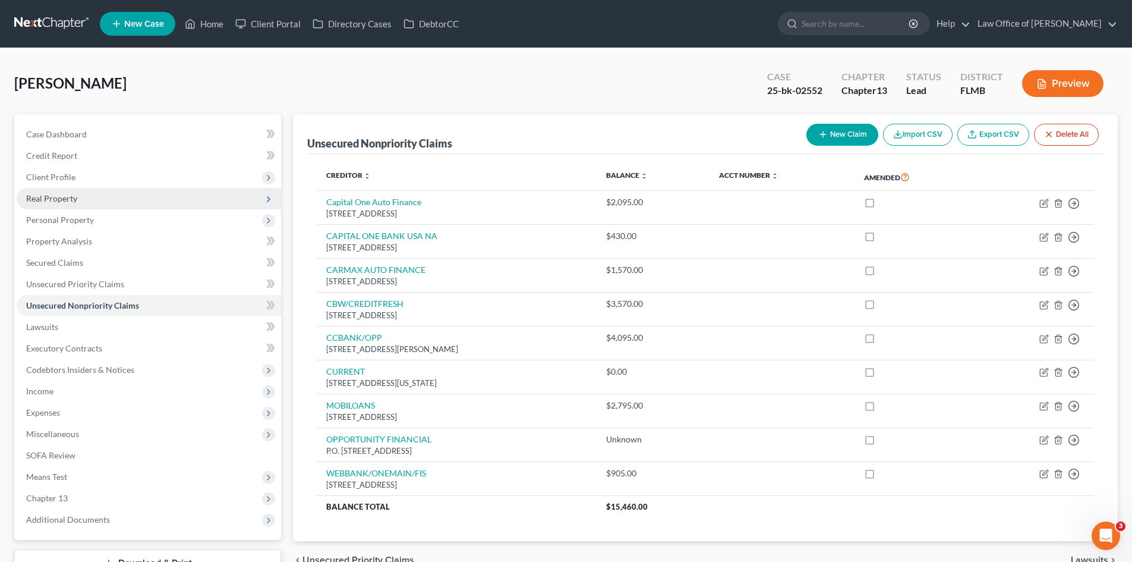
click at [102, 196] on span "Real Property" at bounding box center [149, 198] width 264 height 21
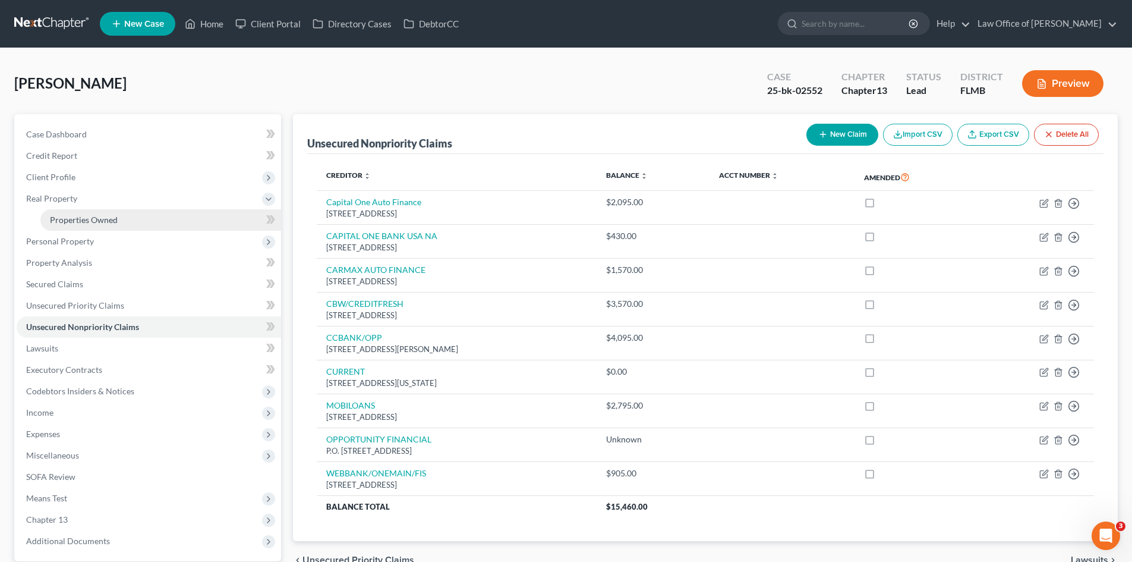
click at [102, 217] on span "Properties Owned" at bounding box center [84, 220] width 68 height 10
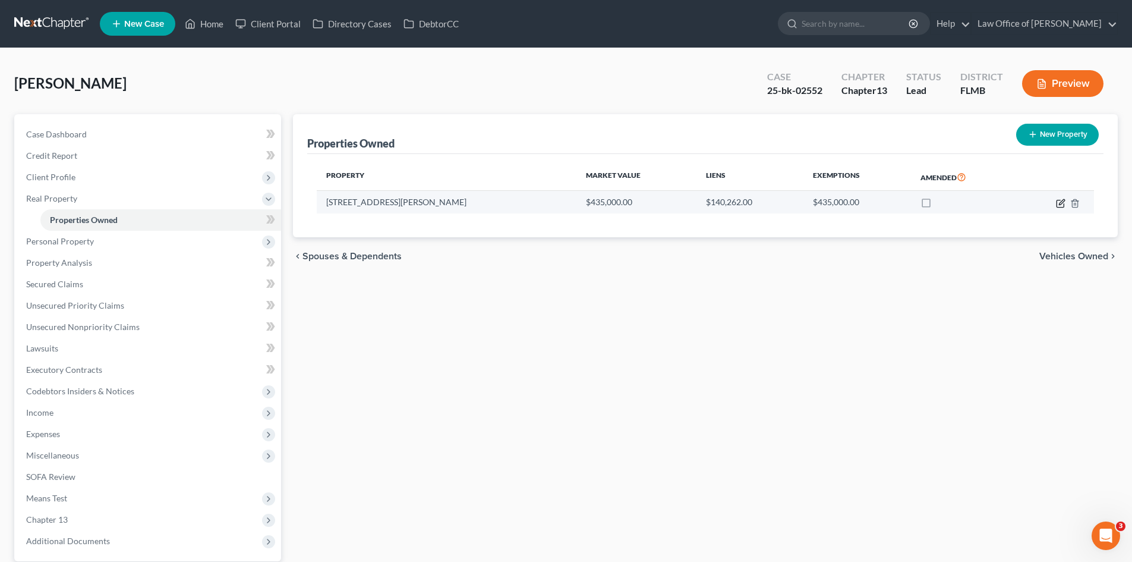
click at [1064, 200] on icon "button" at bounding box center [1061, 204] width 10 height 10
select select "9"
select select "14"
select select "3"
select select "5"
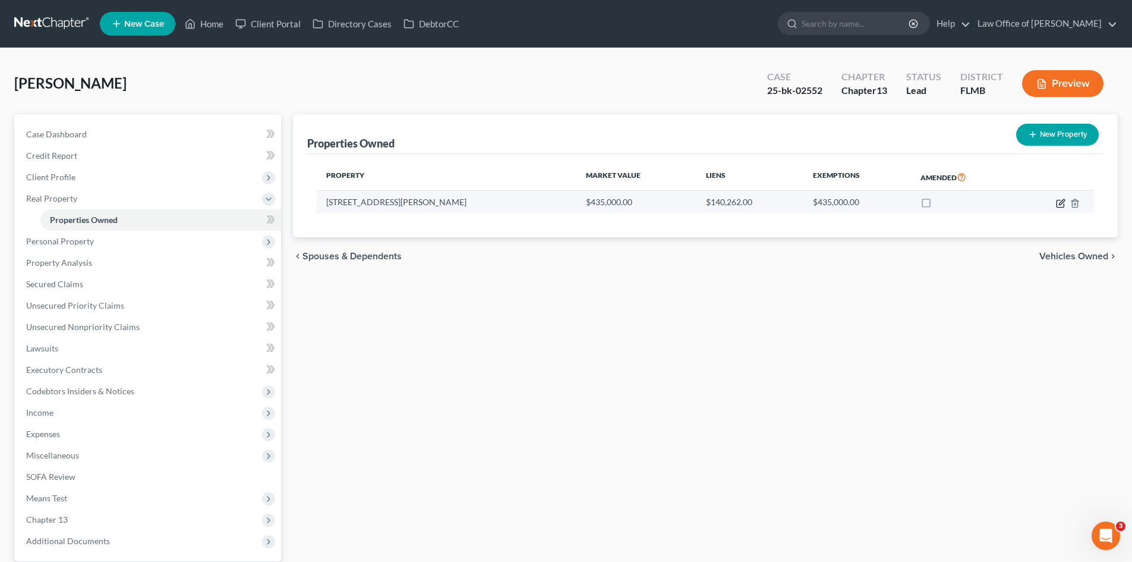
select select "45"
select select "3"
select select "0"
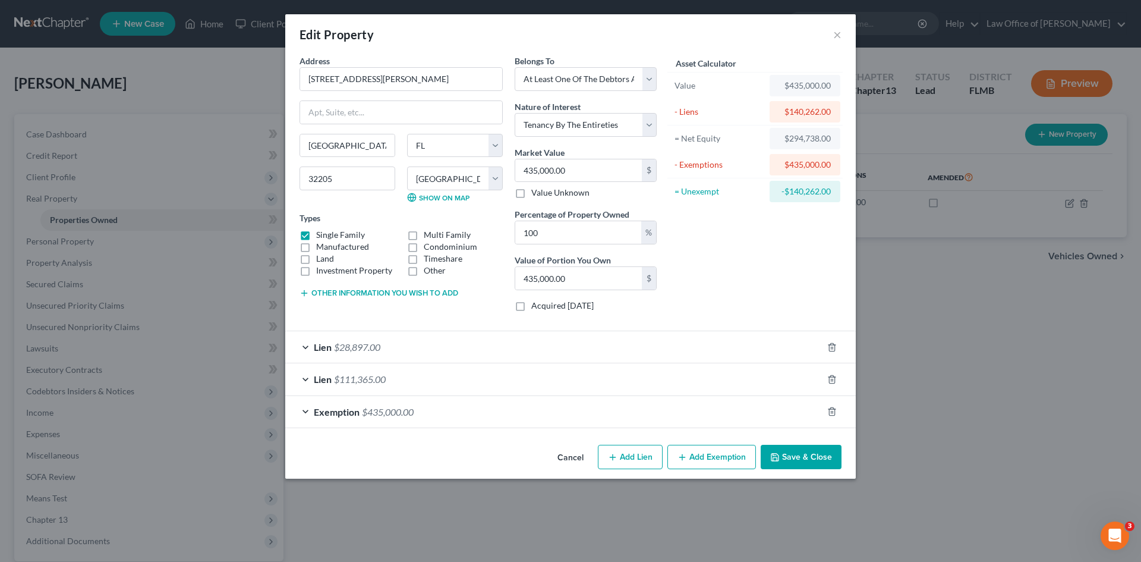
click at [491, 383] on div "Lien $111,365.00" at bounding box center [553, 379] width 537 height 32
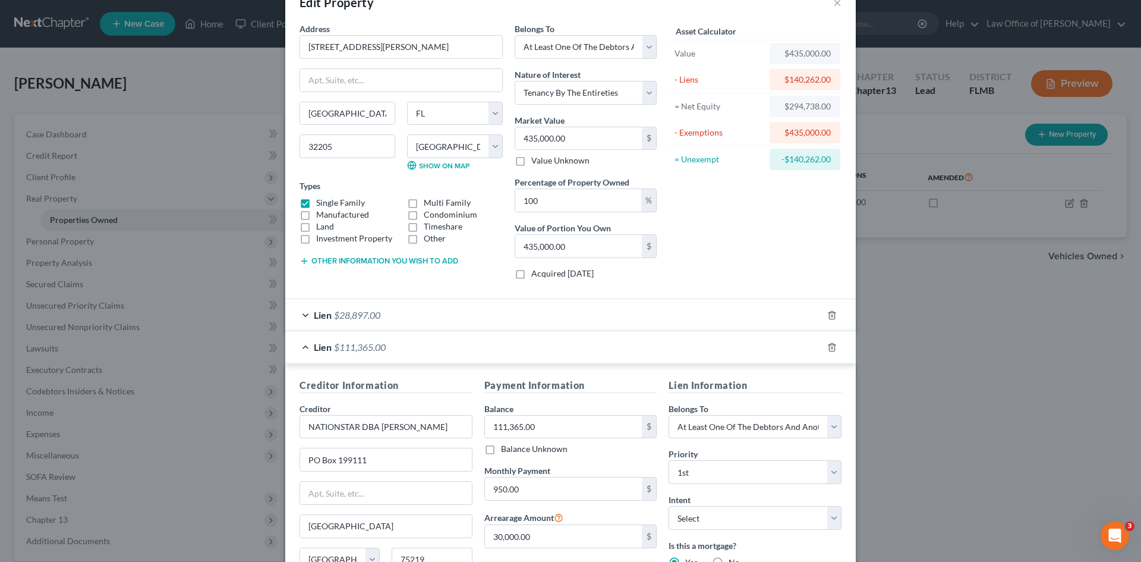
scroll to position [59, 0]
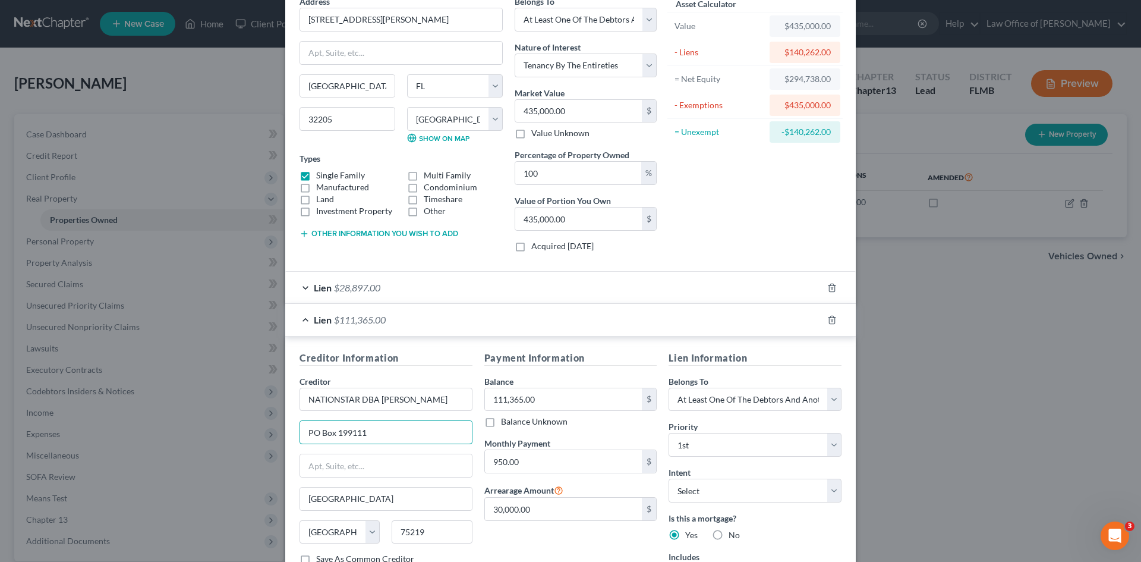
drag, startPoint x: 371, startPoint y: 439, endPoint x: 242, endPoint y: 437, distance: 129.0
click at [242, 437] on div "Edit Property × Address * 1672 [PERSON_NAME] [GEOGRAPHIC_DATA] [US_STATE] AK [G…" at bounding box center [570, 281] width 1141 height 562
paste input "[STREET_ADDRESS]"
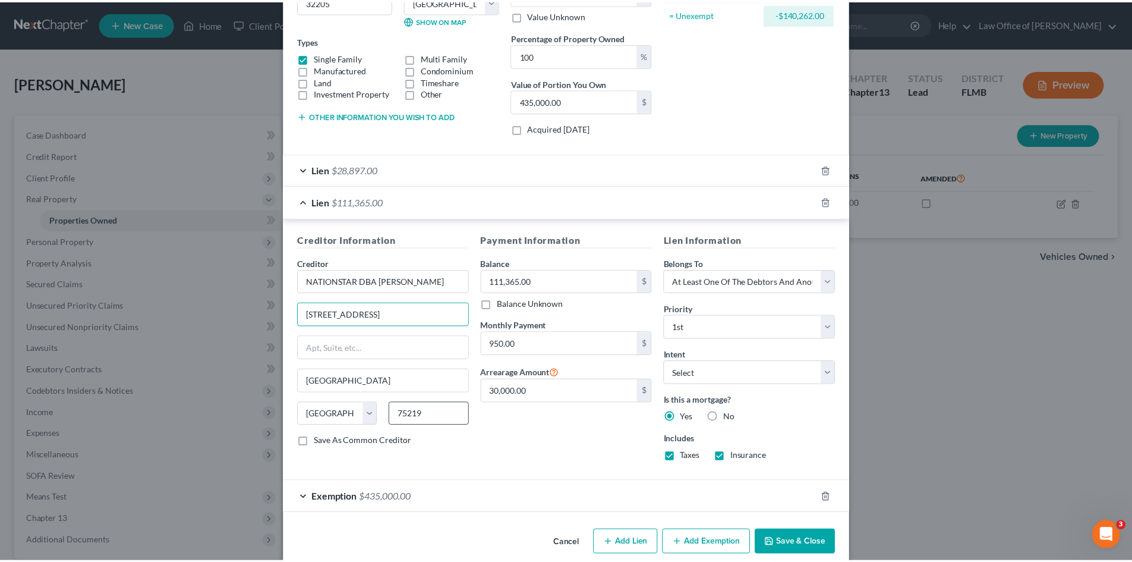
scroll to position [178, 0]
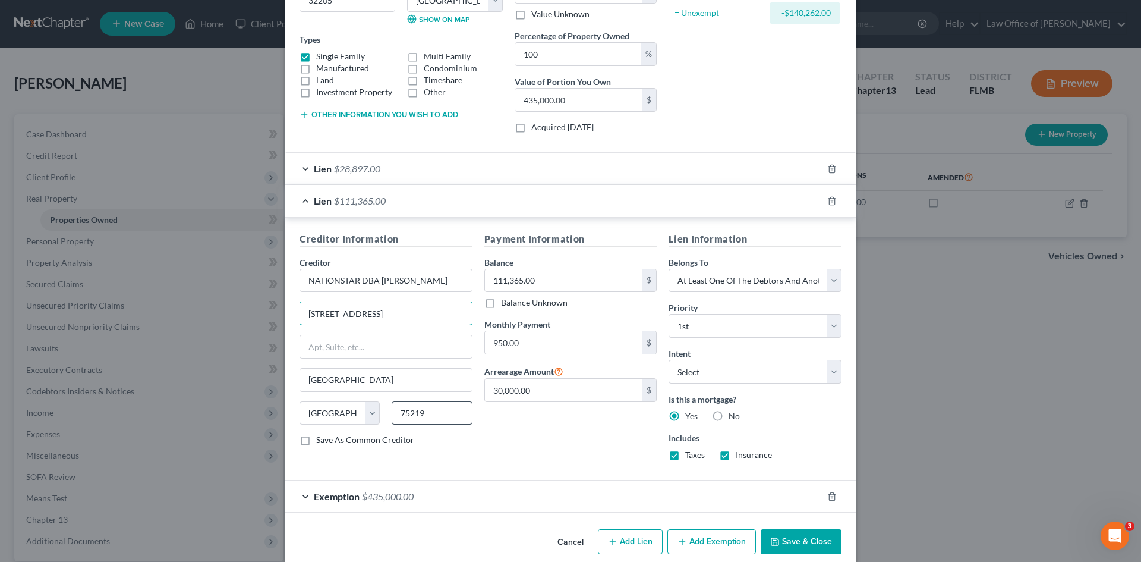
type input "[STREET_ADDRESS]"
drag, startPoint x: 439, startPoint y: 418, endPoint x: 376, endPoint y: 411, distance: 63.9
click at [386, 411] on div "75219" at bounding box center [432, 413] width 92 height 24
type input "75063"
click at [484, 421] on div "Payment Information Balance 111,365.00 $ Balance Unknown Balance Undetermined 1…" at bounding box center [570, 351] width 185 height 238
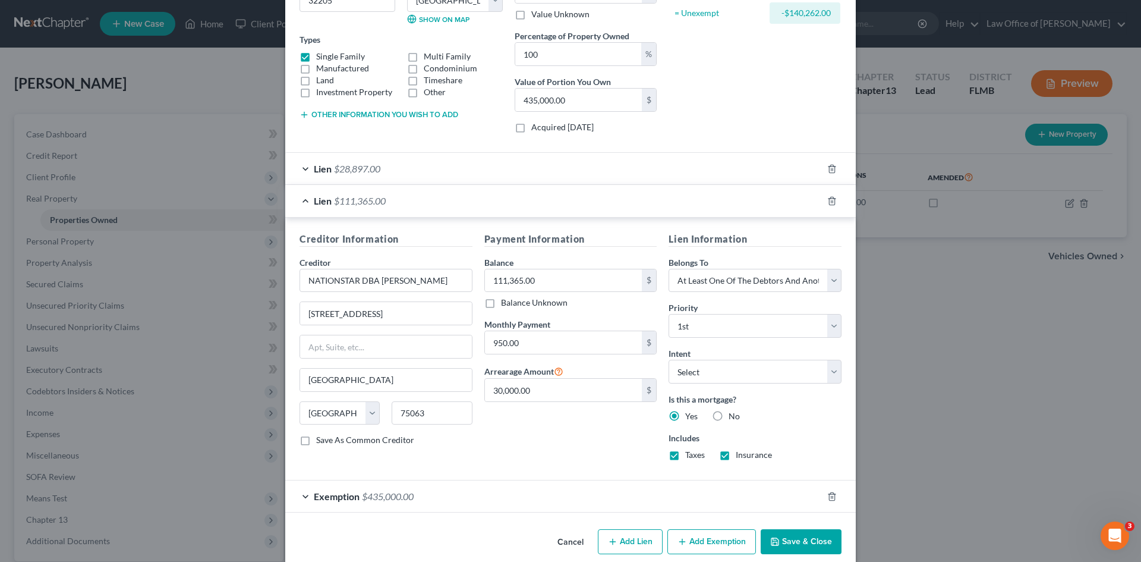
type input "[PERSON_NAME]"
click at [811, 545] on button "Save & Close" at bounding box center [801, 541] width 81 height 25
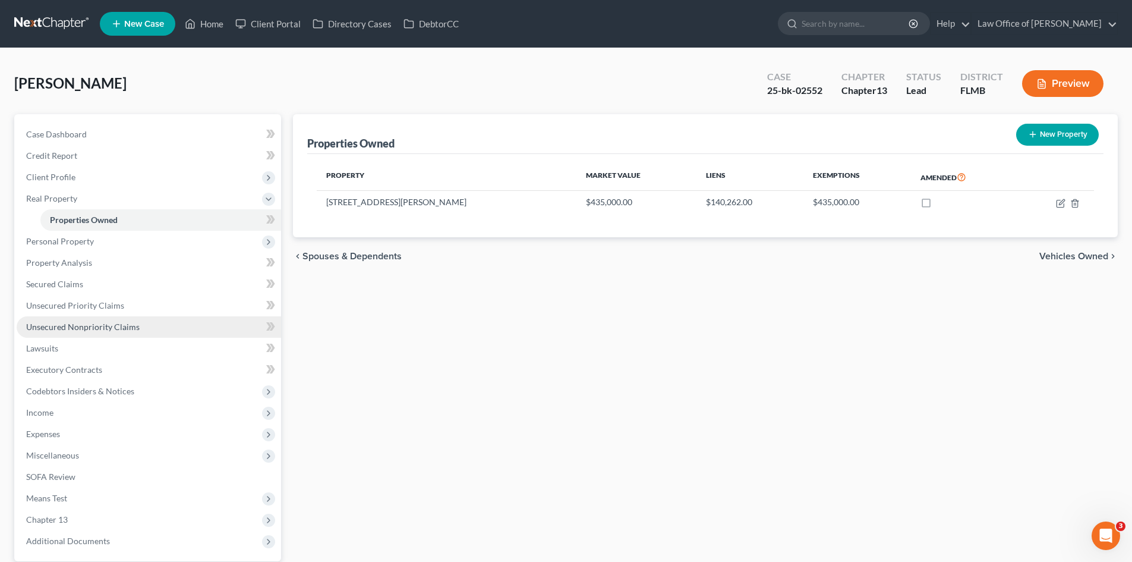
click at [108, 332] on link "Unsecured Nonpriority Claims" at bounding box center [149, 326] width 264 height 21
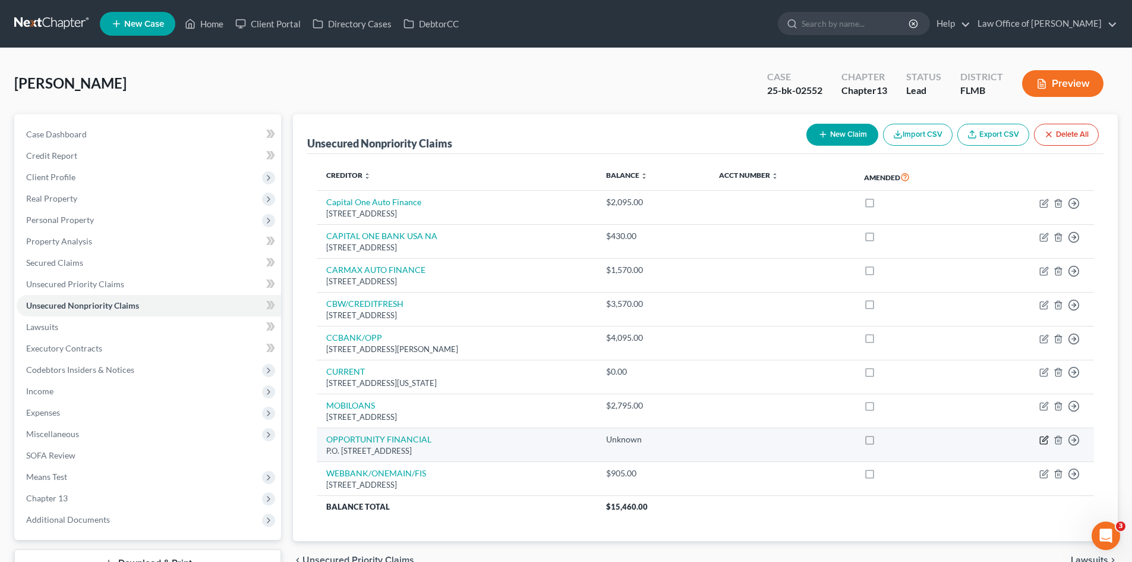
click at [1040, 439] on icon "button" at bounding box center [1045, 440] width 10 height 10
select select "48"
select select "0"
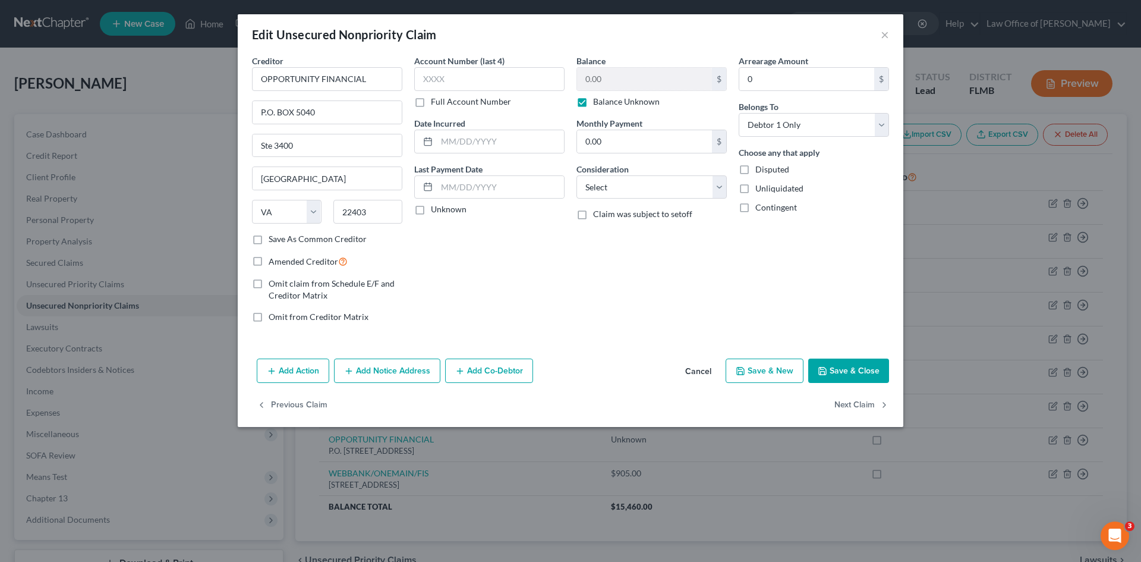
click at [593, 102] on label "Balance Unknown" at bounding box center [626, 102] width 67 height 12
click at [598, 102] on input "Balance Unknown" at bounding box center [602, 100] width 8 height 8
checkbox input "false"
type input "0.00"
click at [632, 80] on input "text" at bounding box center [644, 79] width 135 height 23
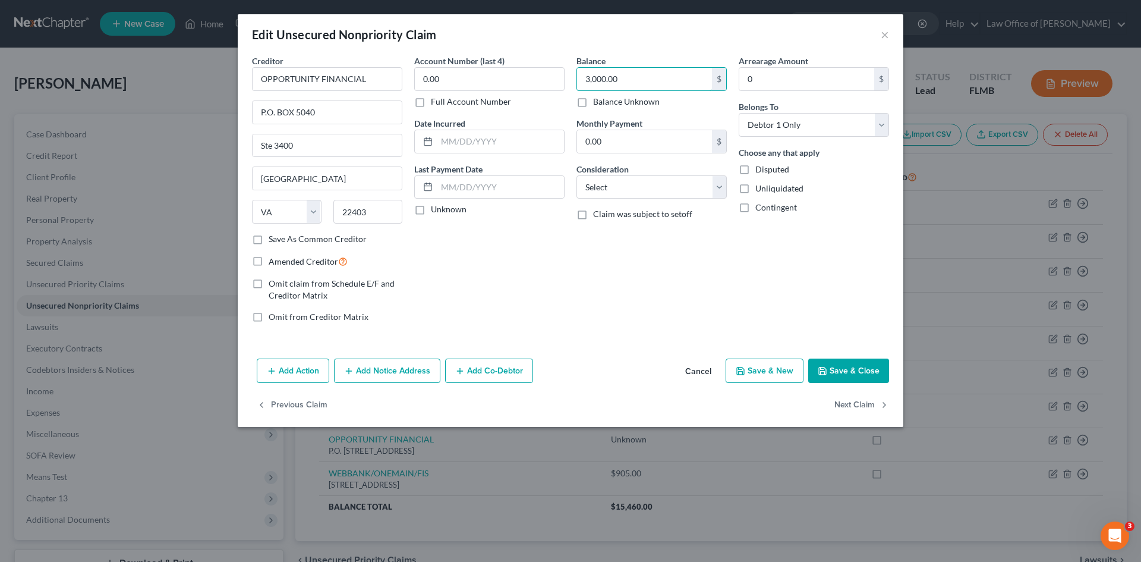
type input "3,000.00"
click at [873, 370] on button "Save & Close" at bounding box center [848, 370] width 81 height 25
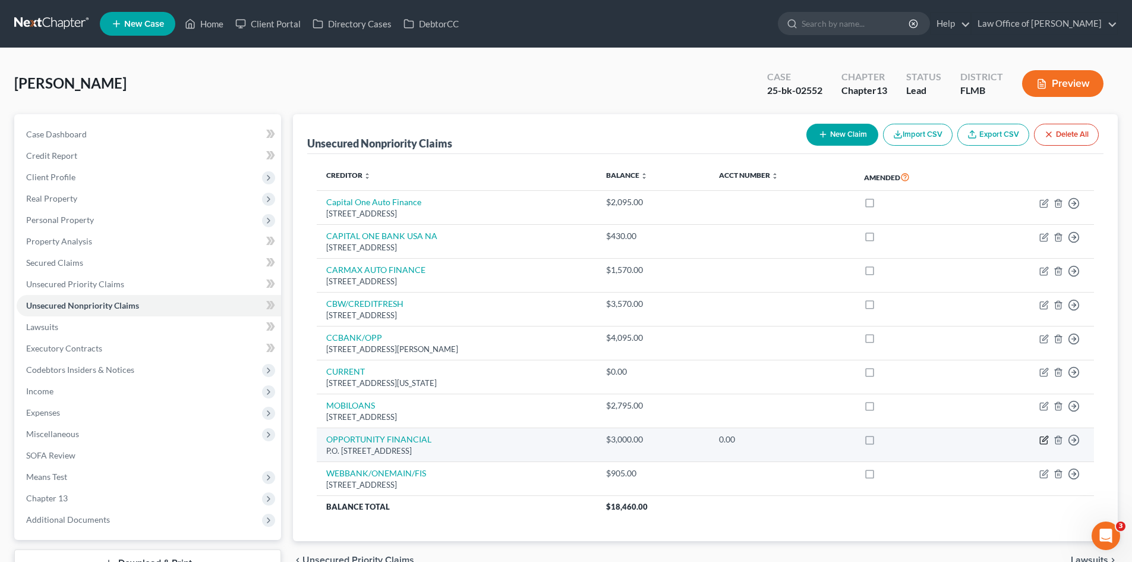
click at [1043, 439] on icon "button" at bounding box center [1045, 440] width 10 height 10
select select "48"
select select "0"
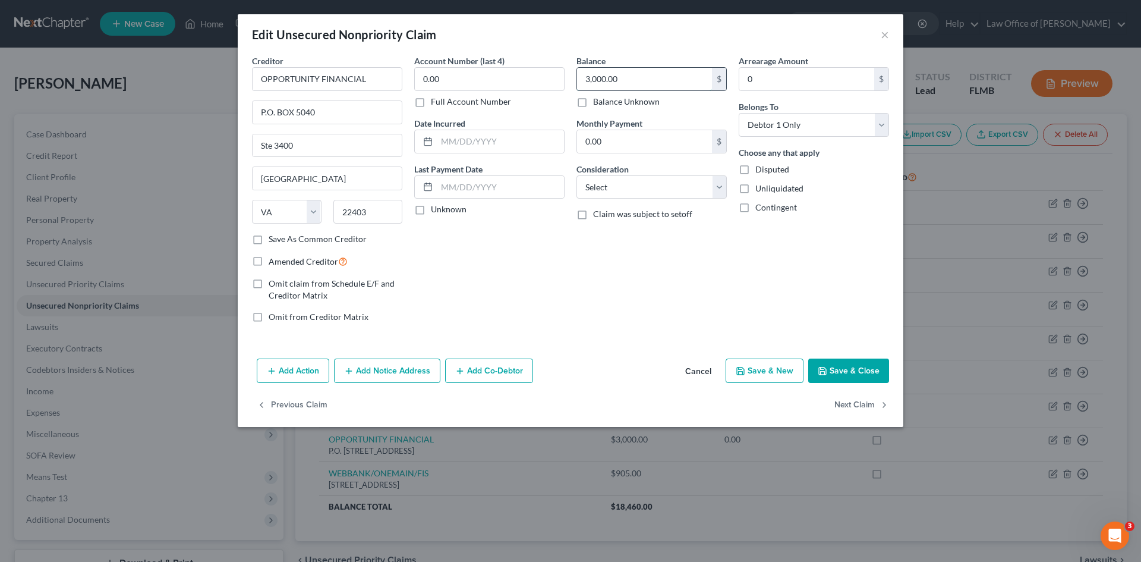
click at [701, 77] on input "3,000.00" at bounding box center [644, 79] width 135 height 23
click at [593, 98] on label "Balance Unknown" at bounding box center [626, 102] width 67 height 12
click at [598, 98] on input "Balance Unknown" at bounding box center [602, 100] width 8 height 8
checkbox input "true"
type input "0.00"
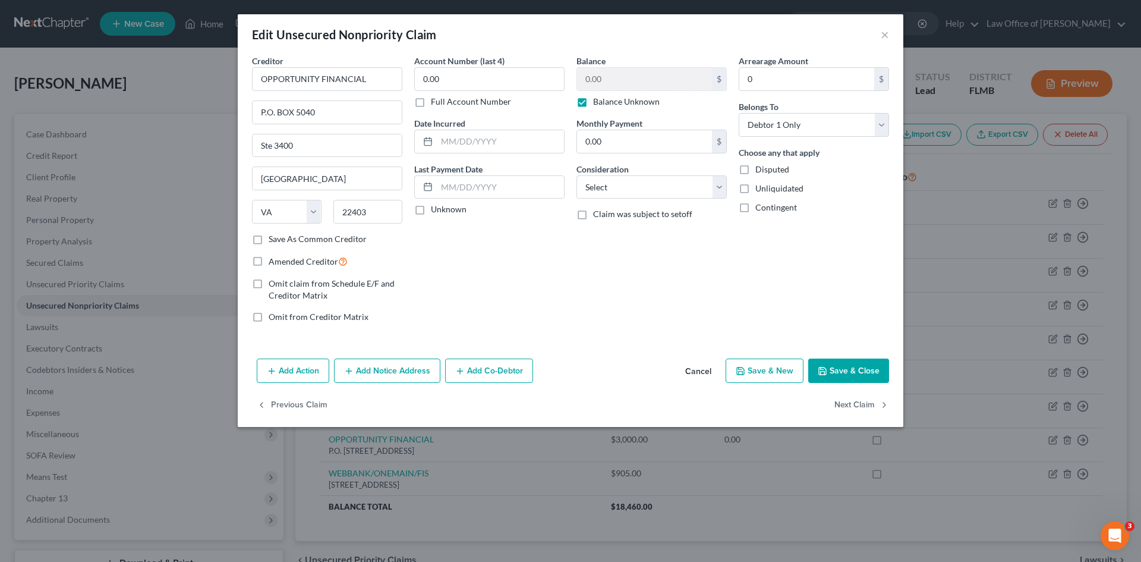
click at [860, 371] on button "Save & Close" at bounding box center [848, 370] width 81 height 25
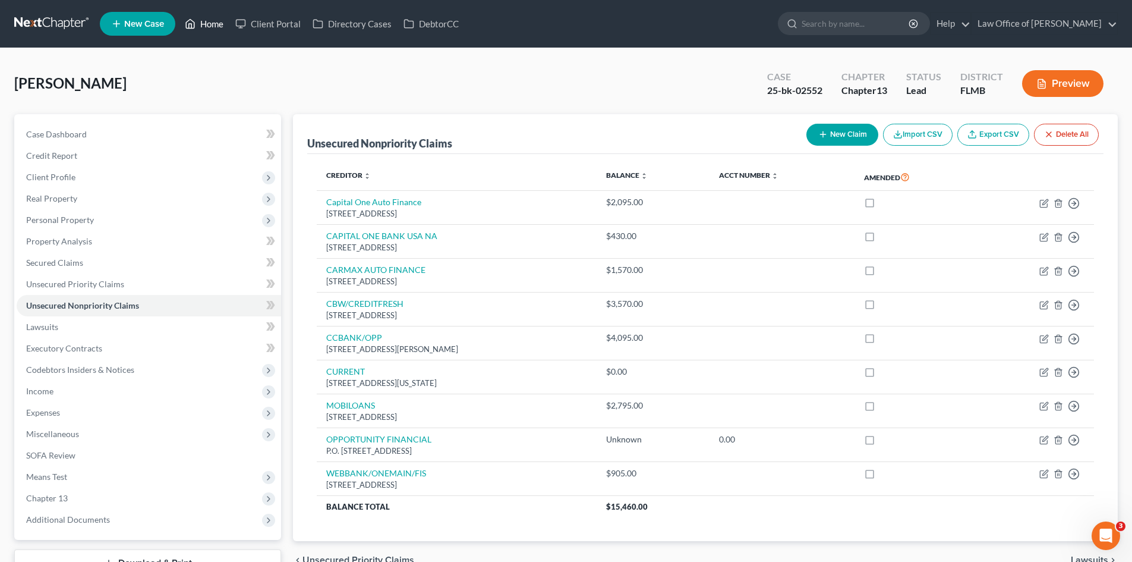
click at [199, 20] on link "Home" at bounding box center [204, 23] width 51 height 21
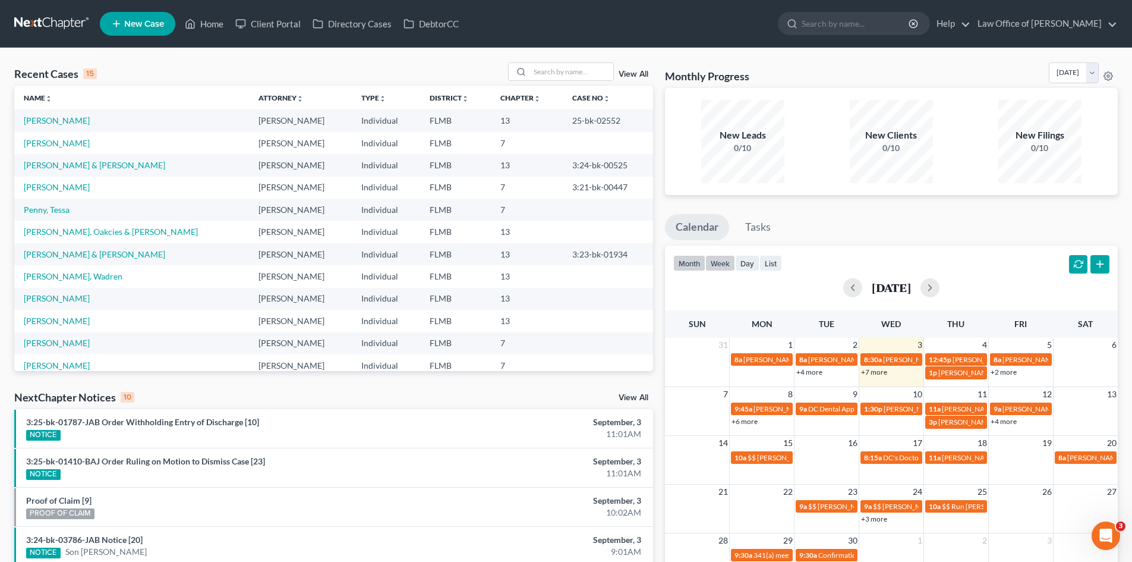
click at [725, 264] on button "week" at bounding box center [720, 263] width 30 height 16
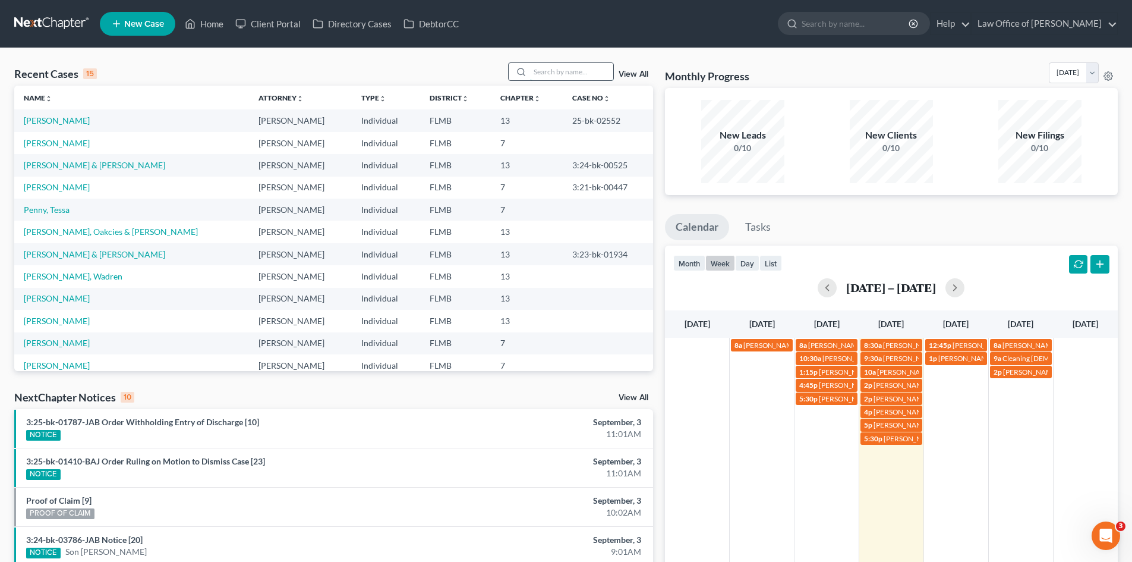
click at [578, 75] on input "search" at bounding box center [571, 71] width 83 height 17
type input "[PERSON_NAME]"
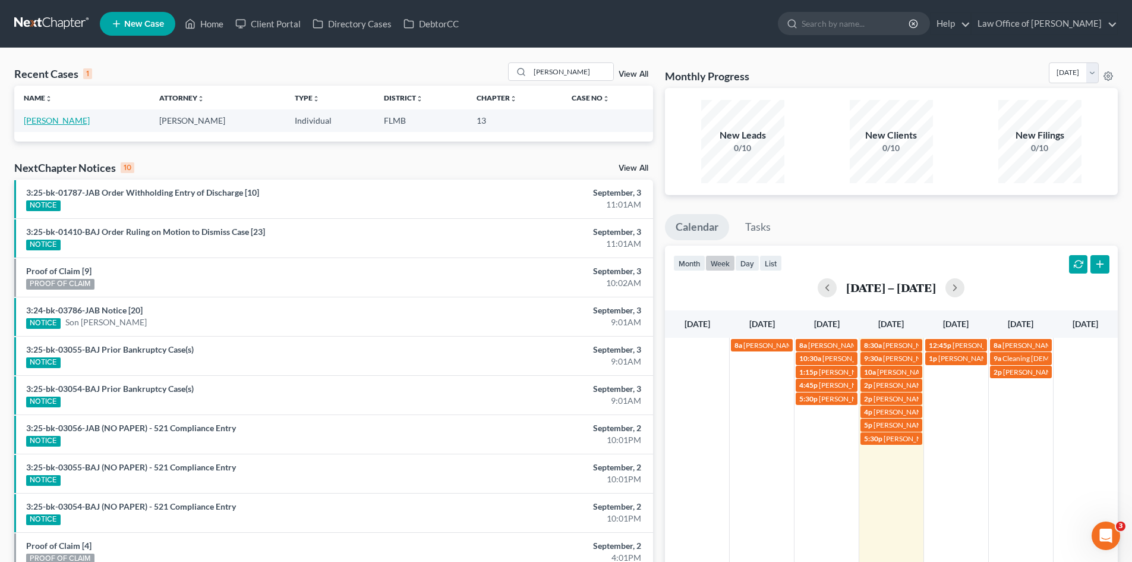
click at [67, 119] on link "[PERSON_NAME]" at bounding box center [57, 120] width 66 height 10
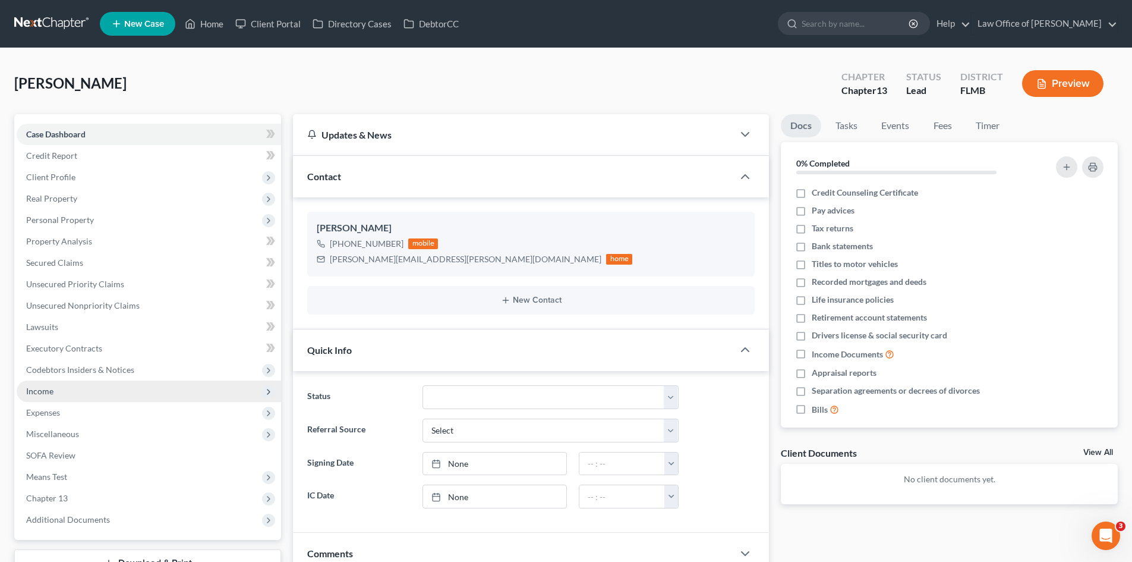
click at [84, 397] on span "Income" at bounding box center [149, 390] width 264 height 21
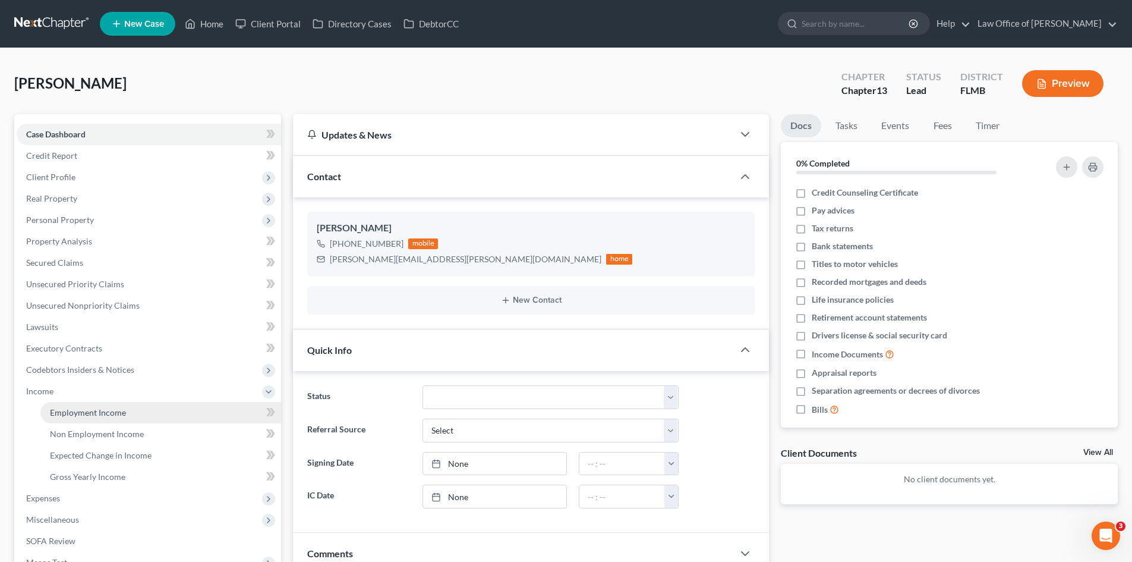
click at [96, 407] on link "Employment Income" at bounding box center [160, 412] width 241 height 21
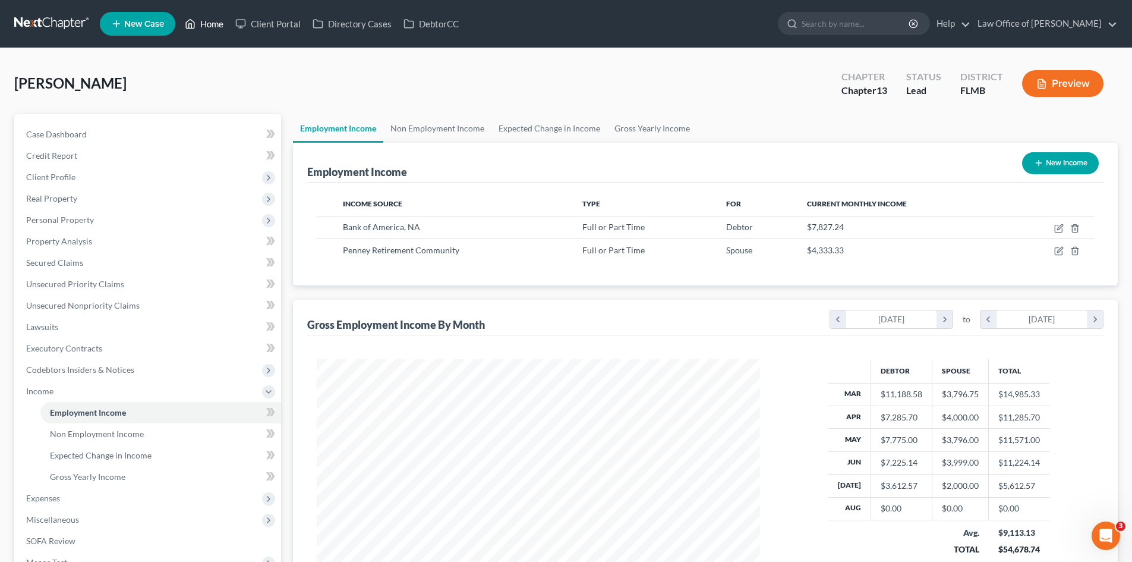
click at [215, 19] on link "Home" at bounding box center [204, 23] width 51 height 21
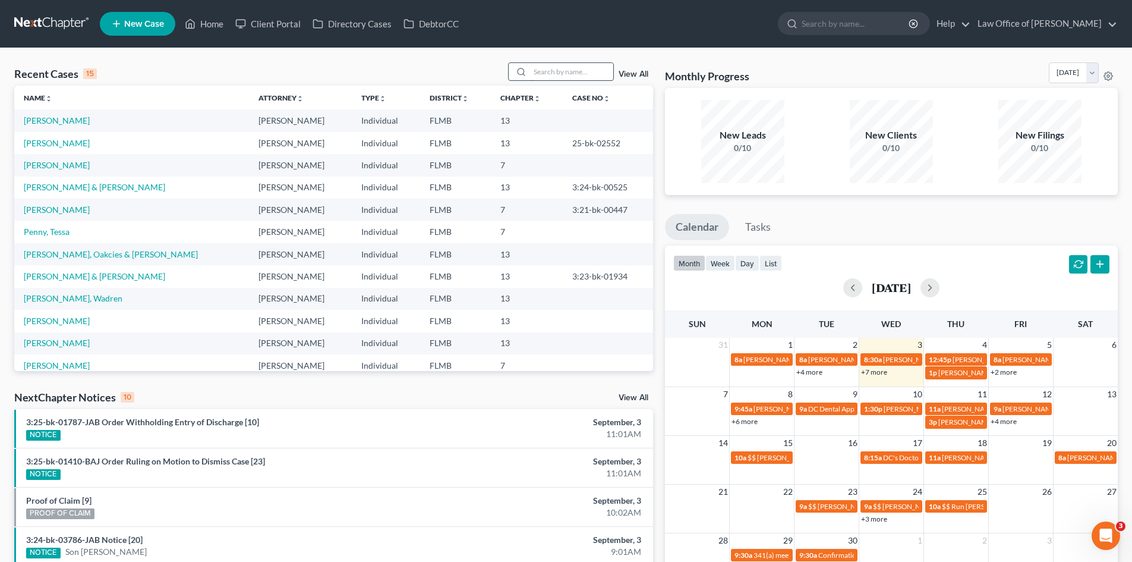
click at [543, 72] on input "search" at bounding box center [571, 71] width 83 height 17
type input "bloods"
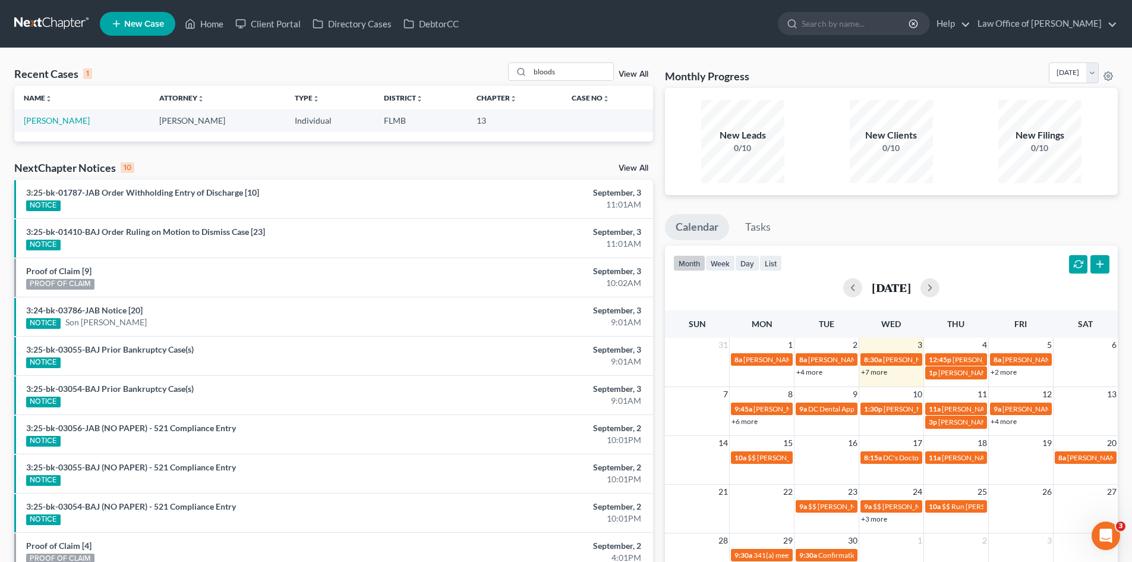
click at [71, 126] on td "[PERSON_NAME]" at bounding box center [82, 120] width 136 height 22
click at [71, 122] on link "[PERSON_NAME]" at bounding box center [57, 120] width 66 height 10
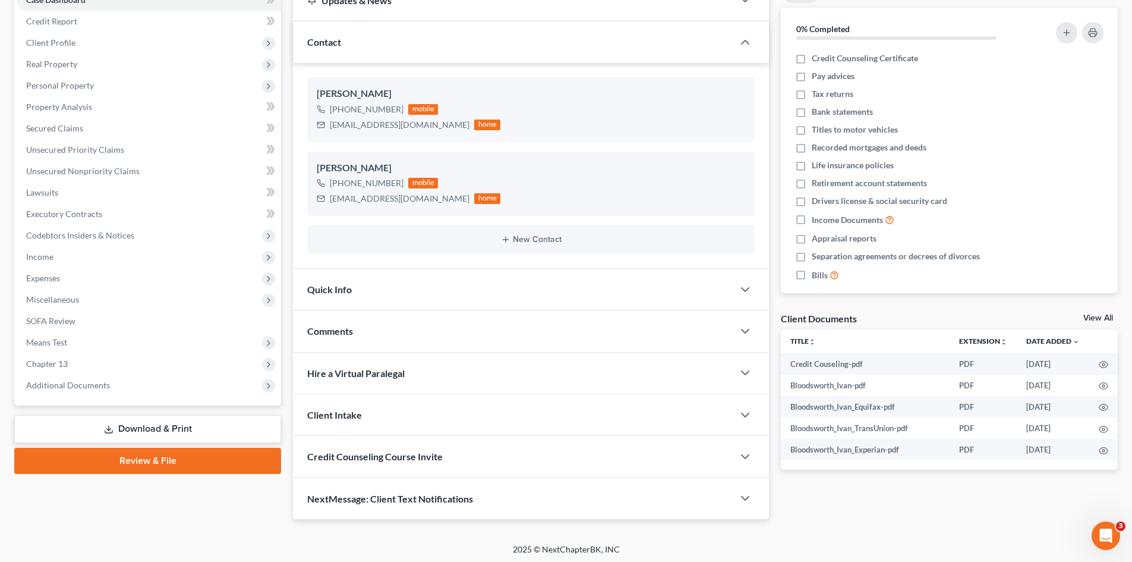
scroll to position [137, 0]
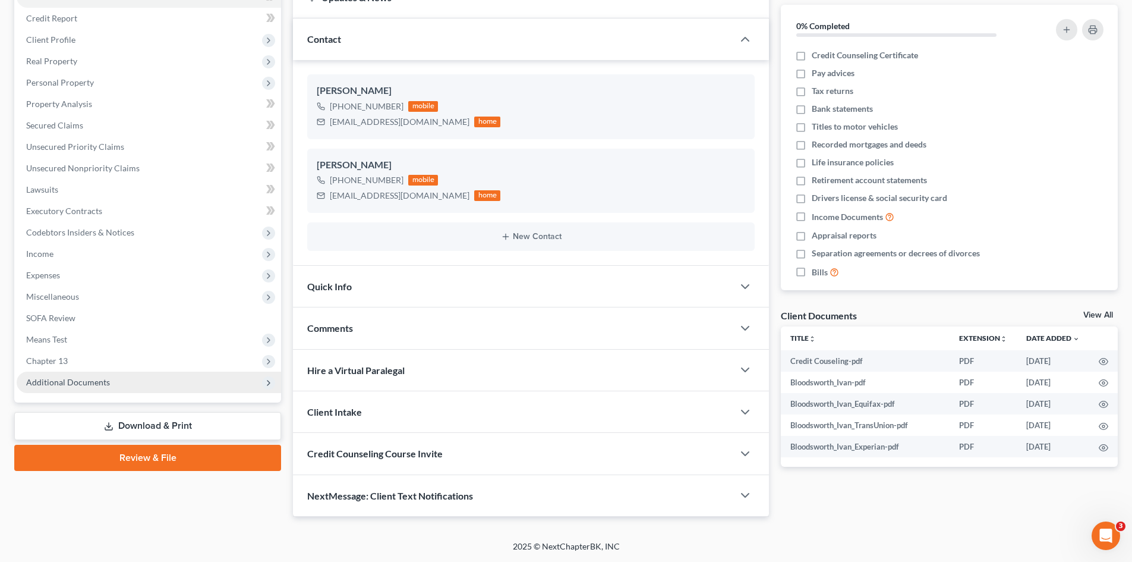
click at [74, 388] on span "Additional Documents" at bounding box center [149, 381] width 264 height 21
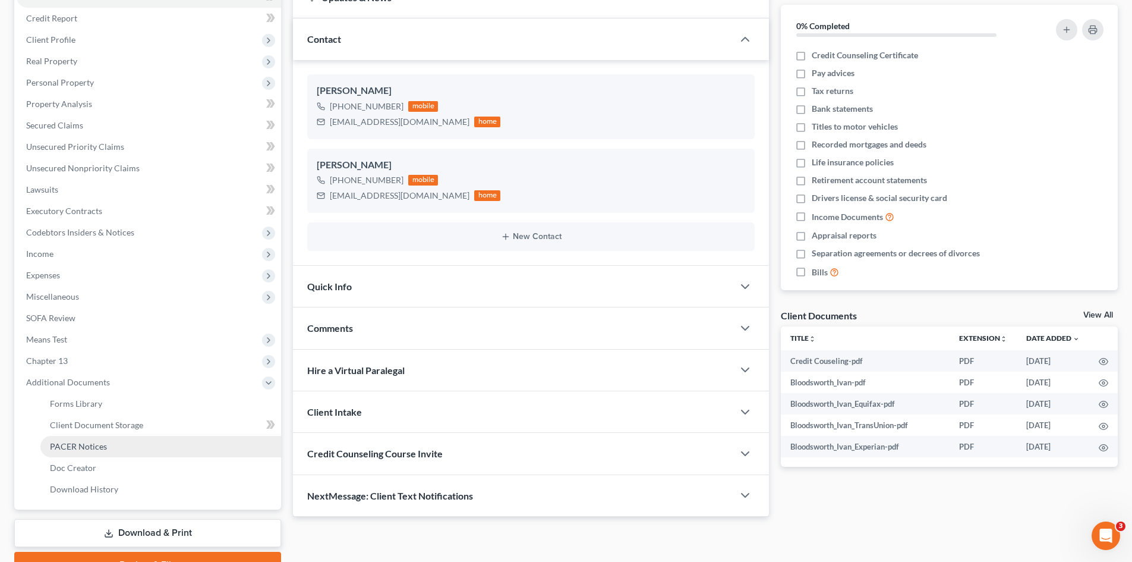
click at [81, 450] on span "PACER Notices" at bounding box center [78, 446] width 57 height 10
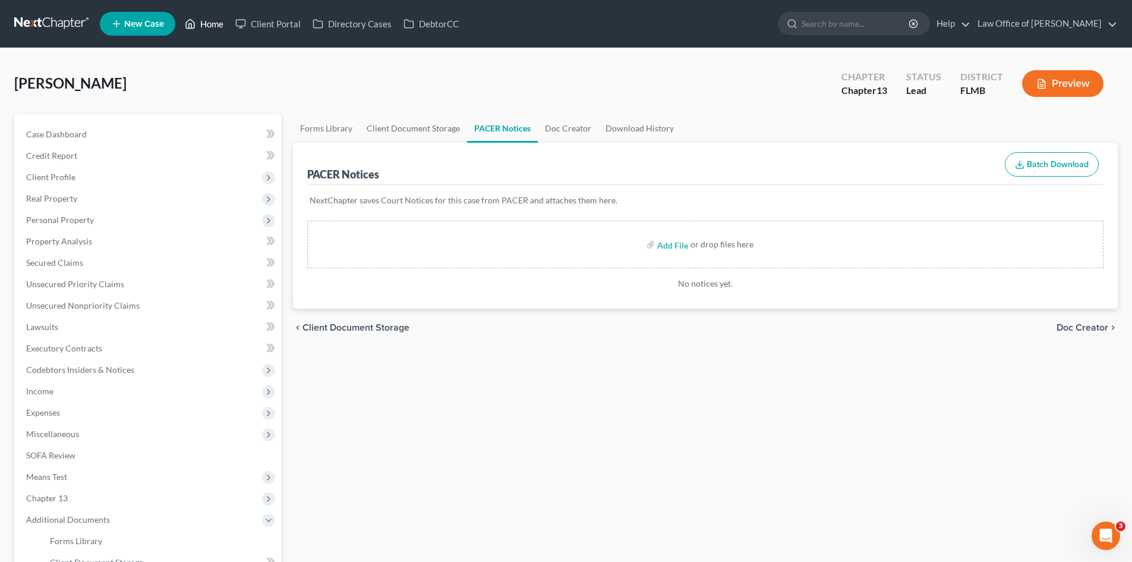
click at [192, 14] on link "Home" at bounding box center [204, 23] width 51 height 21
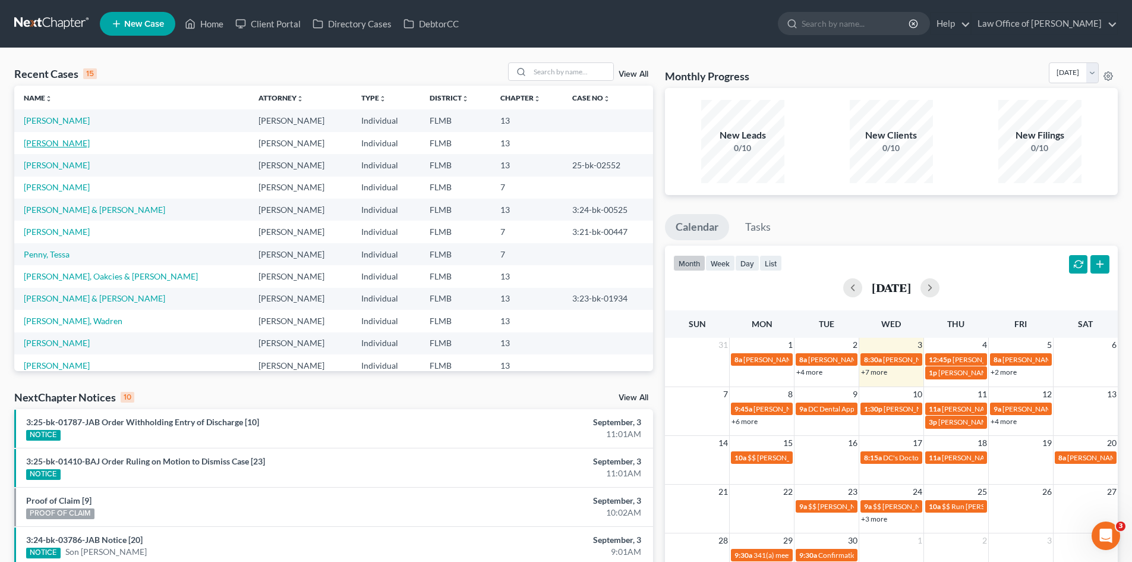
click at [90, 146] on link "[PERSON_NAME]" at bounding box center [57, 143] width 66 height 10
select select "4"
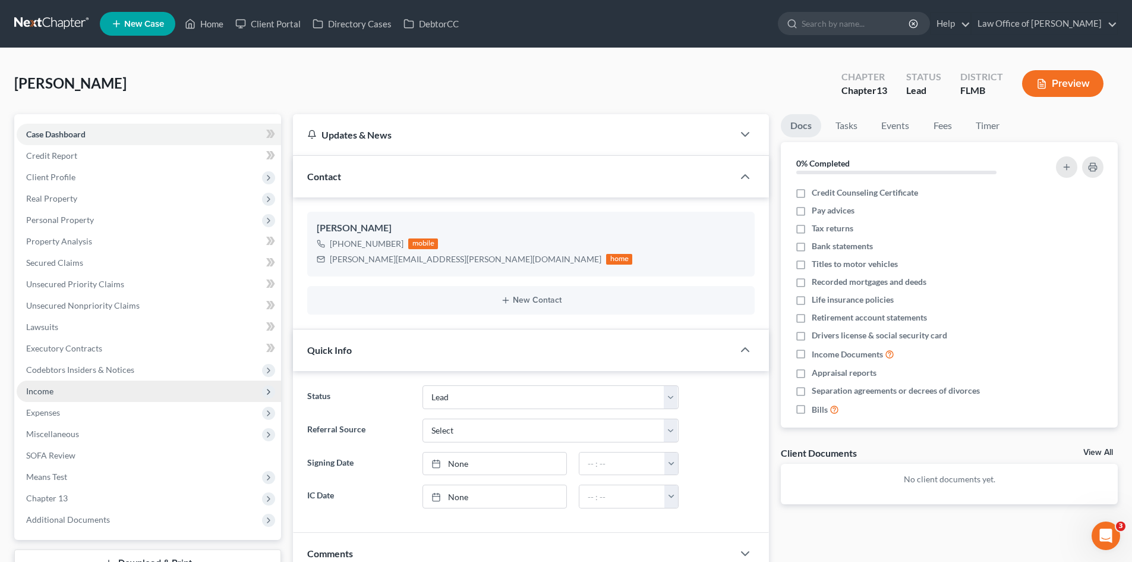
click at [62, 393] on span "Income" at bounding box center [149, 390] width 264 height 21
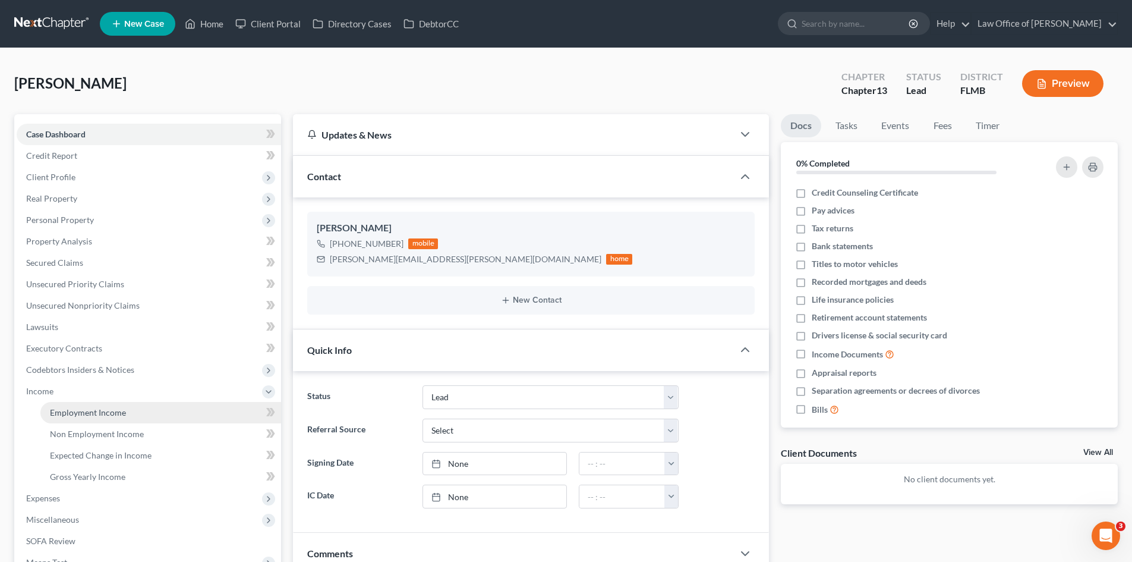
click at [99, 412] on span "Employment Income" at bounding box center [88, 412] width 76 height 10
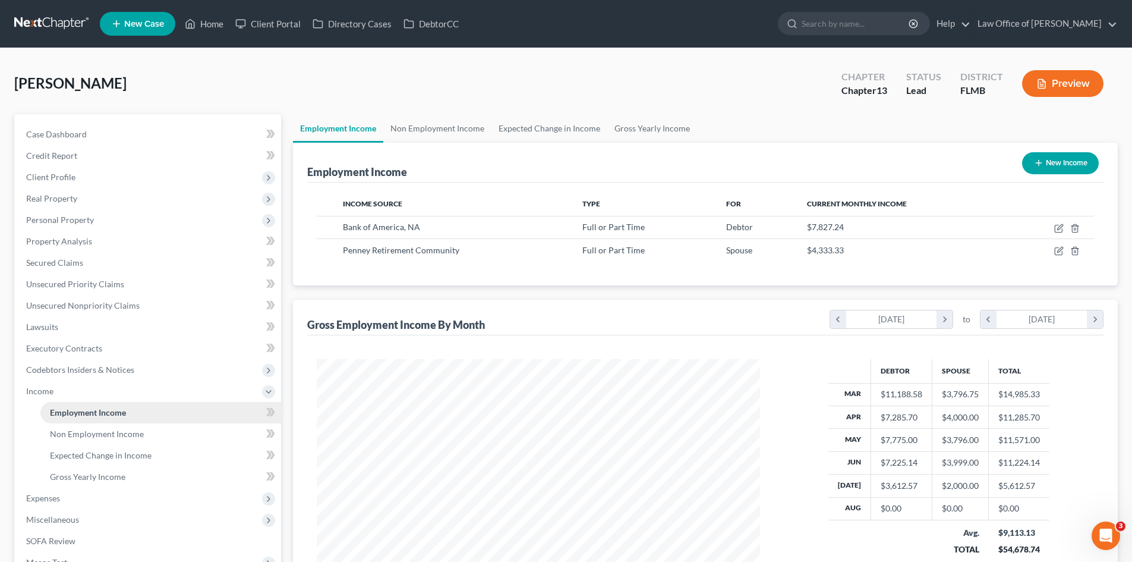
scroll to position [222, 467]
click at [204, 31] on link "Home" at bounding box center [204, 23] width 51 height 21
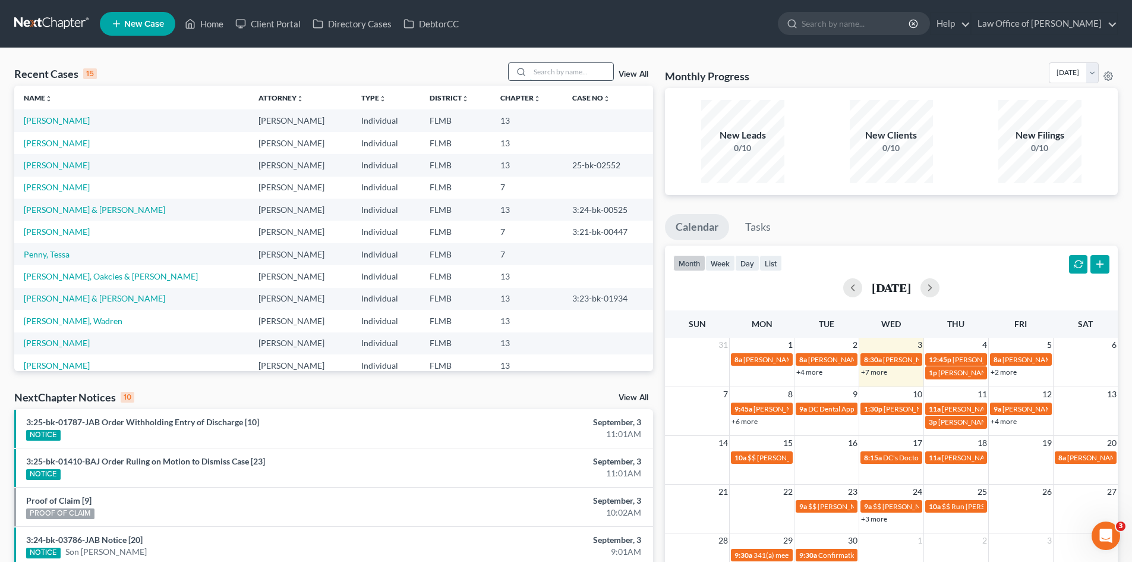
click at [577, 73] on input "search" at bounding box center [571, 71] width 83 height 17
type input "[PERSON_NAME]"
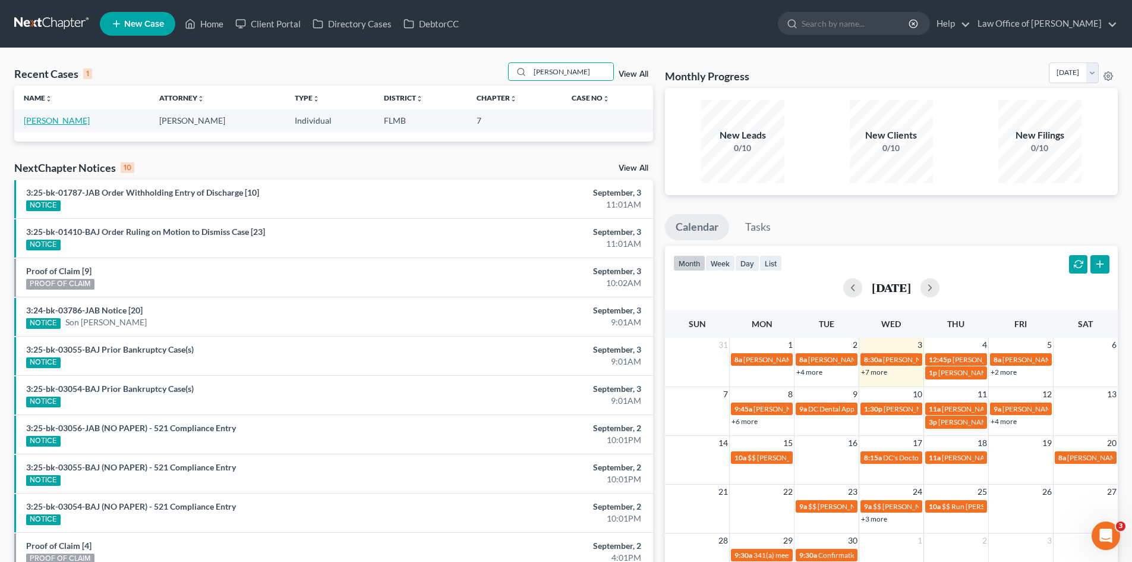
click at [60, 123] on link "[PERSON_NAME]" at bounding box center [57, 120] width 66 height 10
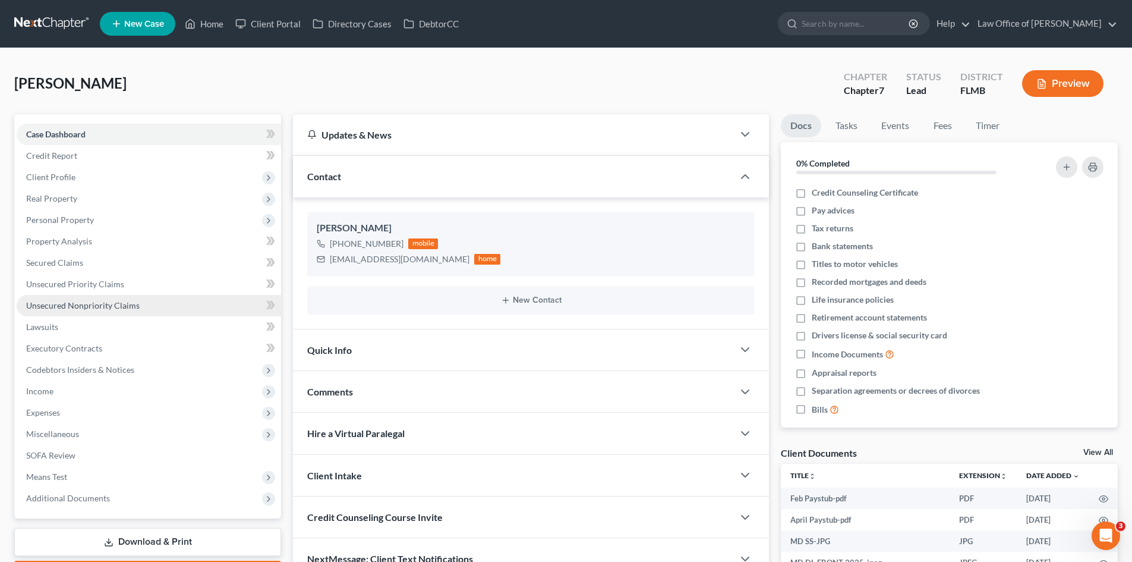
click at [106, 300] on span "Unsecured Nonpriority Claims" at bounding box center [83, 305] width 114 height 10
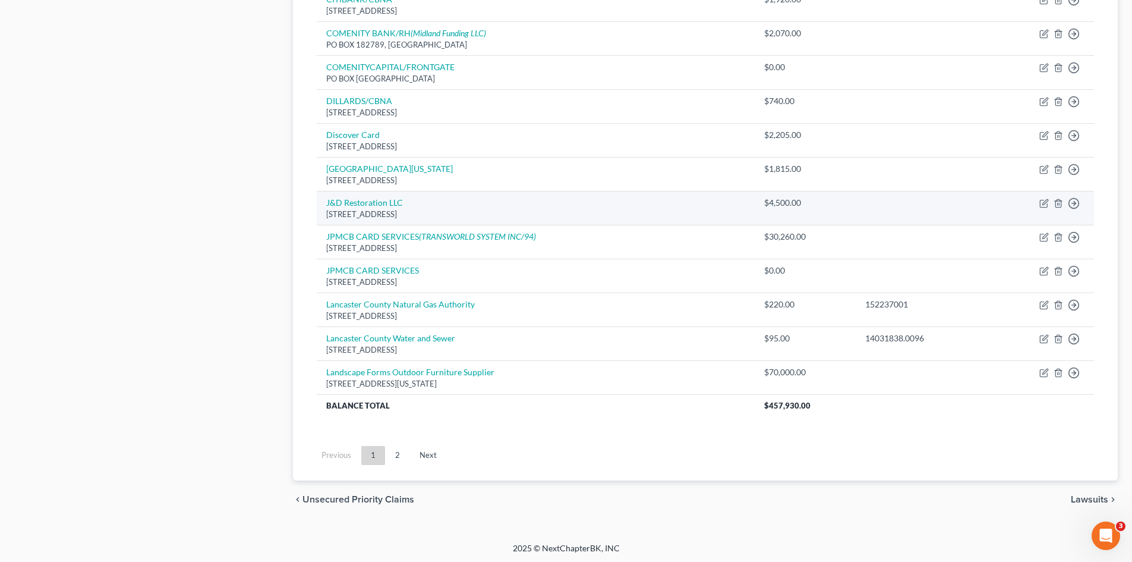
scroll to position [811, 0]
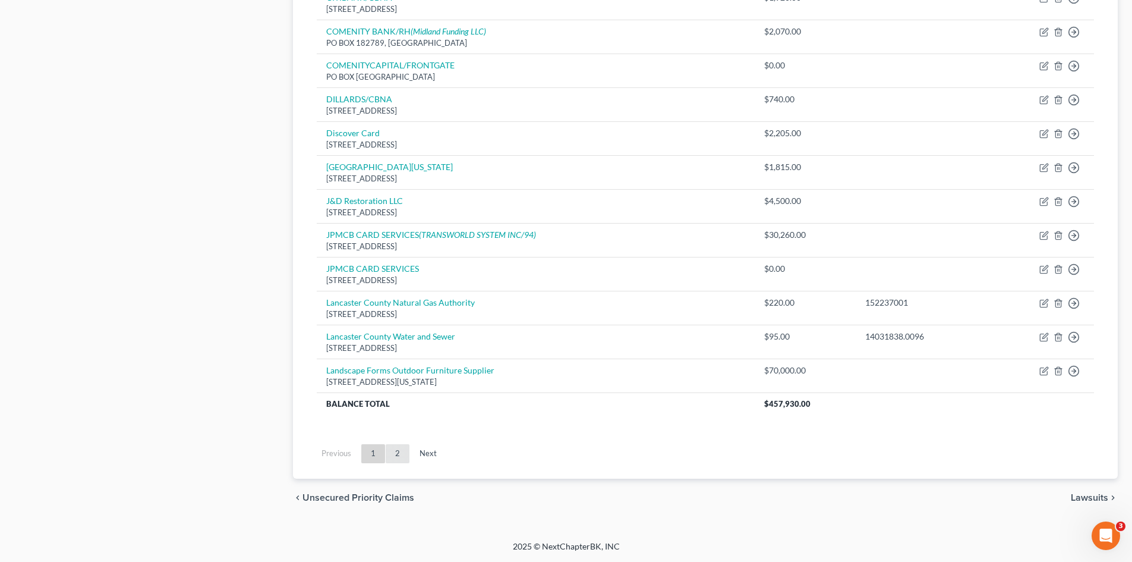
click at [401, 451] on link "2" at bounding box center [398, 453] width 24 height 19
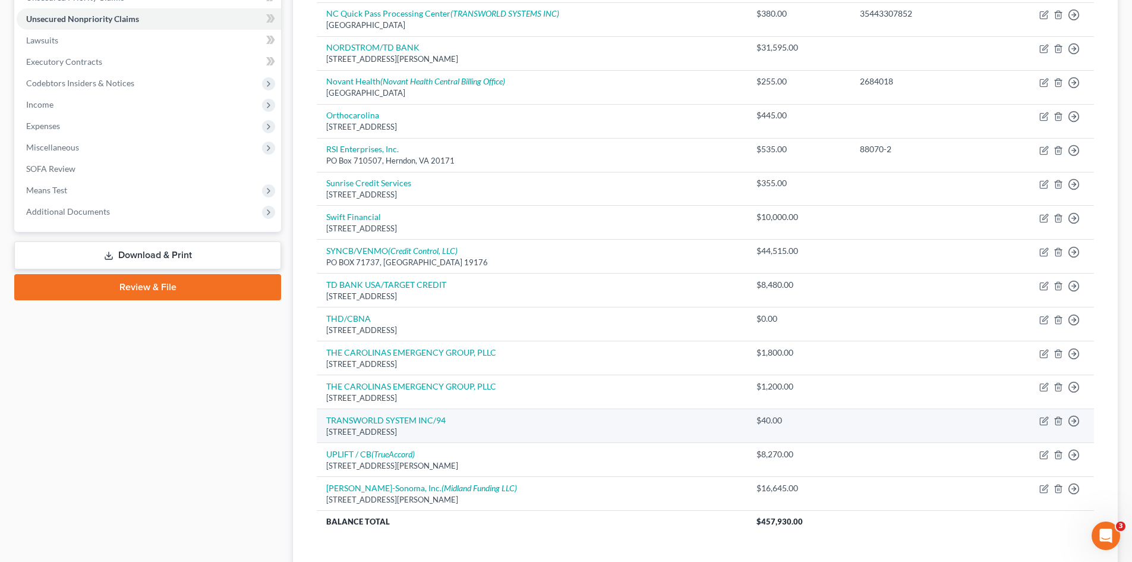
scroll to position [285, 0]
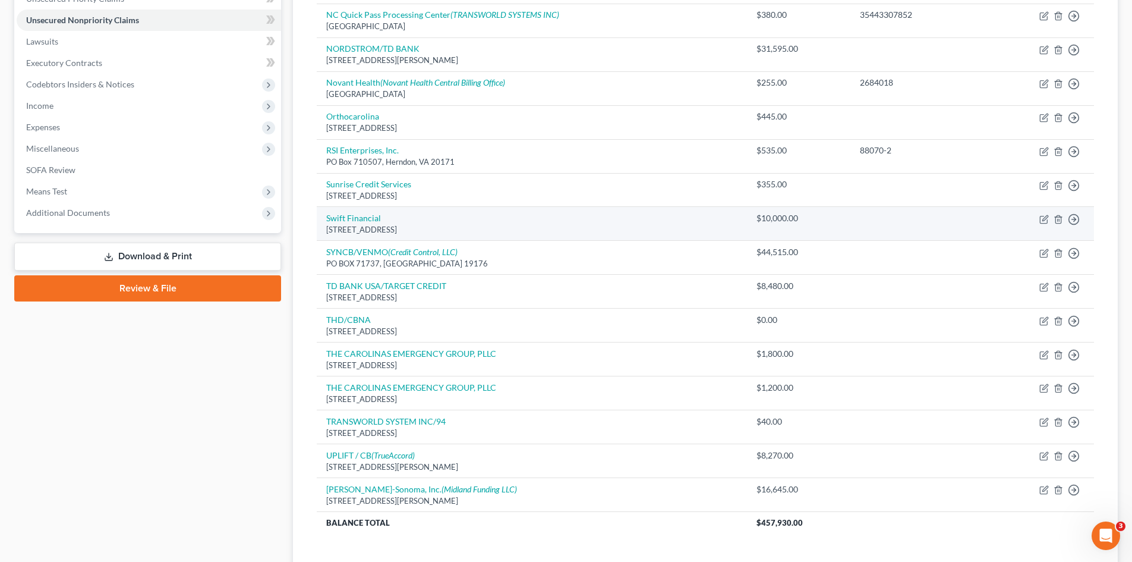
drag, startPoint x: 512, startPoint y: 231, endPoint x: 320, endPoint y: 215, distance: 192.6
click at [320, 215] on td "Swift Financial [STREET_ADDRESS]" at bounding box center [532, 224] width 430 height 34
click at [499, 223] on td "Swift Financial [STREET_ADDRESS]" at bounding box center [532, 224] width 430 height 34
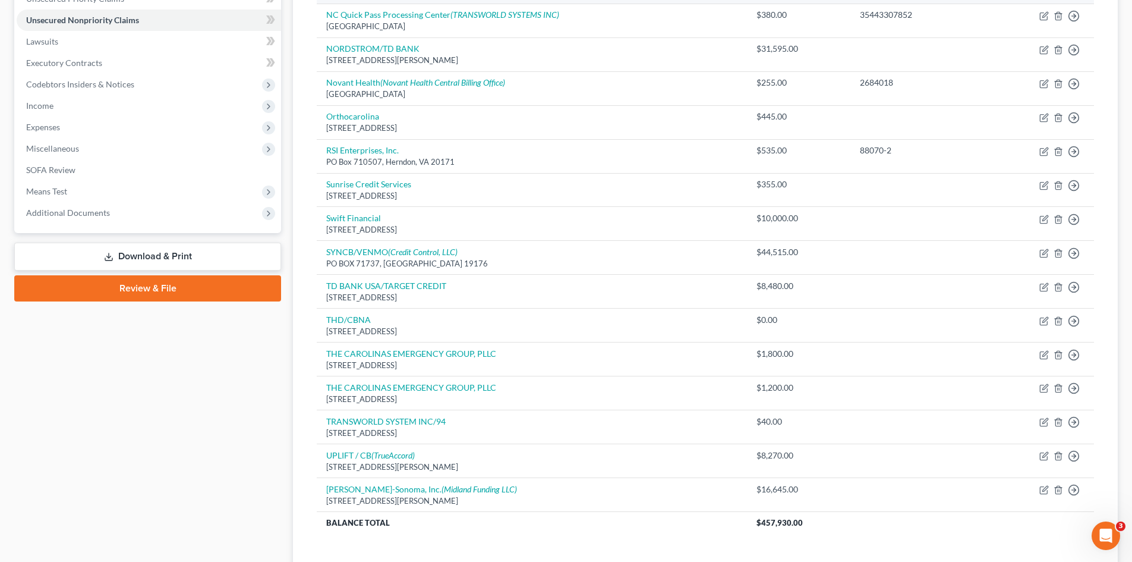
scroll to position [0, 0]
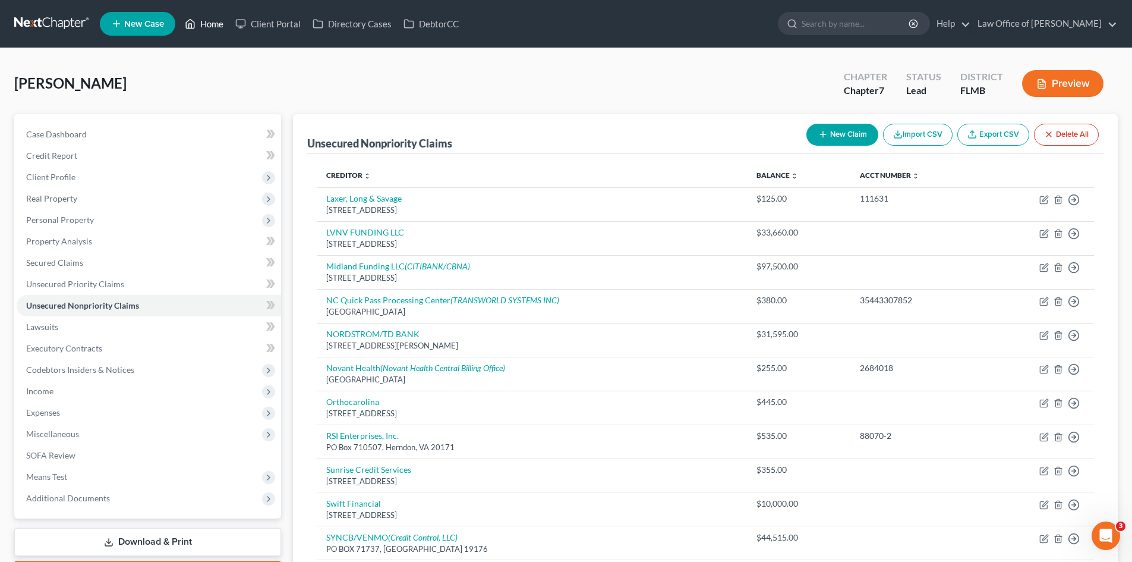
click at [196, 21] on icon at bounding box center [190, 24] width 11 height 14
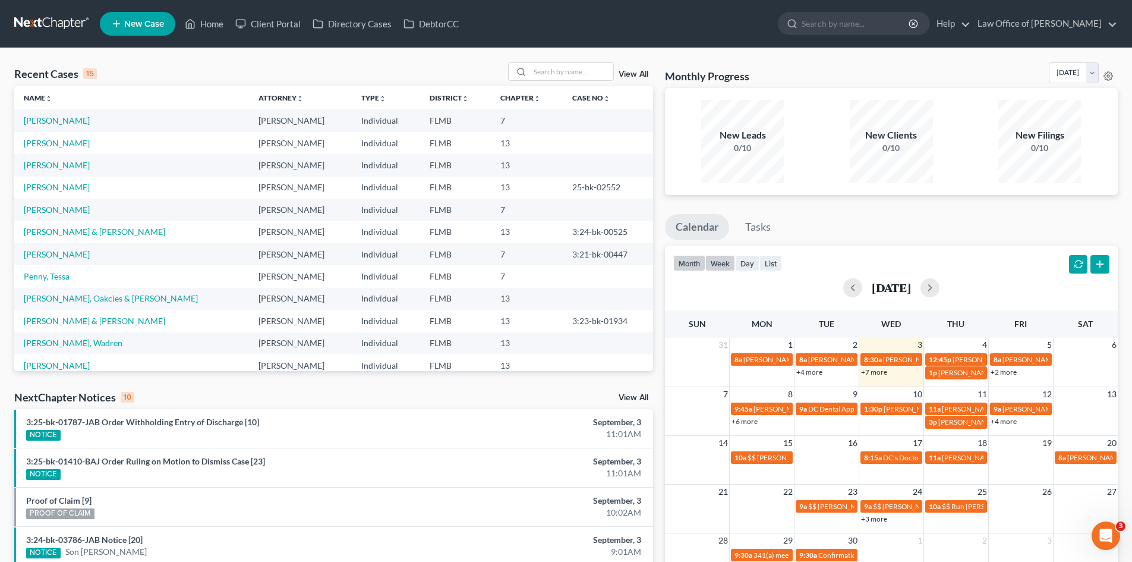
click at [717, 263] on button "week" at bounding box center [720, 263] width 30 height 16
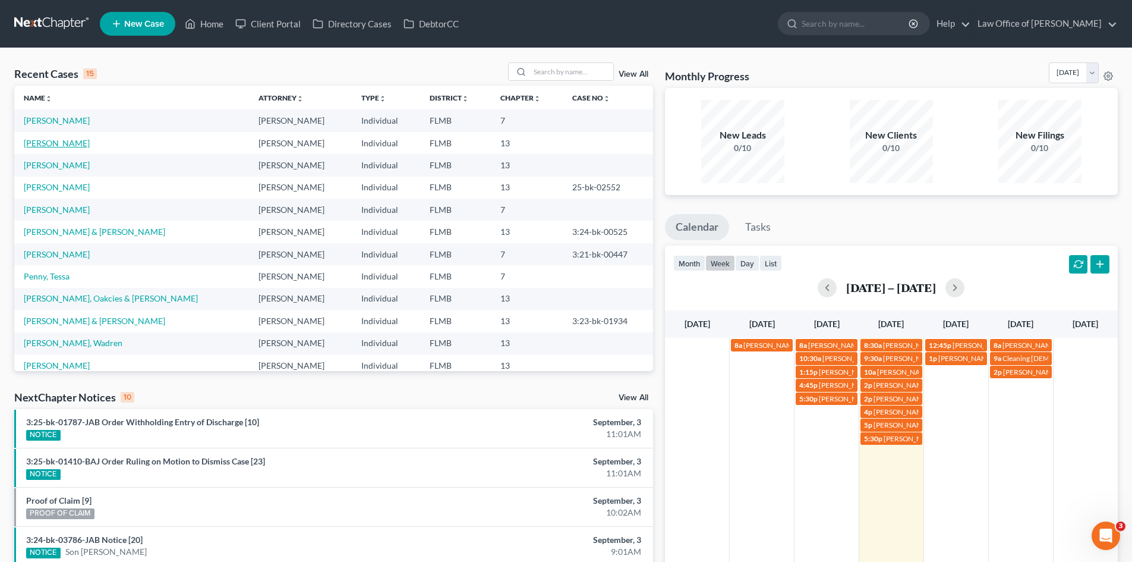
click at [49, 146] on link "[PERSON_NAME]" at bounding box center [57, 143] width 66 height 10
select select "4"
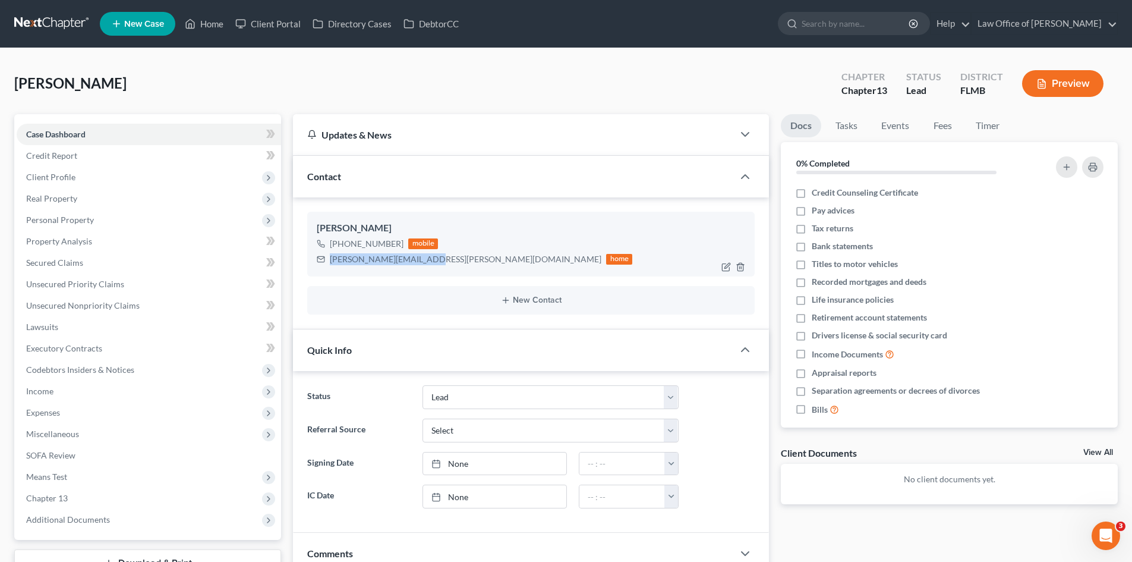
drag, startPoint x: 425, startPoint y: 260, endPoint x: 326, endPoint y: 264, distance: 98.8
click at [326, 264] on div "[PERSON_NAME][EMAIL_ADDRESS][PERSON_NAME][DOMAIN_NAME] home" at bounding box center [475, 258] width 316 height 15
copy div "[PERSON_NAME][EMAIL_ADDRESS][PERSON_NAME][DOMAIN_NAME]"
click at [204, 29] on link "Home" at bounding box center [204, 23] width 51 height 21
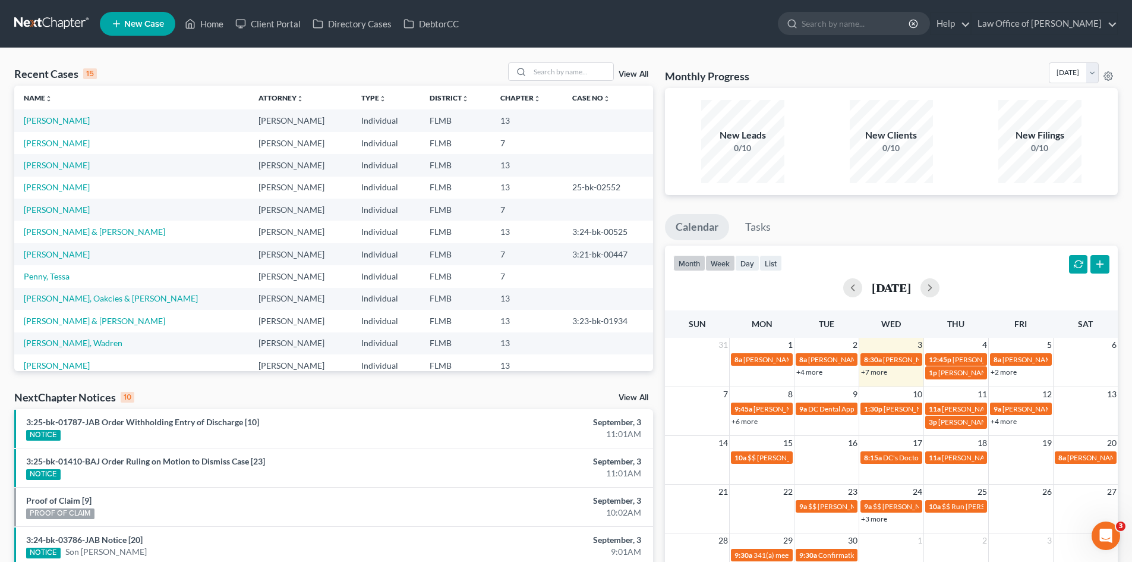
click at [722, 268] on button "week" at bounding box center [720, 263] width 30 height 16
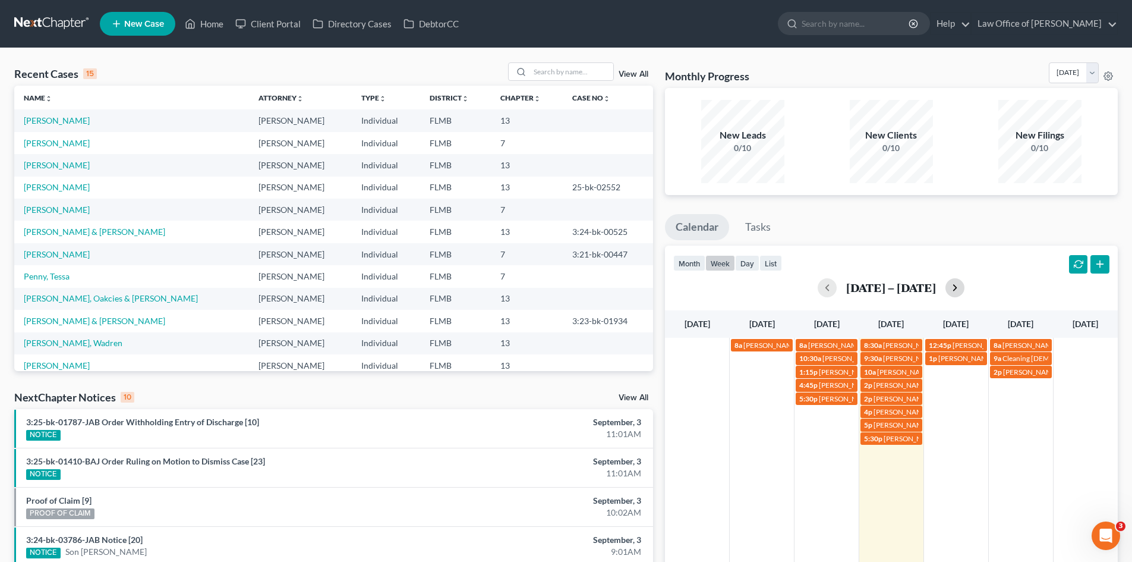
click at [965, 288] on button "button" at bounding box center [955, 287] width 19 height 19
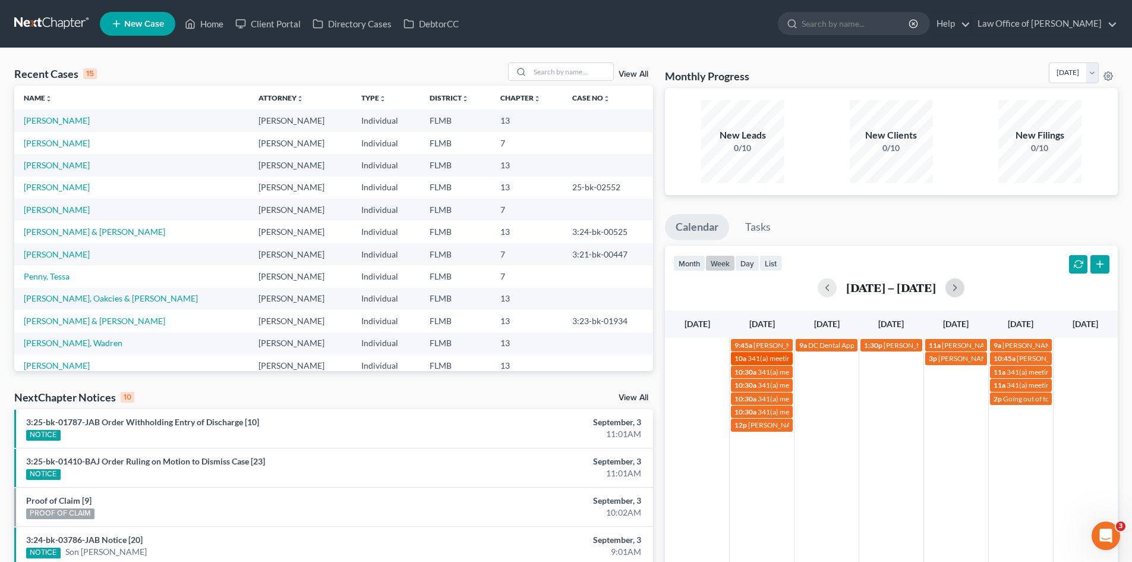
click at [765, 359] on span "341(a) meeting for [PERSON_NAME]" at bounding box center [805, 358] width 115 height 9
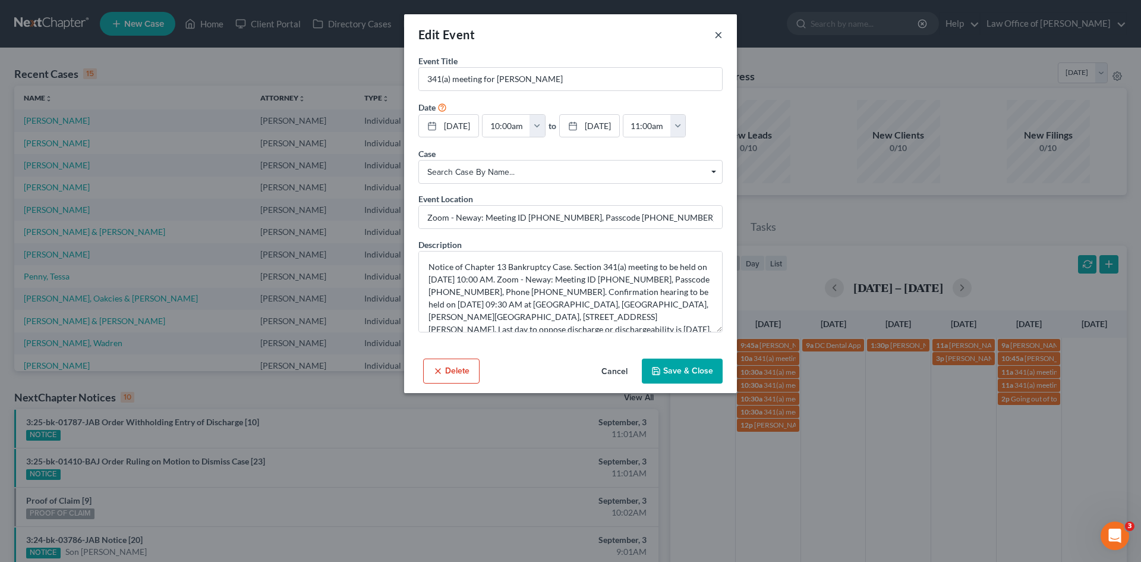
click at [721, 37] on button "×" at bounding box center [718, 34] width 8 height 14
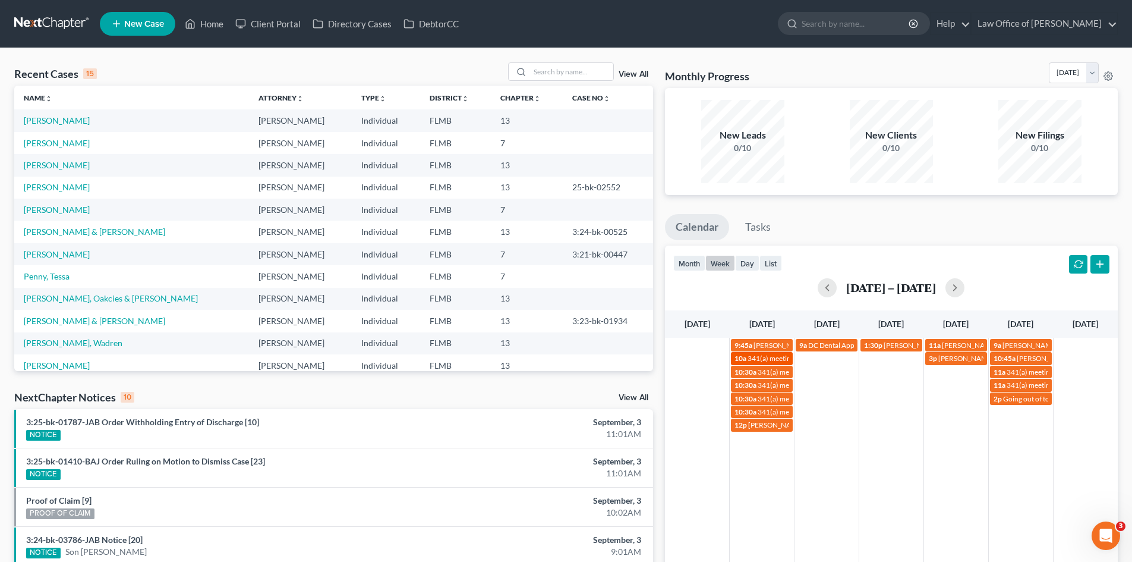
click at [756, 357] on span "341(a) meeting for [PERSON_NAME]" at bounding box center [805, 358] width 115 height 9
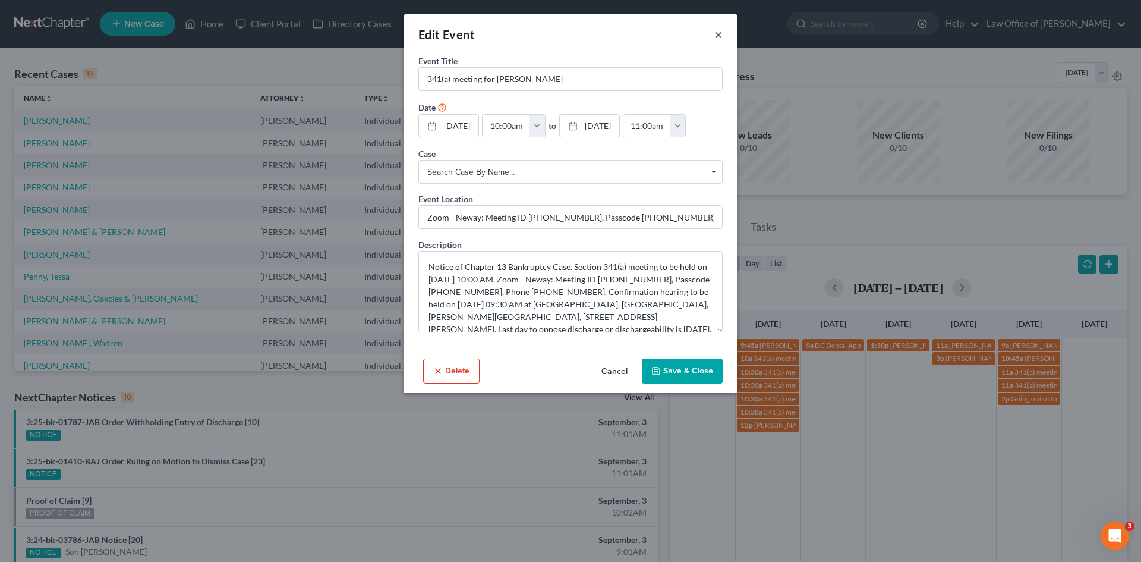
click at [716, 33] on button "×" at bounding box center [718, 34] width 8 height 14
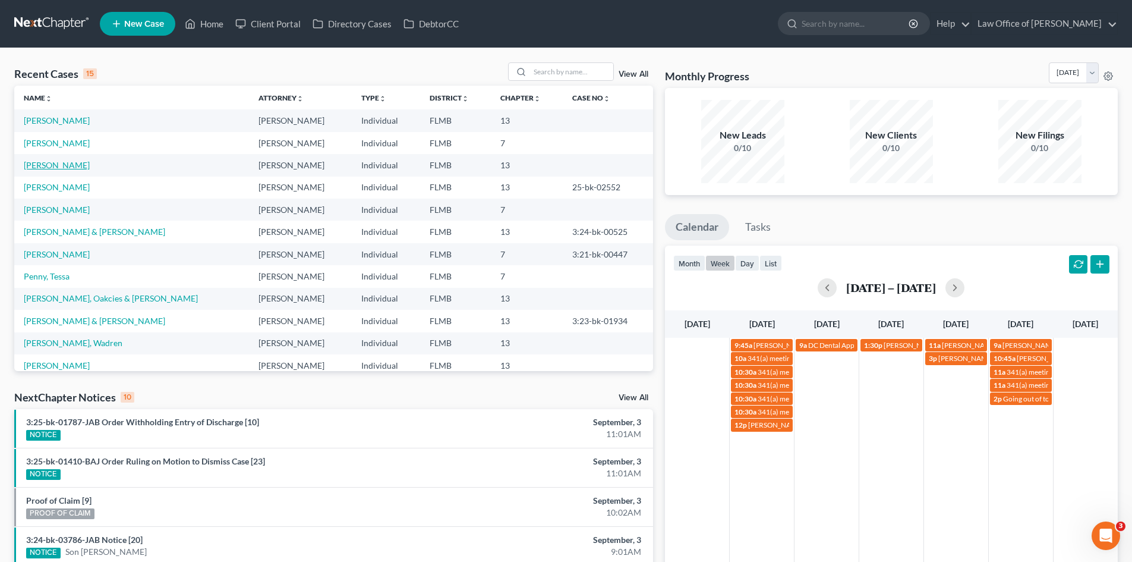
click at [64, 160] on link "[PERSON_NAME]" at bounding box center [57, 165] width 66 height 10
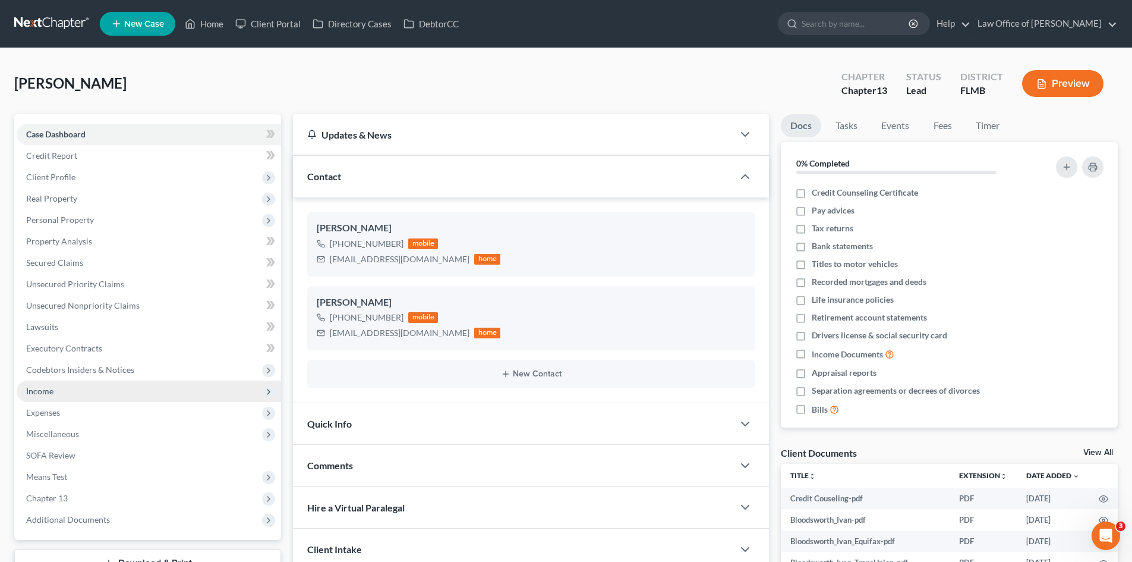
click at [97, 385] on span "Income" at bounding box center [149, 390] width 264 height 21
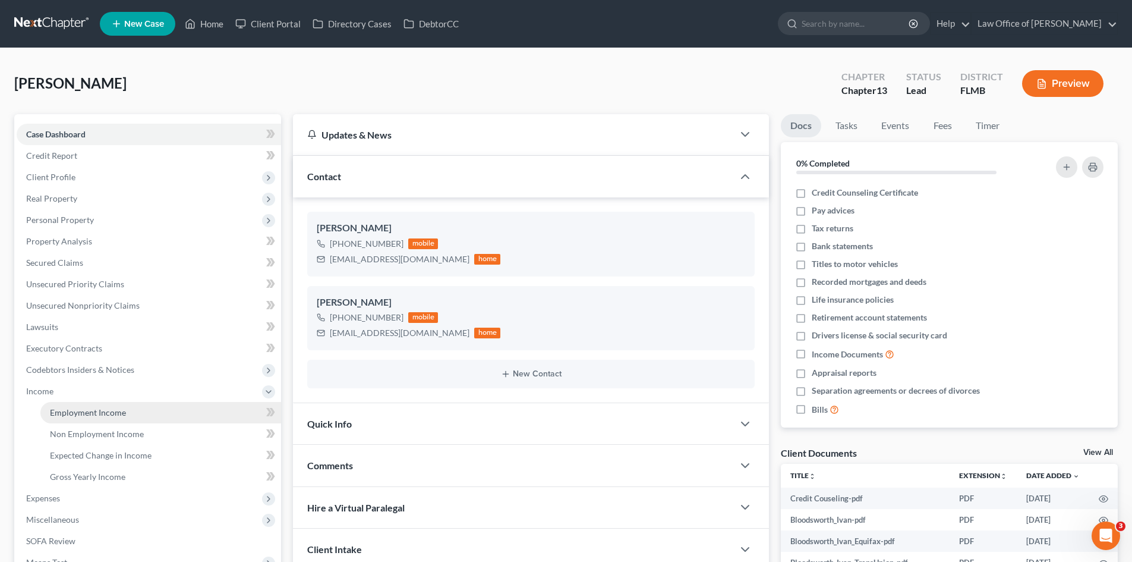
click at [106, 411] on span "Employment Income" at bounding box center [88, 412] width 76 height 10
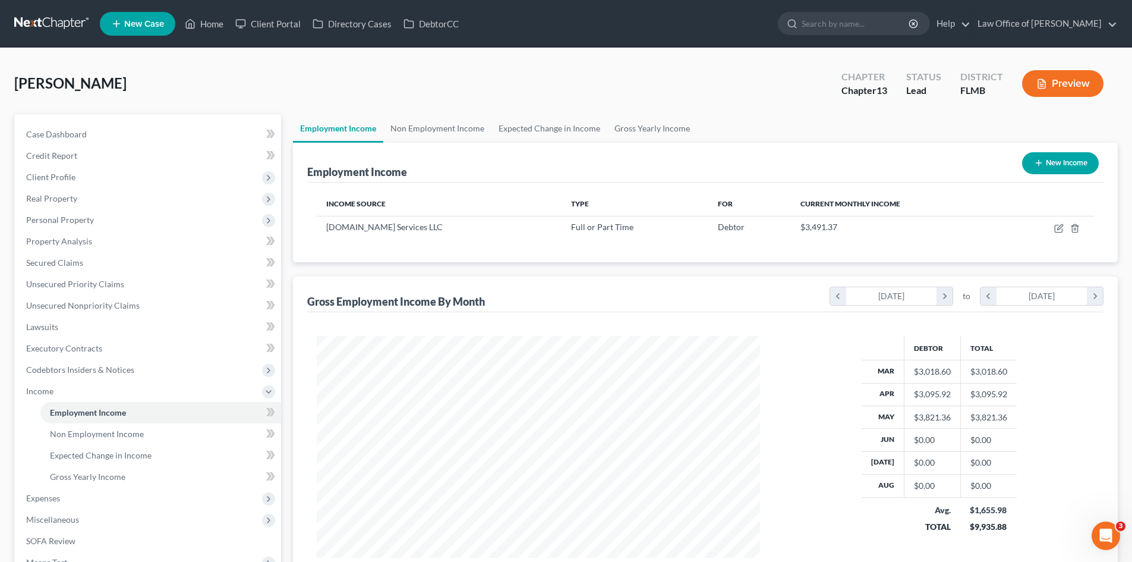
scroll to position [222, 467]
click at [201, 32] on link "Home" at bounding box center [204, 23] width 51 height 21
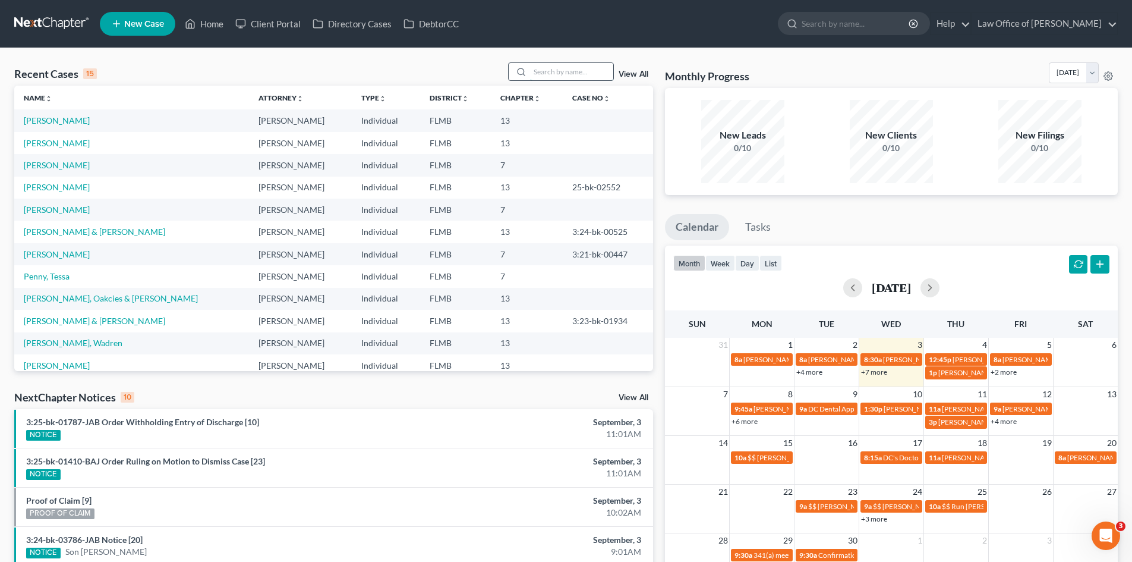
click at [538, 70] on input "search" at bounding box center [571, 71] width 83 height 17
type input "d"
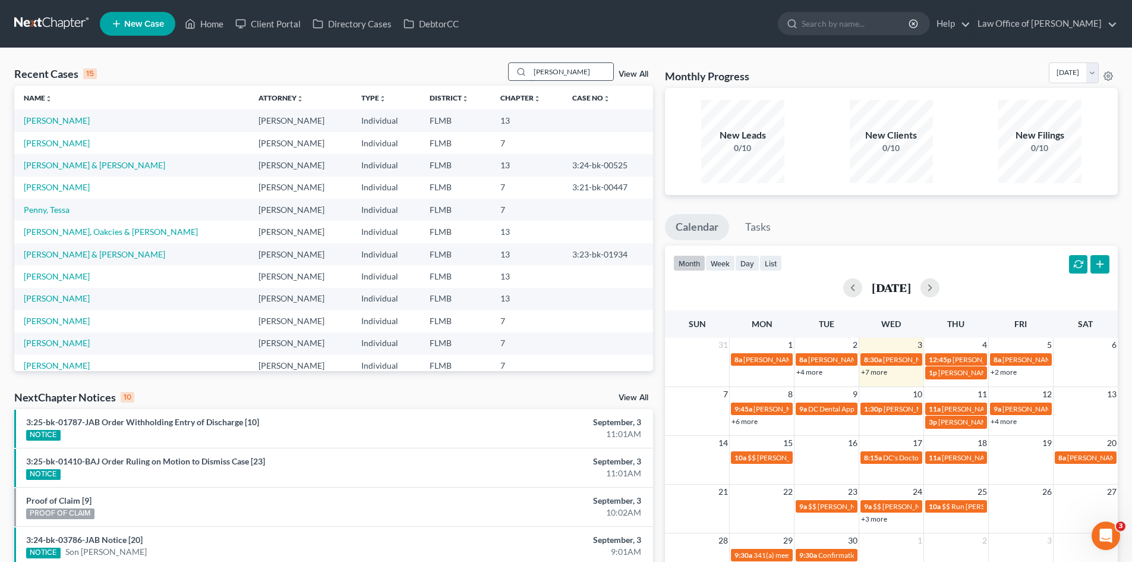
type input "[PERSON_NAME]"
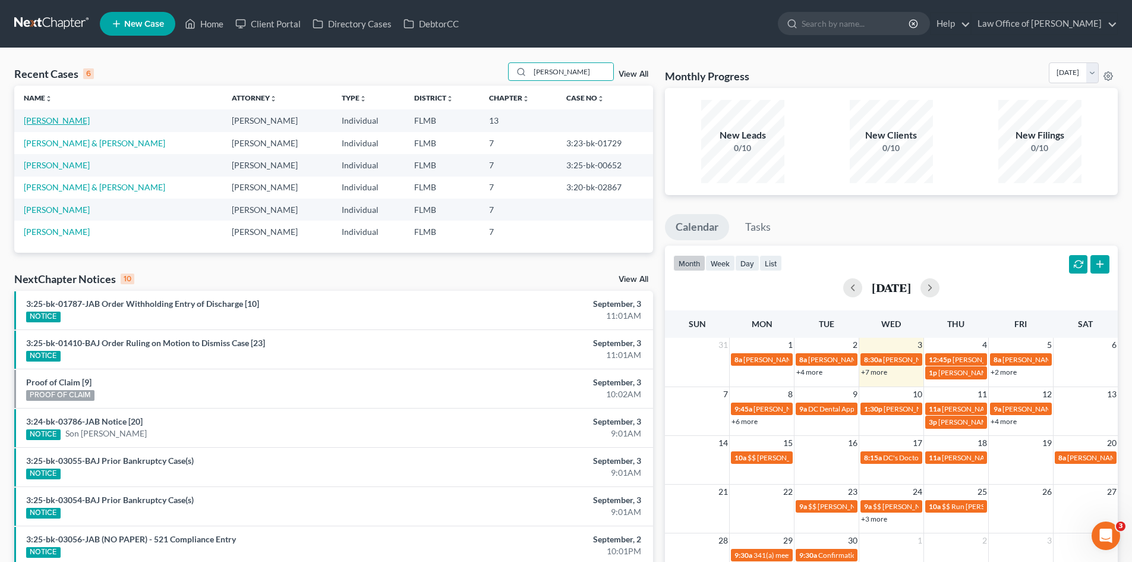
click at [67, 121] on link "[PERSON_NAME]" at bounding box center [57, 120] width 66 height 10
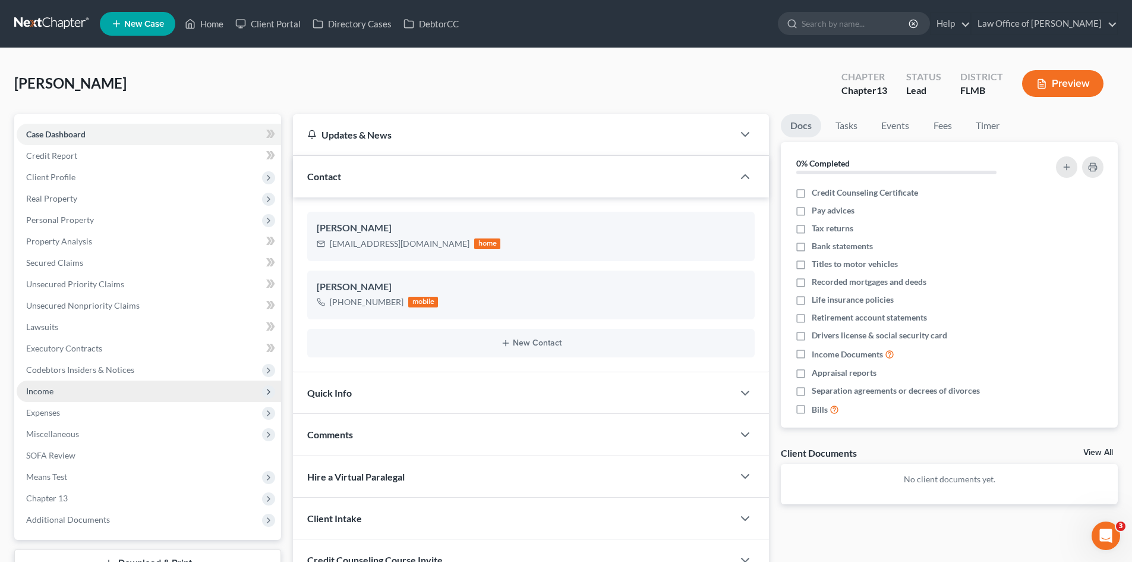
click at [75, 397] on span "Income" at bounding box center [149, 390] width 264 height 21
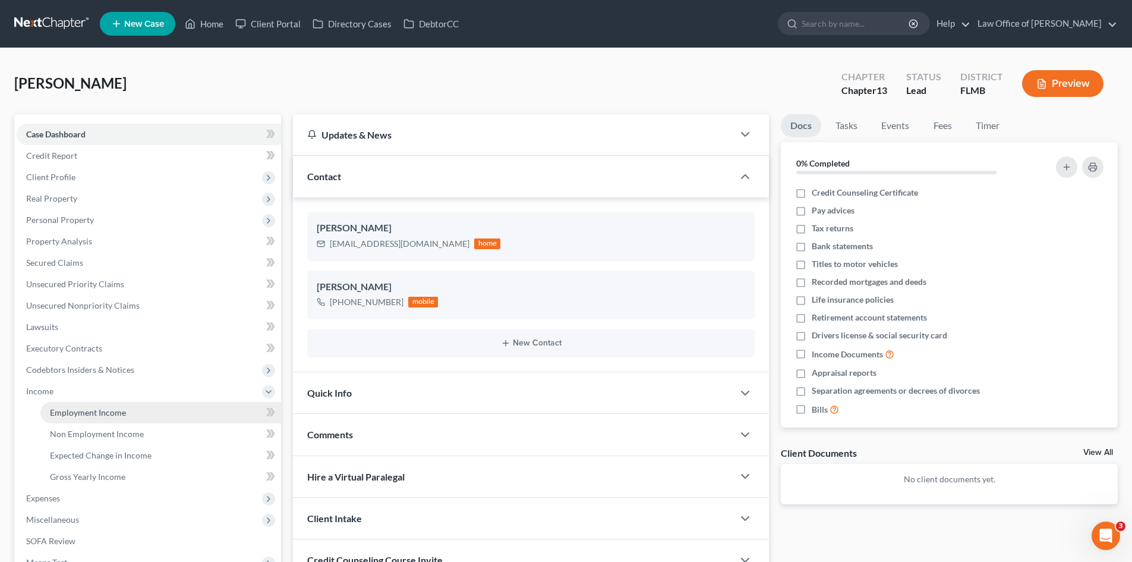
click at [88, 405] on link "Employment Income" at bounding box center [160, 412] width 241 height 21
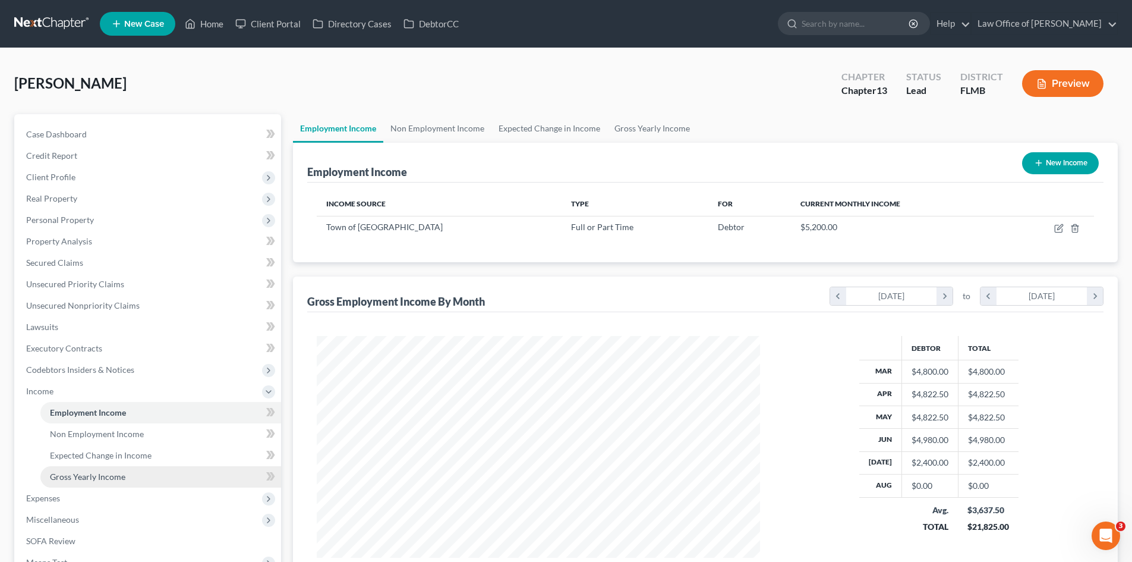
click at [108, 476] on span "Gross Yearly Income" at bounding box center [87, 476] width 75 height 10
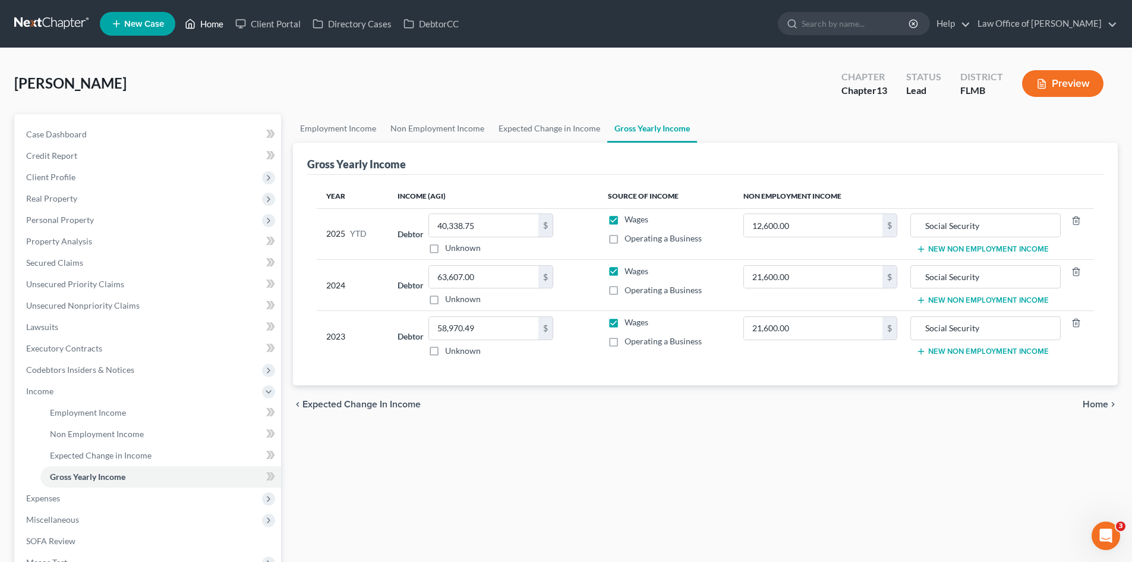
click at [203, 15] on link "Home" at bounding box center [204, 23] width 51 height 21
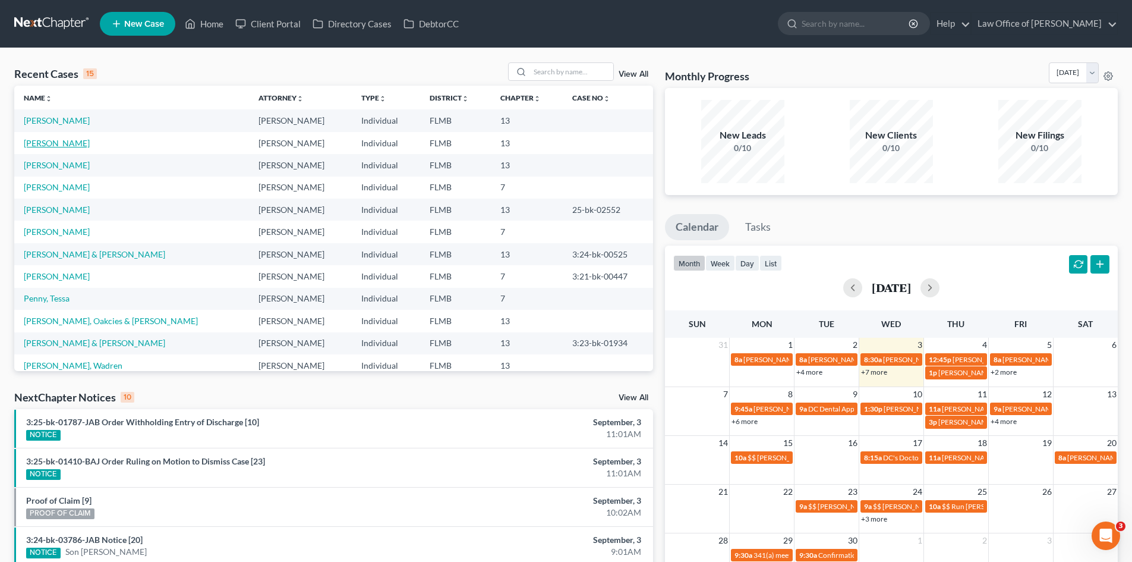
click at [64, 138] on link "[PERSON_NAME]" at bounding box center [57, 143] width 66 height 10
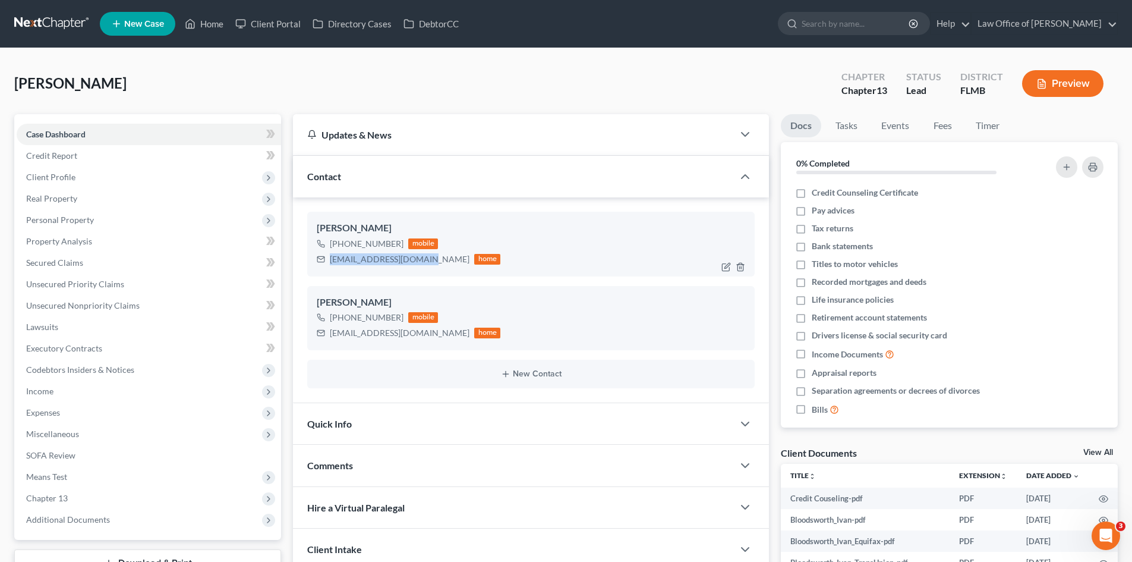
drag, startPoint x: 424, startPoint y: 263, endPoint x: 349, endPoint y: 257, distance: 74.5
click at [325, 259] on div "[EMAIL_ADDRESS][DOMAIN_NAME] home" at bounding box center [409, 258] width 184 height 15
copy div "[EMAIL_ADDRESS][DOMAIN_NAME]"
